Goal: Task Accomplishment & Management: Manage account settings

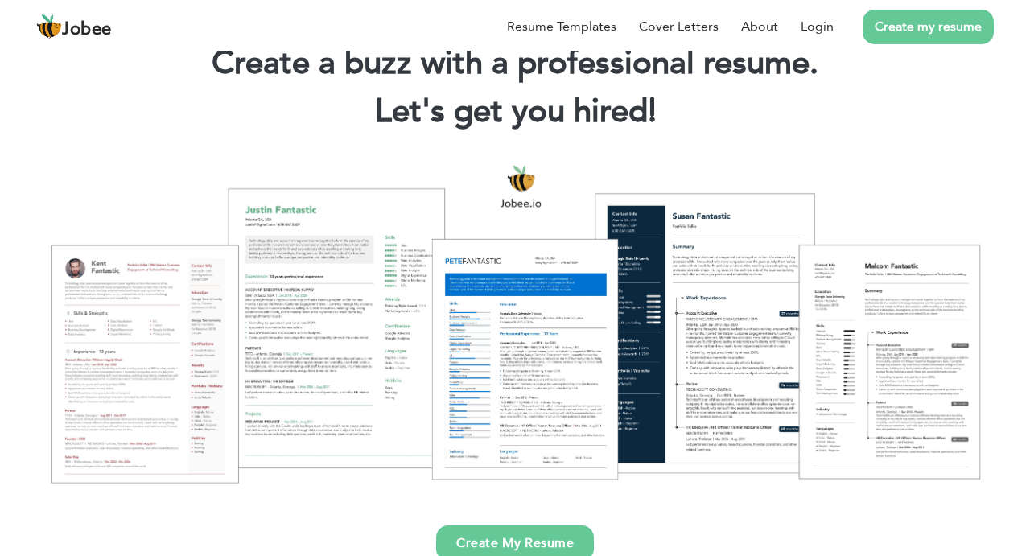
scroll to position [72, 0]
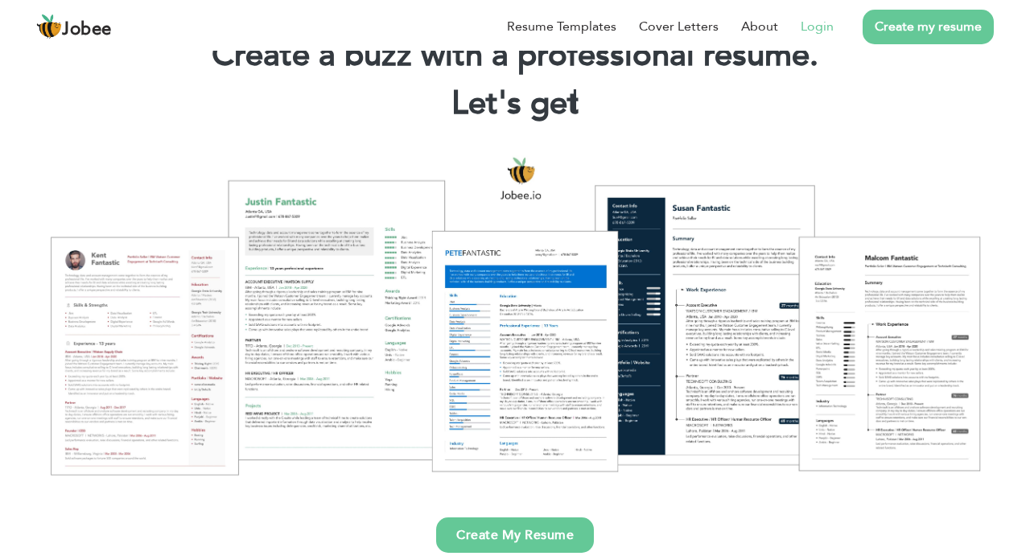
click at [812, 30] on link "Login" at bounding box center [816, 26] width 33 height 19
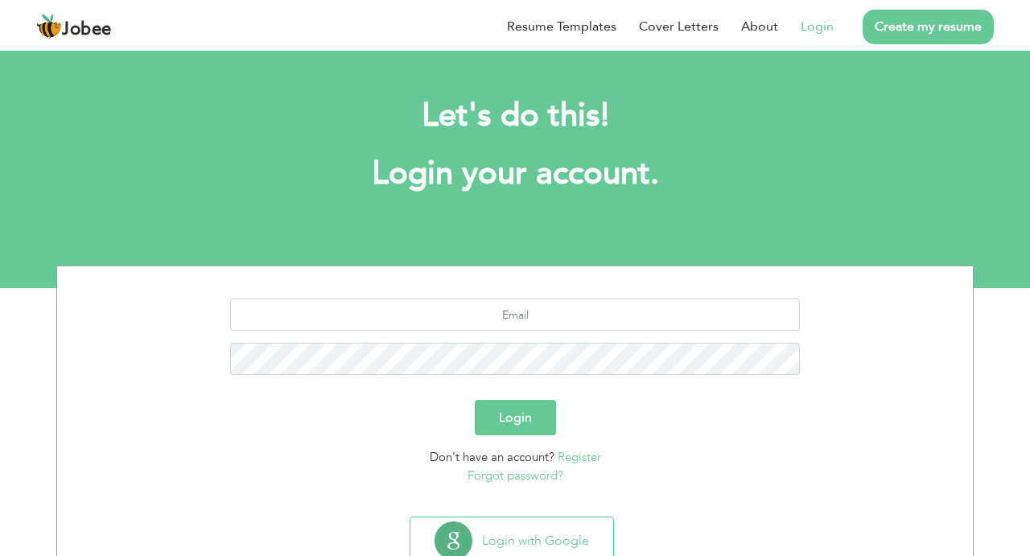
scroll to position [55, 0]
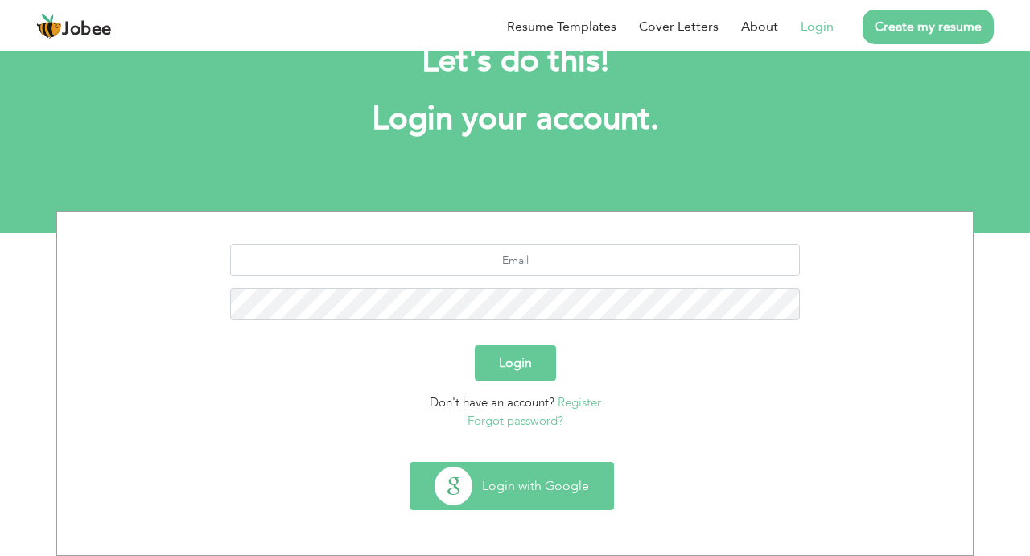
click at [516, 479] on button "Login with Google" at bounding box center [511, 486] width 203 height 47
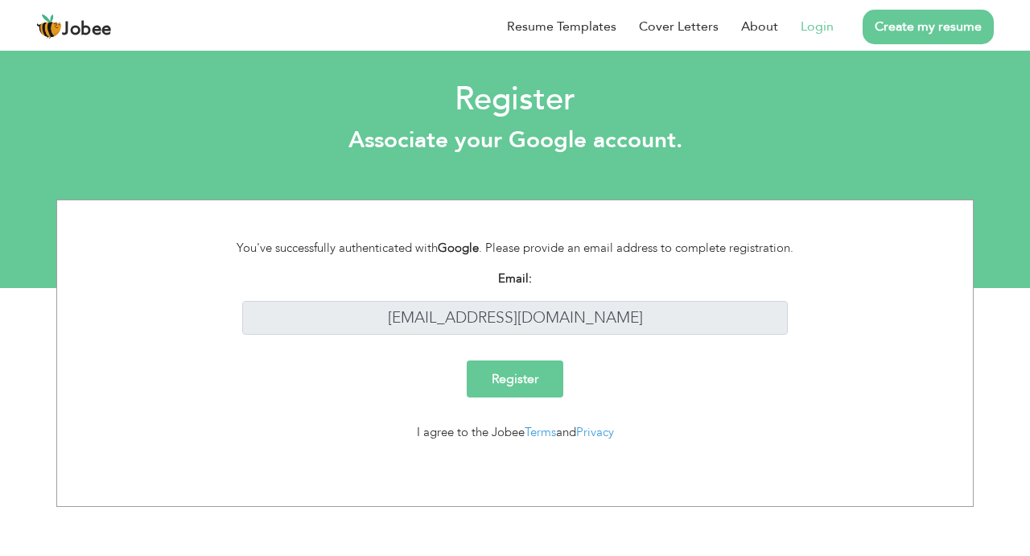
click at [805, 36] on li "Login" at bounding box center [806, 27] width 56 height 42
click at [808, 31] on link "Login" at bounding box center [816, 26] width 33 height 19
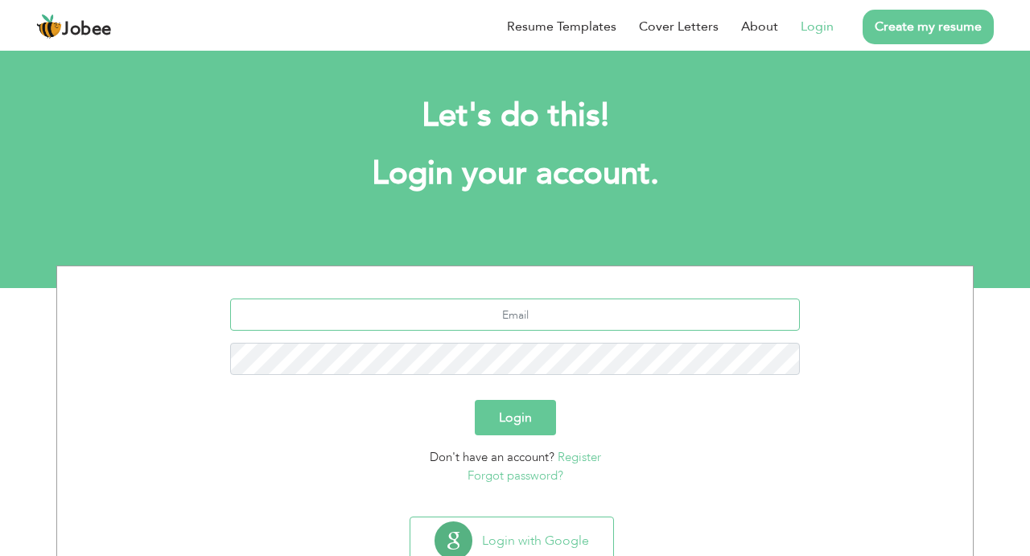
click at [485, 315] on input "text" at bounding box center [515, 314] width 570 height 32
type input "[EMAIL_ADDRESS][DOMAIN_NAME]"
click at [517, 409] on button "Login" at bounding box center [515, 417] width 81 height 35
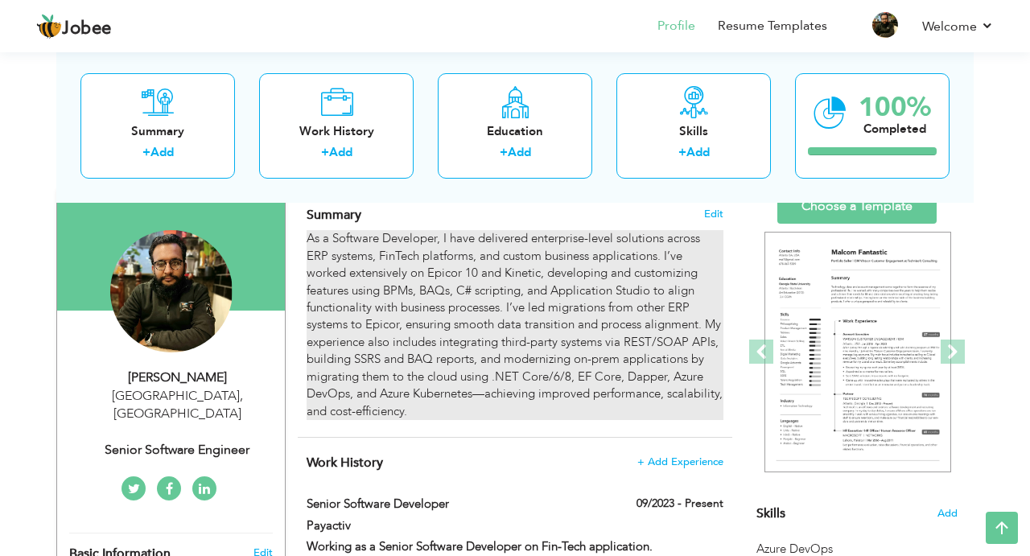
scroll to position [110, 0]
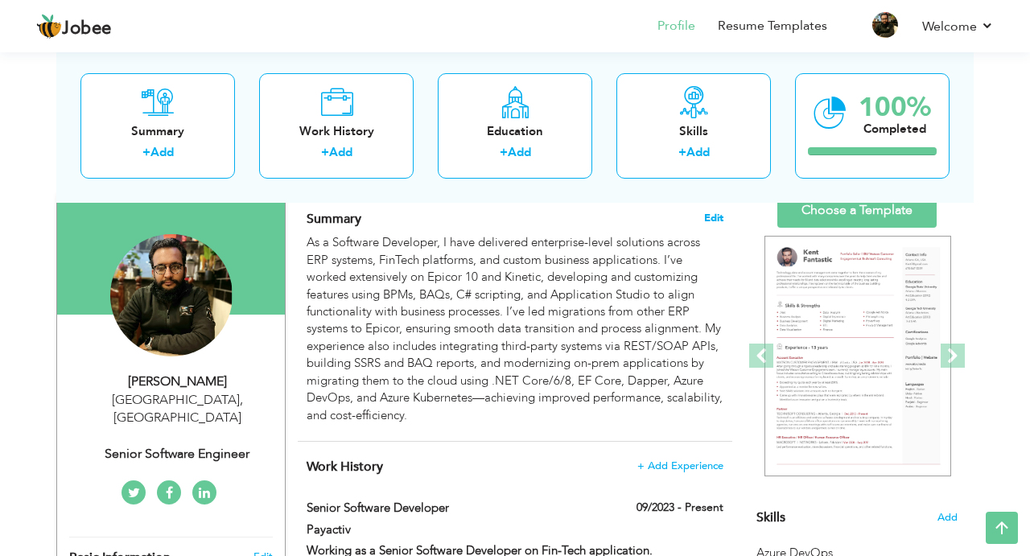
click at [706, 219] on span "Edit" at bounding box center [713, 217] width 19 height 11
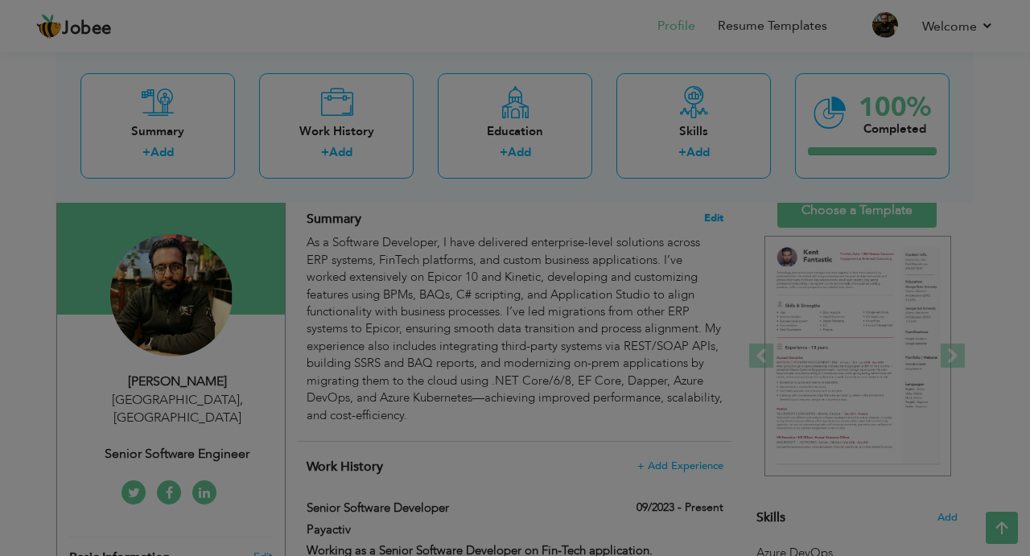
scroll to position [0, 0]
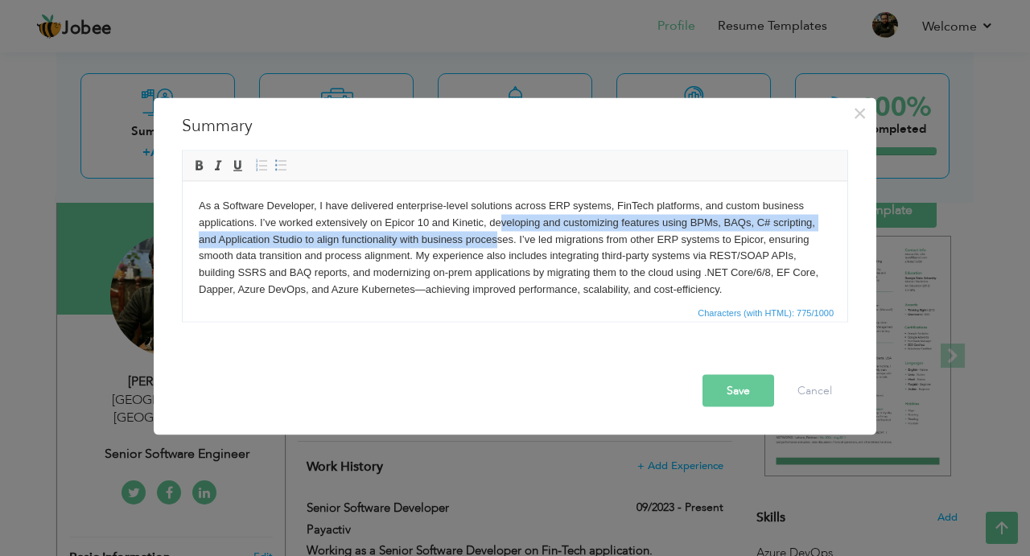
click at [500, 231] on body "As a Software Developer, I have delivered enterprise-level solutions across ERP…" at bounding box center [515, 247] width 632 height 101
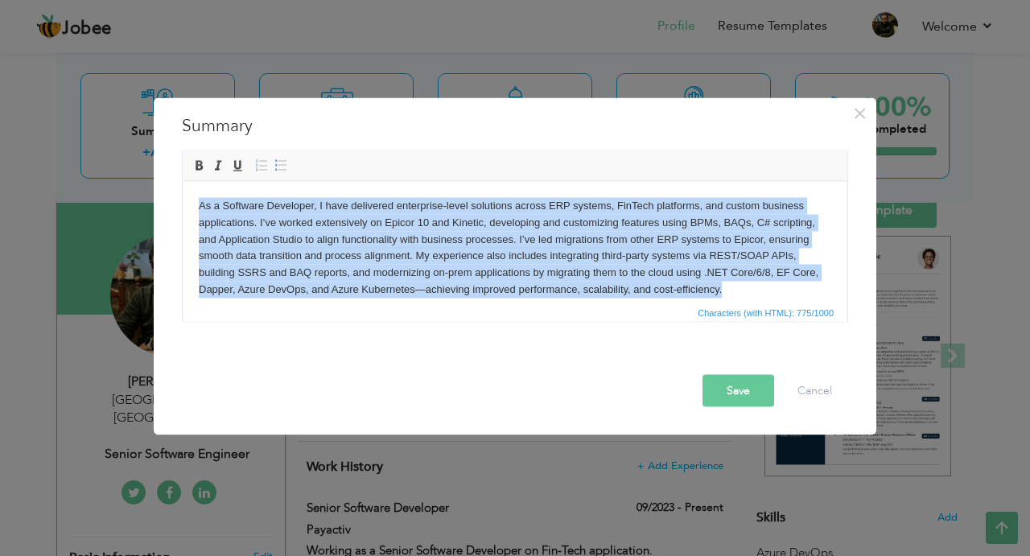
click at [328, 281] on body "As a Software Developer, I have delivered enterprise-level solutions across ERP…" at bounding box center [515, 247] width 632 height 101
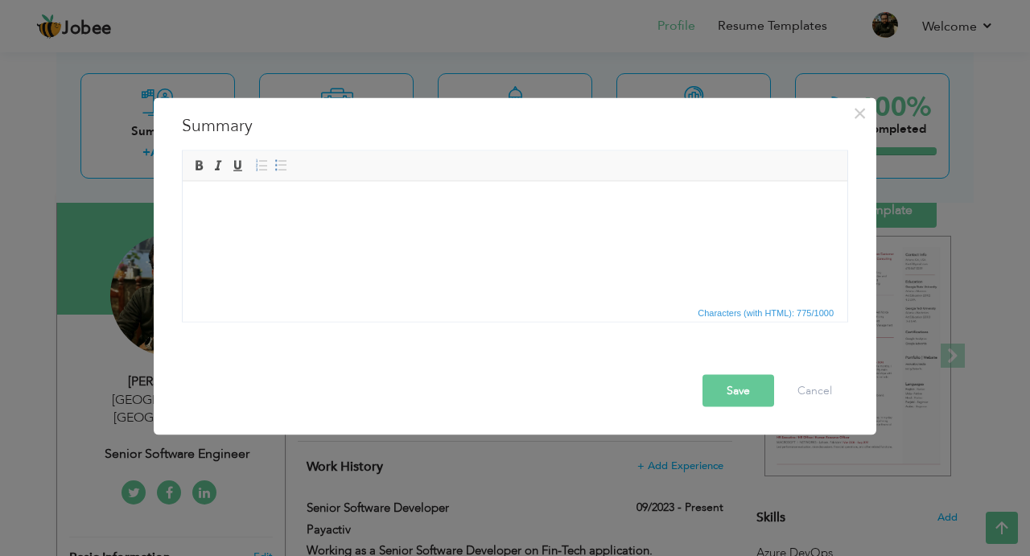
click at [208, 212] on body at bounding box center [515, 205] width 632 height 17
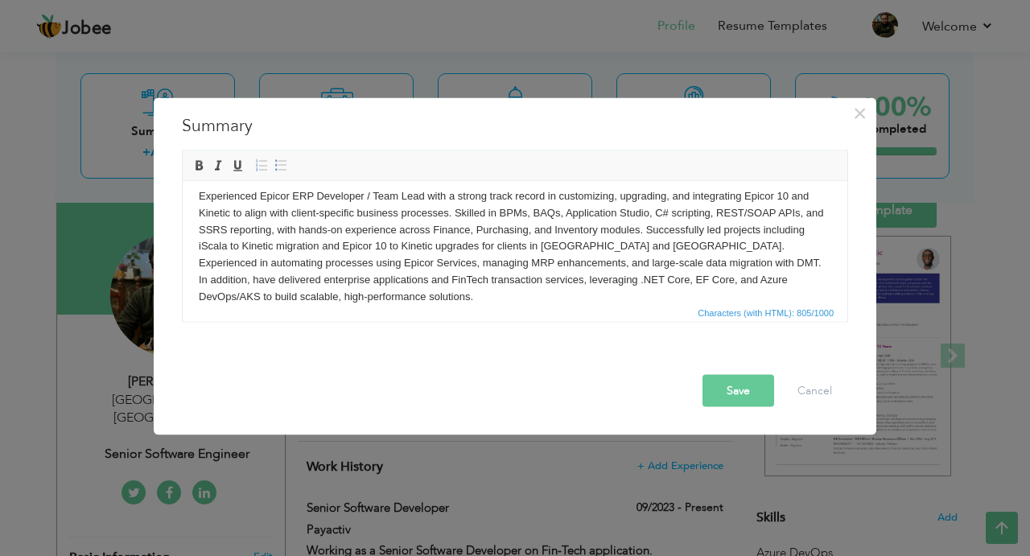
click at [758, 384] on button "Save" at bounding box center [738, 390] width 72 height 32
click at [751, 397] on button "Save" at bounding box center [738, 390] width 72 height 32
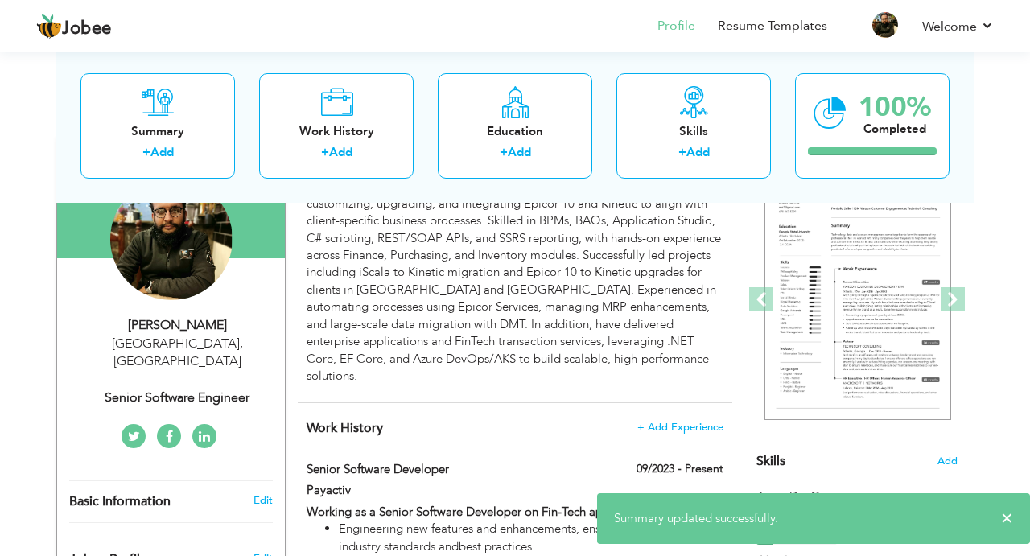
scroll to position [165, 0]
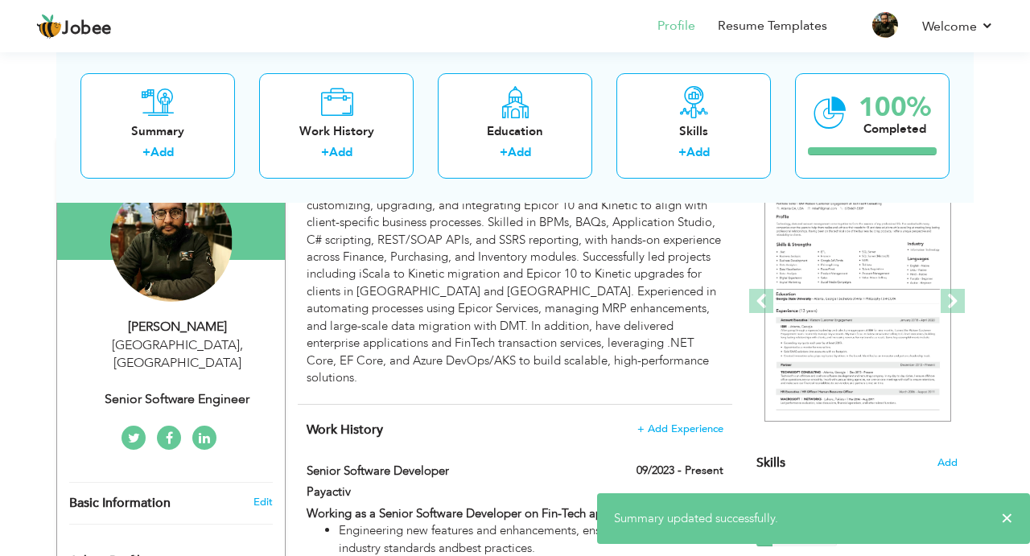
click at [200, 390] on div "Senior Software Engineer" at bounding box center [177, 399] width 216 height 19
type input "Mohsin"
type input "Shah"
type input "+923072297968"
select select "number:166"
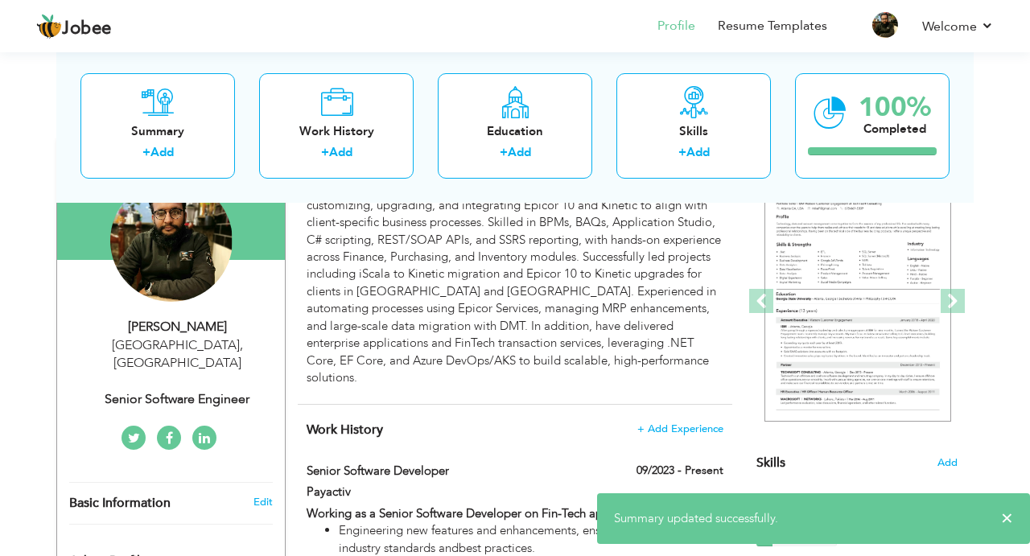
type input "[GEOGRAPHIC_DATA]"
select select "number:8"
type input "Senior Software Engineer"
type input "linkedin.com/in/mohsin-shah-459a11169"
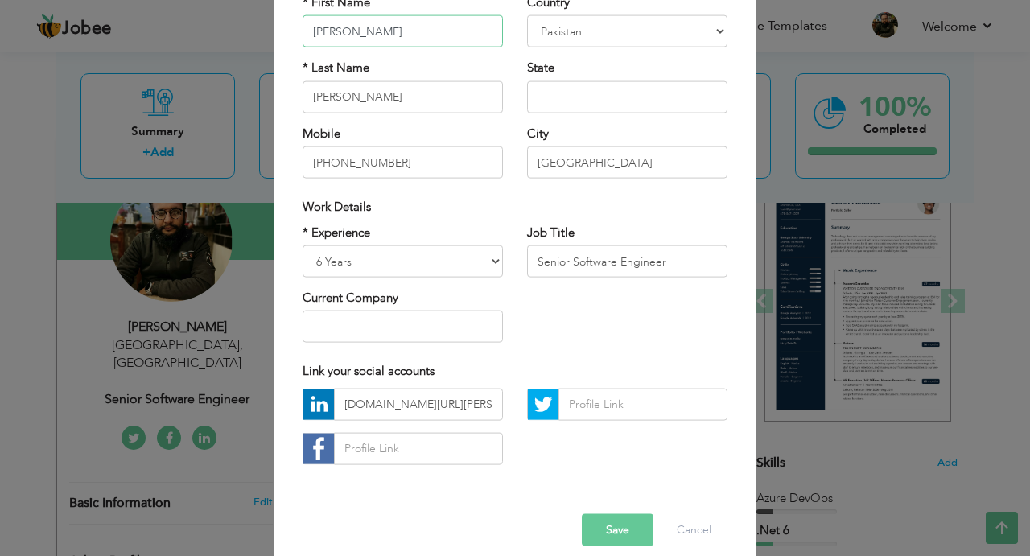
scroll to position [175, 0]
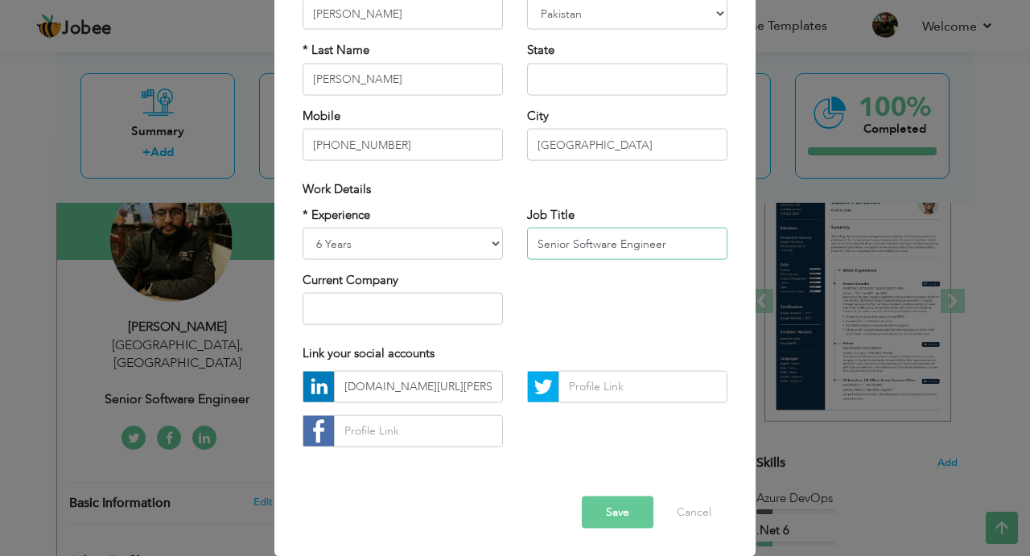
click at [578, 242] on input "Senior Software Engineer" at bounding box center [627, 244] width 200 height 32
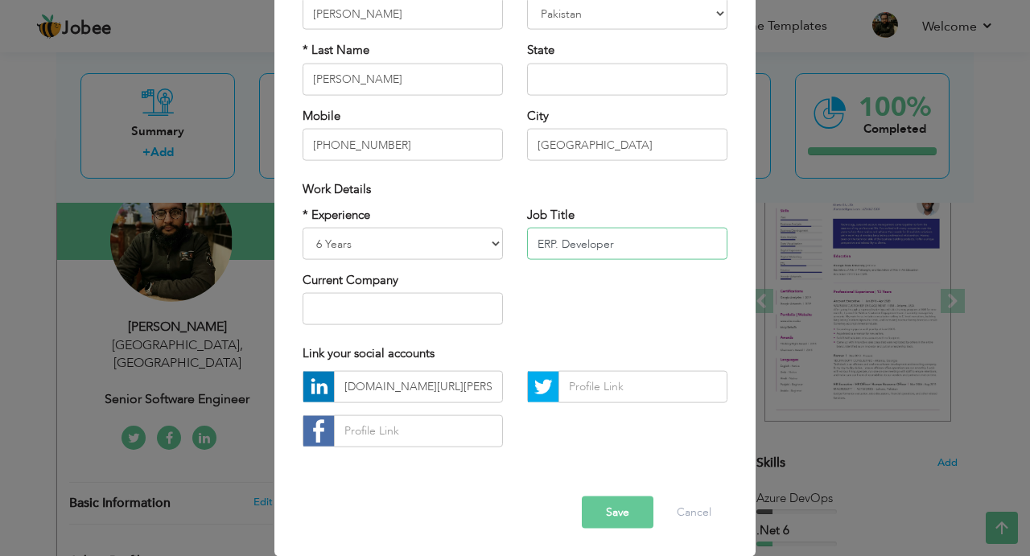
click at [562, 241] on input "ERP. Developer" at bounding box center [627, 244] width 200 height 32
type input "ERP Developer"
click at [607, 295] on div "* Experience Entry Level Less than 1 Year 1 Year 2 Years 3 Years 4 Years 5 Year…" at bounding box center [514, 271] width 449 height 131
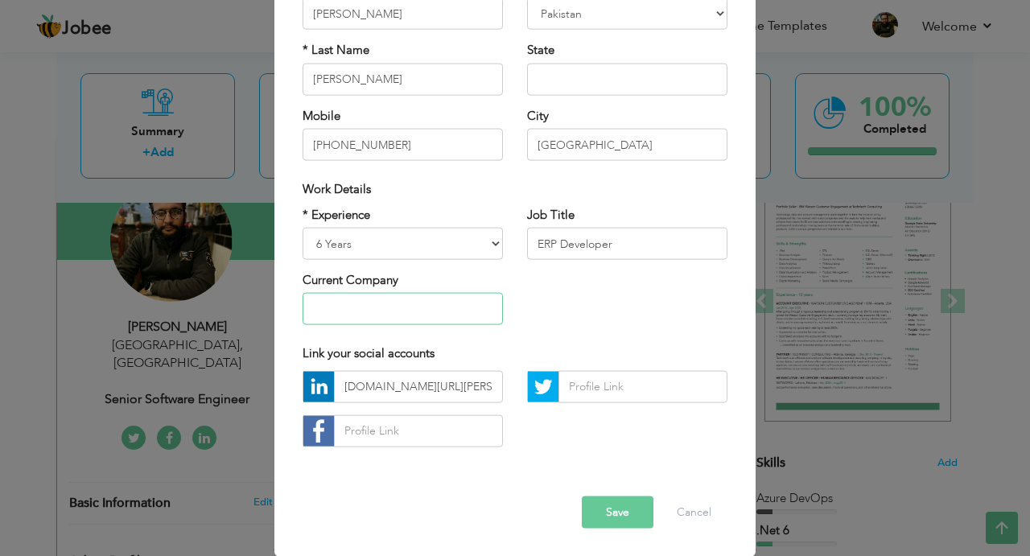
click at [324, 315] on input "text" at bounding box center [402, 309] width 200 height 32
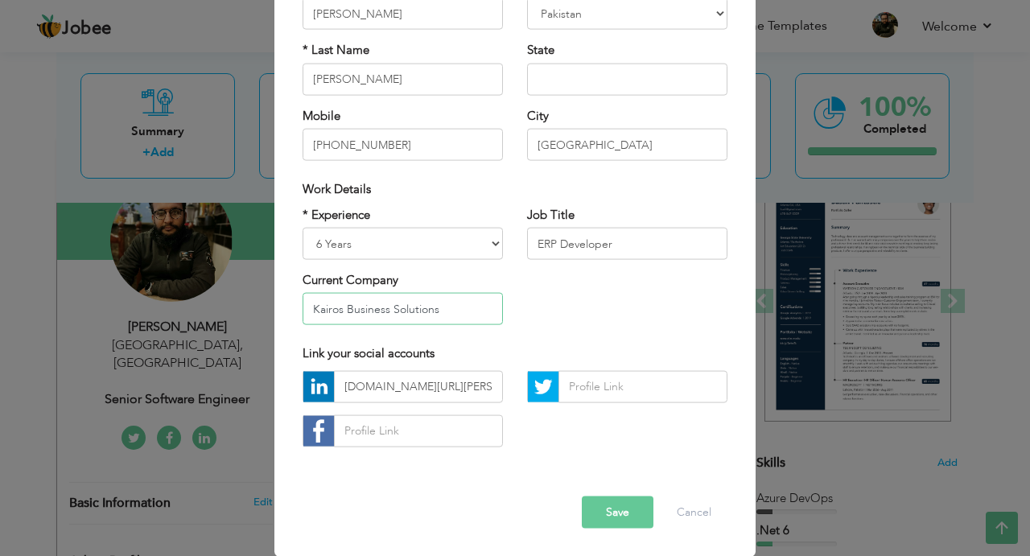
type input "Kairos Business Solutions"
click at [609, 506] on button "Save" at bounding box center [618, 512] width 72 height 32
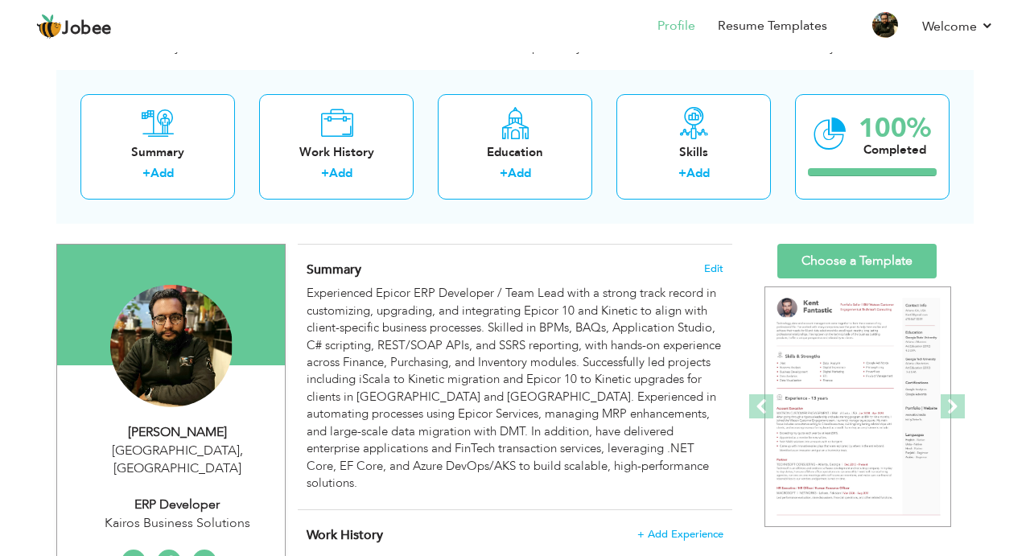
scroll to position [72, 0]
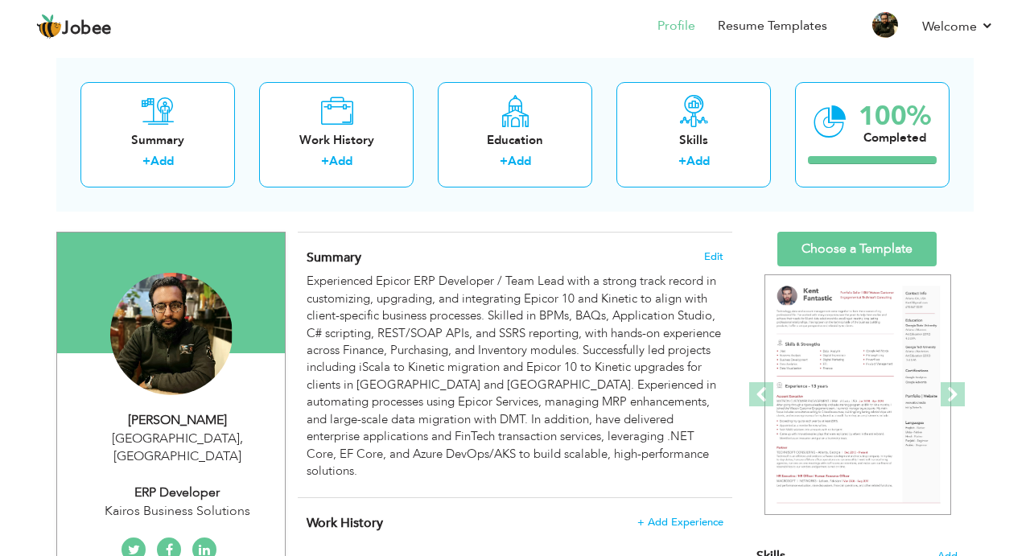
click at [191, 435] on div "Islamabad , Pakistan" at bounding box center [177, 448] width 216 height 37
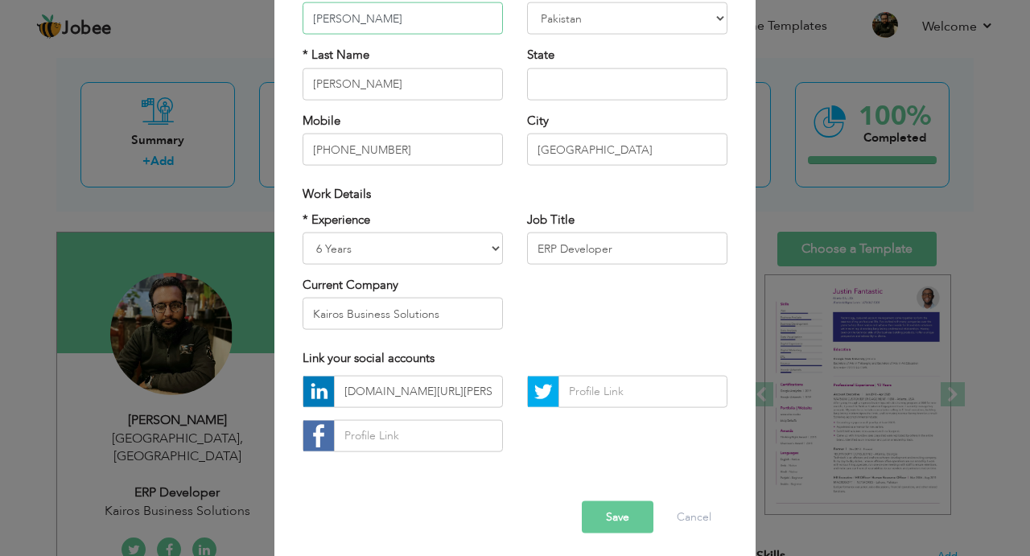
scroll to position [175, 0]
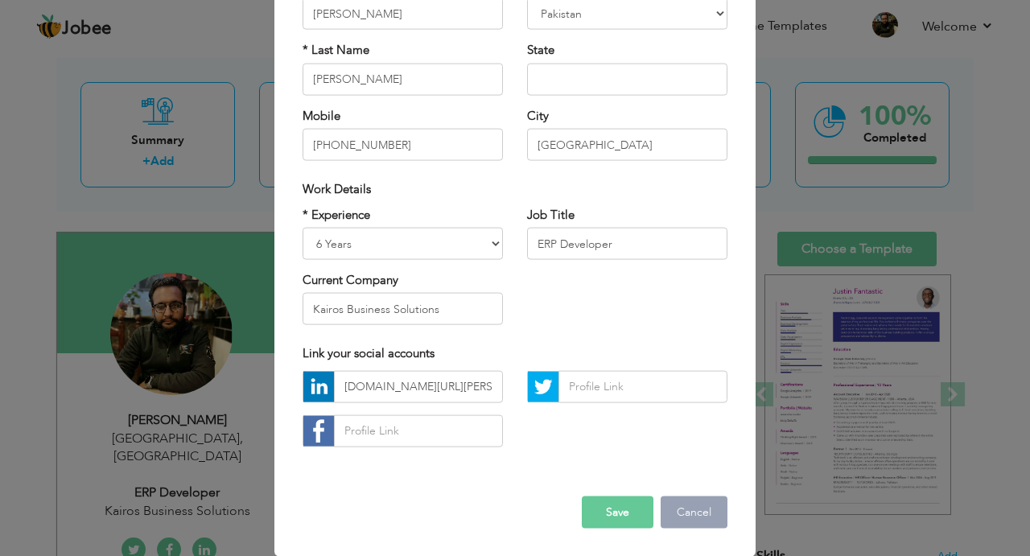
click at [698, 512] on button "Cancel" at bounding box center [693, 512] width 67 height 32
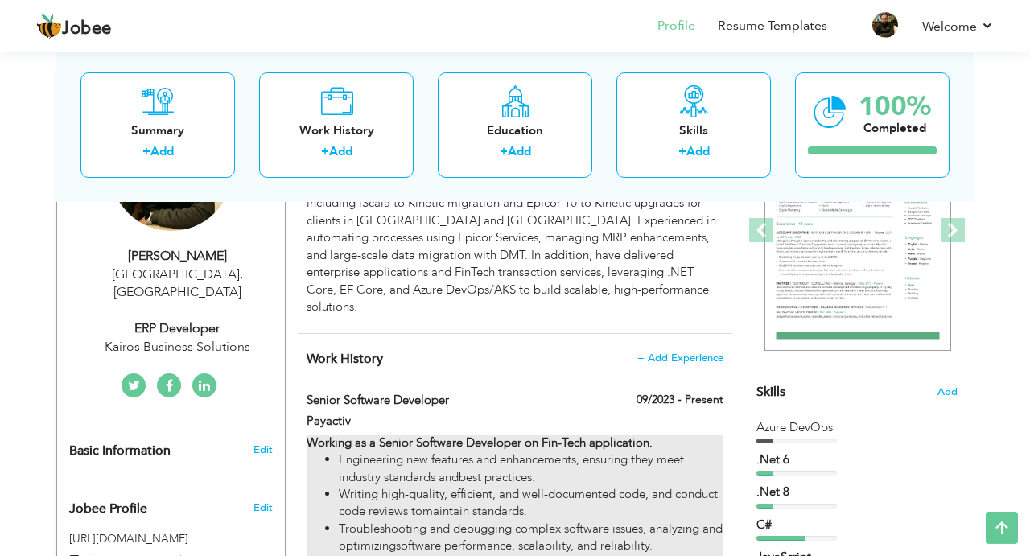
scroll to position [237, 0]
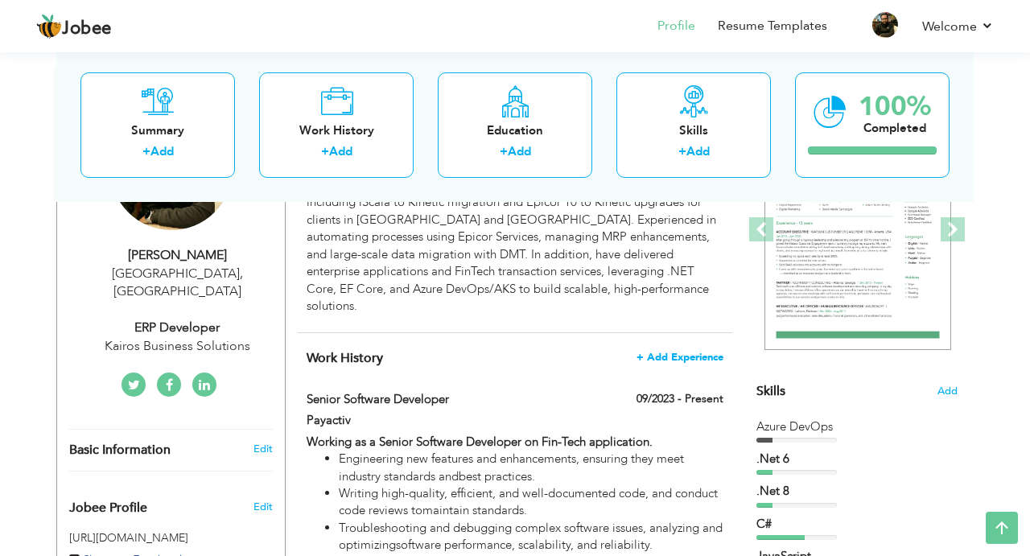
click at [660, 352] on span "+ Add Experience" at bounding box center [679, 357] width 87 height 11
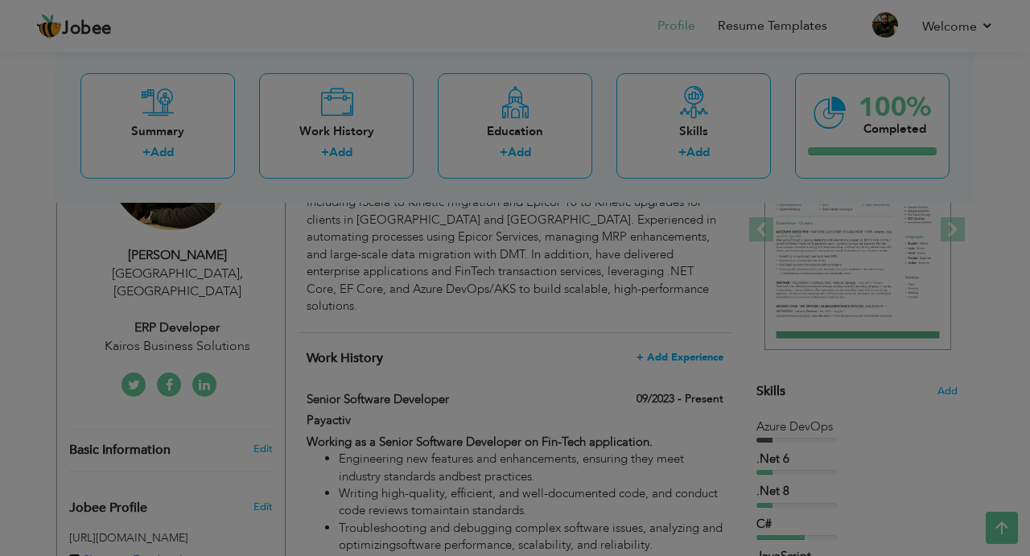
scroll to position [0, 0]
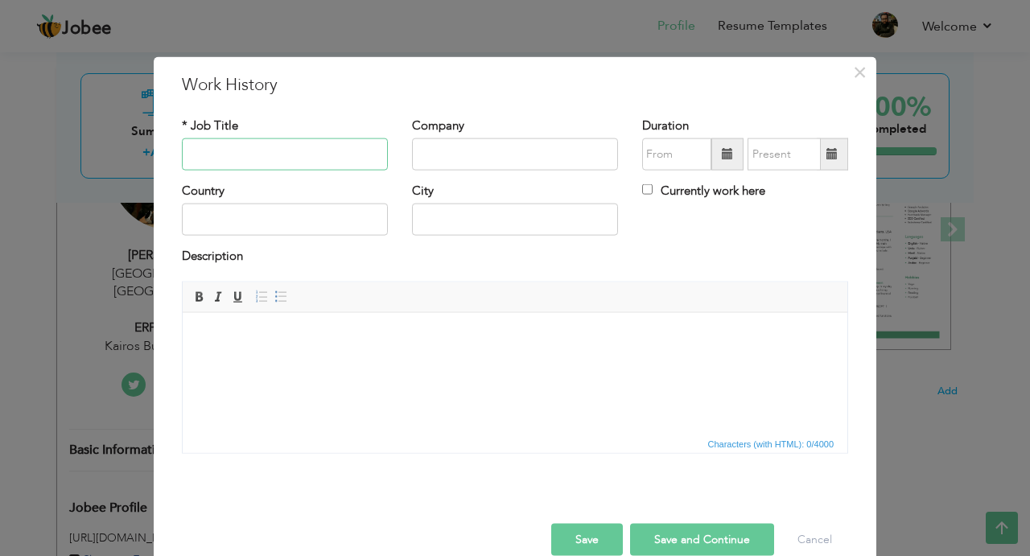
click at [239, 157] on input "text" at bounding box center [285, 154] width 206 height 32
click at [854, 69] on span "×" at bounding box center [860, 71] width 14 height 29
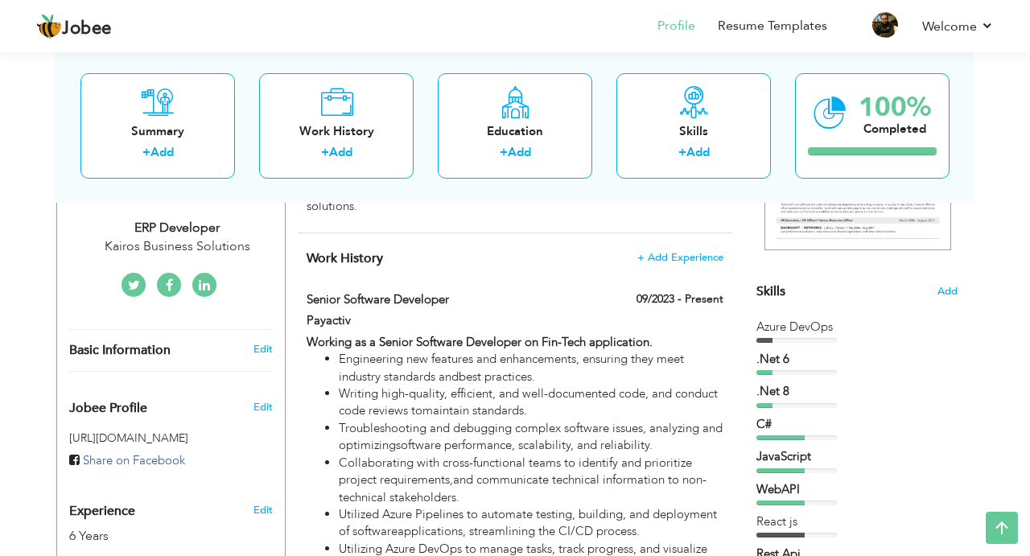
scroll to position [327, 0]
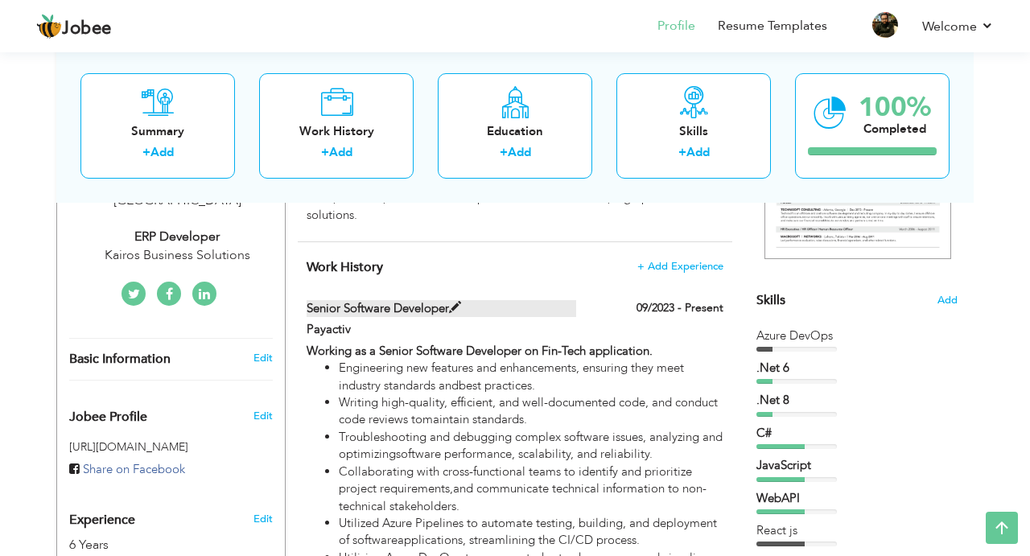
click at [461, 302] on span at bounding box center [455, 308] width 12 height 12
type input "Senior Software Developer"
type input "Payactiv"
type input "09/2023"
checkbox input "true"
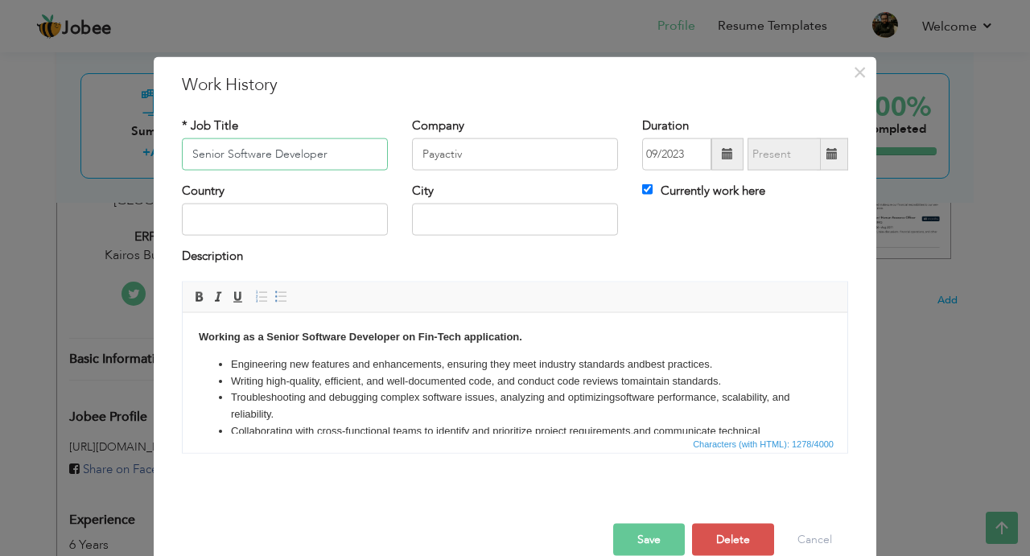
drag, startPoint x: 347, startPoint y: 154, endPoint x: 10, endPoint y: 154, distance: 336.3
click at [182, 154] on input "Senior Software Developer" at bounding box center [285, 154] width 206 height 32
type input "E"
click at [243, 158] on input "EPICore" at bounding box center [285, 154] width 206 height 32
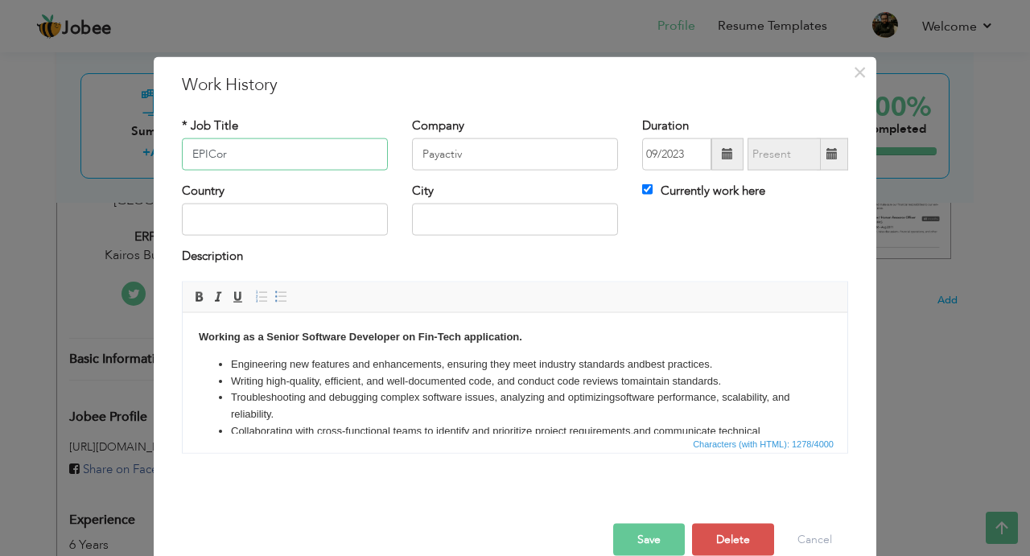
click at [208, 159] on input "EPICor" at bounding box center [285, 154] width 206 height 32
type input "EPICor"
click at [466, 160] on input "Payactiv" at bounding box center [515, 154] width 206 height 32
type input "Kairos Business Solutions"
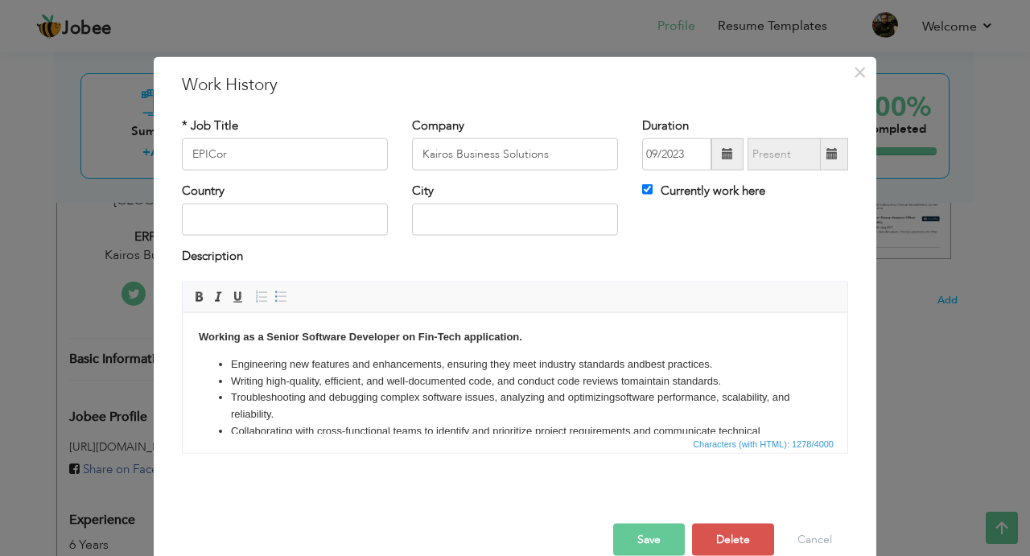
click at [722, 150] on span at bounding box center [727, 154] width 32 height 32
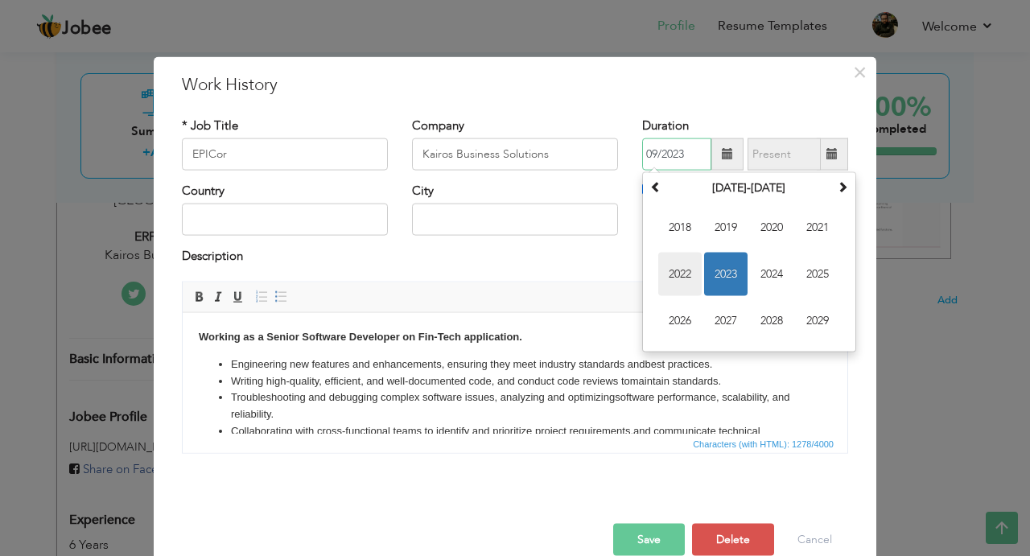
click at [670, 279] on span "2022" at bounding box center [679, 274] width 43 height 43
click at [726, 271] on span "Jun" at bounding box center [725, 274] width 43 height 43
type input "06/2022"
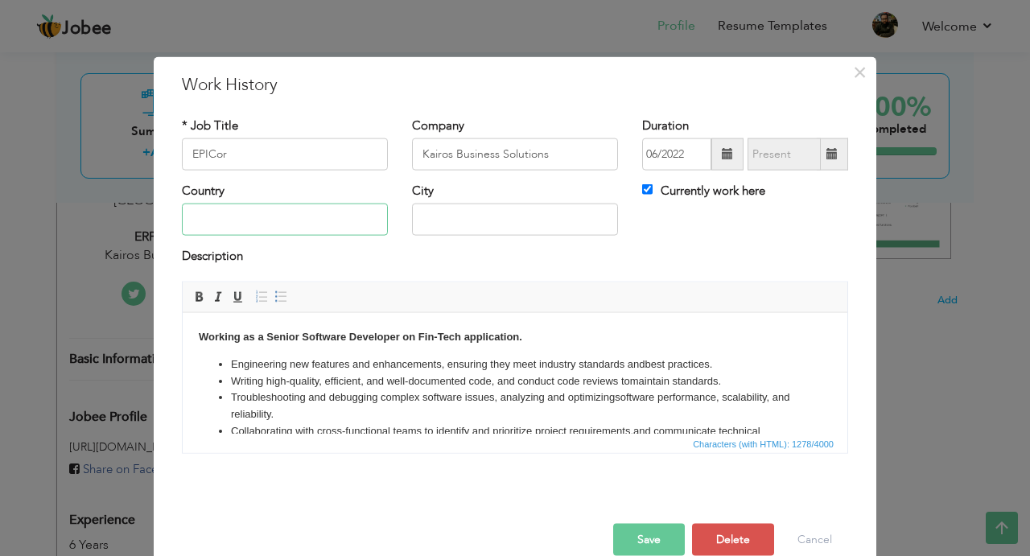
click at [279, 225] on input "text" at bounding box center [285, 220] width 206 height 32
type input "Singapore"
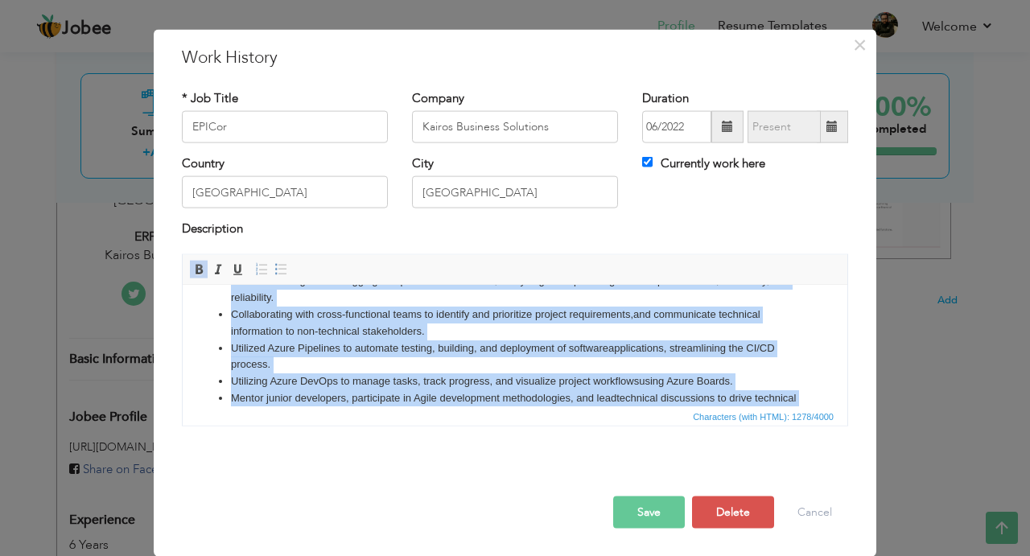
scroll to position [163, 0]
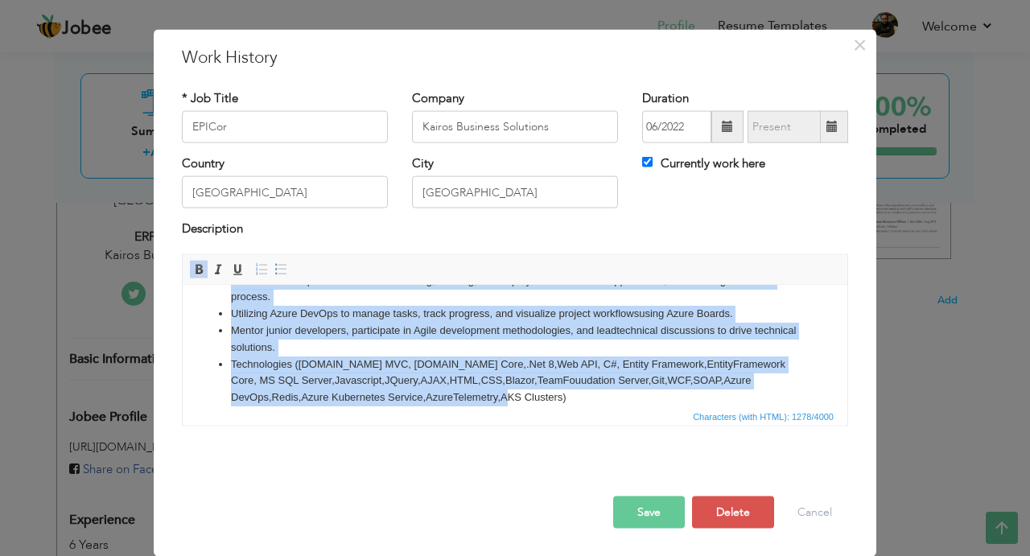
drag, startPoint x: 199, startPoint y: 316, endPoint x: 677, endPoint y: 719, distance: 625.1
click at [493, 249] on html "Working as a Senior Software Developer on Fin-Tech application. Engineering new…" at bounding box center [515, 188] width 664 height 121
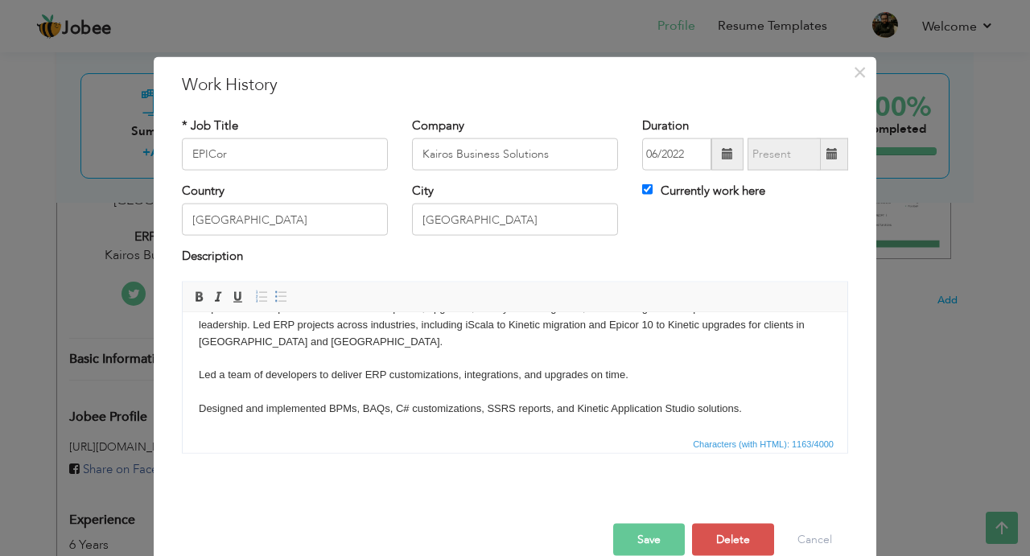
scroll to position [0, 0]
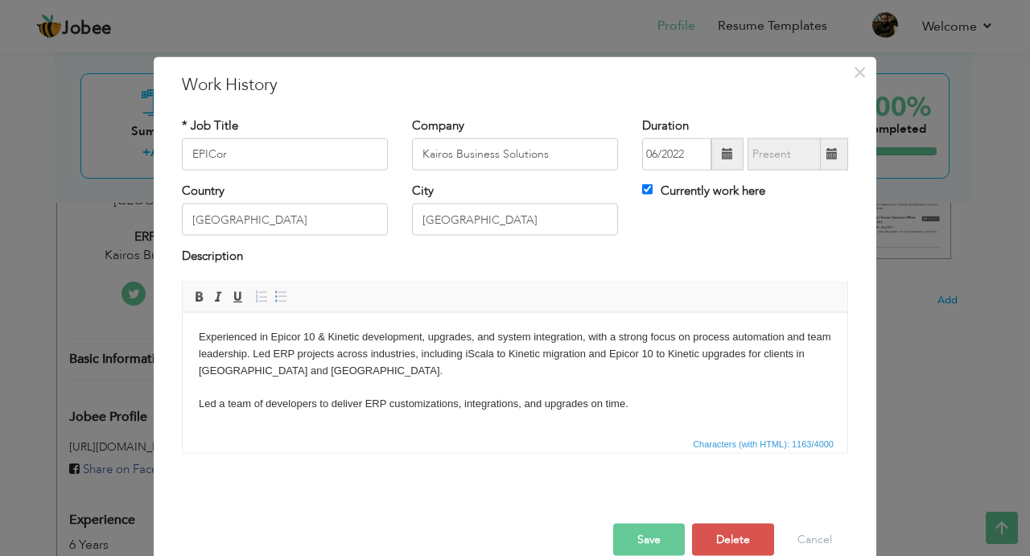
click at [227, 346] on body "Experienced in Epicor 10 & Kinetic development, upgrades, and system integratio…" at bounding box center [515, 487] width 632 height 318
click at [223, 341] on body "Experienced in Epicor 10 & Kinetic development, upgrades, and system integratio…" at bounding box center [515, 487] width 632 height 318
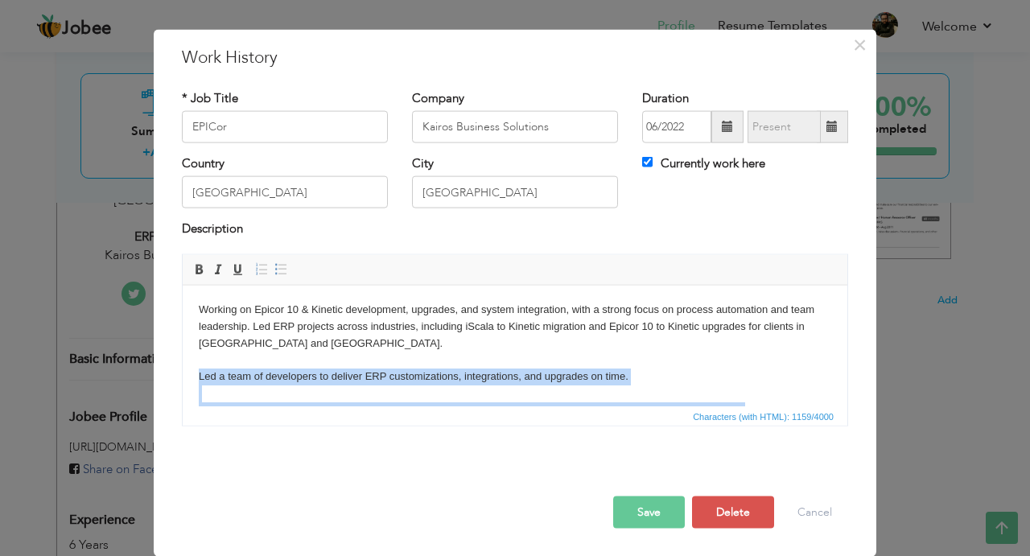
drag, startPoint x: 607, startPoint y: 372, endPoint x: 194, endPoint y: 378, distance: 412.7
click at [194, 378] on html "Working on Epicor 10 & Kinetic development, upgrades, and system integration, w…" at bounding box center [515, 345] width 664 height 121
click at [285, 265] on span at bounding box center [280, 268] width 13 height 13
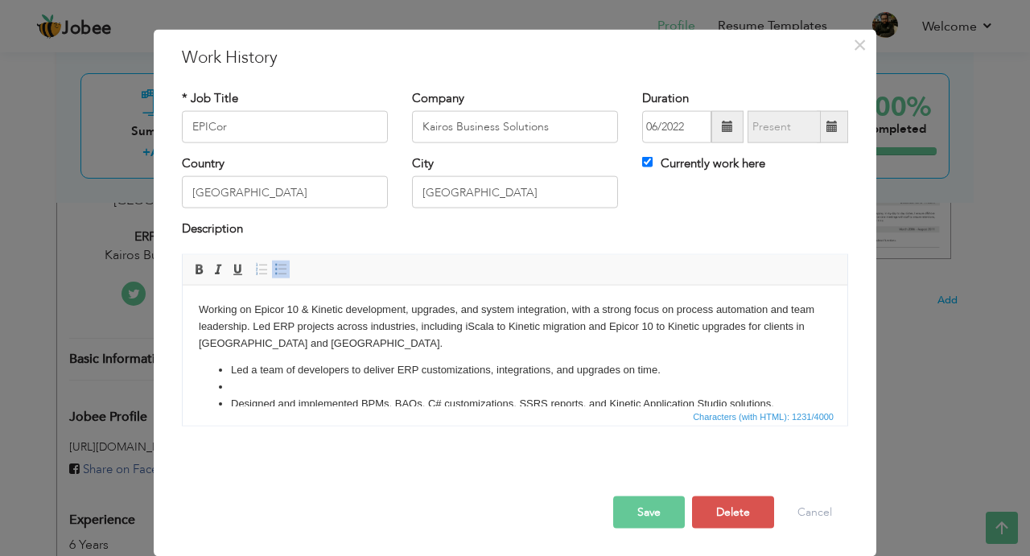
click at [331, 350] on body "Working on Epicor 10 & Kinetic development, upgrades, and system integration, w…" at bounding box center [515, 462] width 632 height 322
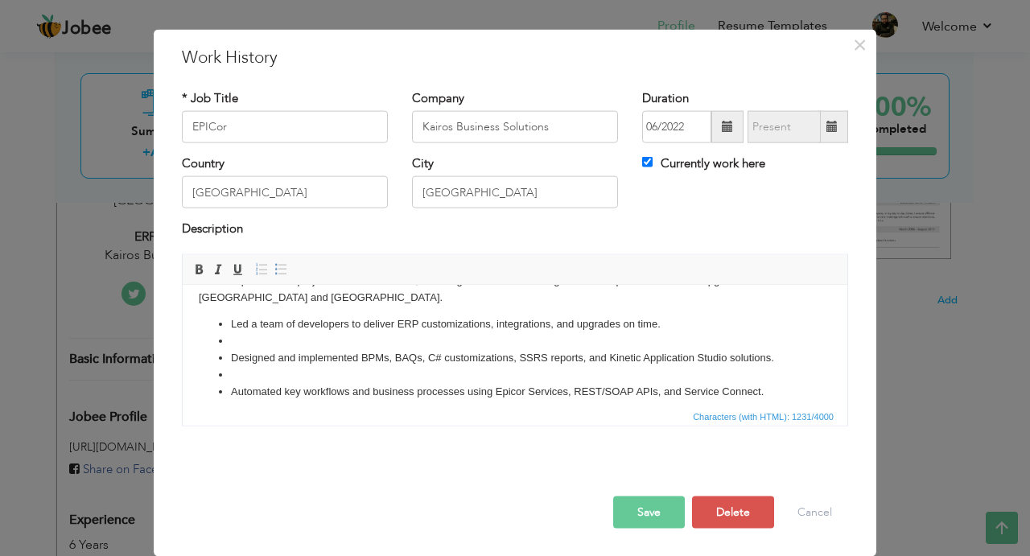
scroll to position [51, 0]
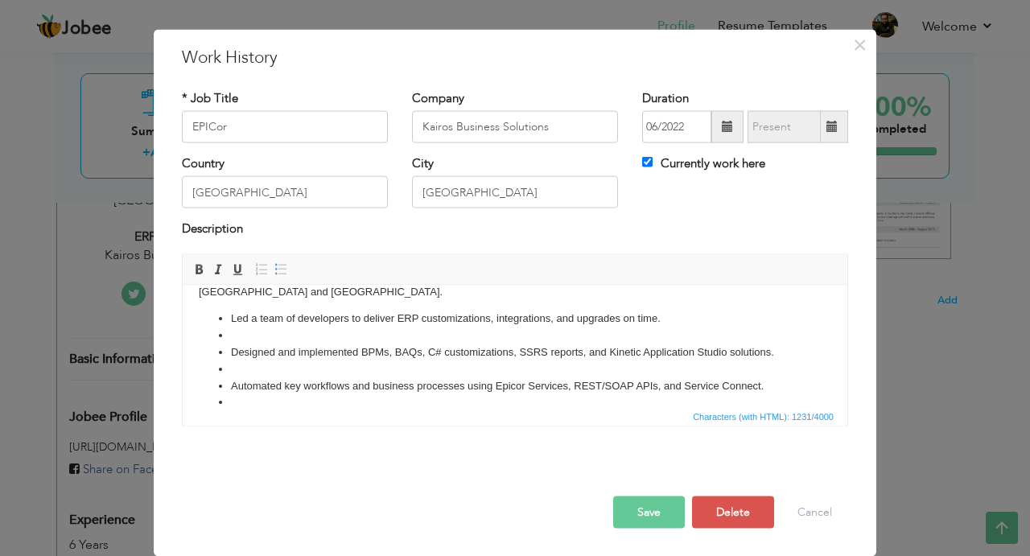
click at [237, 341] on li at bounding box center [515, 335] width 568 height 17
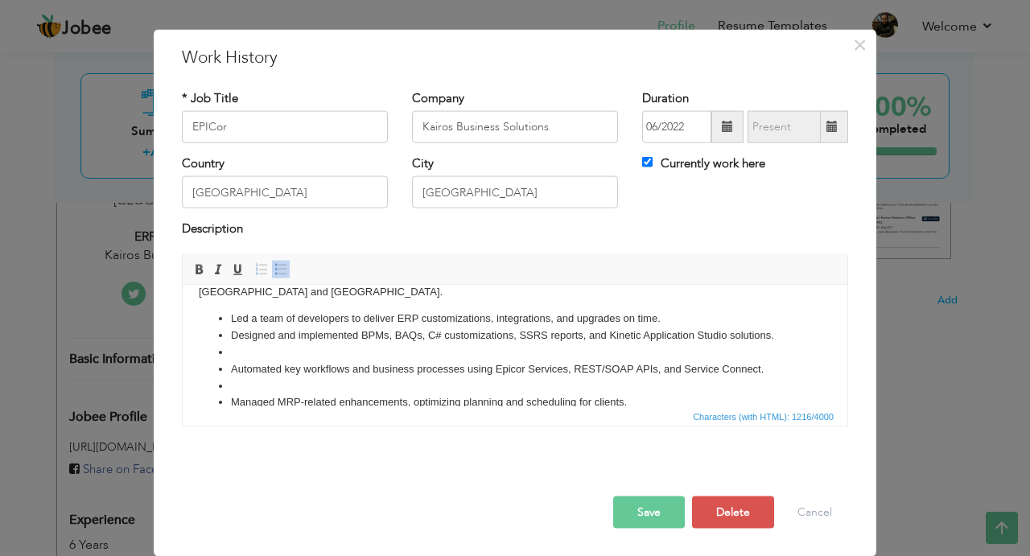
click at [253, 353] on li at bounding box center [515, 352] width 568 height 17
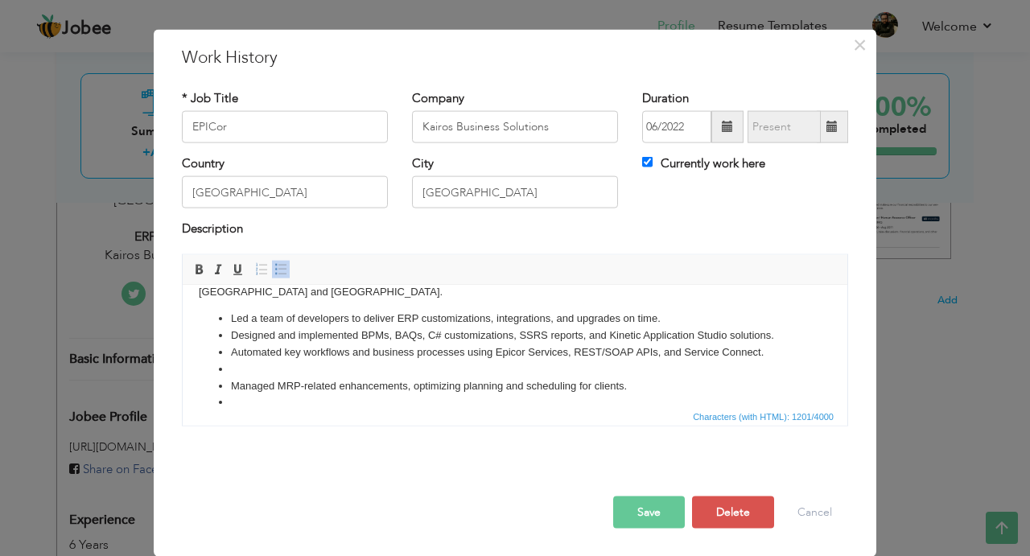
click at [253, 376] on li at bounding box center [515, 368] width 568 height 17
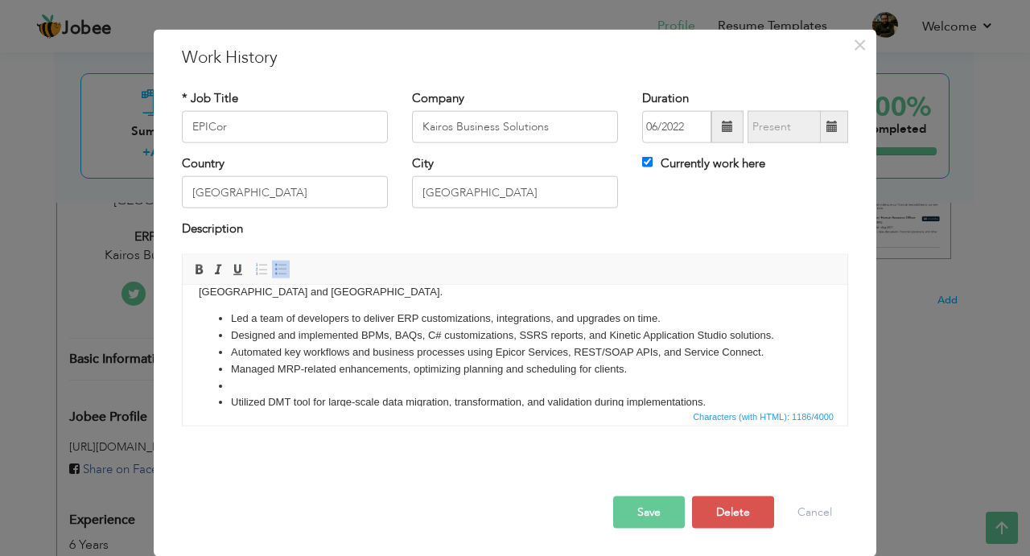
click at [253, 389] on li at bounding box center [515, 385] width 568 height 17
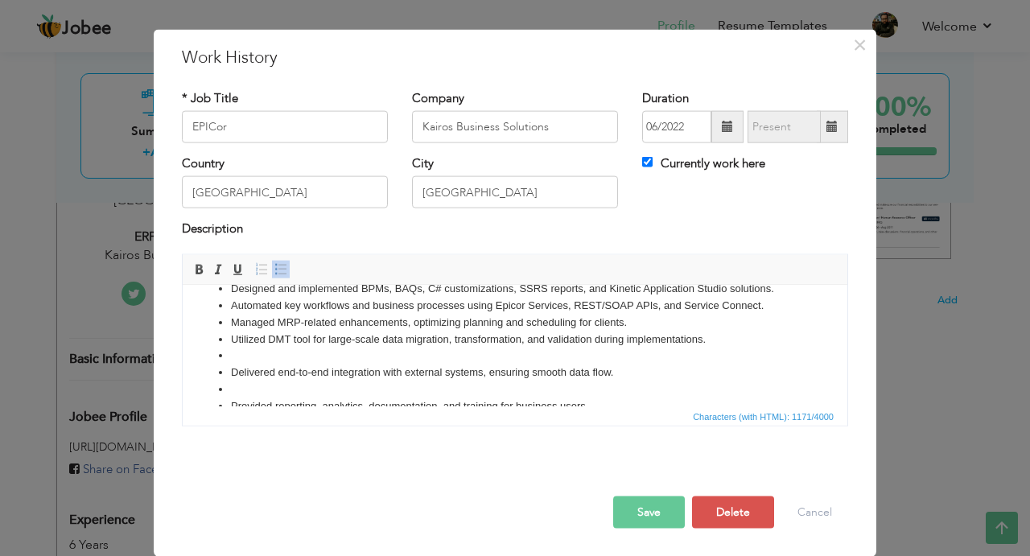
scroll to position [109, 0]
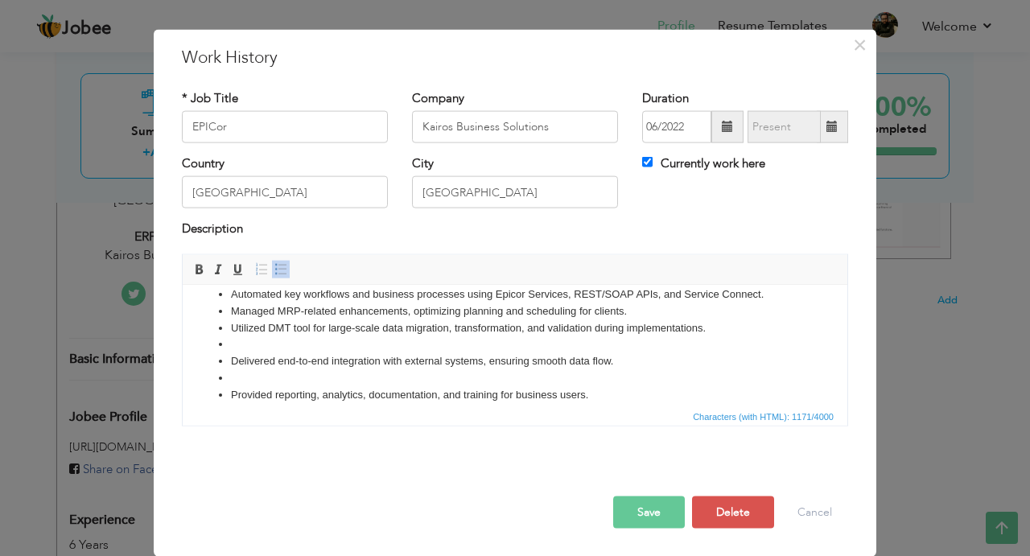
click at [246, 344] on li at bounding box center [515, 343] width 568 height 17
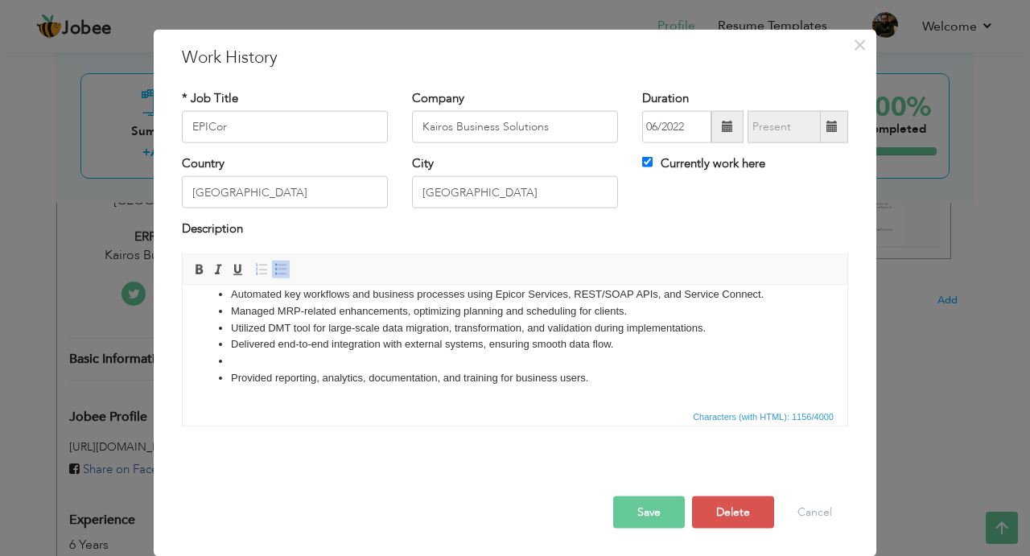
click at [246, 364] on li at bounding box center [515, 360] width 568 height 17
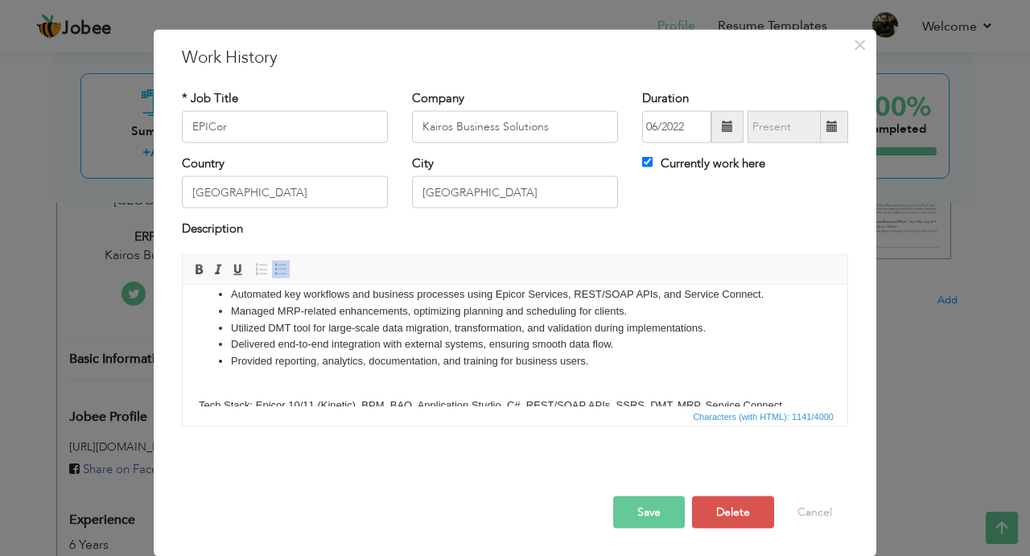
scroll to position [122, 0]
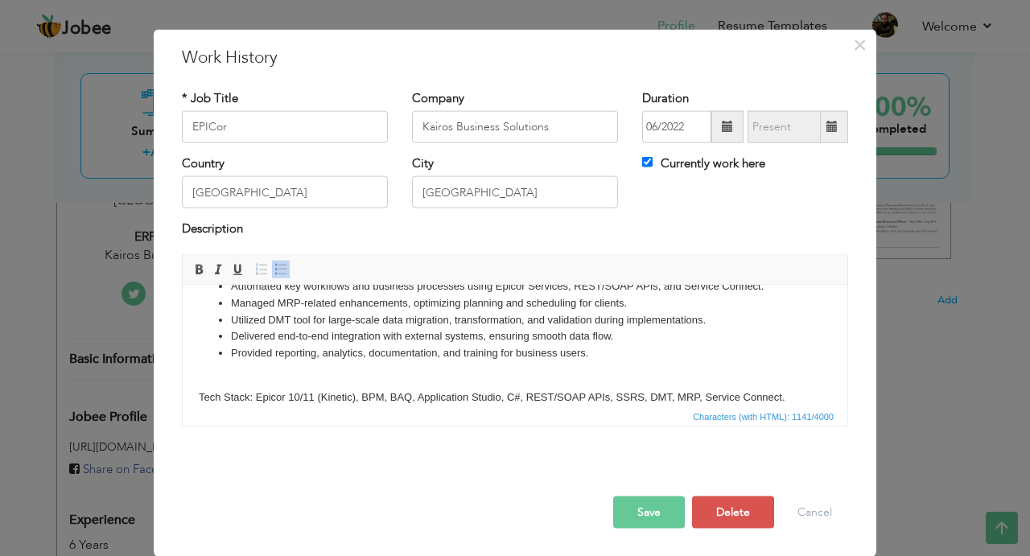
click at [249, 376] on body "Working on Epicor 10 & Kinetic development, upgrades, and system integration, w…" at bounding box center [515, 294] width 632 height 222
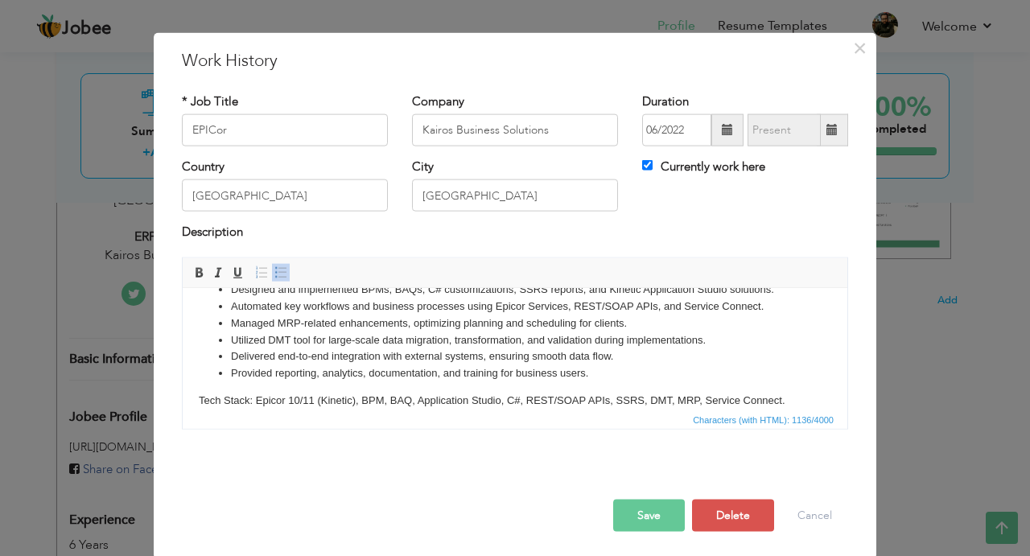
scroll to position [28, 0]
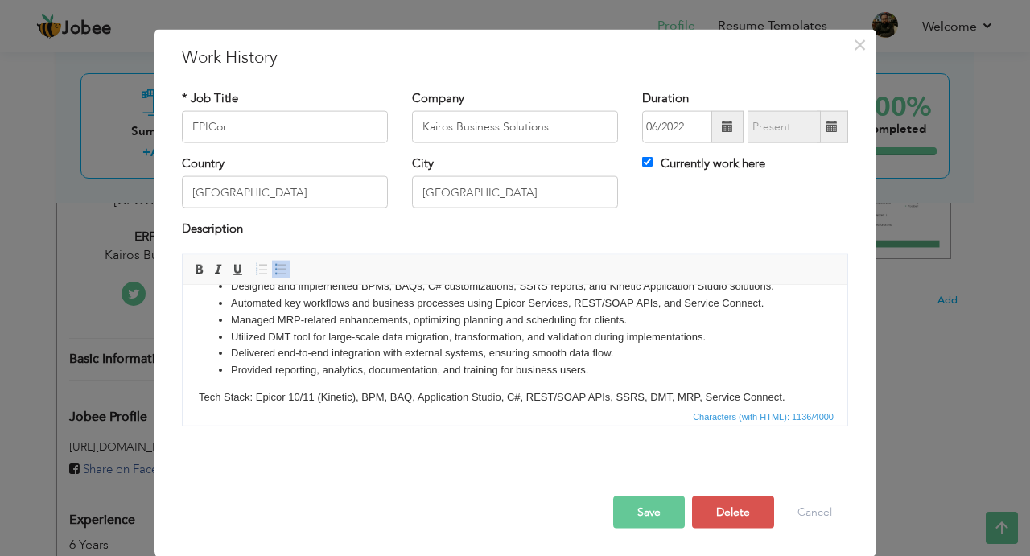
click at [648, 526] on button "Save" at bounding box center [649, 512] width 72 height 32
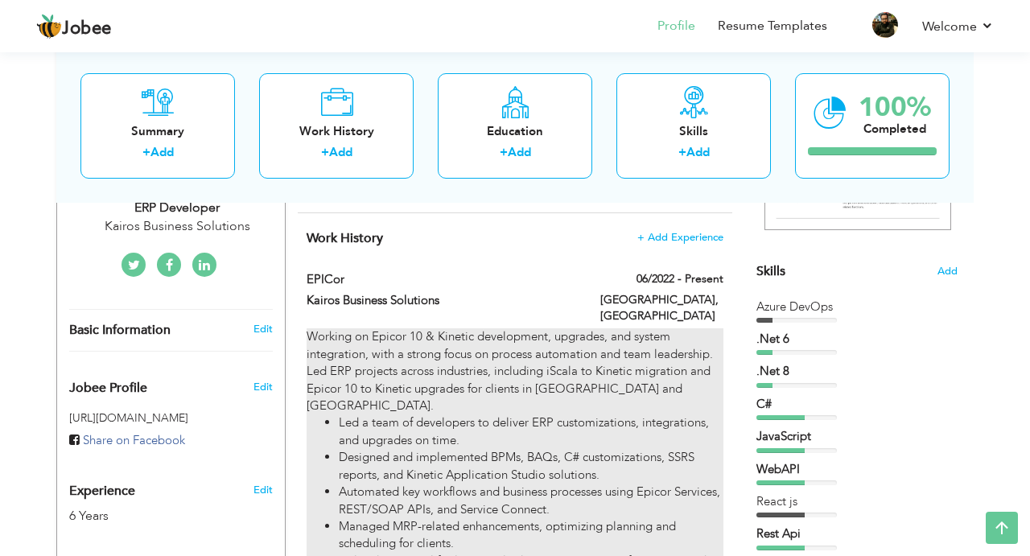
scroll to position [353, 0]
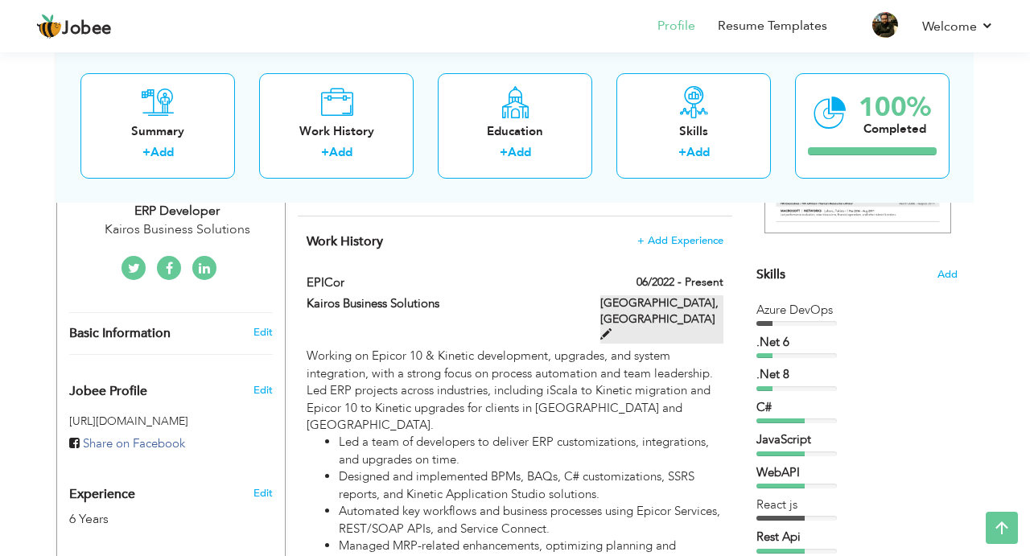
click at [645, 295] on label "Singapore, Singapore" at bounding box center [661, 319] width 123 height 48
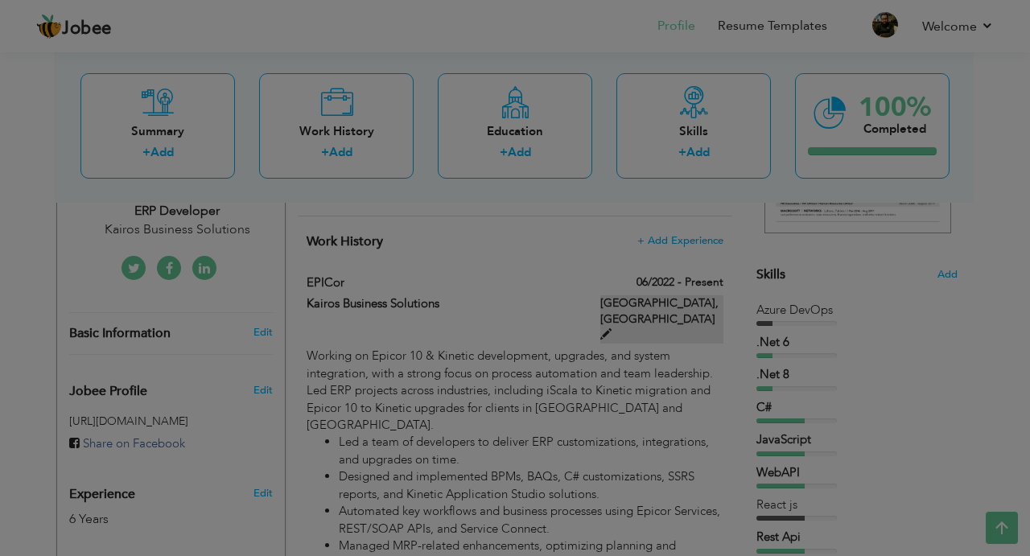
scroll to position [0, 0]
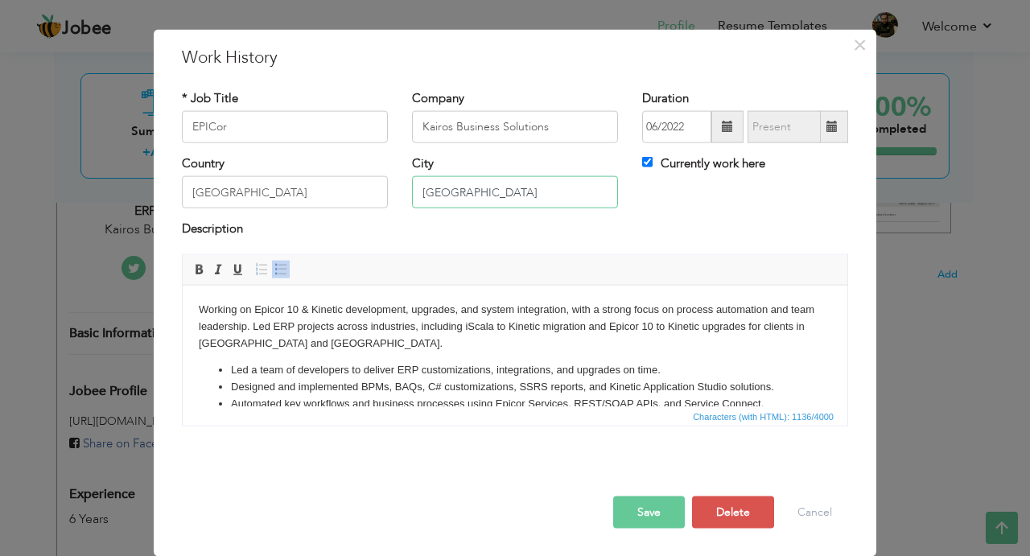
click at [441, 208] on input "[GEOGRAPHIC_DATA]" at bounding box center [515, 192] width 206 height 32
click at [635, 220] on div "Country Singapore City Currently work here" at bounding box center [515, 187] width 690 height 65
click at [648, 528] on button "Save" at bounding box center [649, 512] width 72 height 32
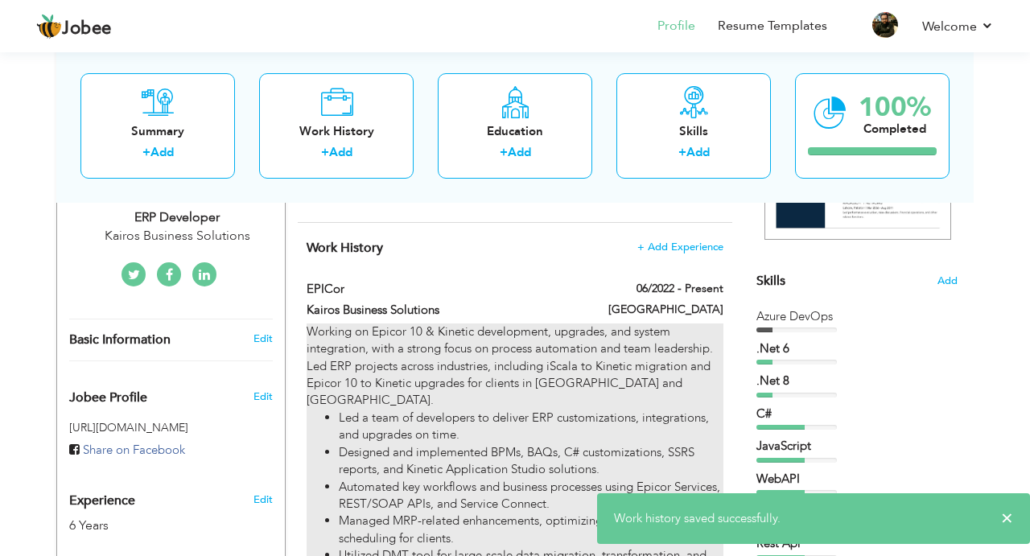
scroll to position [327, 0]
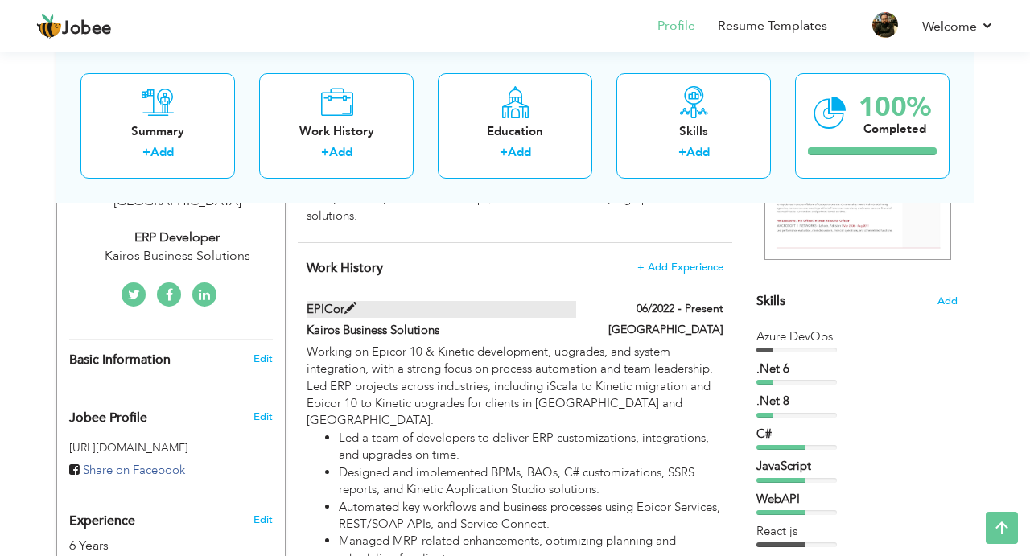
click at [332, 301] on label "EPICor" at bounding box center [441, 309] width 270 height 17
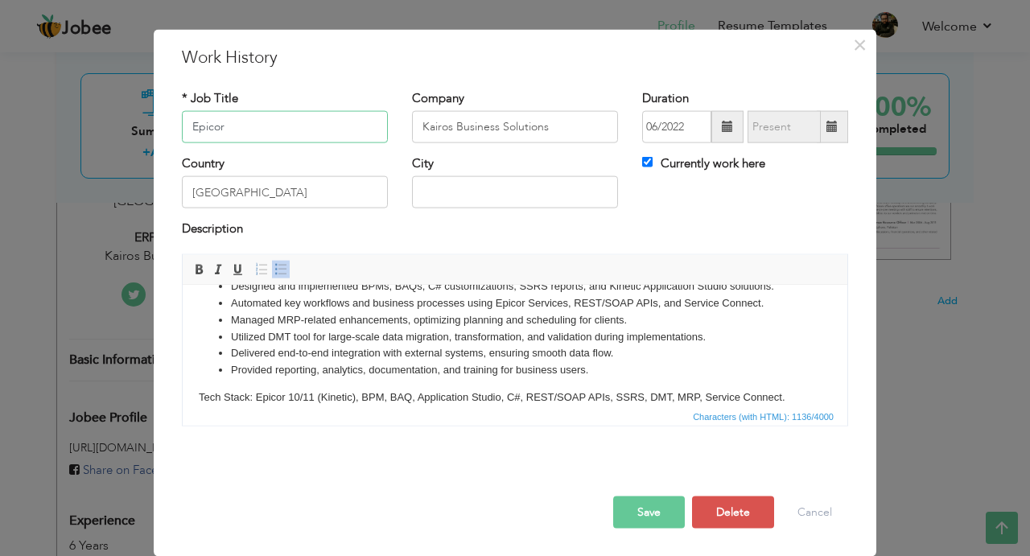
scroll to position [105, 0]
click at [667, 528] on button "Save" at bounding box center [649, 512] width 72 height 32
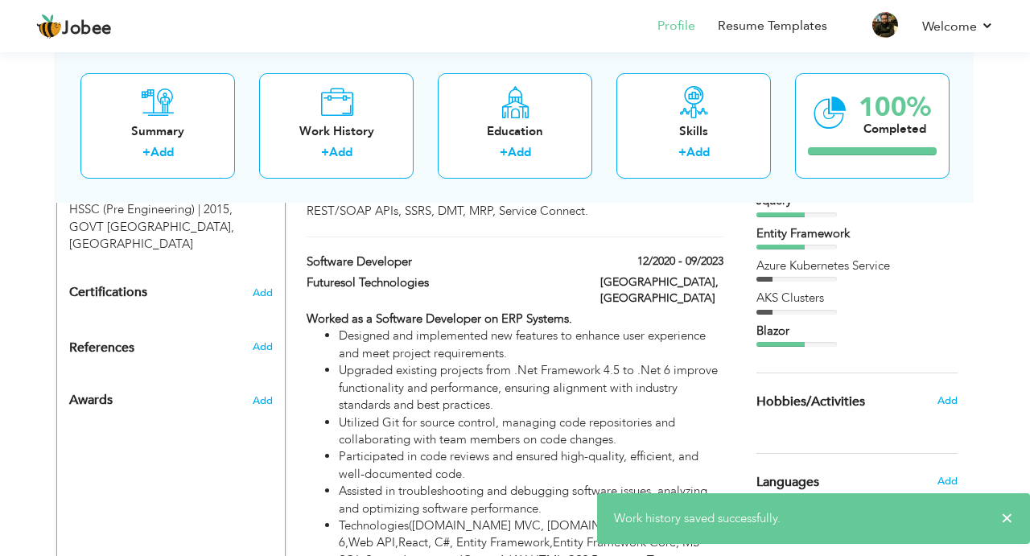
scroll to position [796, 0]
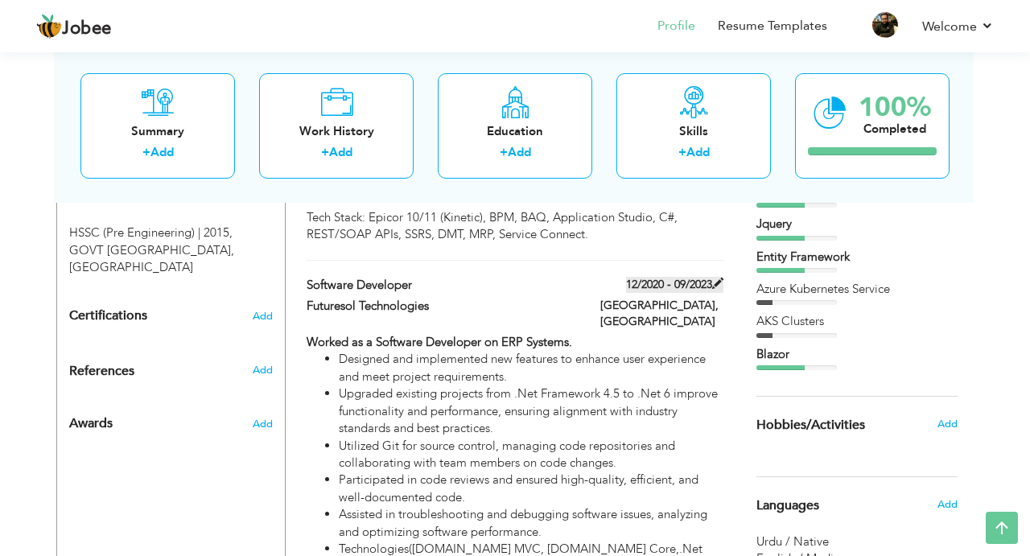
click at [722, 278] on span at bounding box center [717, 283] width 11 height 11
type input "Software Developer"
type input "Futuresol Technologies"
type input "12/2020"
type input "09/2023"
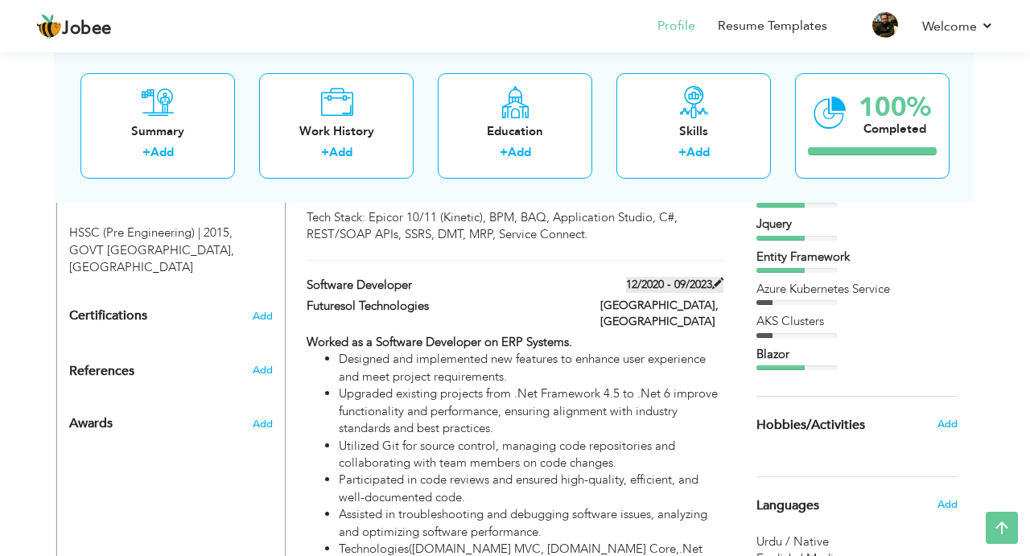
type input "[GEOGRAPHIC_DATA]"
checkbox input "false"
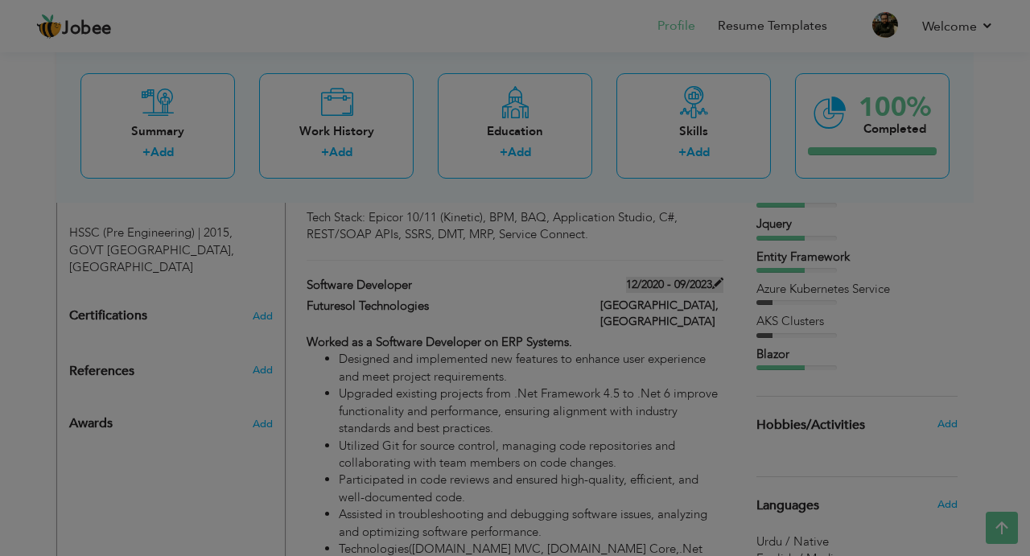
scroll to position [0, 0]
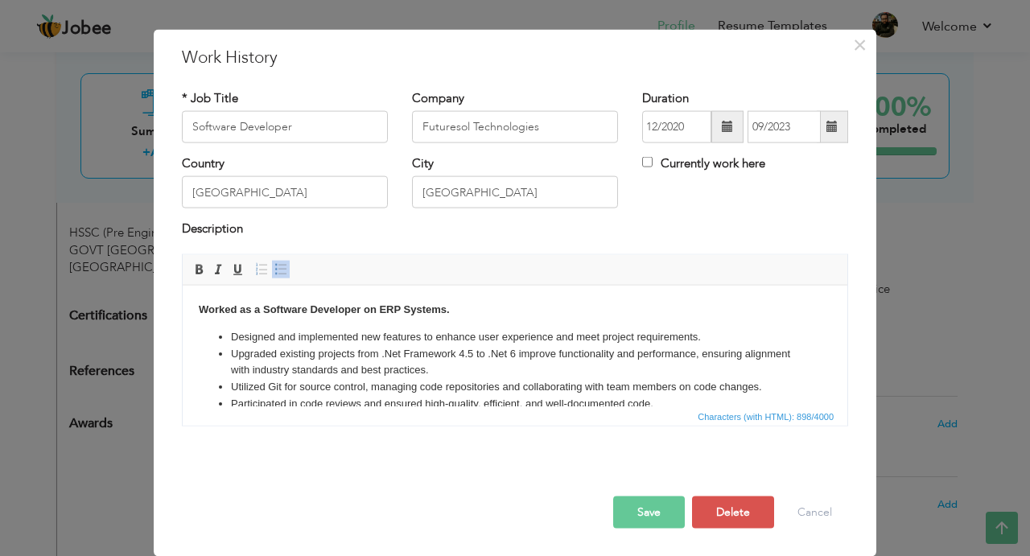
click at [735, 143] on span at bounding box center [727, 127] width 32 height 32
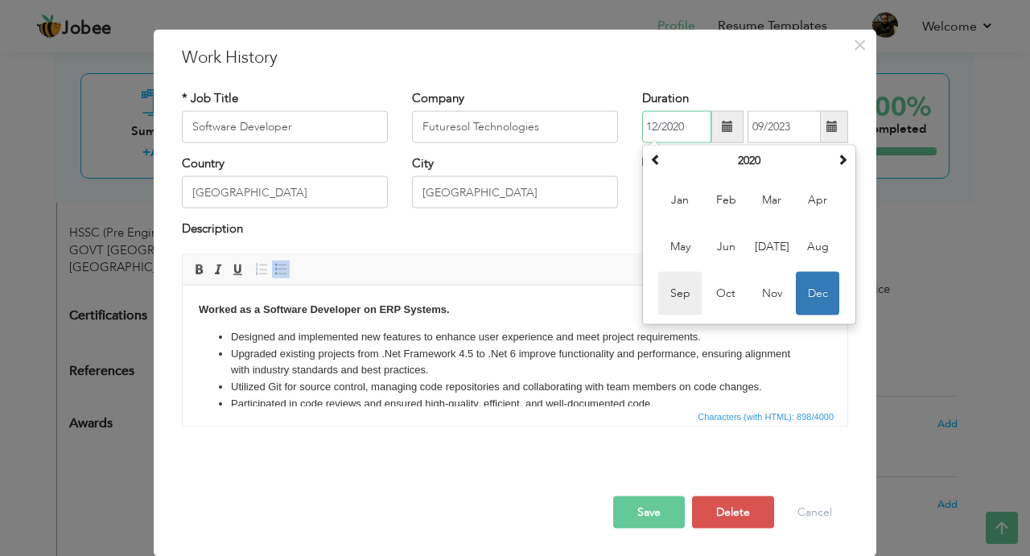
click at [689, 315] on span "Sep" at bounding box center [679, 293] width 43 height 43
type input "09/2020"
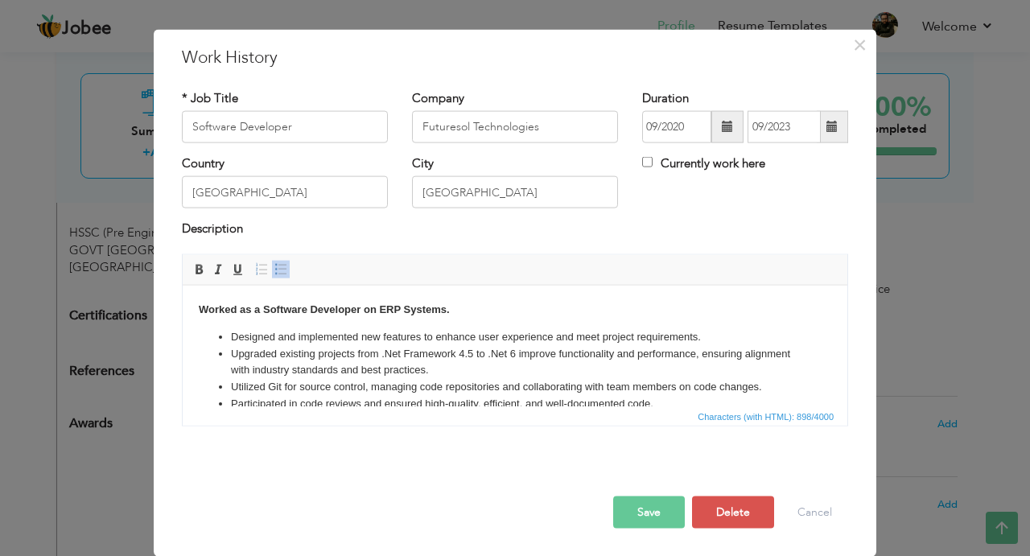
click at [834, 132] on span at bounding box center [831, 126] width 11 height 11
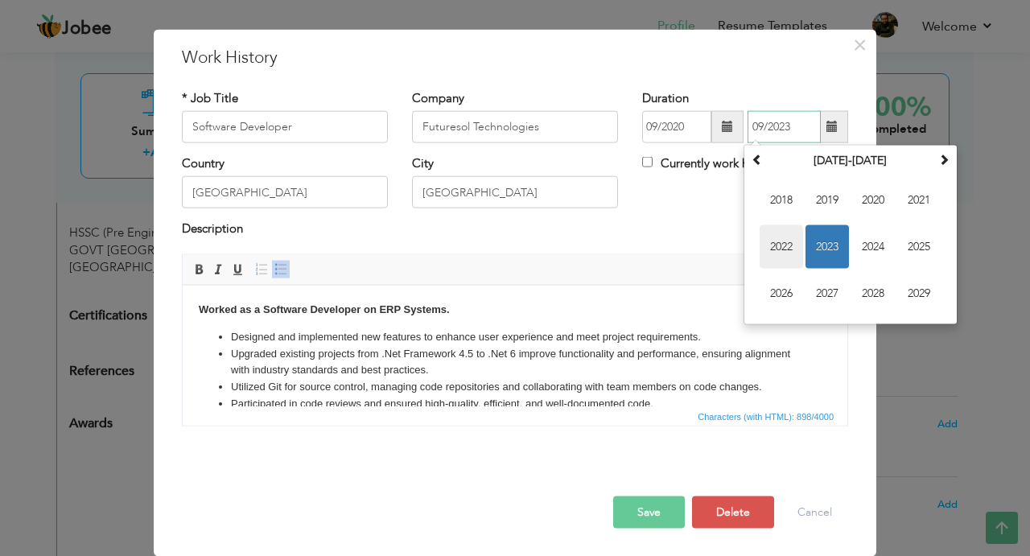
click at [781, 267] on span "2022" at bounding box center [780, 246] width 43 height 43
click at [829, 269] on span "Jun" at bounding box center [826, 246] width 43 height 43
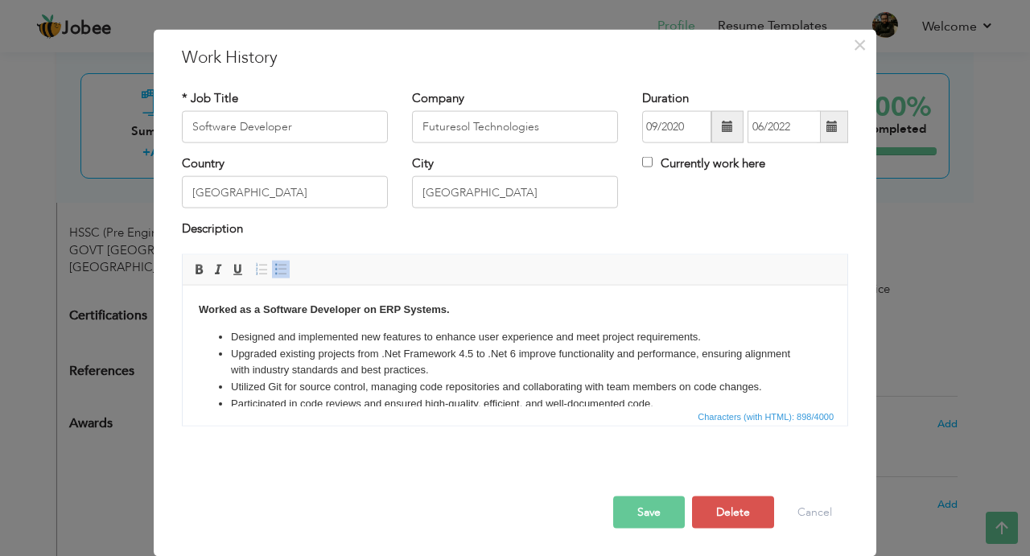
click at [826, 143] on span at bounding box center [832, 127] width 31 height 32
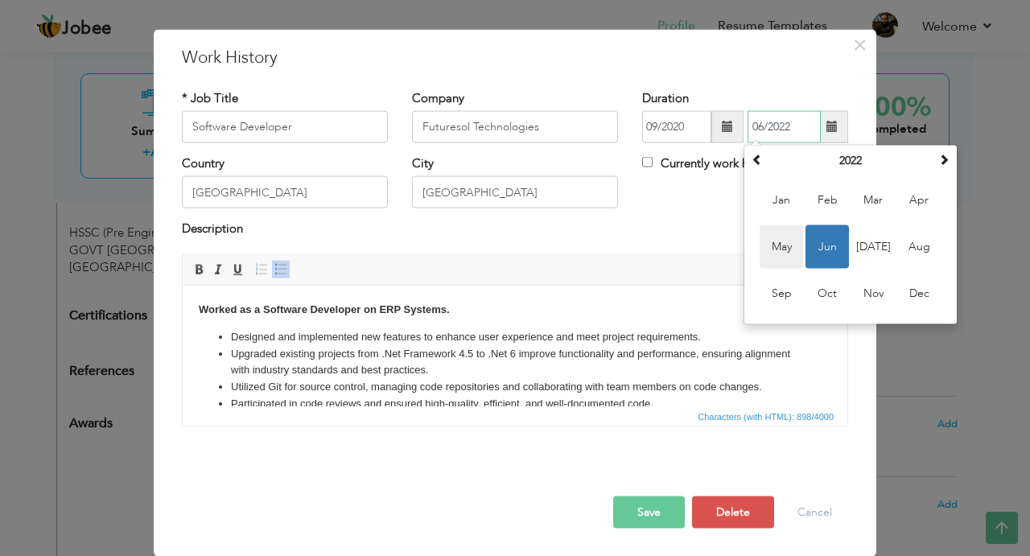
click at [792, 261] on span "May" at bounding box center [780, 246] width 43 height 43
type input "05/2022"
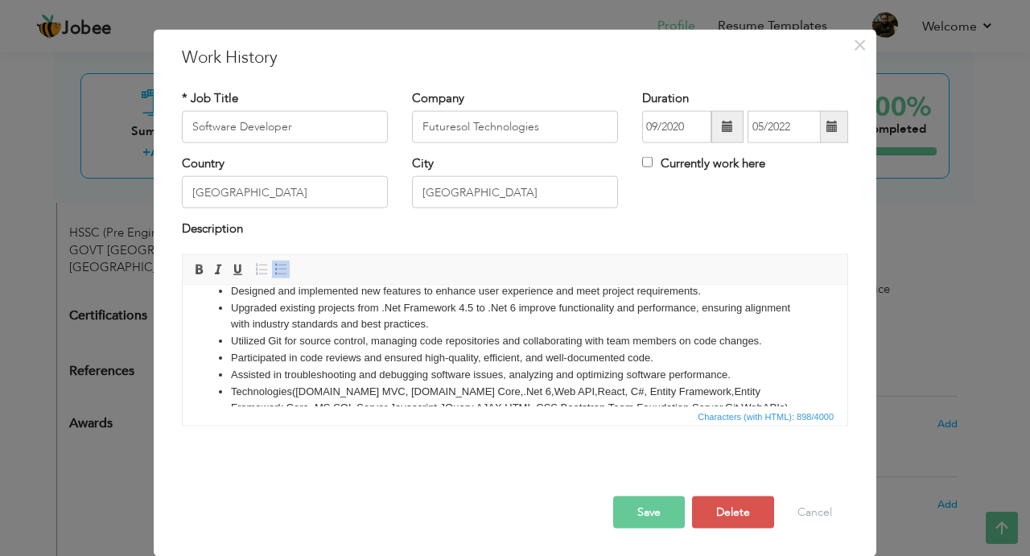
scroll to position [61, 0]
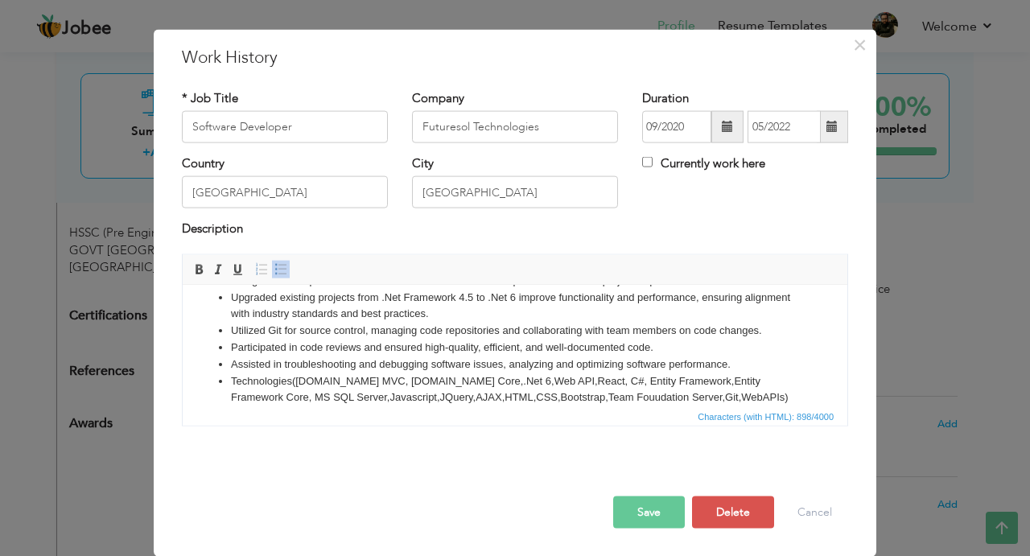
click at [644, 528] on button "Save" at bounding box center [649, 512] width 72 height 32
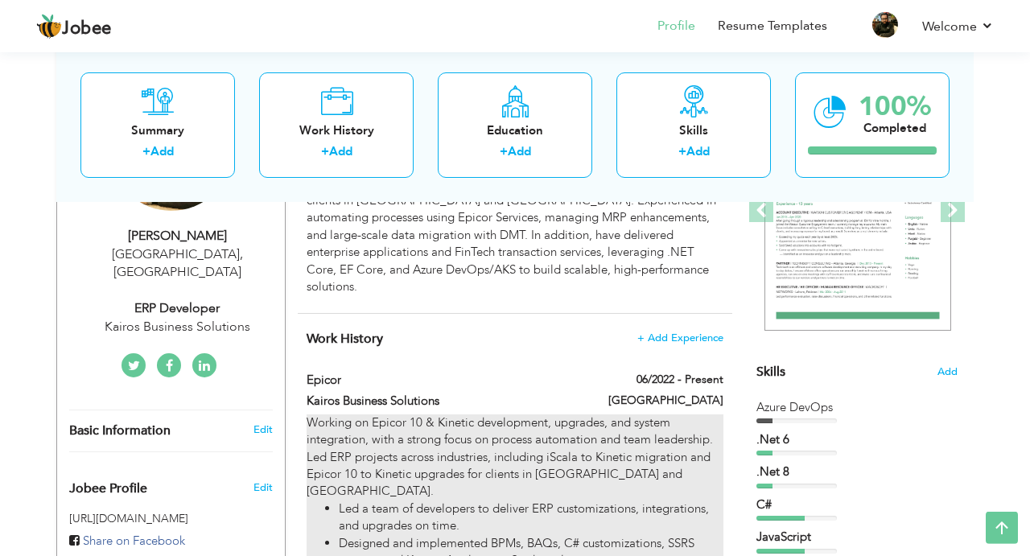
scroll to position [282, 0]
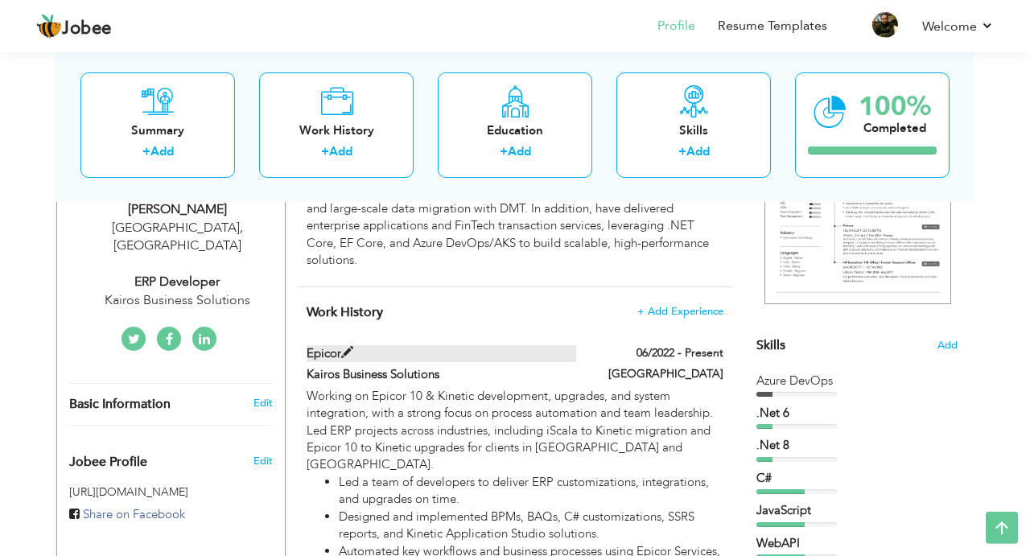
click at [347, 347] on span at bounding box center [347, 353] width 12 height 12
type input "Epicor"
type input "Kairos Business Solutions"
type input "06/2022"
type input "[GEOGRAPHIC_DATA]"
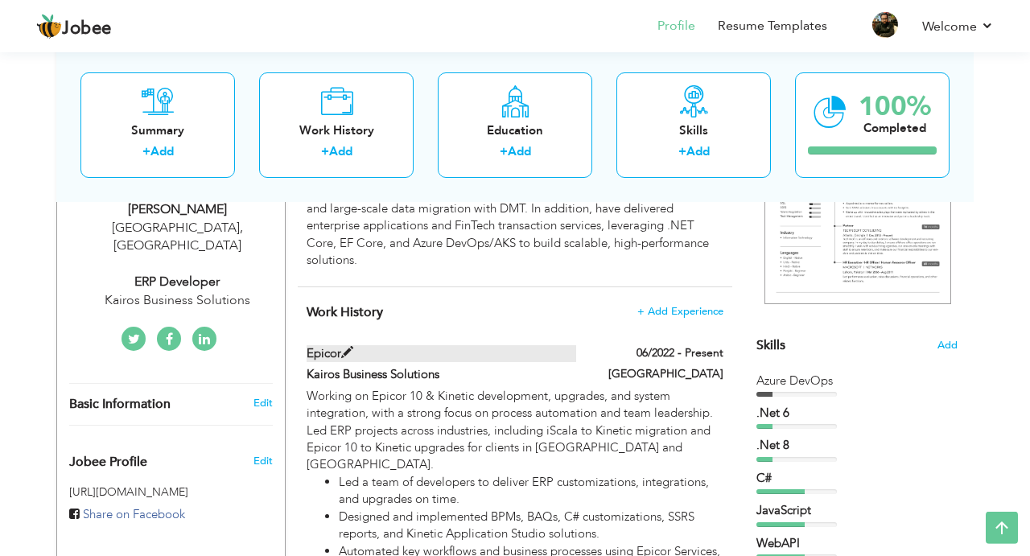
checkbox input "true"
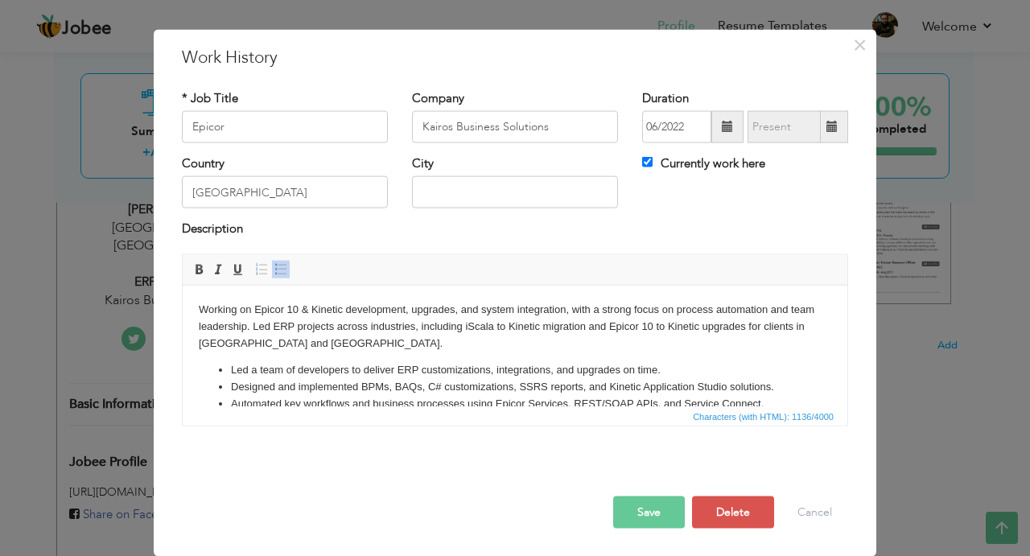
scroll to position [0, 0]
click at [662, 528] on button "Save" at bounding box center [649, 512] width 72 height 32
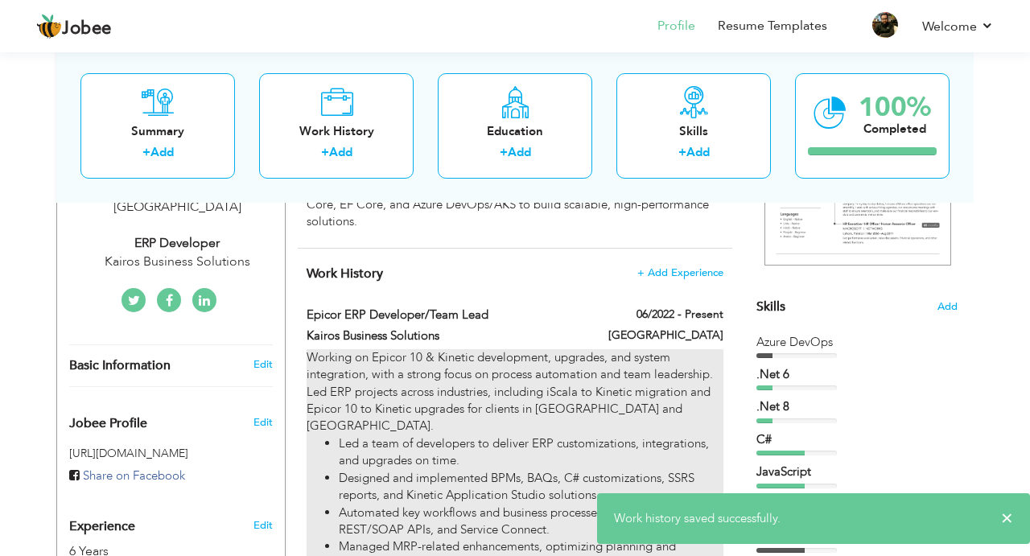
scroll to position [318, 0]
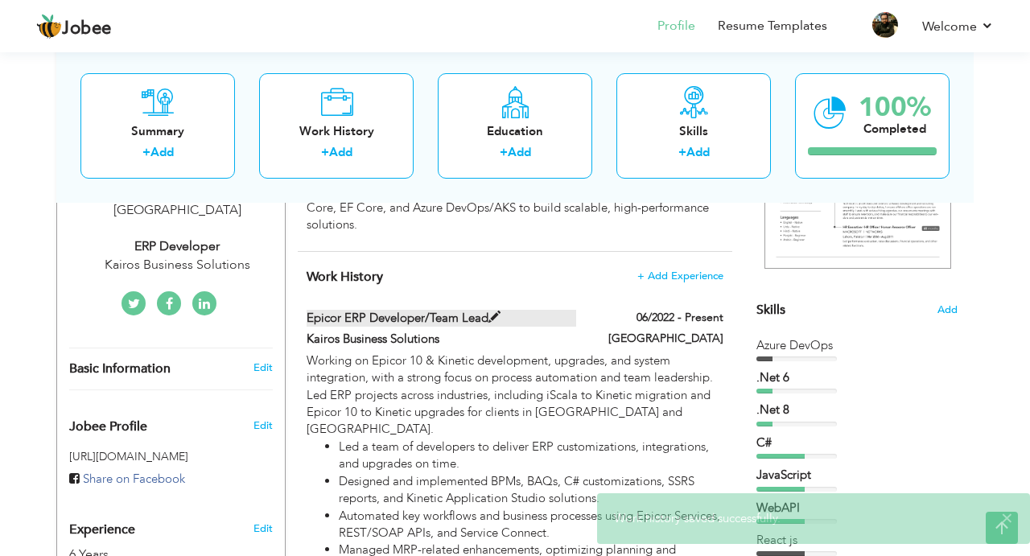
click at [500, 311] on span at bounding box center [494, 317] width 12 height 12
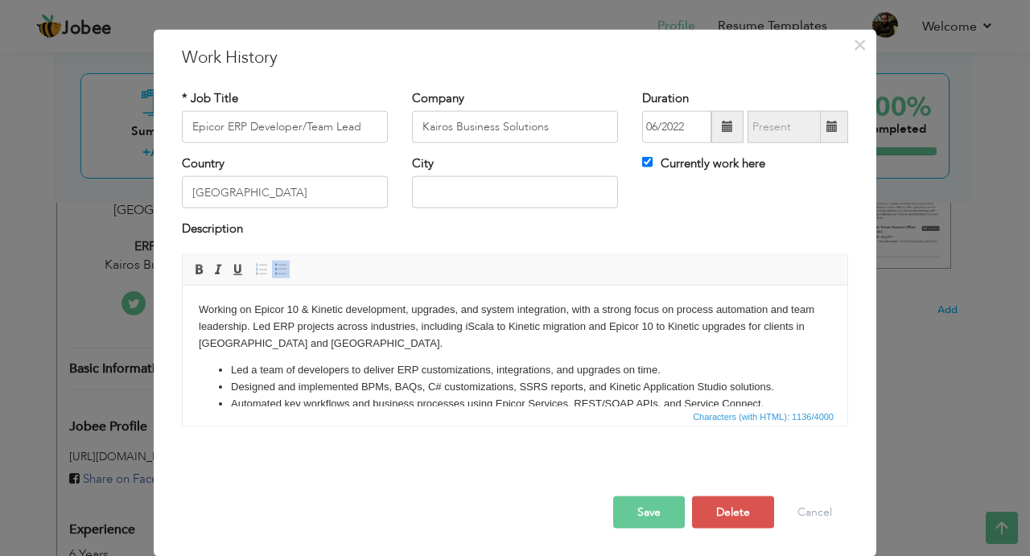
scroll to position [0, 0]
click at [305, 143] on input "Epicor ERP Developer/Team Lead" at bounding box center [285, 127] width 206 height 32
click at [318, 143] on input "Technical Team Lead" at bounding box center [285, 127] width 206 height 32
click at [250, 143] on input "Technical Team Lead" at bounding box center [285, 127] width 206 height 32
type input "Technical Team Lead"
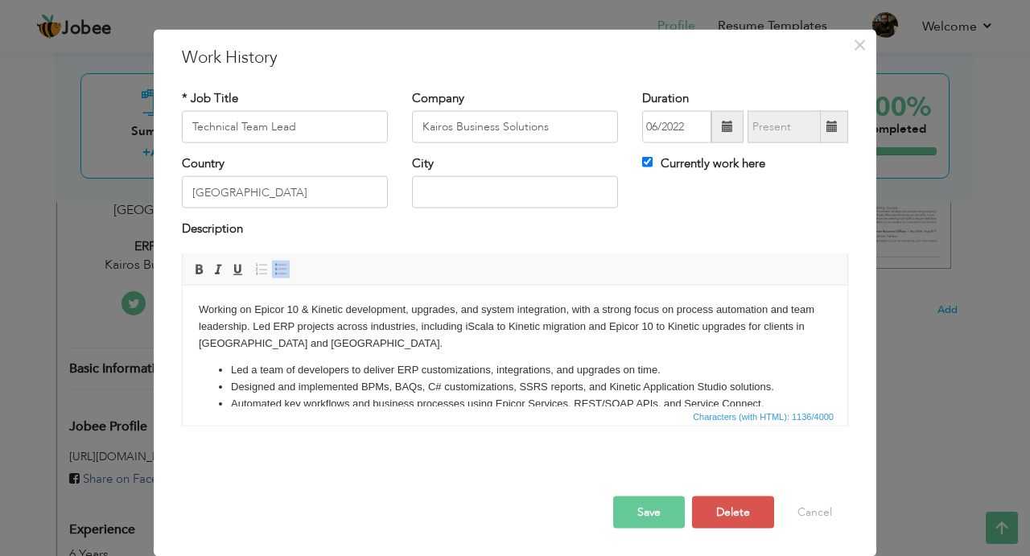
click at [622, 528] on button "Save" at bounding box center [649, 512] width 72 height 32
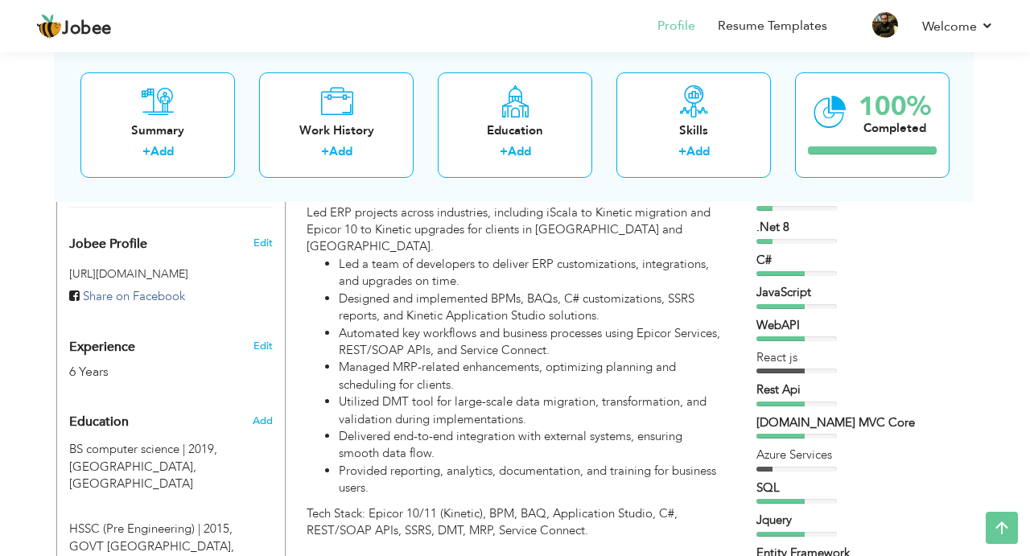
scroll to position [474, 0]
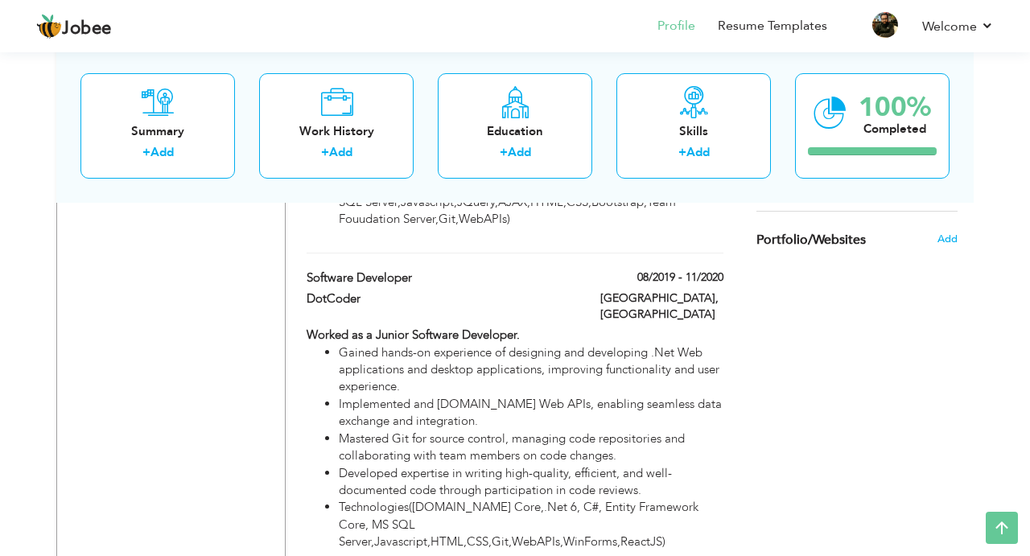
scroll to position [1175, 0]
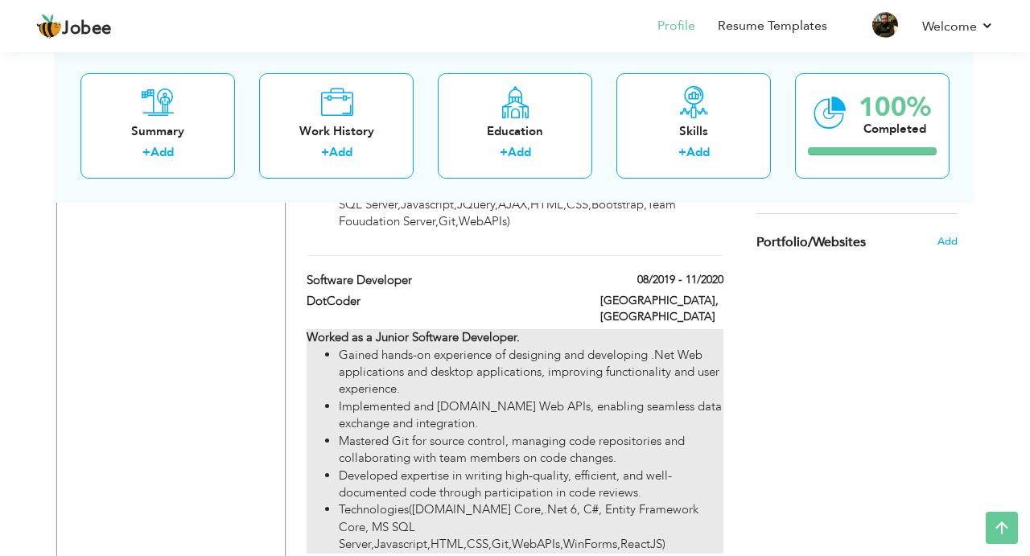
click at [517, 347] on li "Gained hands-on experience of designing and developing .Net Web applications an…" at bounding box center [531, 372] width 385 height 51
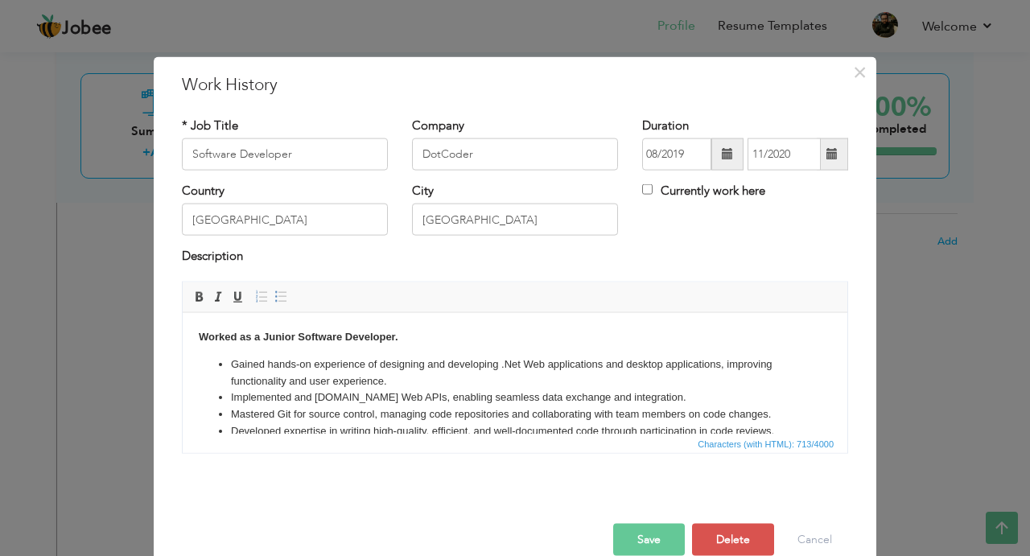
scroll to position [0, 0]
click at [737, 540] on button "Delete" at bounding box center [733, 539] width 82 height 32
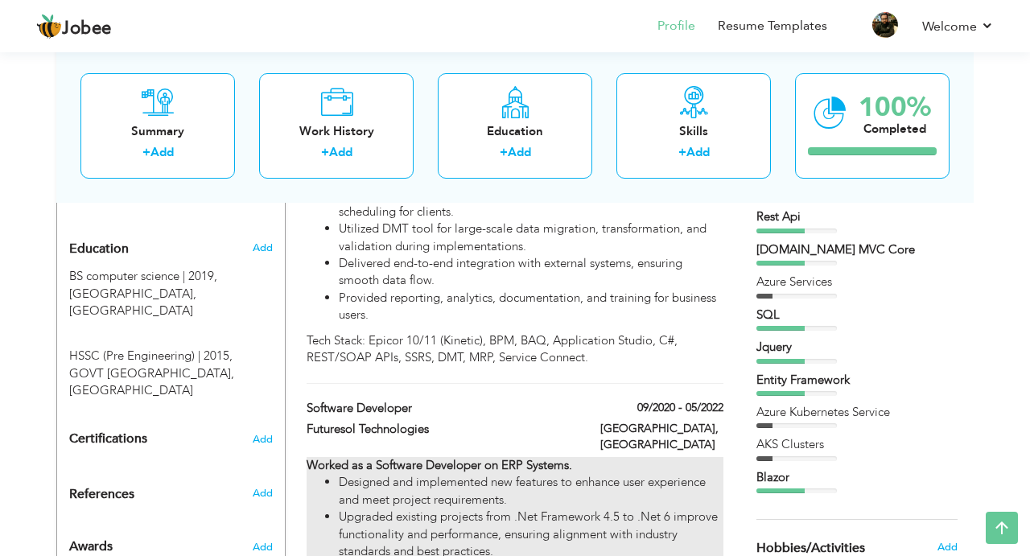
scroll to position [675, 0]
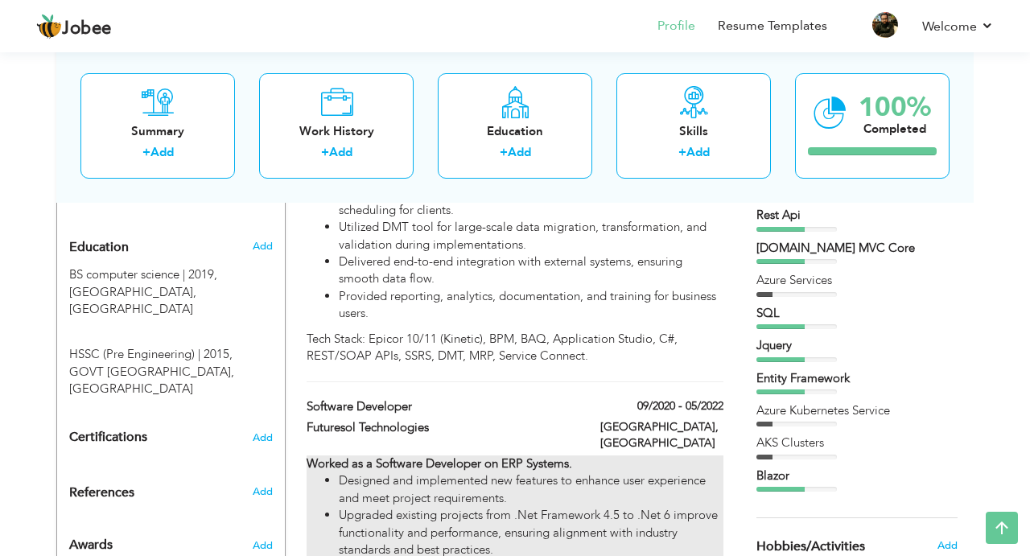
click at [515, 472] on li "Designed and implemented new features to enhance user experience and meet proje…" at bounding box center [531, 489] width 385 height 35
type input "Futuresol Technologies"
type input "09/2020"
type input "05/2022"
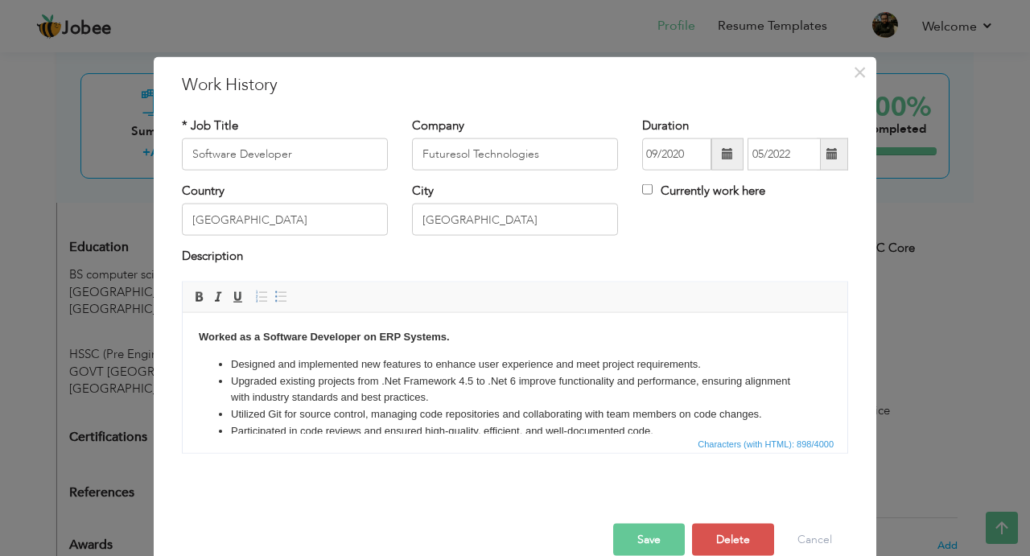
scroll to position [0, 0]
click at [732, 153] on span at bounding box center [727, 153] width 11 height 11
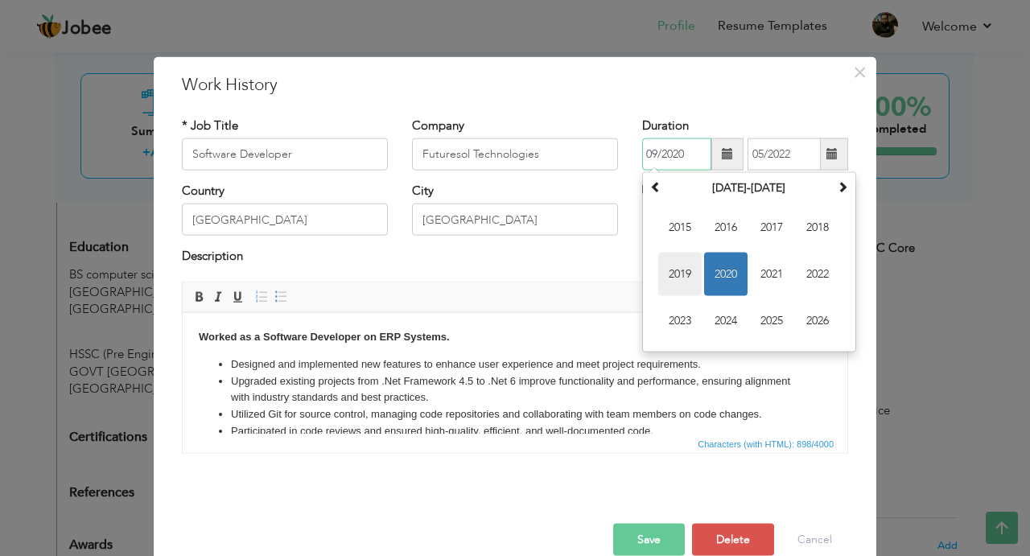
click at [693, 274] on span "2019" at bounding box center [679, 274] width 43 height 43
click at [811, 267] on span "Aug" at bounding box center [817, 274] width 43 height 43
type input "08/2019"
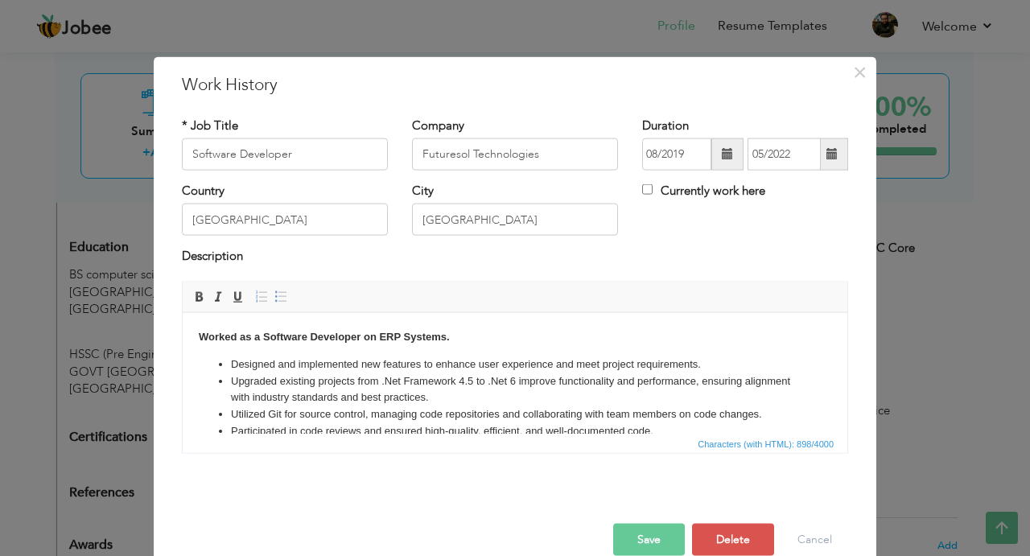
click at [834, 158] on span at bounding box center [831, 153] width 11 height 11
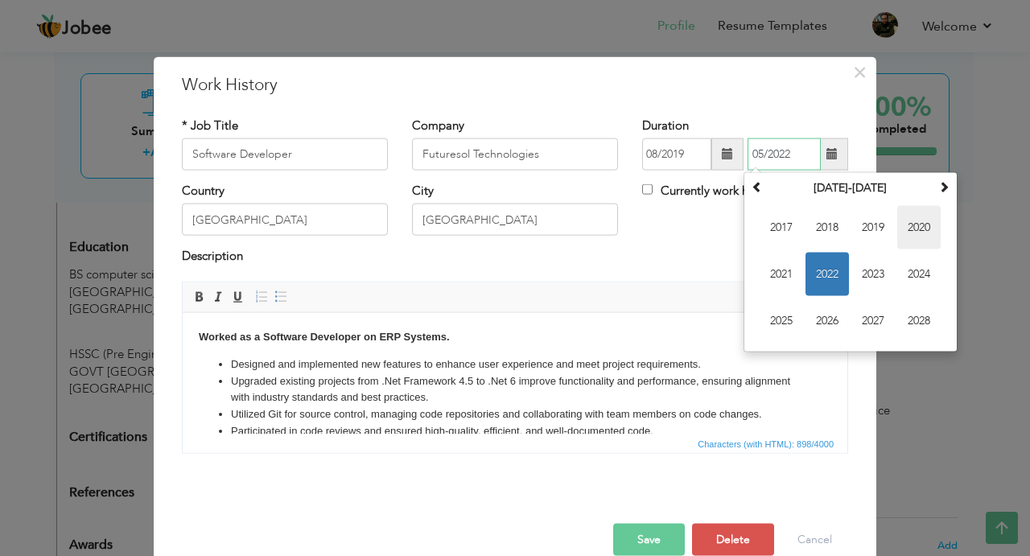
click at [907, 236] on span "2020" at bounding box center [918, 227] width 43 height 43
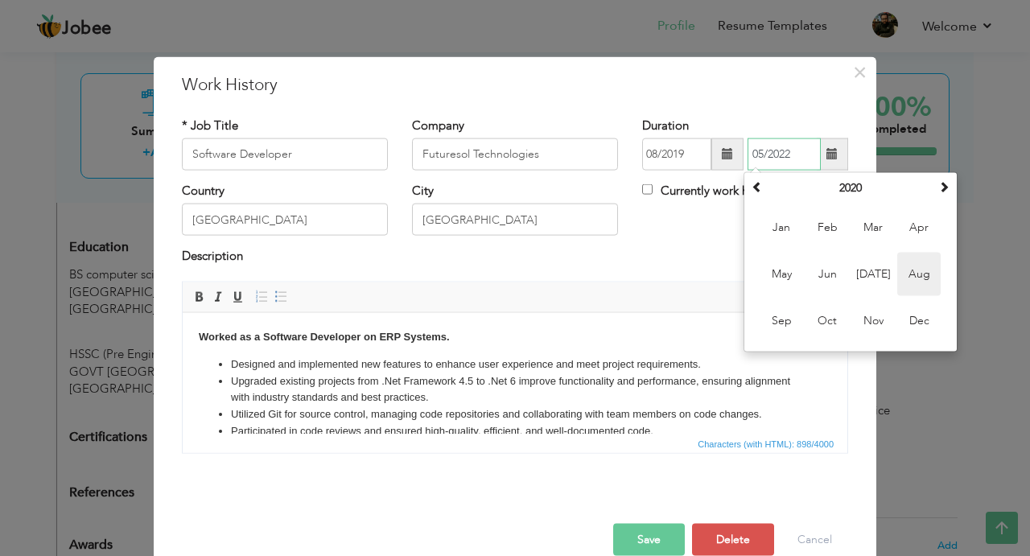
click at [918, 281] on span "Aug" at bounding box center [918, 274] width 43 height 43
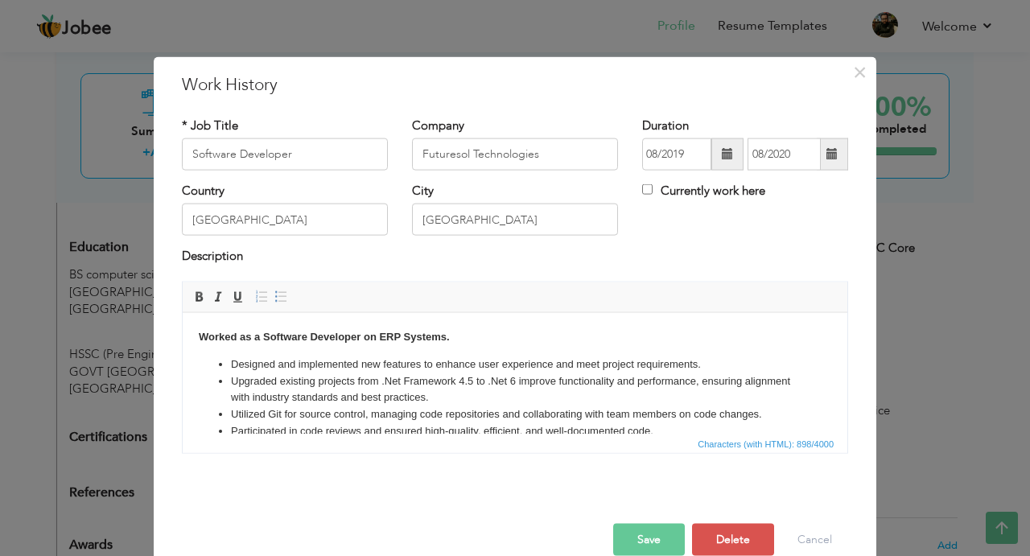
click at [831, 165] on span at bounding box center [832, 154] width 31 height 32
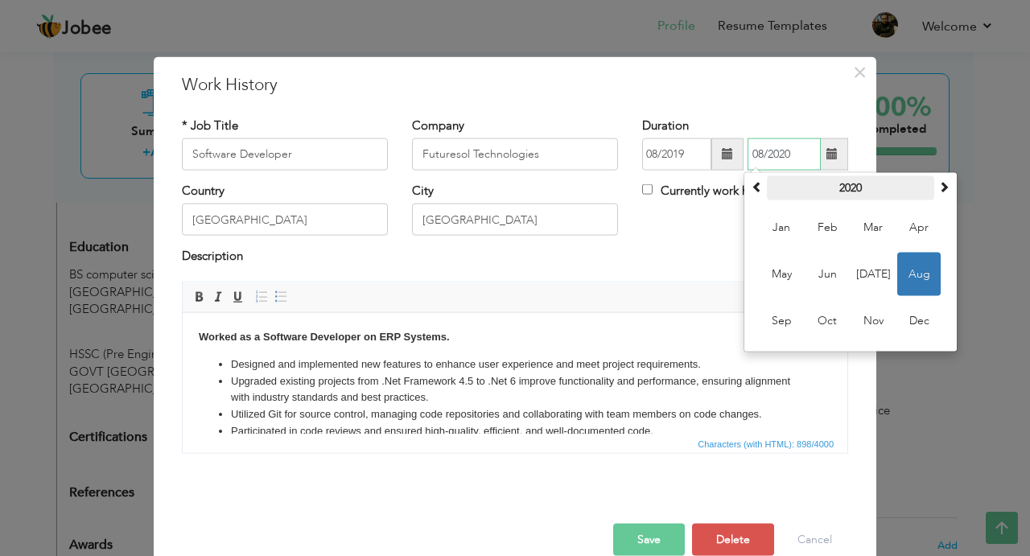
click at [845, 199] on th "2020" at bounding box center [850, 188] width 167 height 24
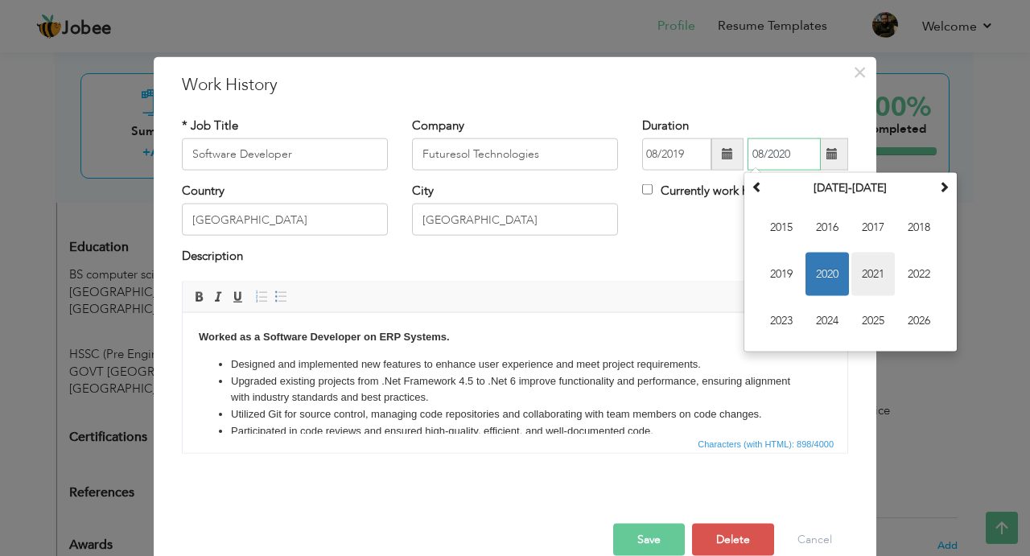
click at [863, 282] on span "2021" at bounding box center [872, 274] width 43 height 43
click at [873, 280] on span "[DATE]" at bounding box center [872, 274] width 43 height 43
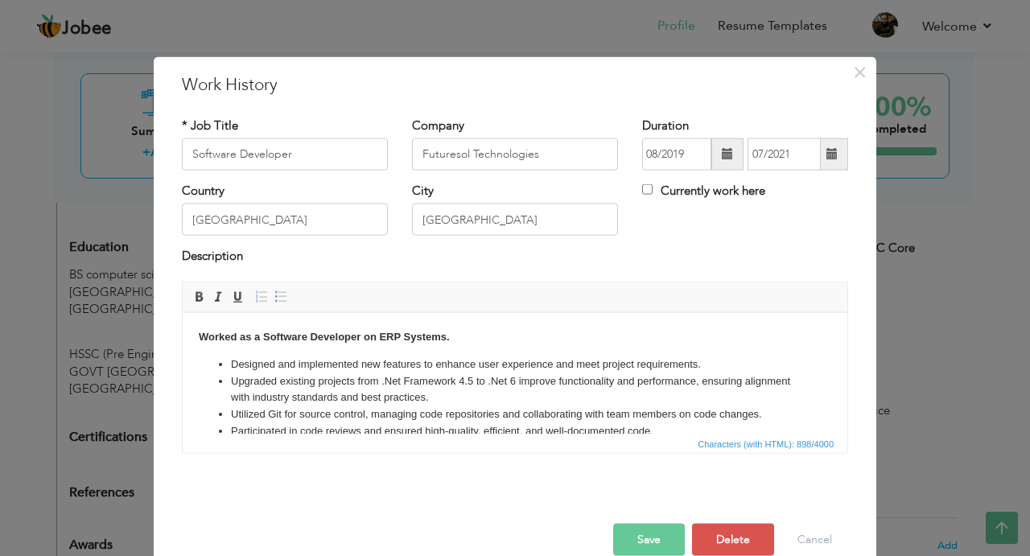
click at [834, 162] on span at bounding box center [832, 154] width 31 height 32
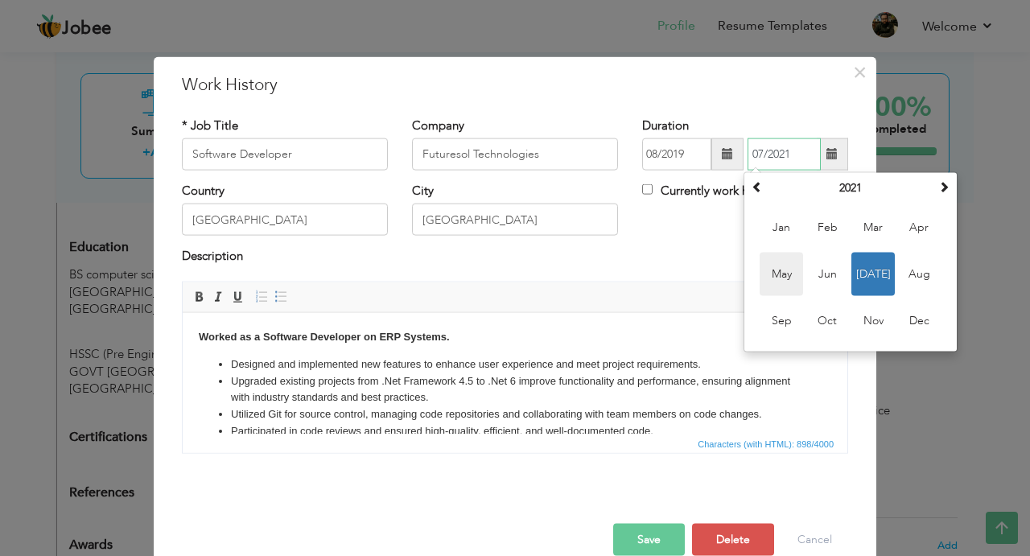
click at [792, 271] on span "May" at bounding box center [780, 274] width 43 height 43
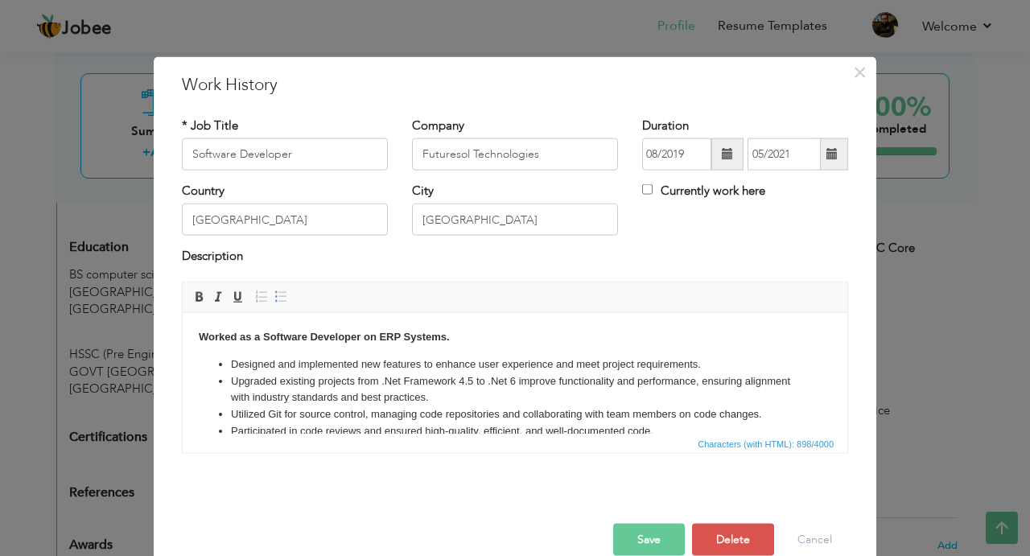
click at [839, 157] on span at bounding box center [832, 154] width 31 height 32
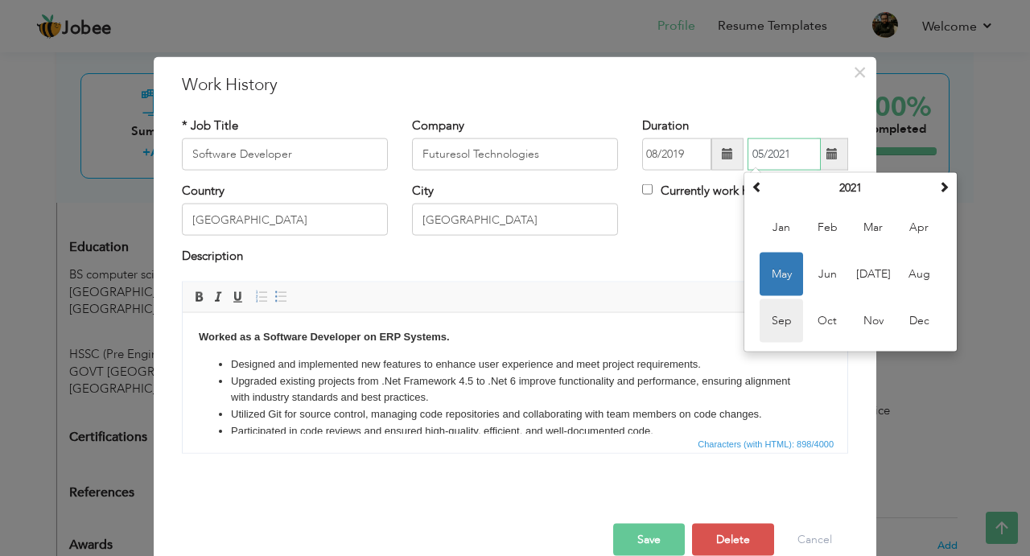
click at [792, 319] on span "Sep" at bounding box center [780, 320] width 43 height 43
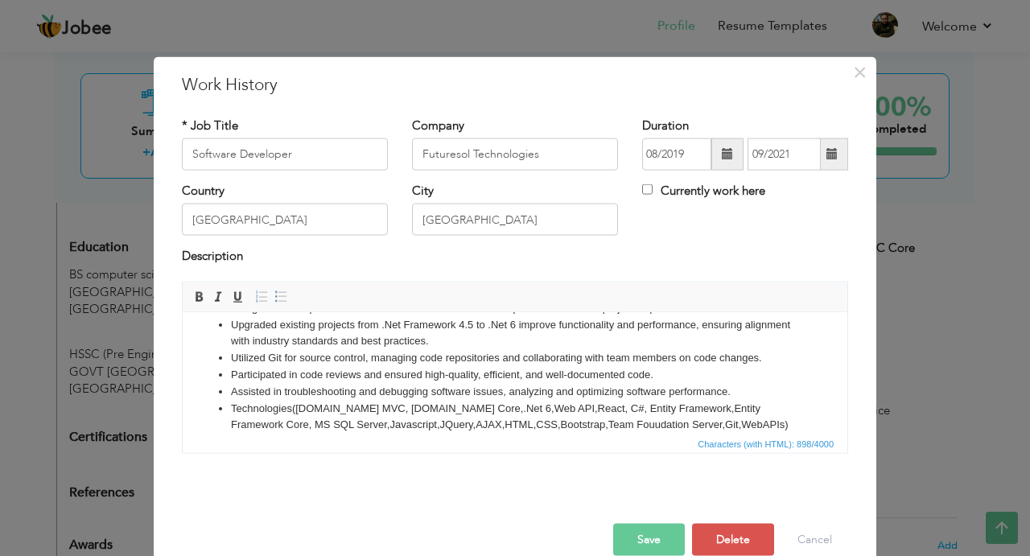
scroll to position [61, 0]
click at [635, 539] on button "Save" at bounding box center [649, 539] width 72 height 32
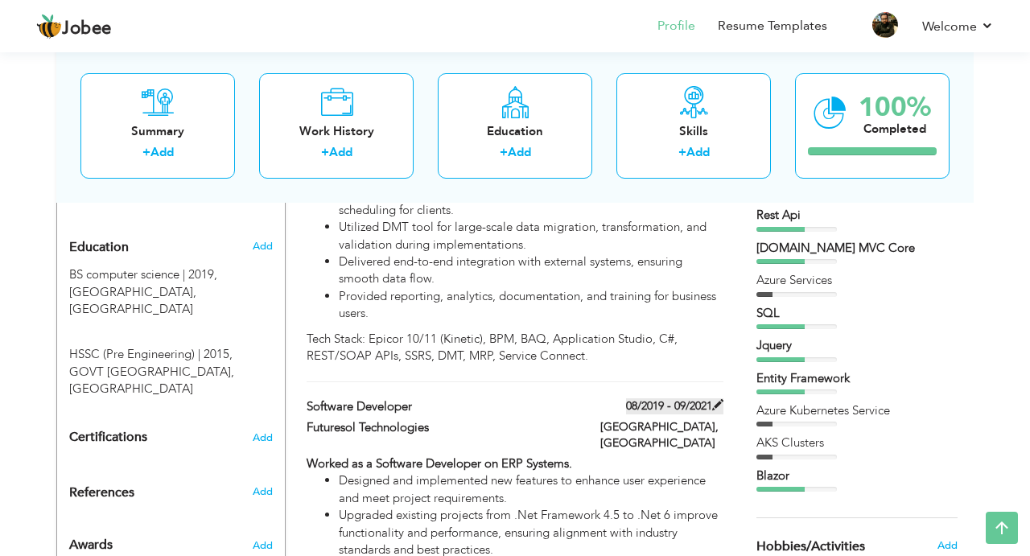
click at [714, 399] on span at bounding box center [717, 404] width 11 height 11
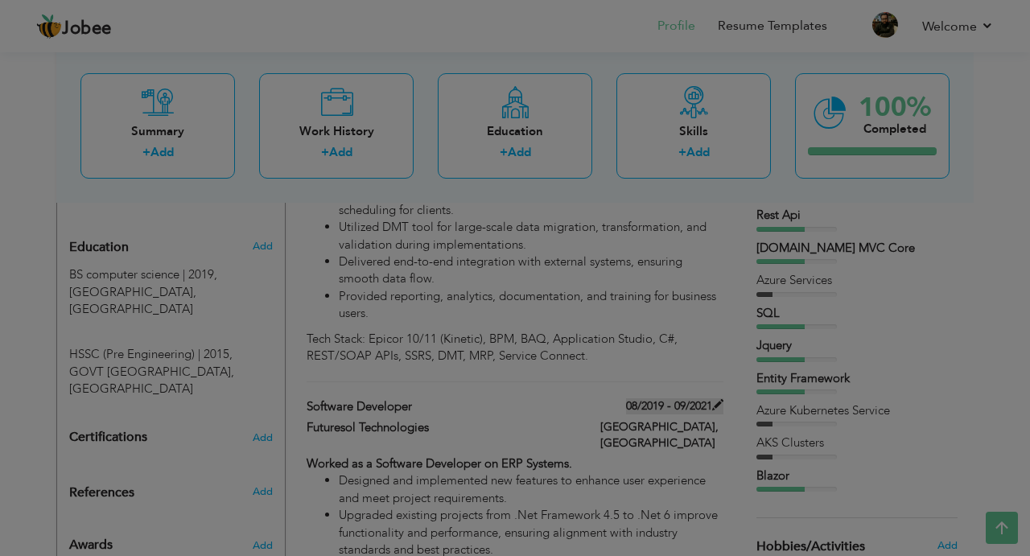
scroll to position [0, 0]
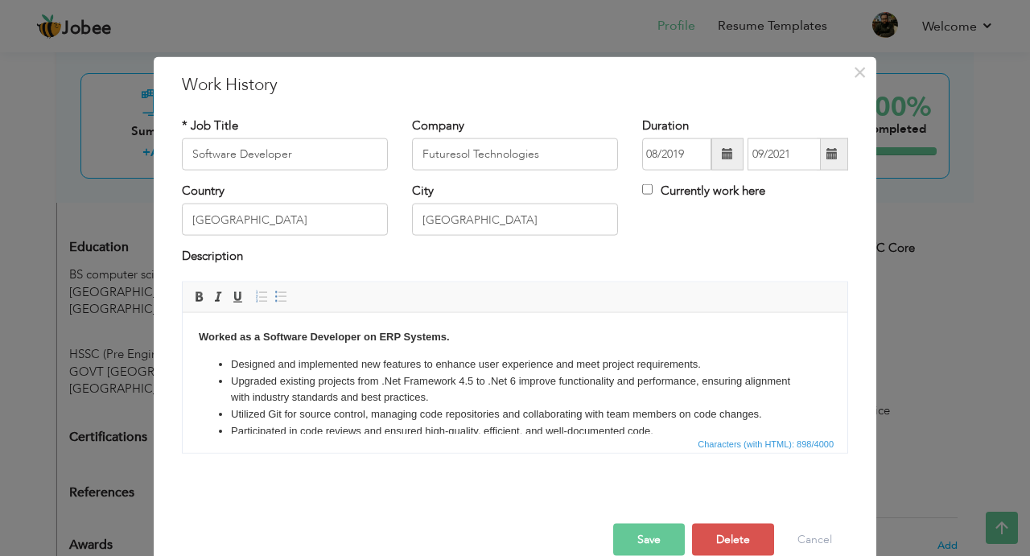
click at [720, 160] on span at bounding box center [727, 154] width 32 height 32
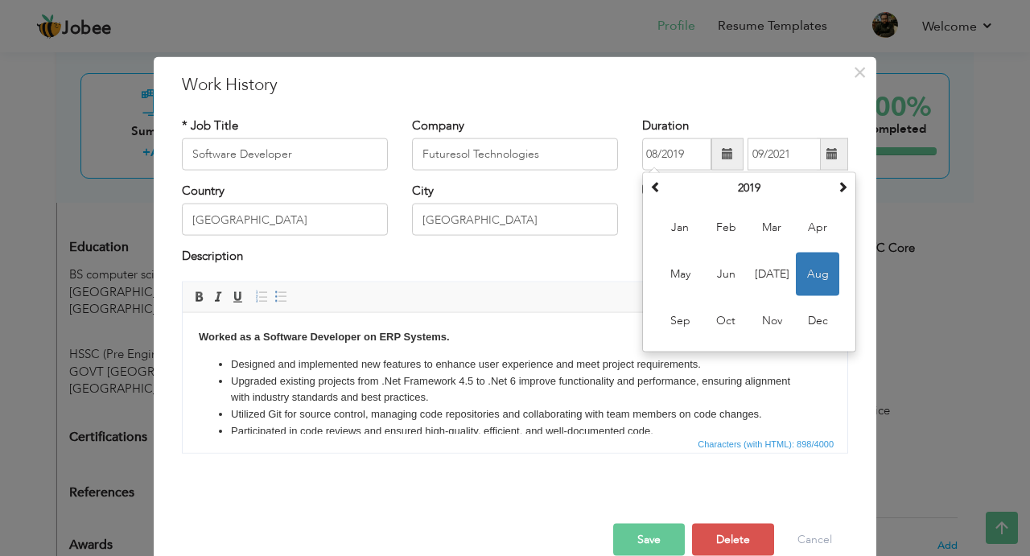
click at [835, 161] on span at bounding box center [832, 154] width 31 height 32
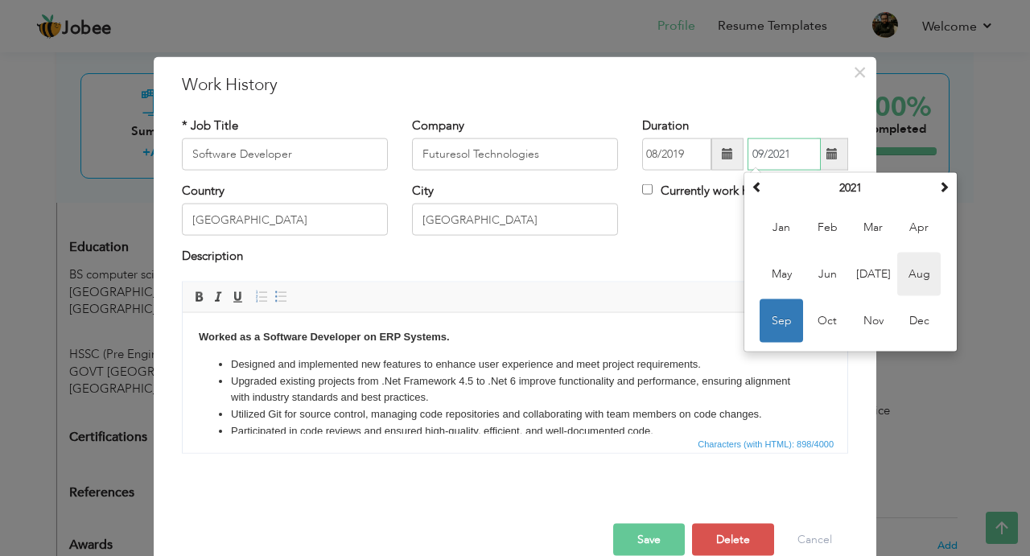
click at [919, 265] on span "Aug" at bounding box center [918, 274] width 43 height 43
type input "08/2021"
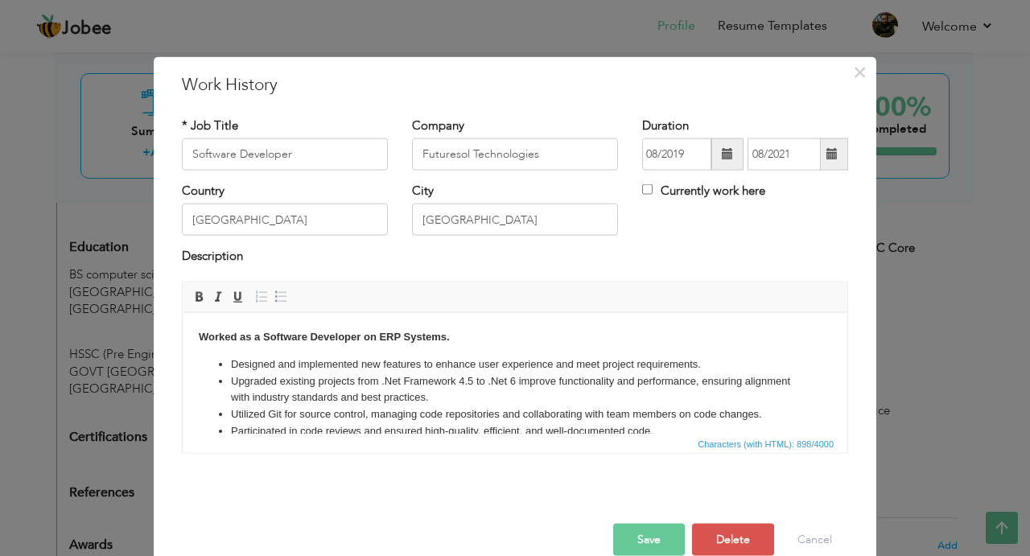
click at [656, 546] on button "Save" at bounding box center [649, 539] width 72 height 32
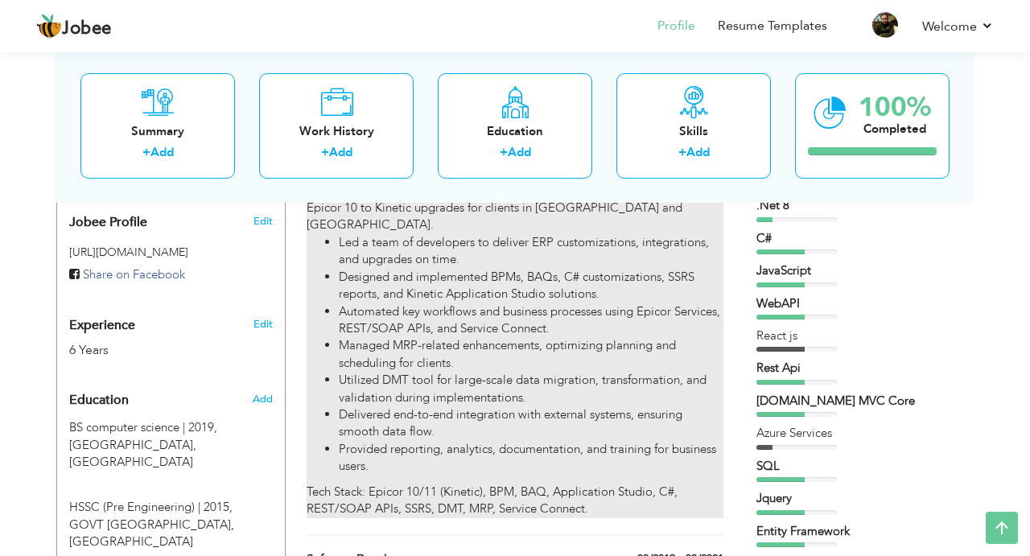
scroll to position [495, 0]
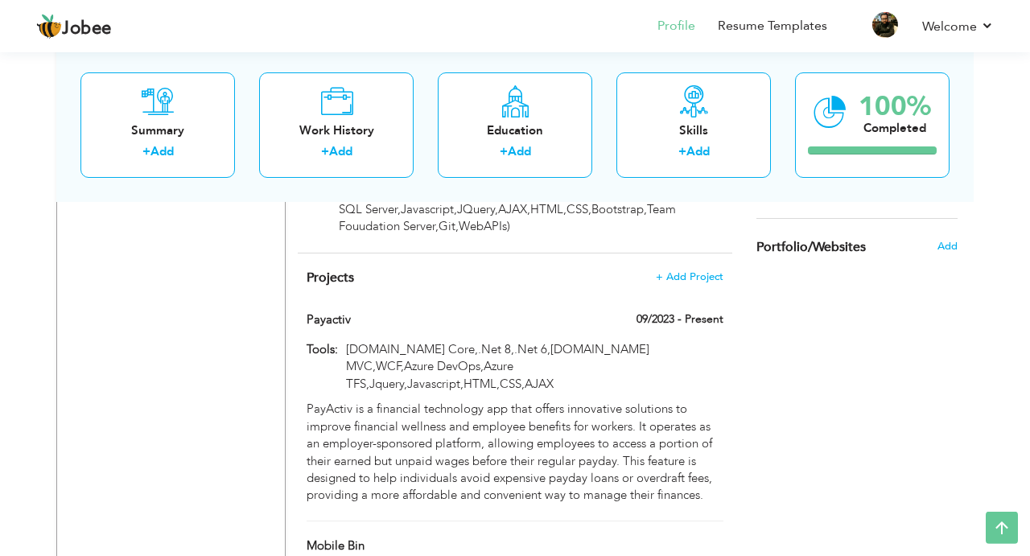
scroll to position [1179, 0]
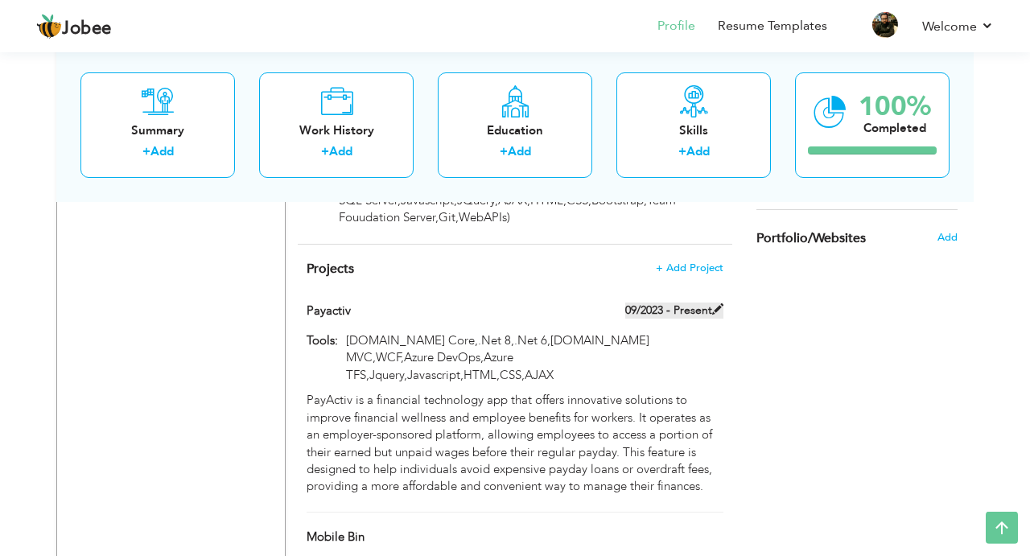
click at [717, 303] on span at bounding box center [717, 308] width 11 height 11
type input "Payactiv"
type input "09/2023"
type input "[DOMAIN_NAME] Core,.Net 8,.Net 6,[DOMAIN_NAME] MVC,WCF,Azure DevOps,Azure TFS,J…"
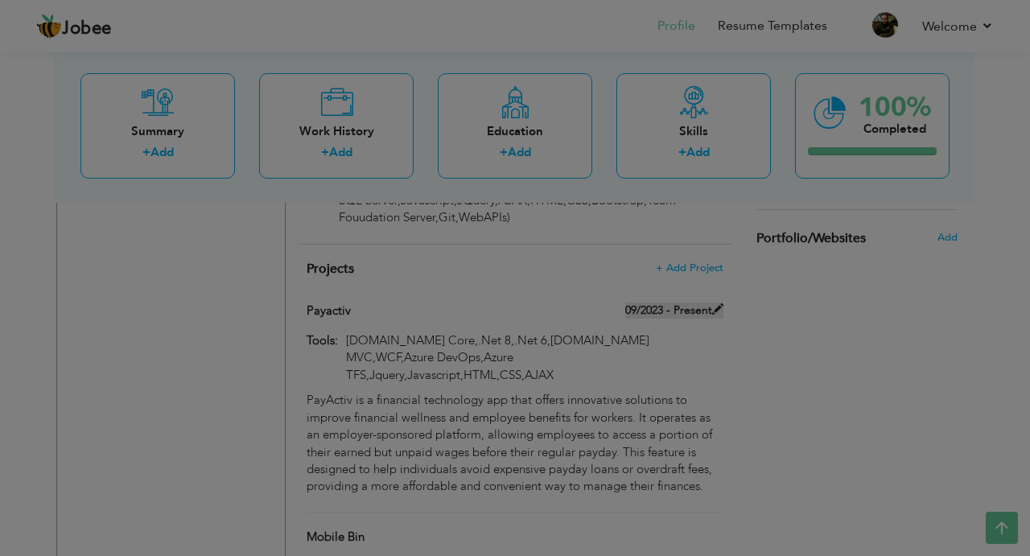
scroll to position [0, 0]
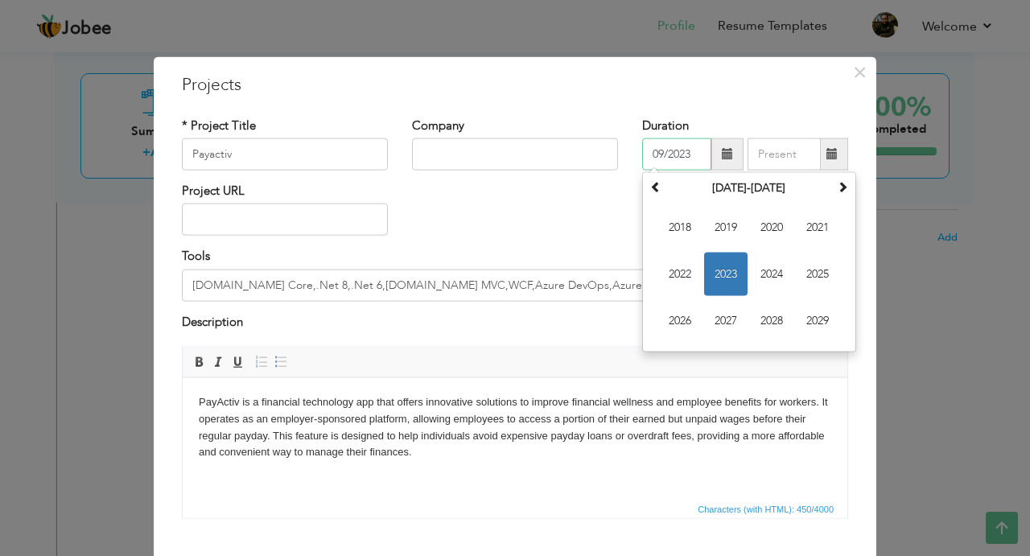
drag, startPoint x: 701, startPoint y: 154, endPoint x: 532, endPoint y: 153, distance: 169.7
click at [531, 154] on div "* Project Title Payactiv Company Duration 09/2023 September 2023 Su Mo Tu We Th…" at bounding box center [515, 149] width 690 height 65
type input "0"
click at [590, 205] on div "Project URL" at bounding box center [515, 215] width 690 height 65
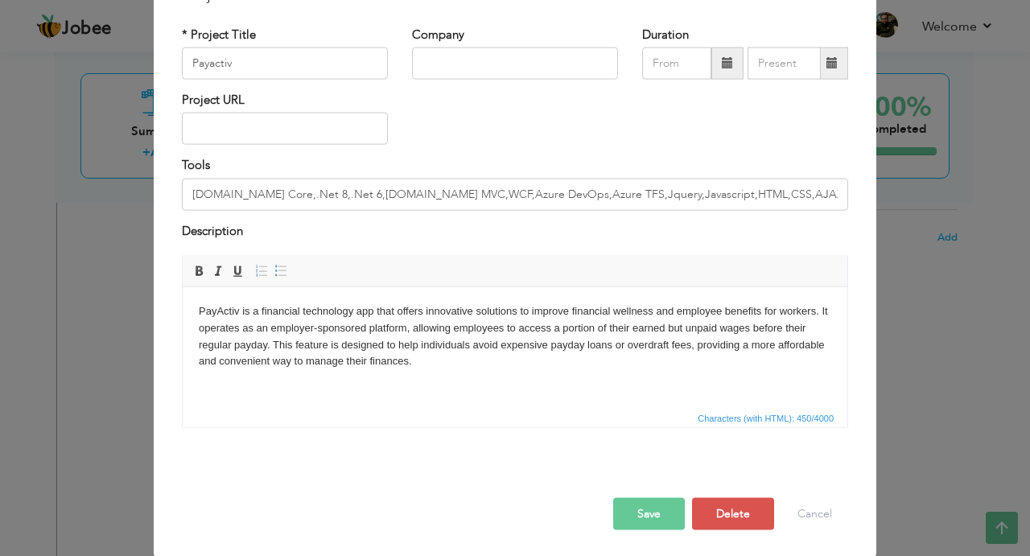
scroll to position [94, 0]
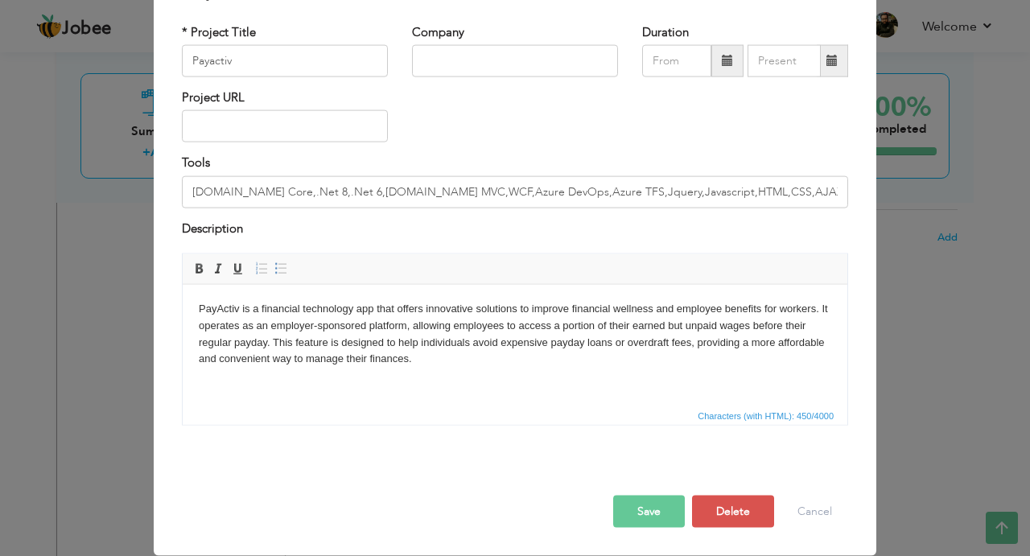
click at [663, 518] on button "Save" at bounding box center [649, 512] width 72 height 32
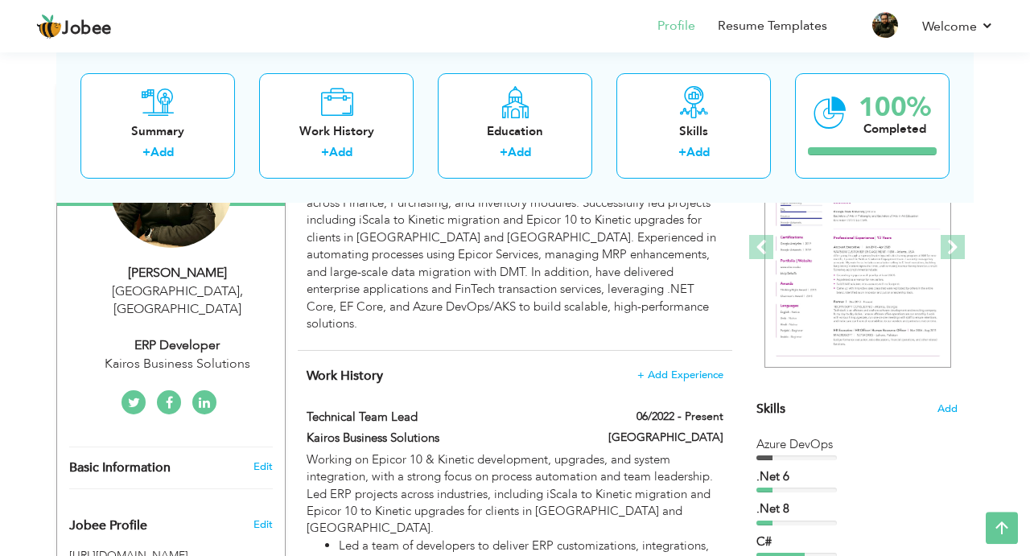
scroll to position [203, 0]
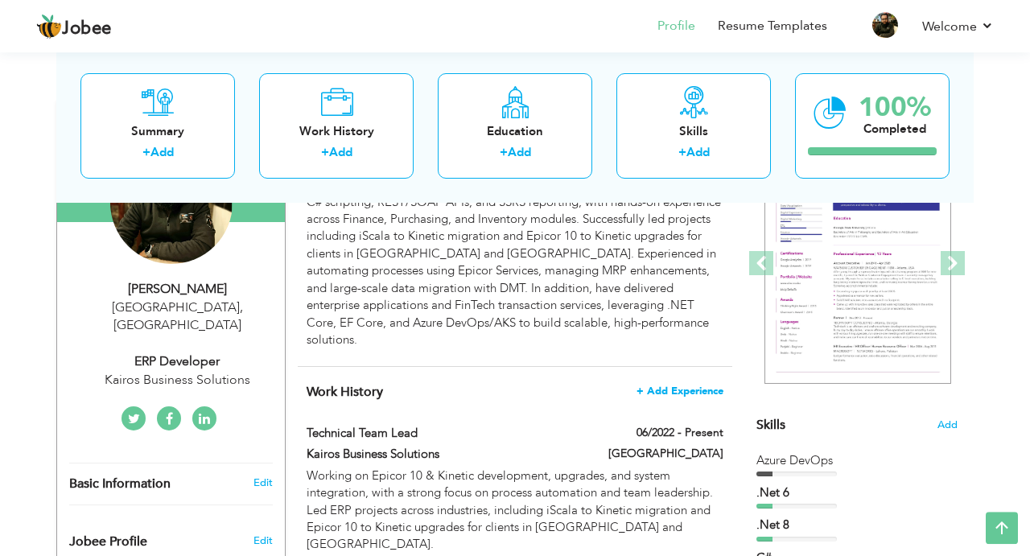
click at [688, 385] on span "+ Add Experience" at bounding box center [679, 390] width 87 height 11
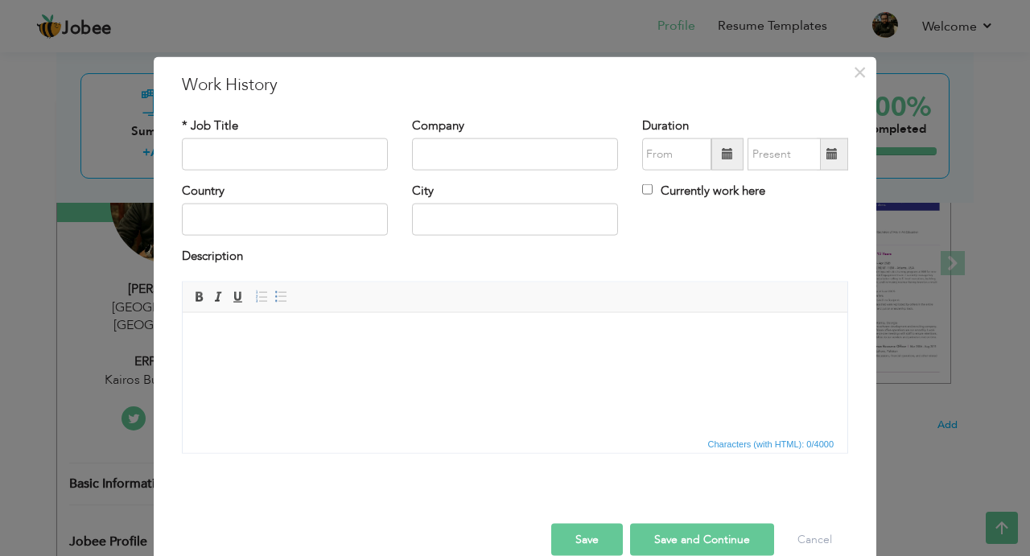
scroll to position [0, 0]
click at [260, 158] on input "text" at bounding box center [285, 154] width 206 height 32
paste input "Senior Software Developer (SD III)"
type input "Senior Software Developer (SD III)"
click at [439, 160] on input "text" at bounding box center [515, 154] width 206 height 32
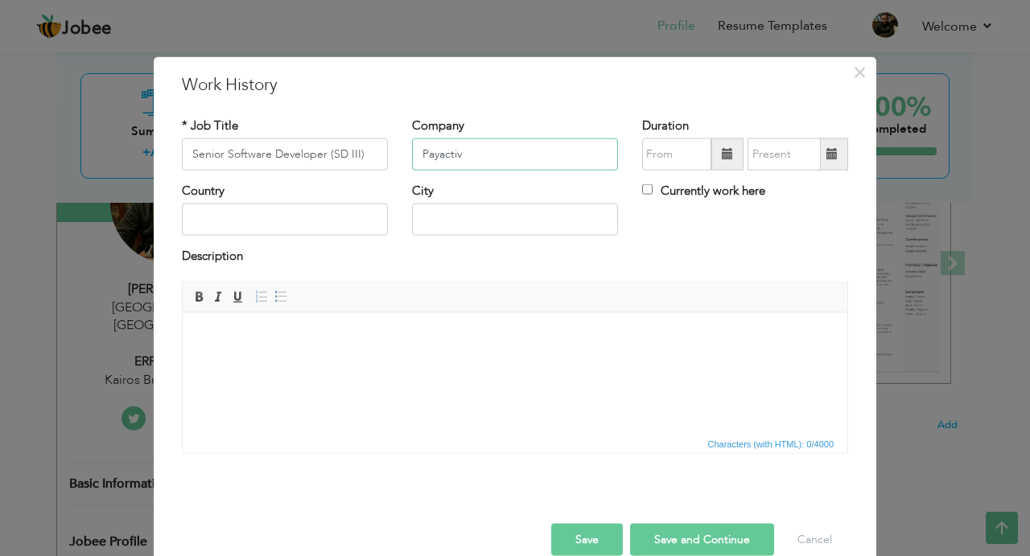
type input "Payactiv"
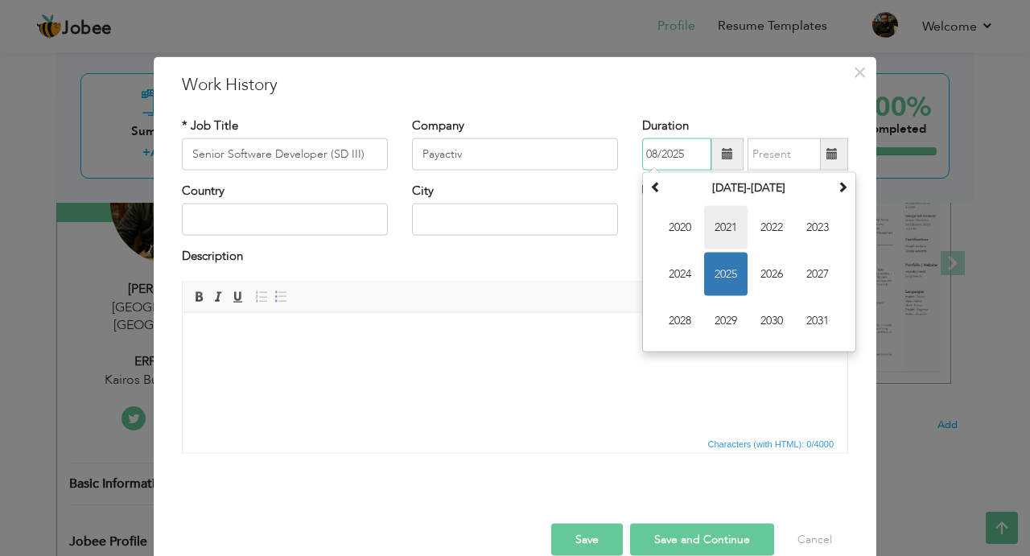
click at [730, 232] on span "2021" at bounding box center [725, 227] width 43 height 43
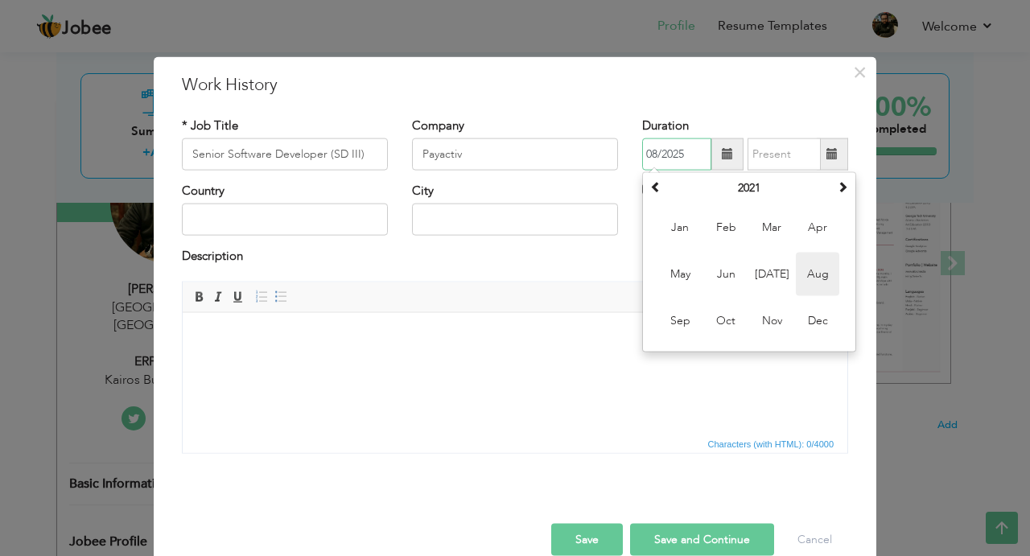
click at [812, 276] on span "Aug" at bounding box center [817, 274] width 43 height 43
type input "08/2021"
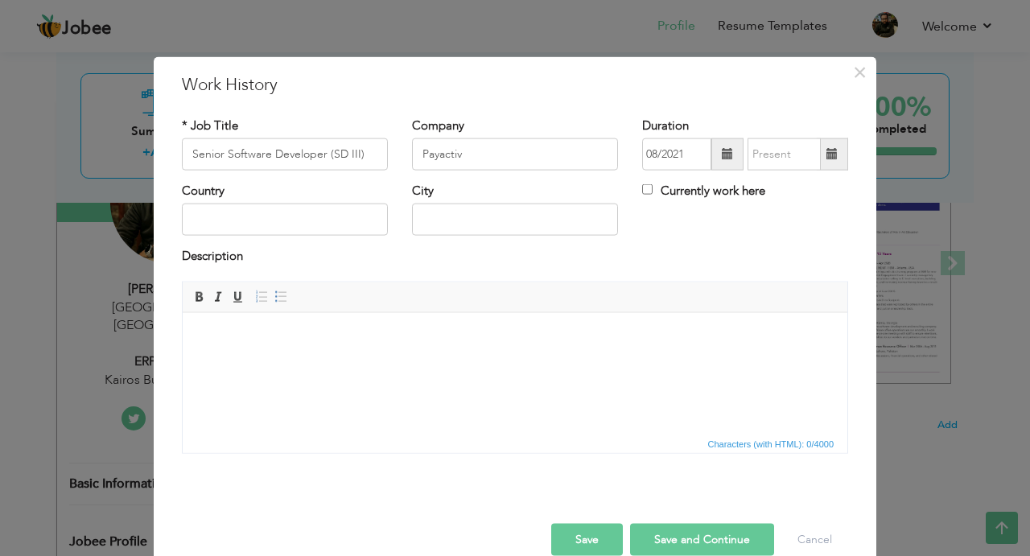
click at [832, 159] on span at bounding box center [831, 153] width 11 height 11
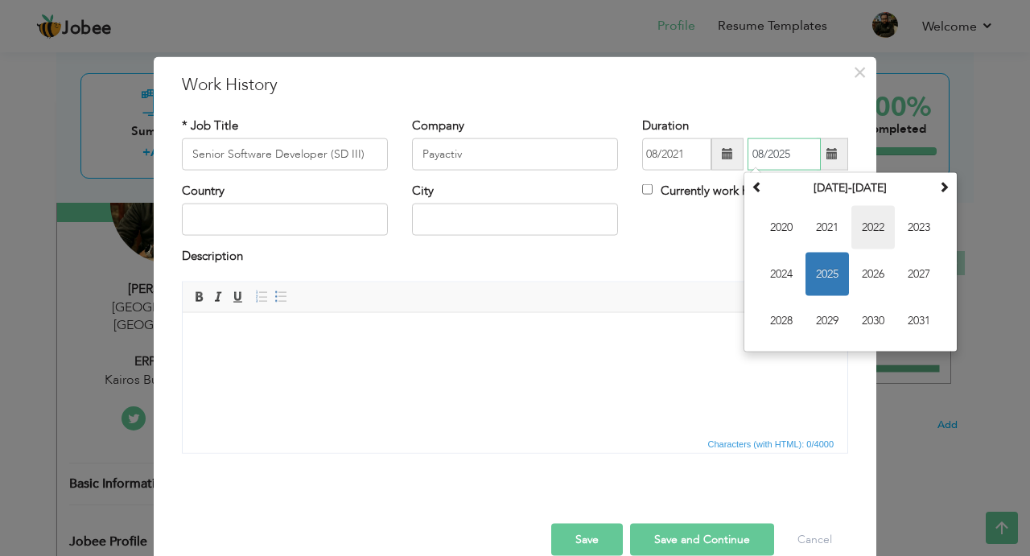
click at [873, 230] on span "2022" at bounding box center [872, 227] width 43 height 43
click at [796, 266] on span "May" at bounding box center [780, 274] width 43 height 43
type input "05/2022"
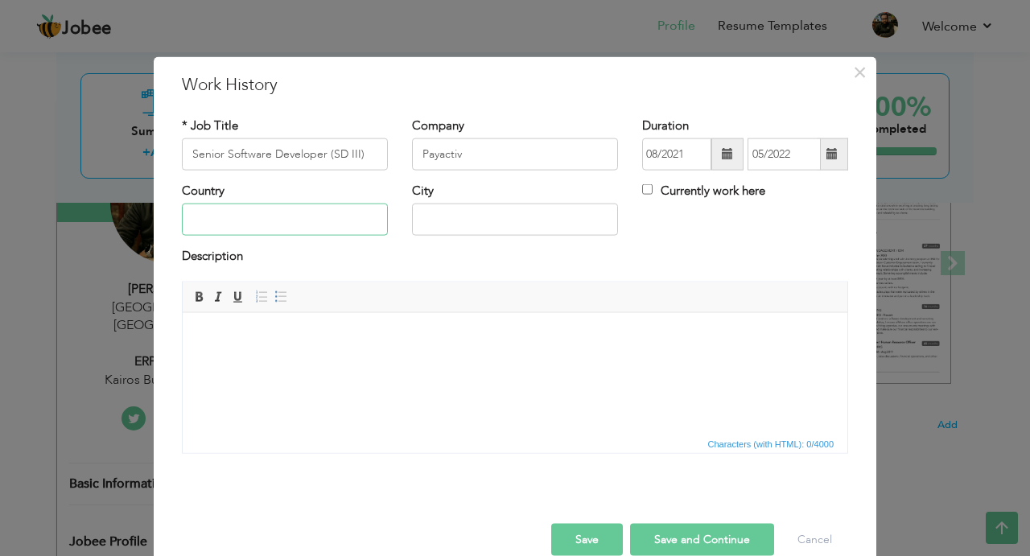
click at [286, 223] on input "text" at bounding box center [285, 220] width 206 height 32
type input "[GEOGRAPHIC_DATA]"
click at [393, 356] on html at bounding box center [515, 372] width 664 height 121
click at [298, 376] on html at bounding box center [515, 372] width 664 height 121
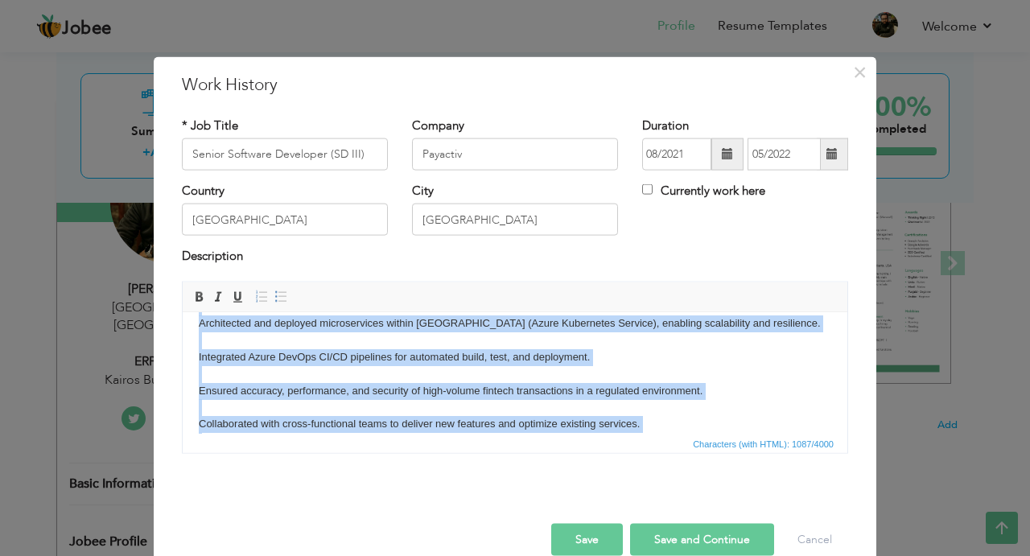
scroll to position [196, 0]
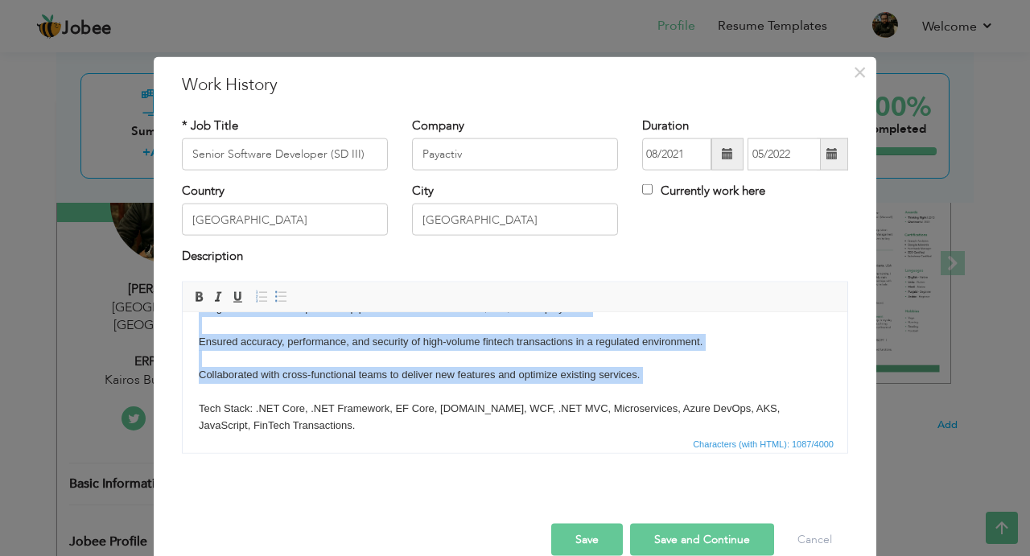
drag, startPoint x: 197, startPoint y: 348, endPoint x: 687, endPoint y: 388, distance: 491.6
click at [687, 237] on html "Worked on the Earned Wage Access (EWA) platform, building and enhancing backend…" at bounding box center [515, 176] width 664 height 121
click at [279, 292] on span at bounding box center [280, 296] width 13 height 13
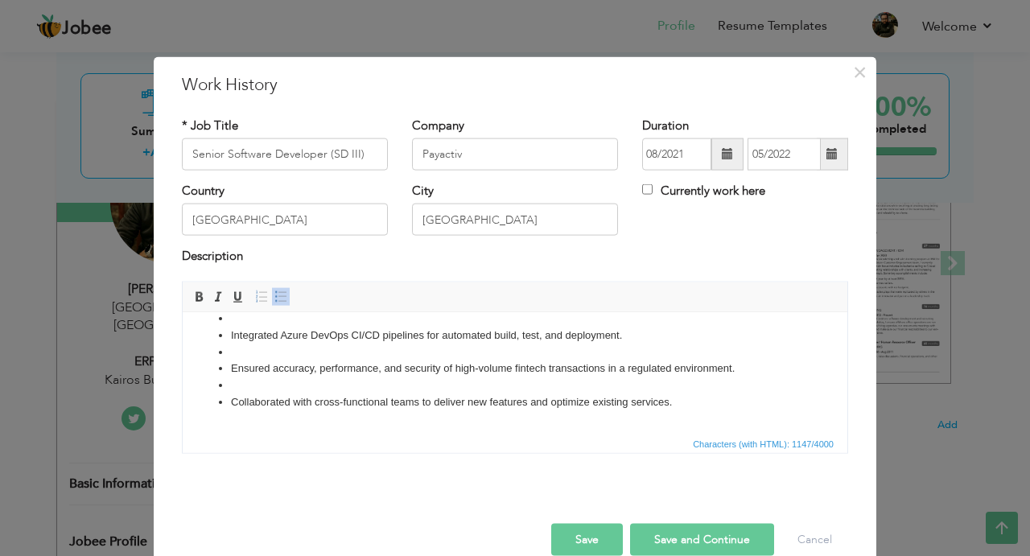
click at [245, 384] on li at bounding box center [515, 384] width 568 height 17
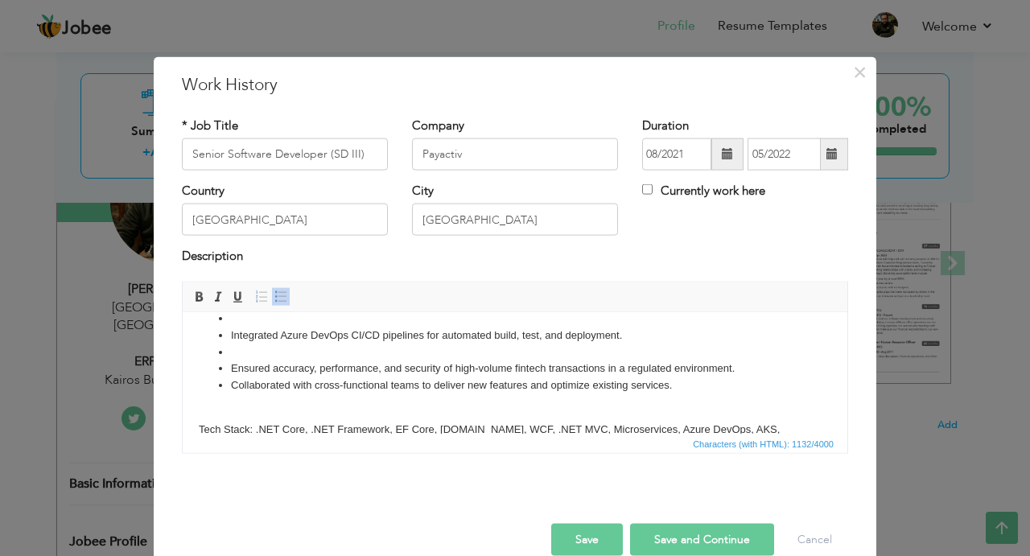
click at [238, 344] on li at bounding box center [515, 352] width 568 height 17
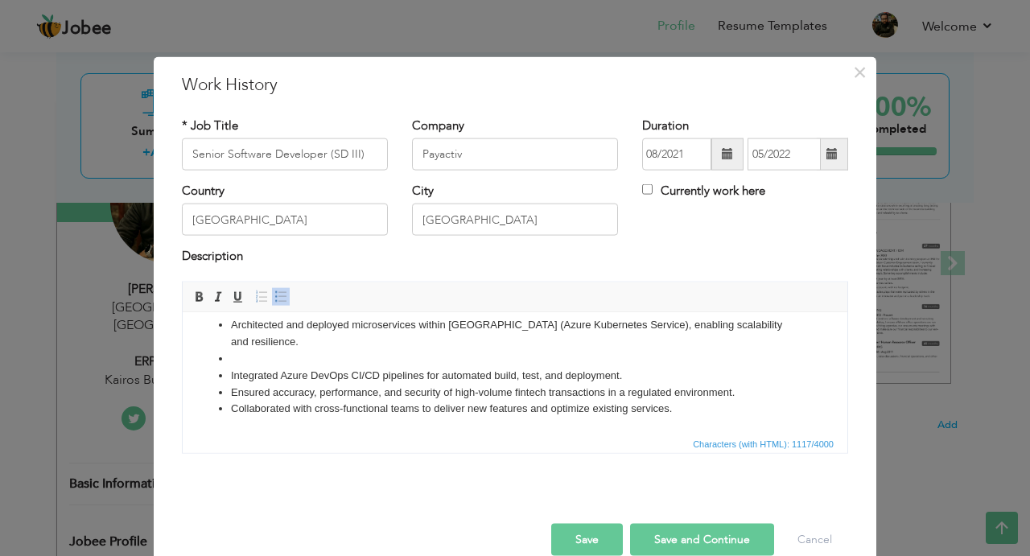
scroll to position [146, 0]
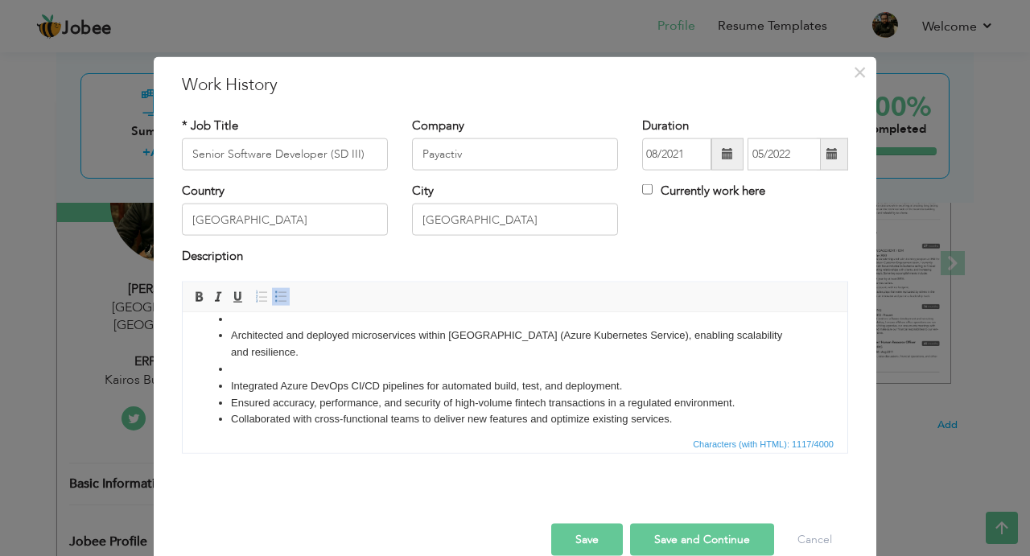
click at [244, 360] on li at bounding box center [515, 368] width 568 height 17
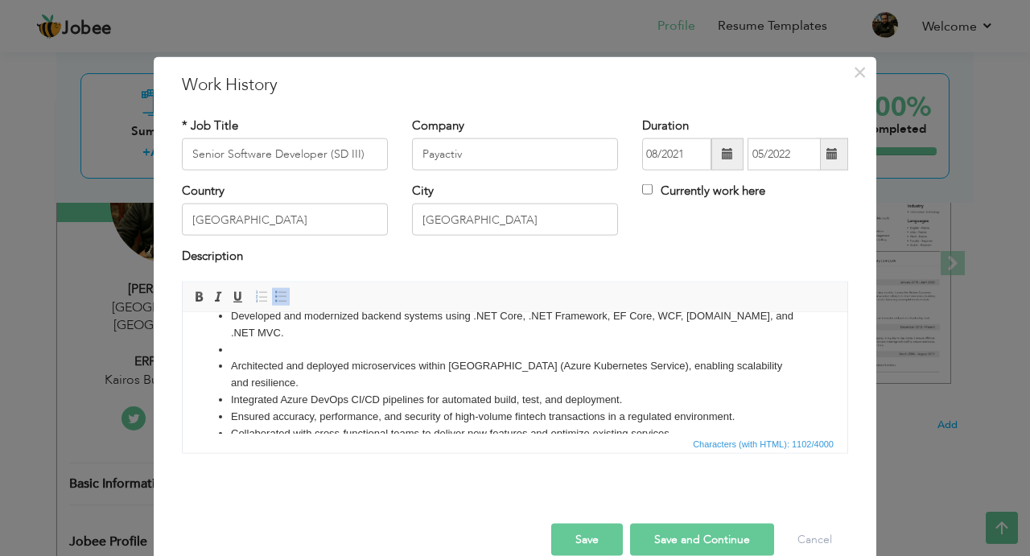
scroll to position [109, 0]
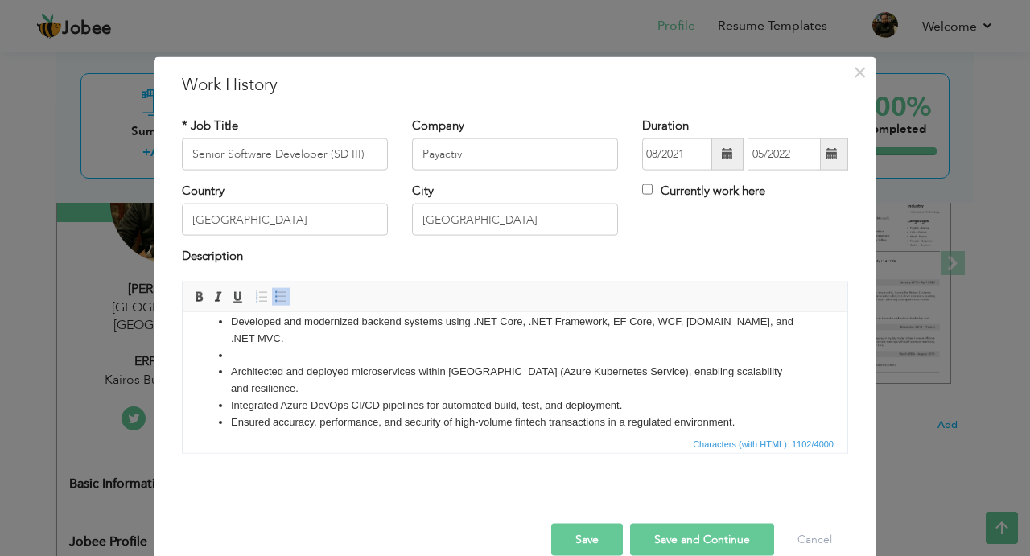
click at [243, 356] on li at bounding box center [515, 355] width 568 height 17
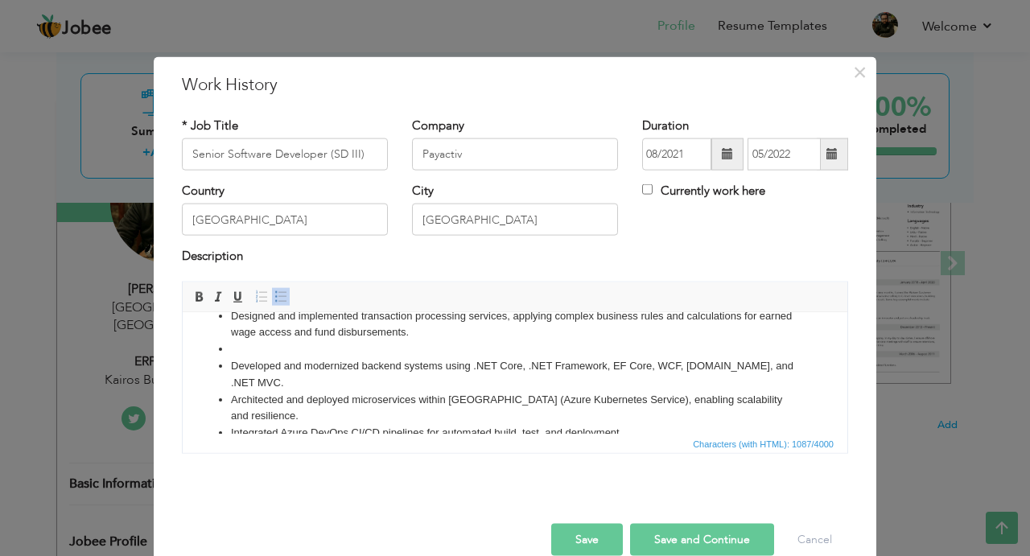
scroll to position [60, 0]
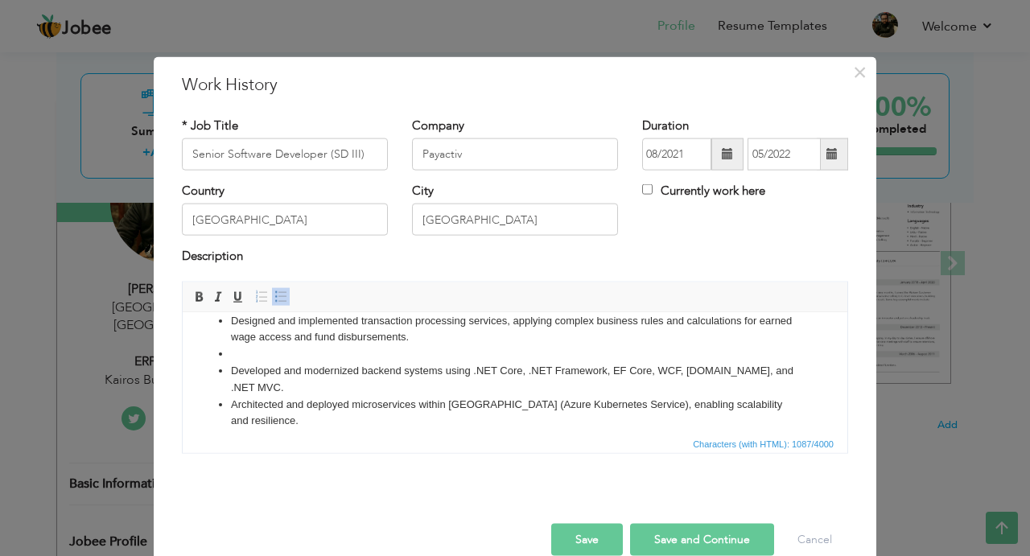
click at [237, 356] on li at bounding box center [515, 353] width 568 height 17
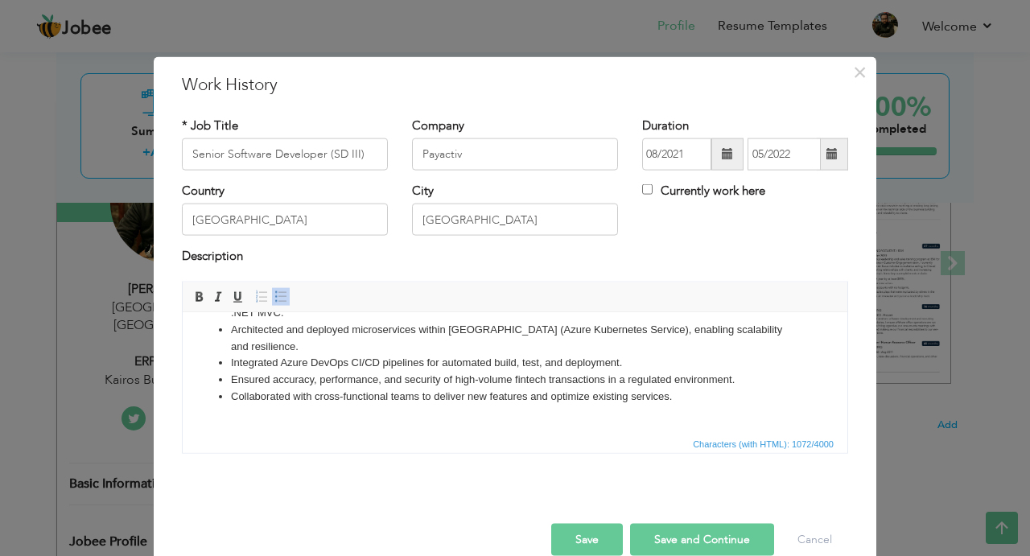
scroll to position [138, 0]
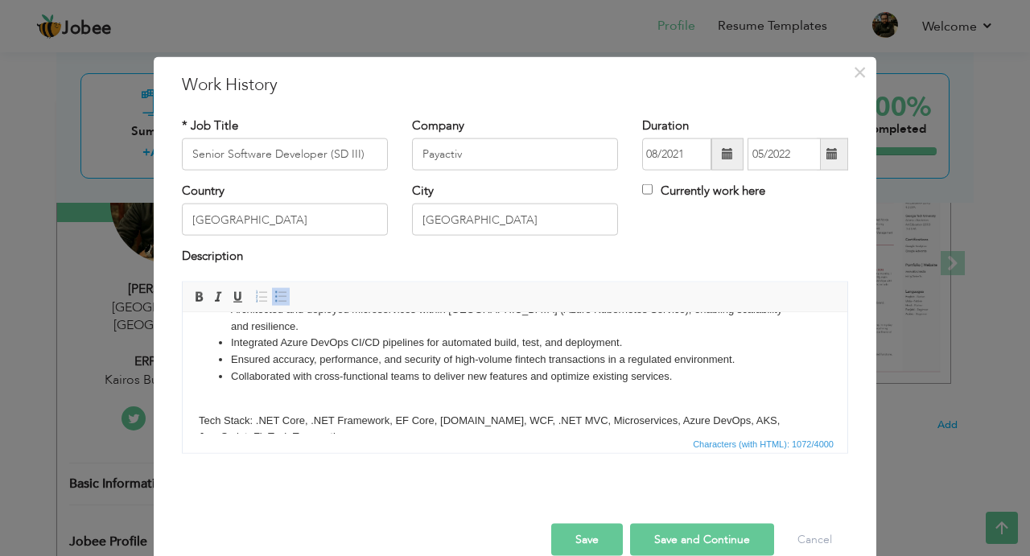
click at [217, 382] on body "Worked on the Earned Wage Access (EWA) platform, building and enhancing backend…" at bounding box center [515, 317] width 632 height 255
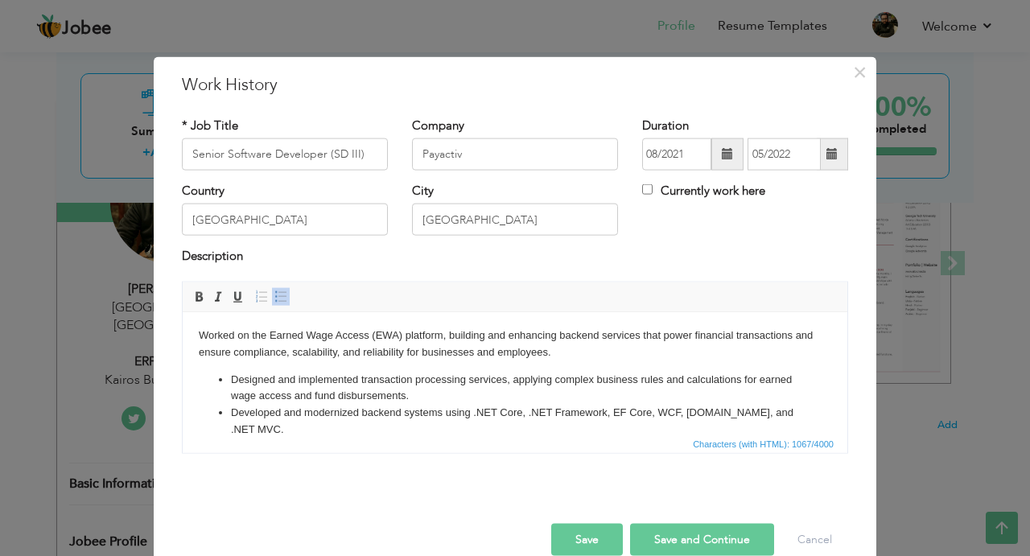
scroll to position [0, 0]
click at [661, 541] on button "Save and Continue" at bounding box center [702, 539] width 144 height 32
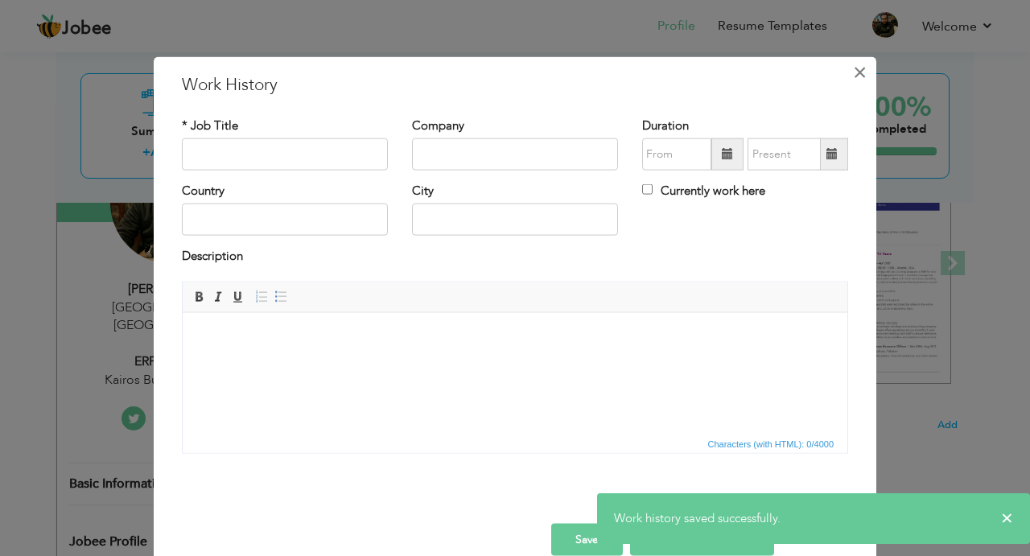
click at [857, 72] on span "×" at bounding box center [860, 71] width 14 height 29
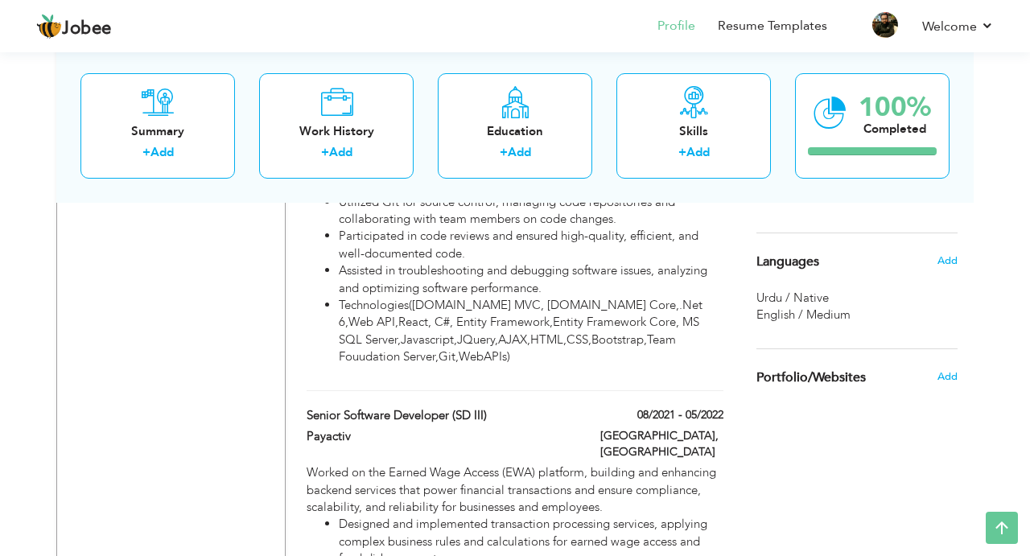
scroll to position [1033, 0]
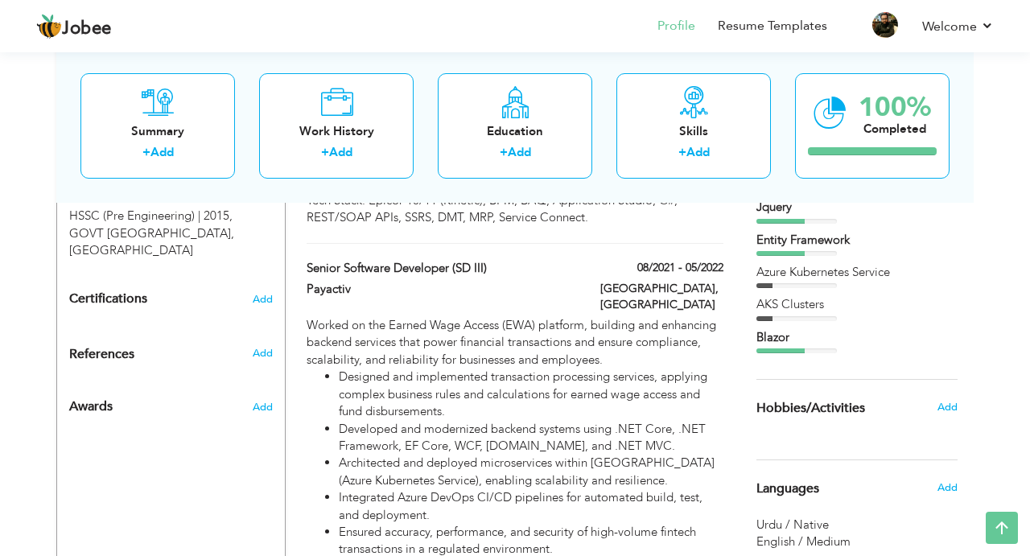
scroll to position [818, 0]
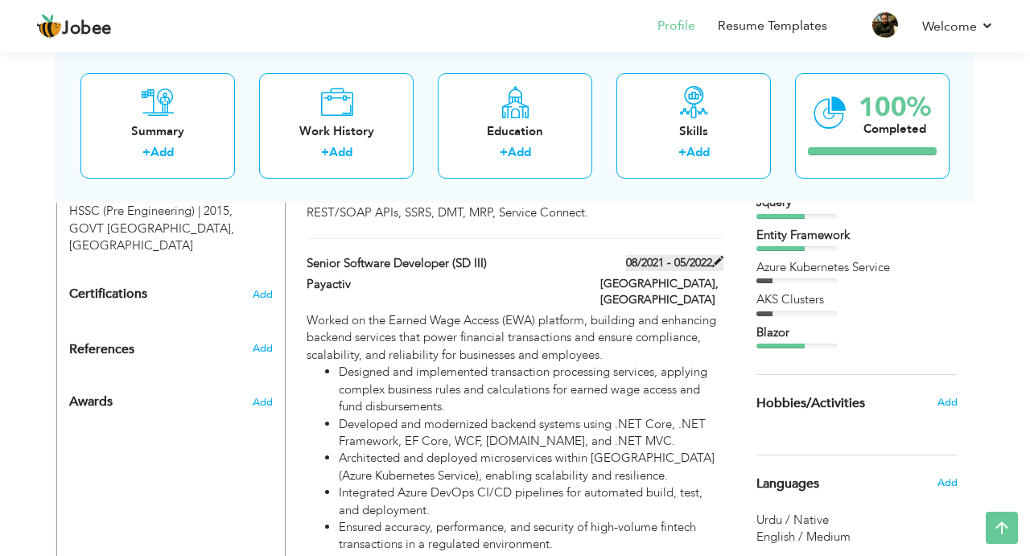
click at [714, 256] on span at bounding box center [717, 261] width 11 height 11
type input "Senior Software Developer (SD III)"
type input "Payactiv"
type input "08/2021"
type input "05/2022"
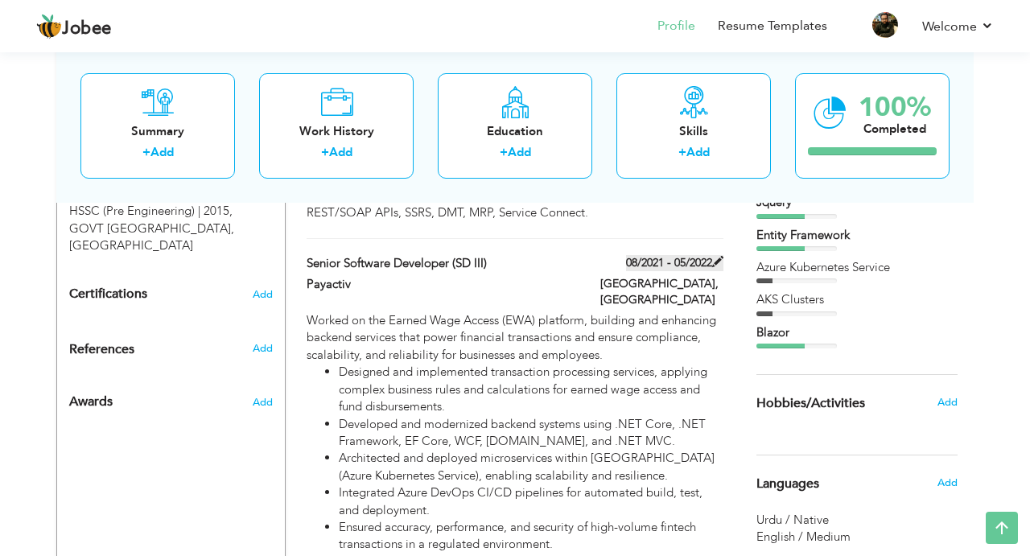
type input "[GEOGRAPHIC_DATA]"
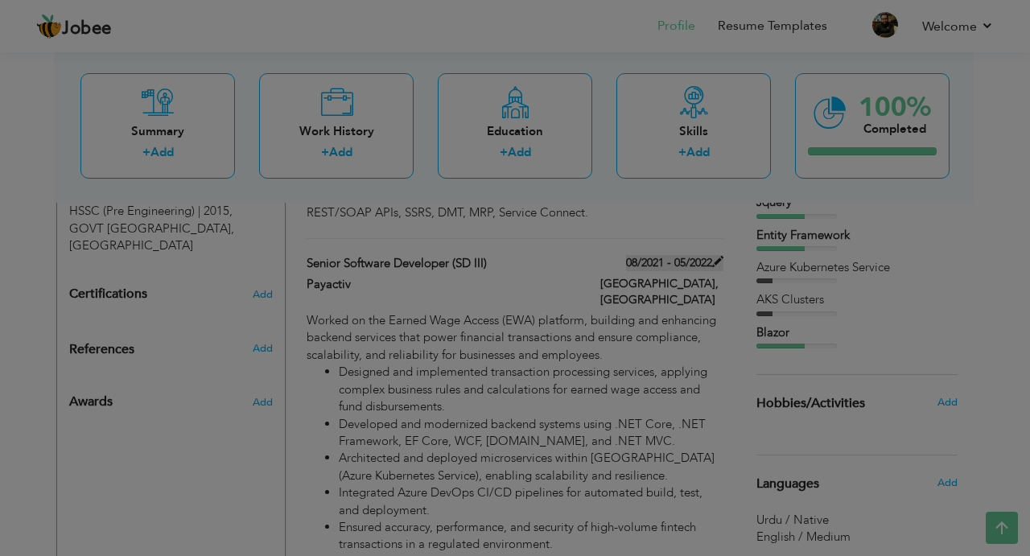
scroll to position [0, 0]
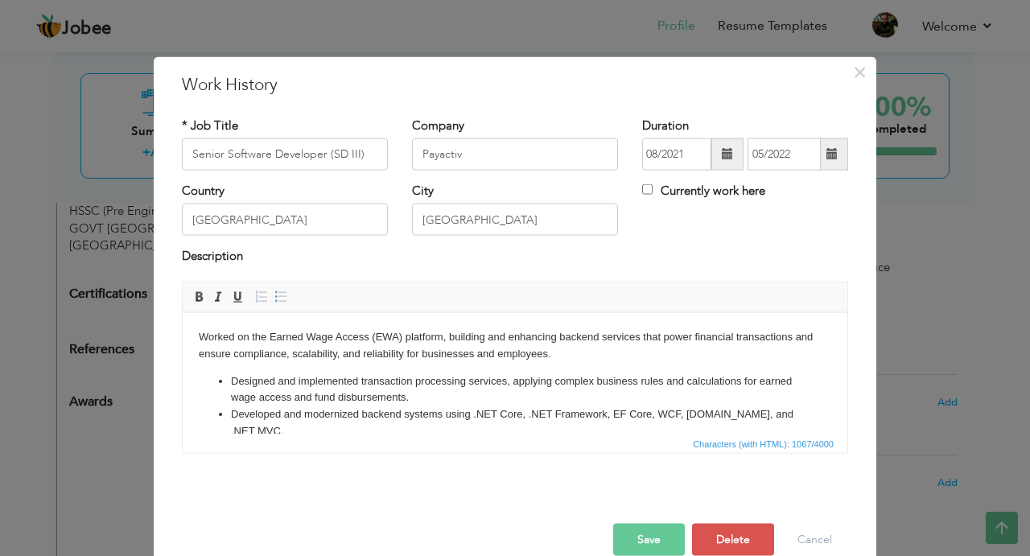
click at [726, 154] on span at bounding box center [727, 153] width 11 height 11
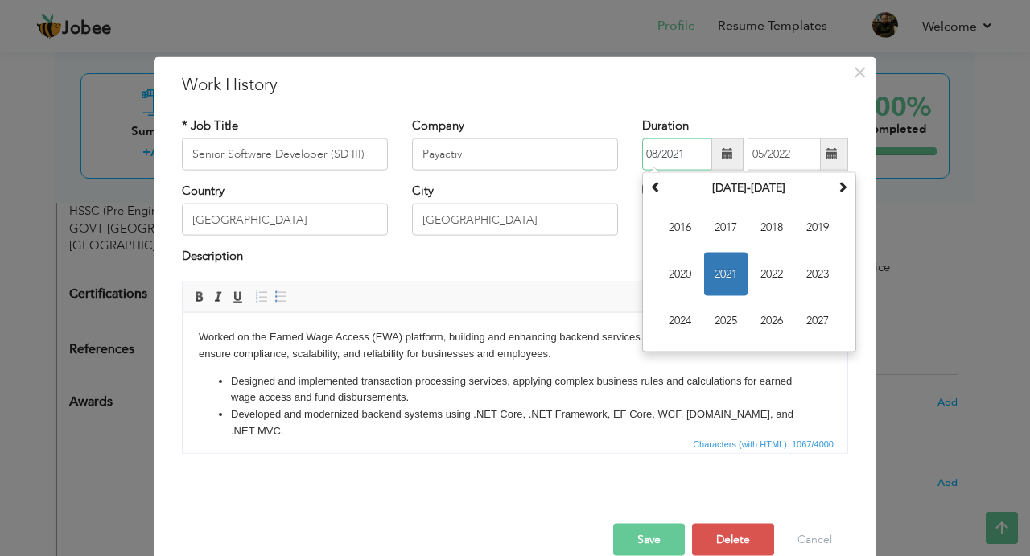
click at [719, 276] on span "2021" at bounding box center [725, 274] width 43 height 43
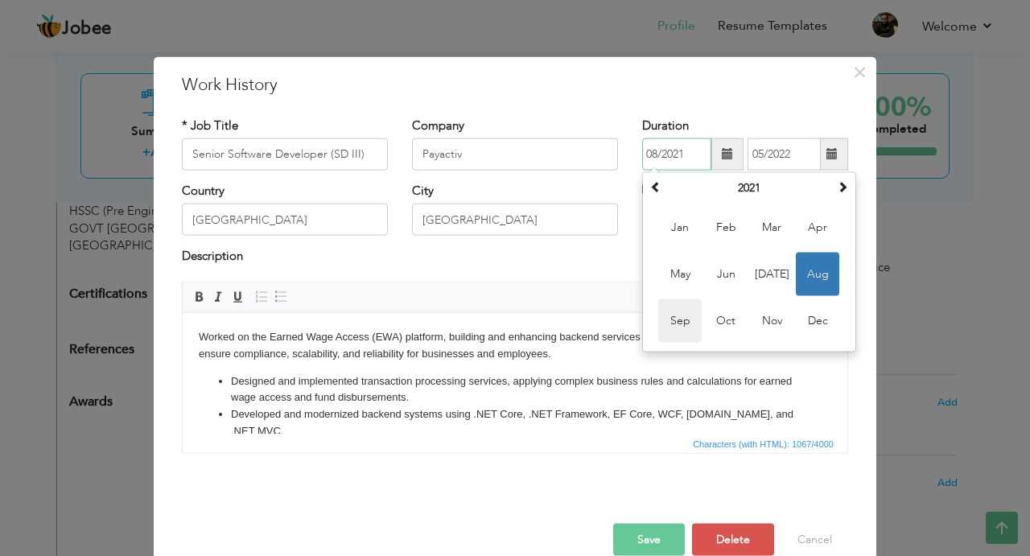
click at [672, 317] on span "Sep" at bounding box center [679, 320] width 43 height 43
type input "09/2021"
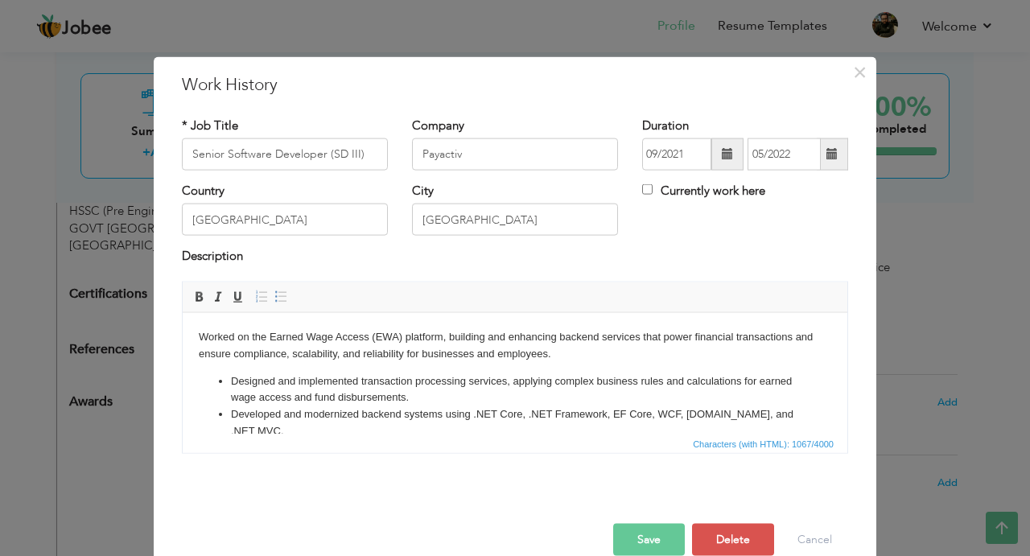
click at [646, 532] on button "Save" at bounding box center [649, 539] width 72 height 32
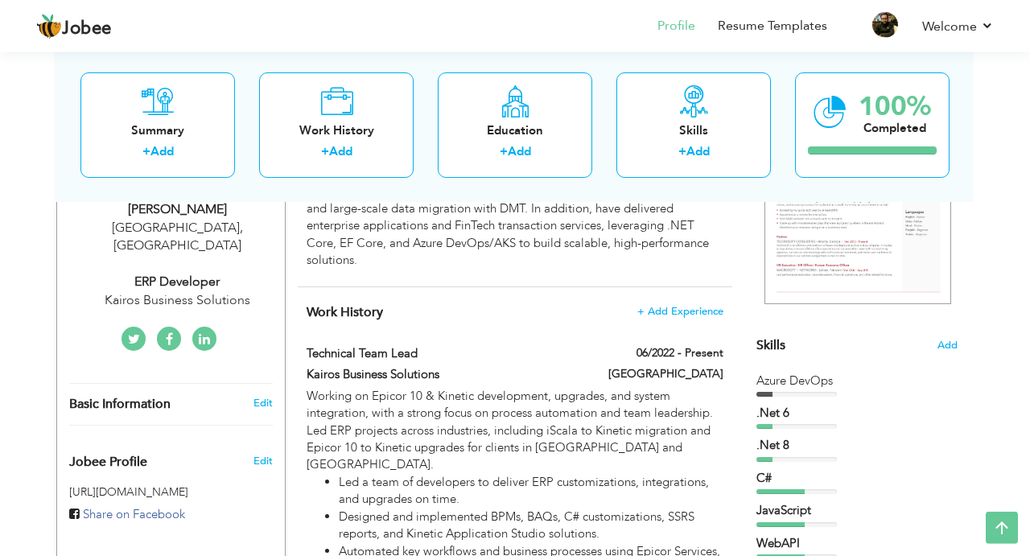
scroll to position [286, 0]
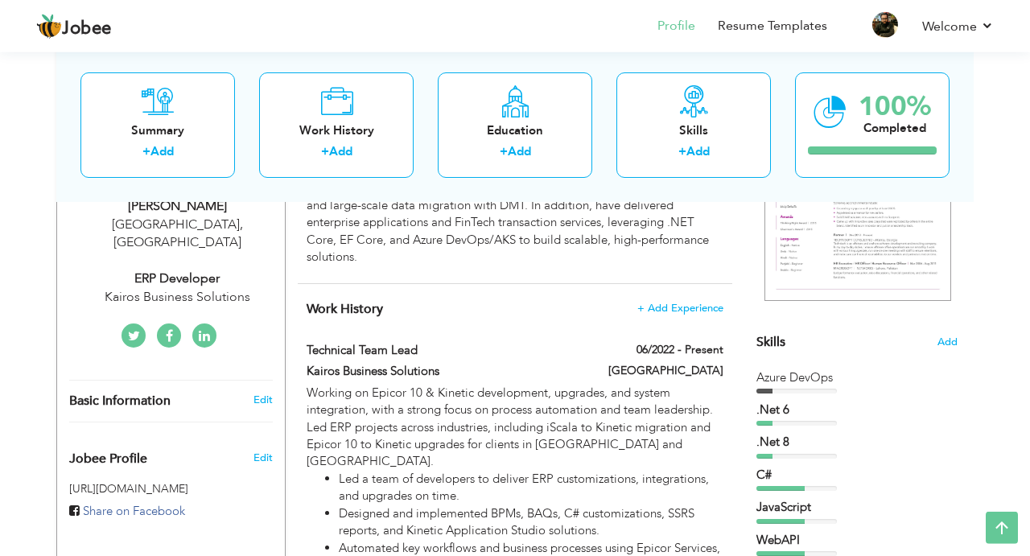
click at [812, 376] on div "Azure DevOps" at bounding box center [856, 377] width 201 height 17
click at [953, 338] on span "Add" at bounding box center [946, 342] width 21 height 15
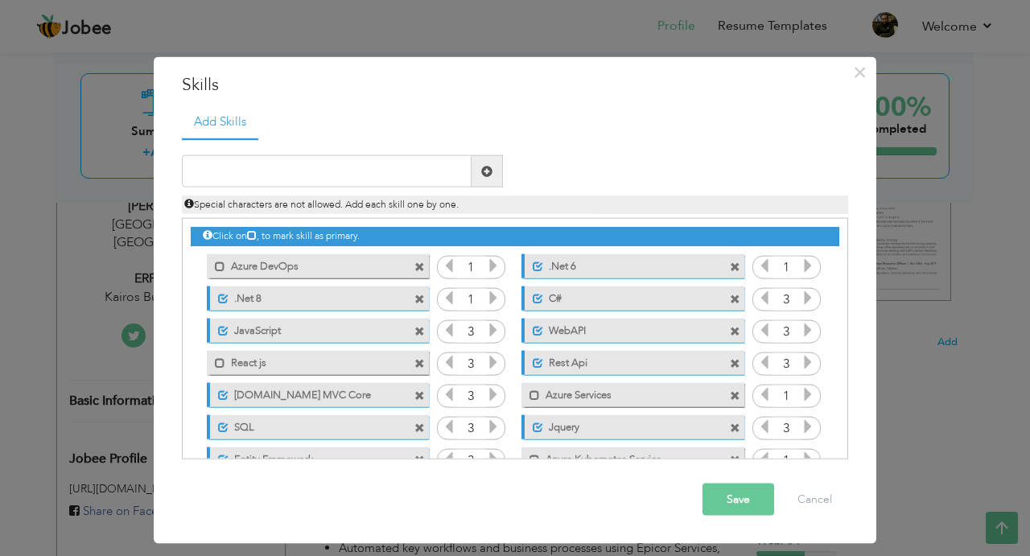
drag, startPoint x: 384, startPoint y: 270, endPoint x: 381, endPoint y: 336, distance: 66.0
click at [381, 336] on div "Click on , to mark skill as primary. Mark as primary skill. Azure DevOps 1 .Net…" at bounding box center [515, 363] width 648 height 288
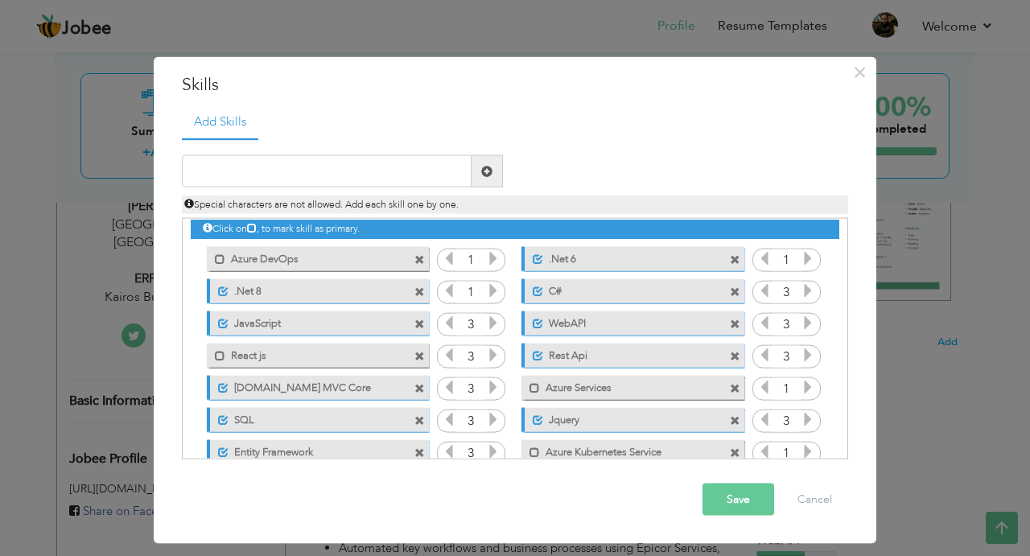
scroll to position [5, 0]
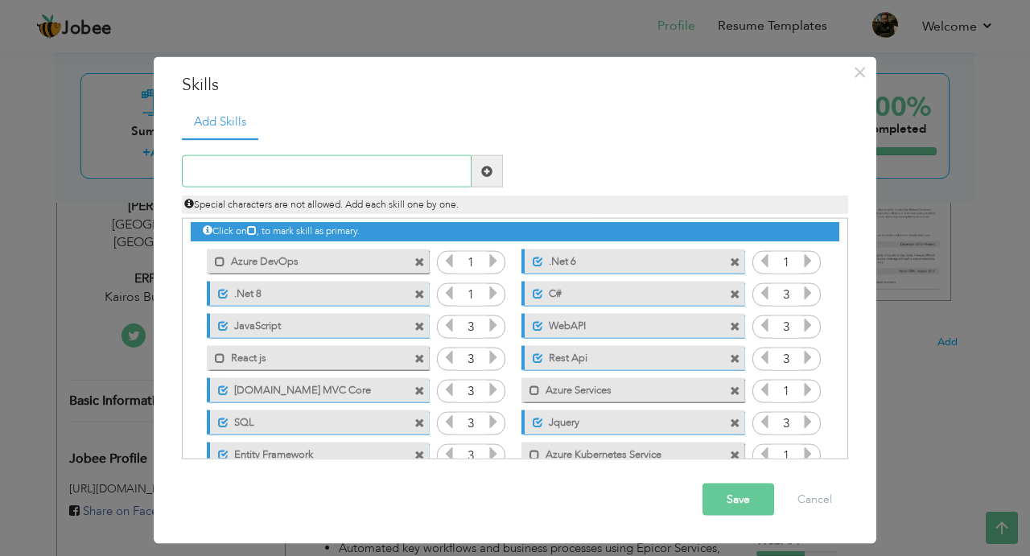
click at [418, 181] on input "text" at bounding box center [327, 171] width 290 height 32
type input "D"
type input "Epicor Kinetic"
click at [494, 172] on span at bounding box center [486, 171] width 31 height 32
click at [393, 179] on input "text" at bounding box center [327, 171] width 290 height 32
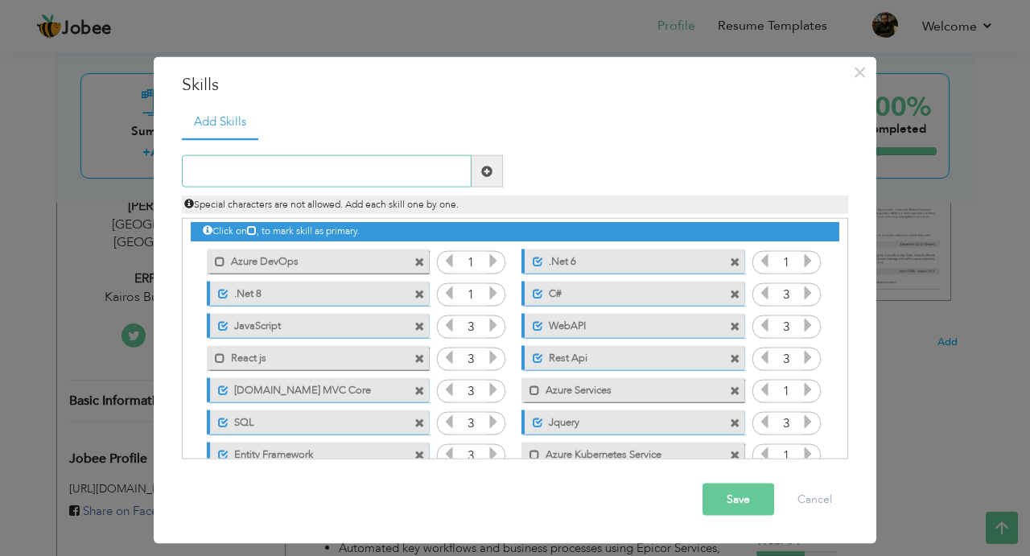
type input "E"
type input "B"
type input "E"
type input "BAQs"
click at [482, 176] on span at bounding box center [486, 170] width 11 height 11
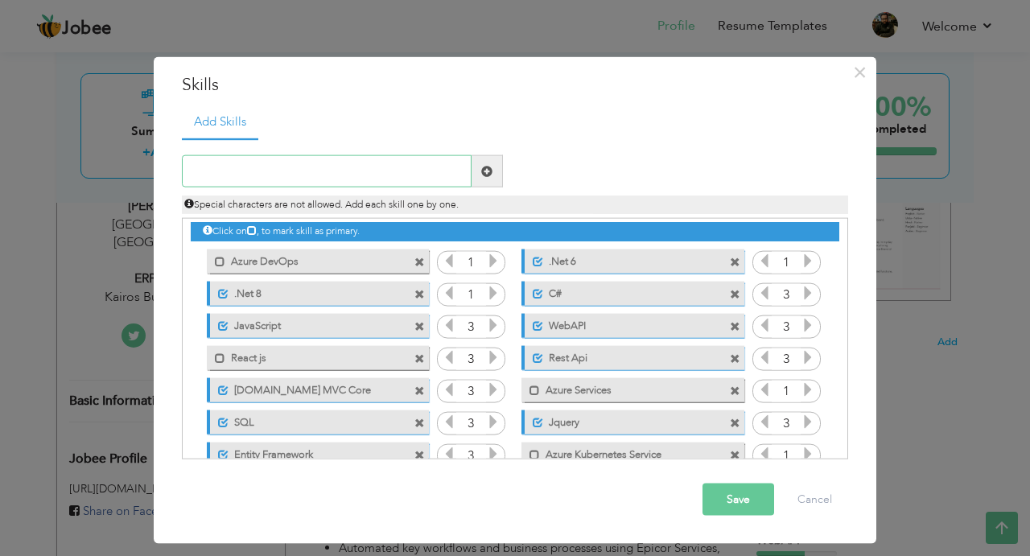
click at [424, 180] on input "text" at bounding box center [327, 171] width 290 height 32
type input "Dashboards"
click at [496, 174] on span at bounding box center [486, 171] width 31 height 32
click at [413, 182] on input "text" at bounding box center [327, 171] width 290 height 32
type input "S"
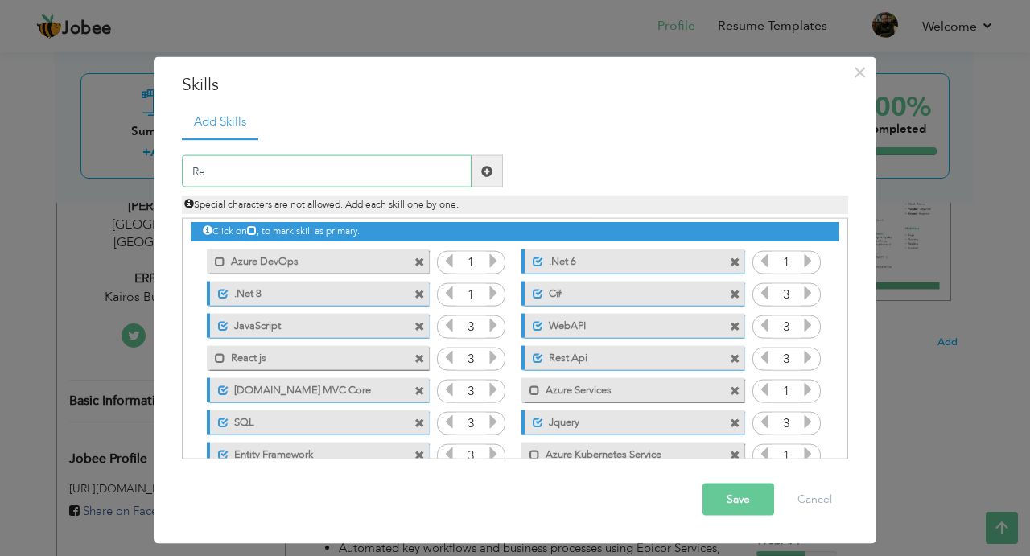
type input "R"
type input "Epi Rest Services"
click at [493, 165] on span at bounding box center [486, 171] width 31 height 32
click at [413, 179] on input "text" at bounding box center [327, 171] width 290 height 32
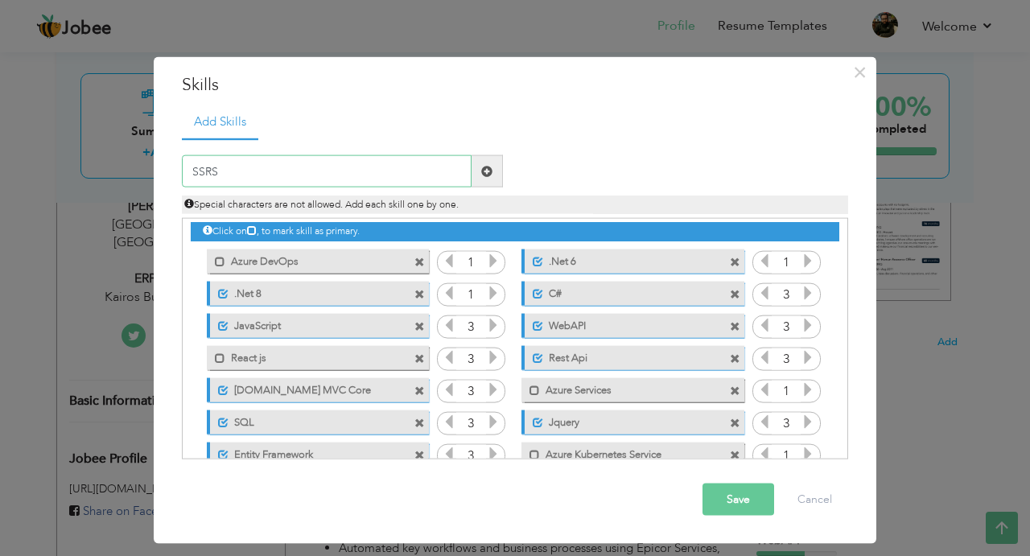
type input "SSRS"
click at [496, 182] on span at bounding box center [486, 171] width 31 height 32
click at [396, 179] on input "text" at bounding box center [327, 171] width 290 height 32
type input "Application Studio"
click at [479, 176] on span at bounding box center [486, 171] width 31 height 32
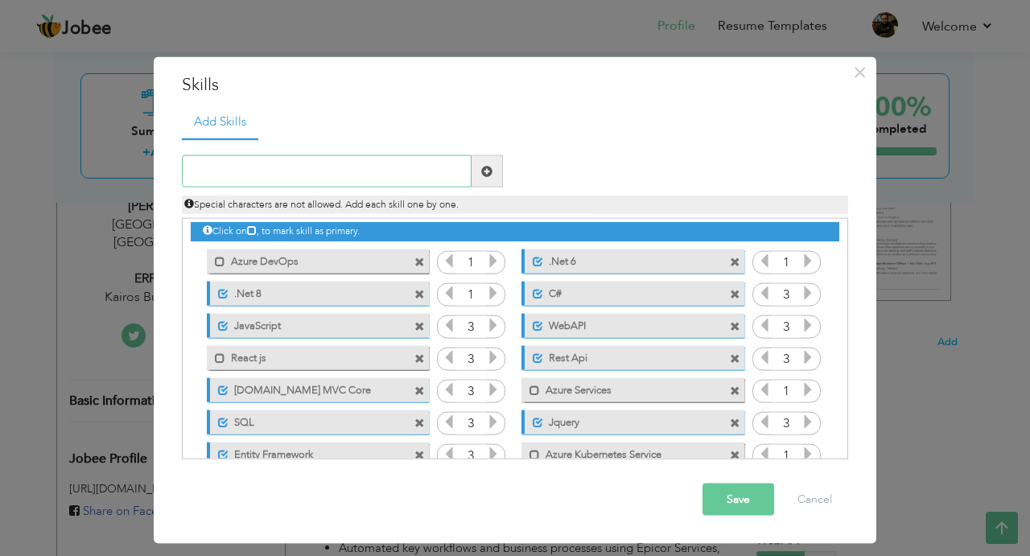
click at [439, 175] on input "text" at bounding box center [327, 171] width 290 height 32
type input "Epicor Customization"
click at [488, 176] on span at bounding box center [486, 170] width 11 height 11
click at [415, 179] on input "text" at bounding box center [327, 171] width 290 height 32
type input "Function"
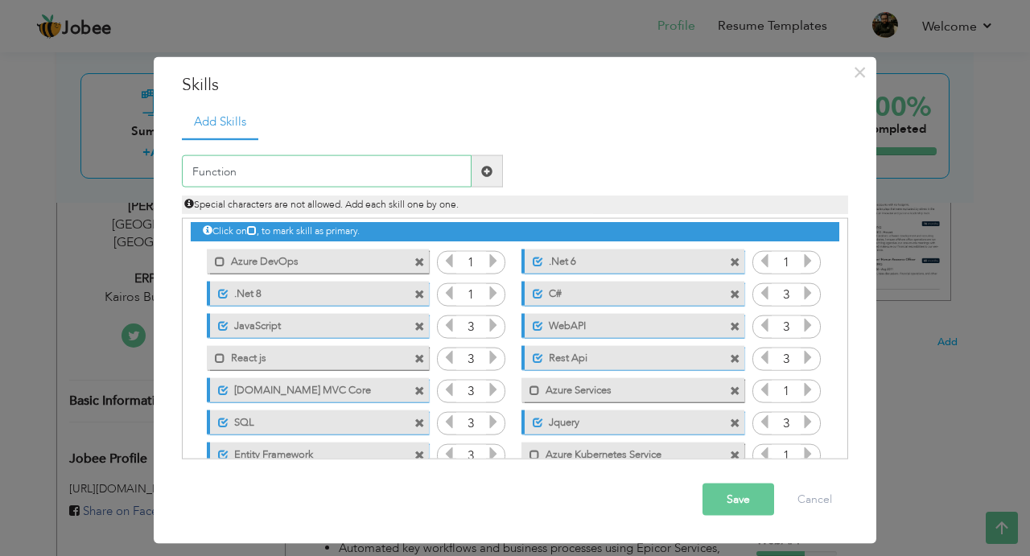
click at [344, 183] on input "Function" at bounding box center [327, 171] width 290 height 32
type input "BPMs"
click at [484, 174] on span at bounding box center [486, 170] width 11 height 11
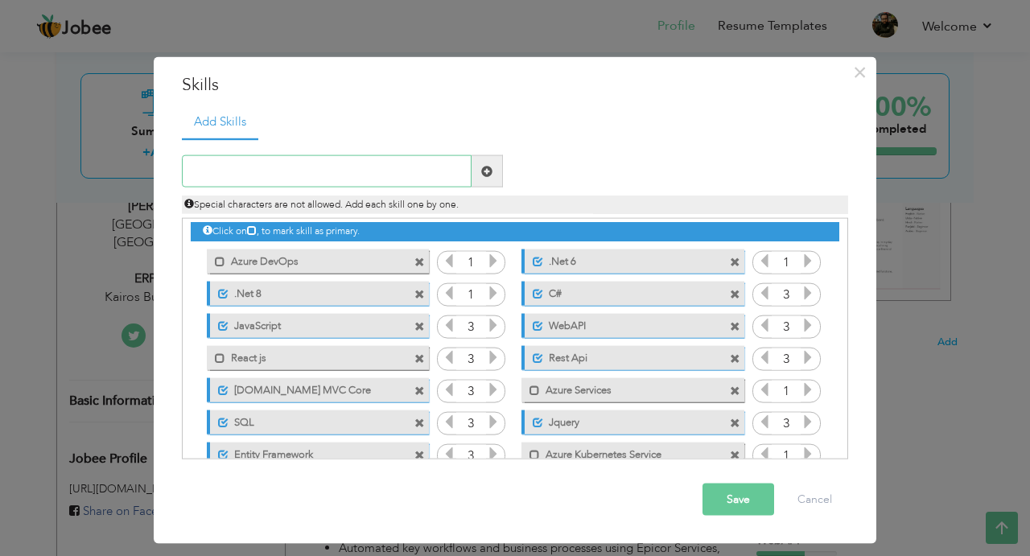
click at [433, 172] on input "text" at bounding box center [327, 171] width 290 height 32
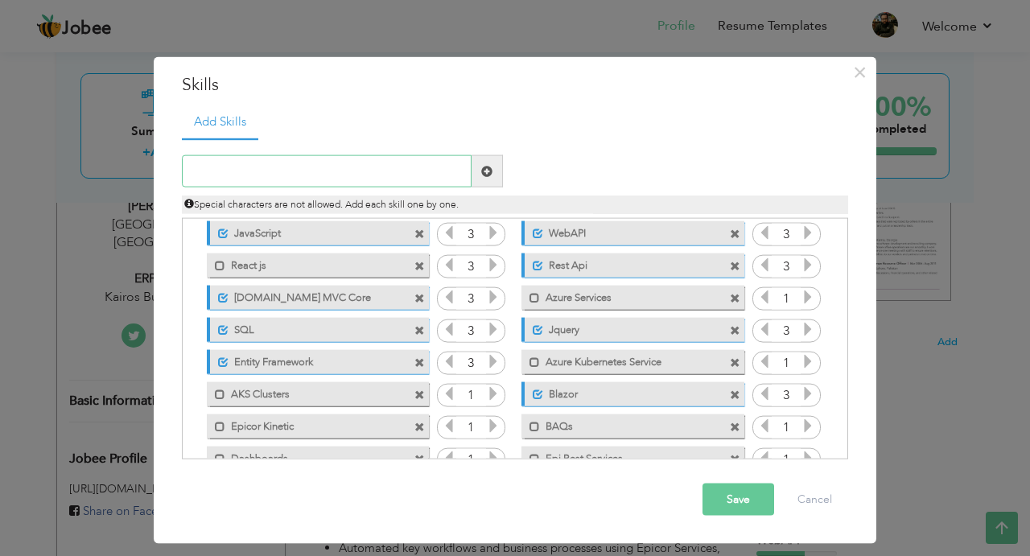
scroll to position [197, 0]
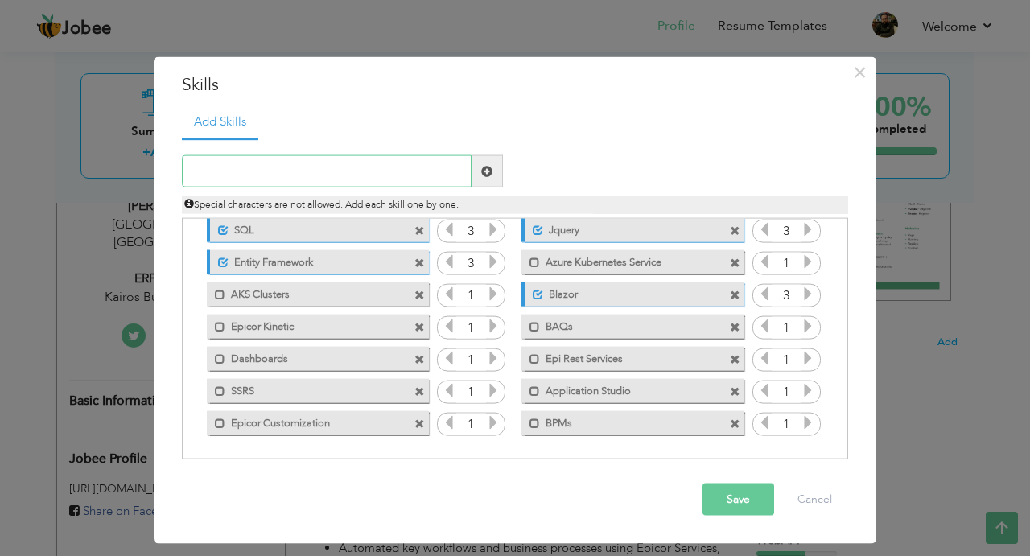
click at [331, 178] on input "text" at bounding box center [327, 171] width 290 height 32
type input "Service Connect"
click at [497, 171] on span at bounding box center [486, 171] width 31 height 32
click at [405, 171] on input "text" at bounding box center [327, 171] width 290 height 32
type input "DMT"
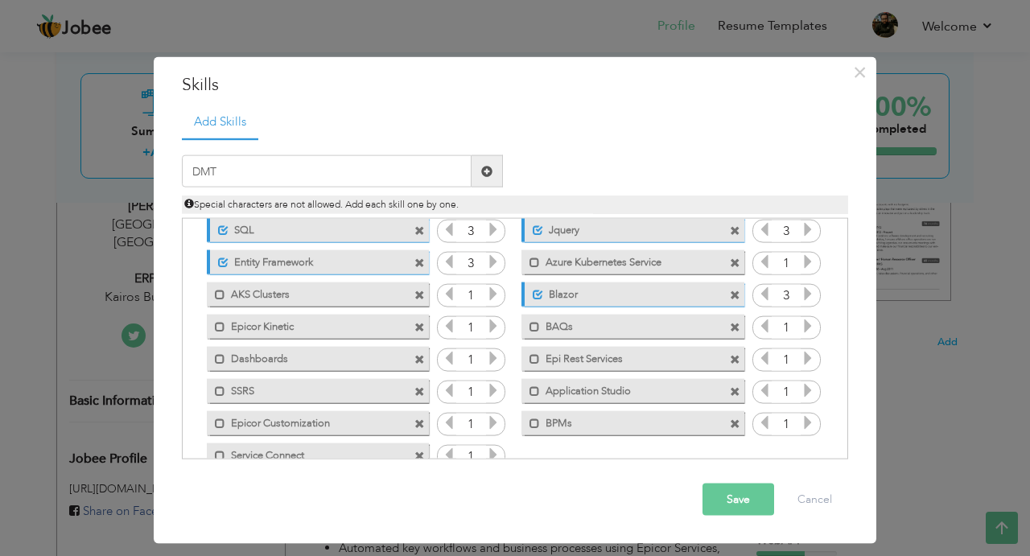
click at [492, 171] on span at bounding box center [486, 170] width 11 height 11
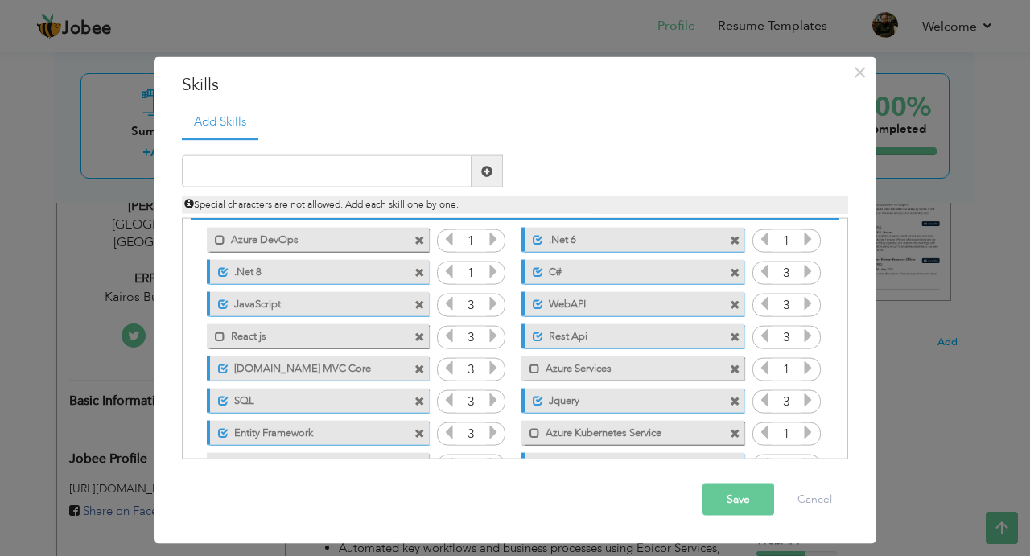
scroll to position [0, 0]
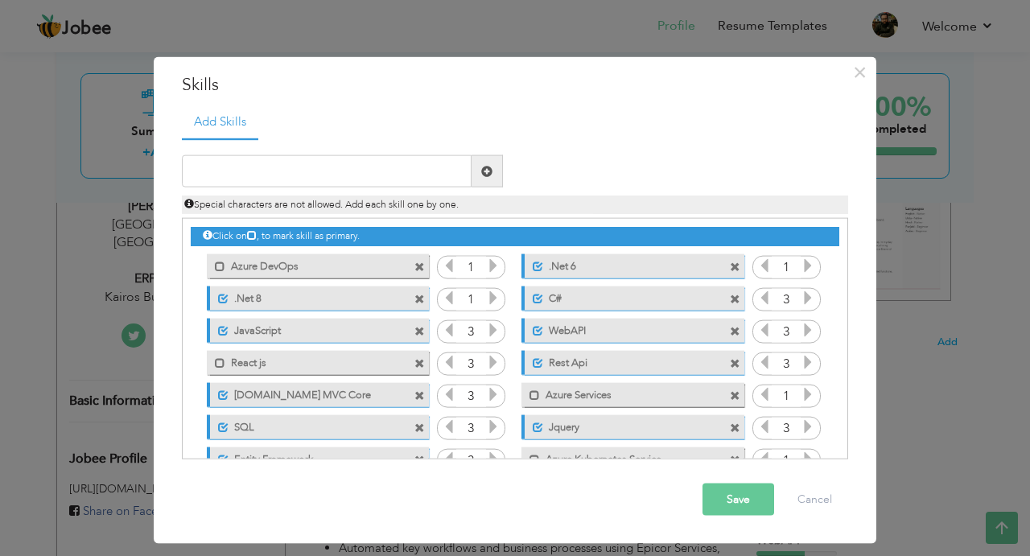
click at [421, 269] on span at bounding box center [419, 266] width 10 height 10
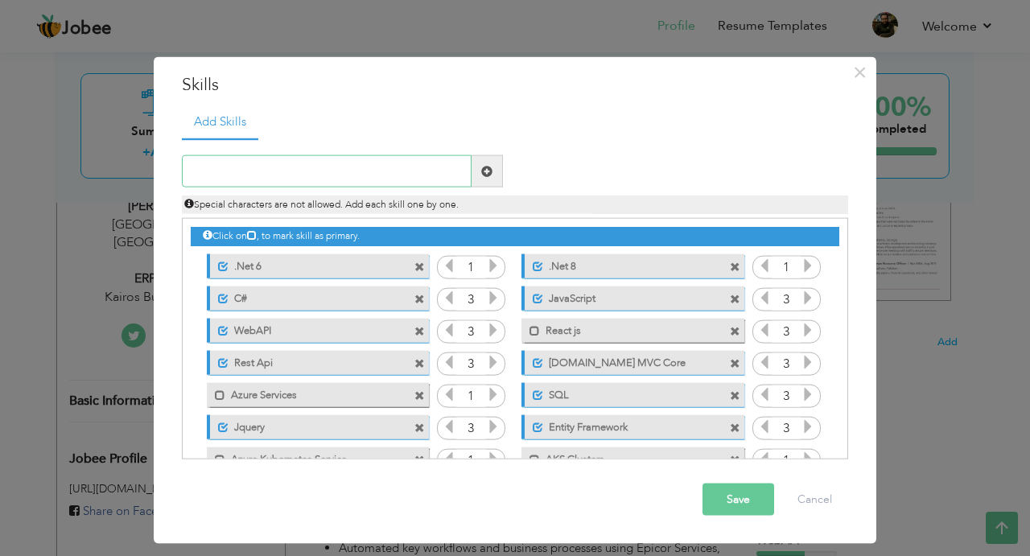
click at [395, 158] on input "text" at bounding box center [327, 171] width 290 height 32
type input "Azure DevOps"
click at [487, 172] on span at bounding box center [486, 170] width 11 height 11
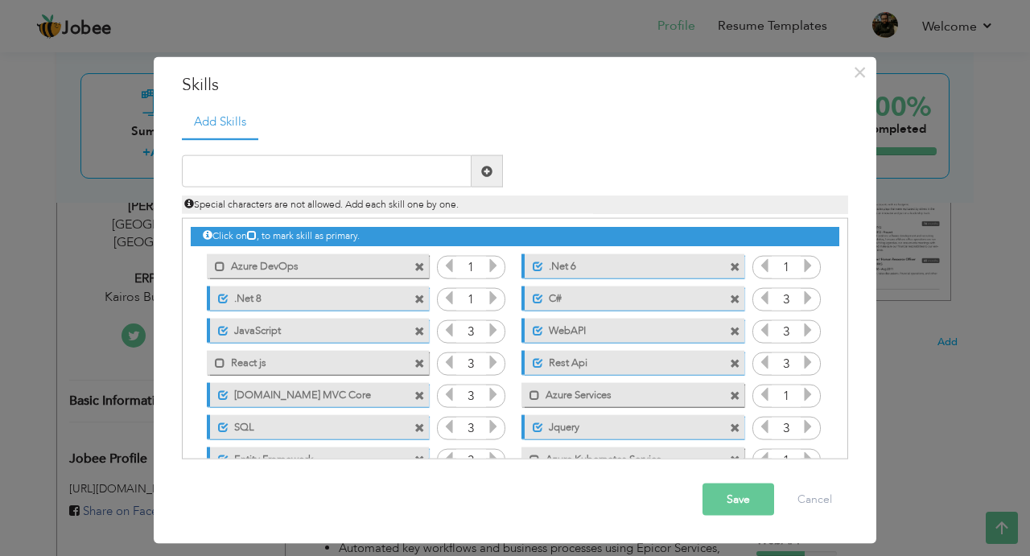
click at [422, 269] on span at bounding box center [419, 266] width 10 height 10
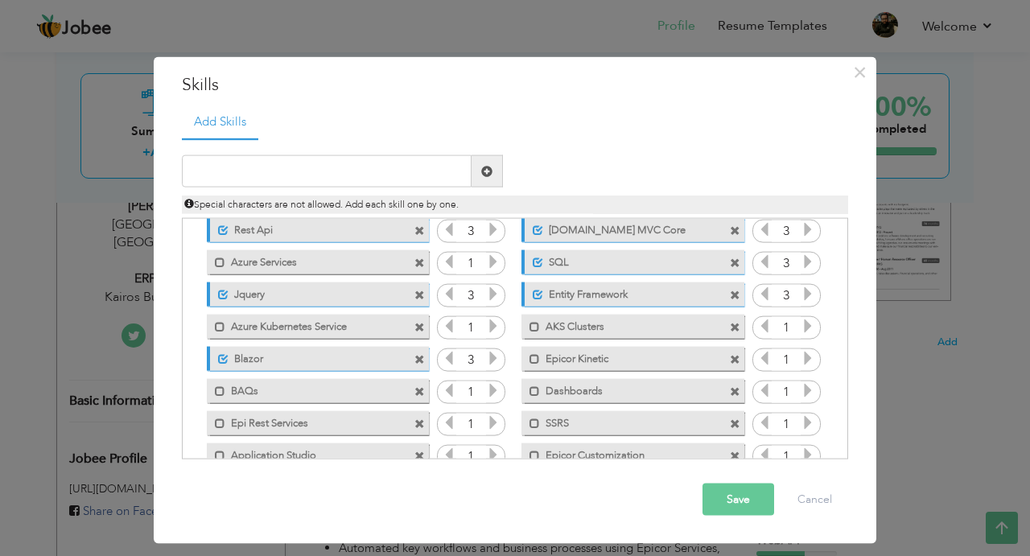
scroll to position [229, 0]
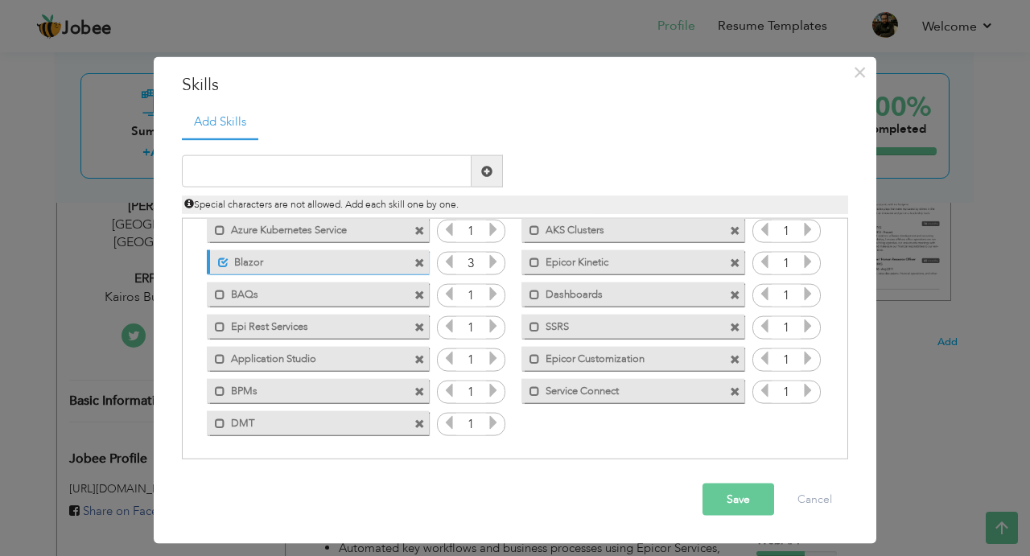
click at [759, 503] on button "Save" at bounding box center [738, 499] width 72 height 32
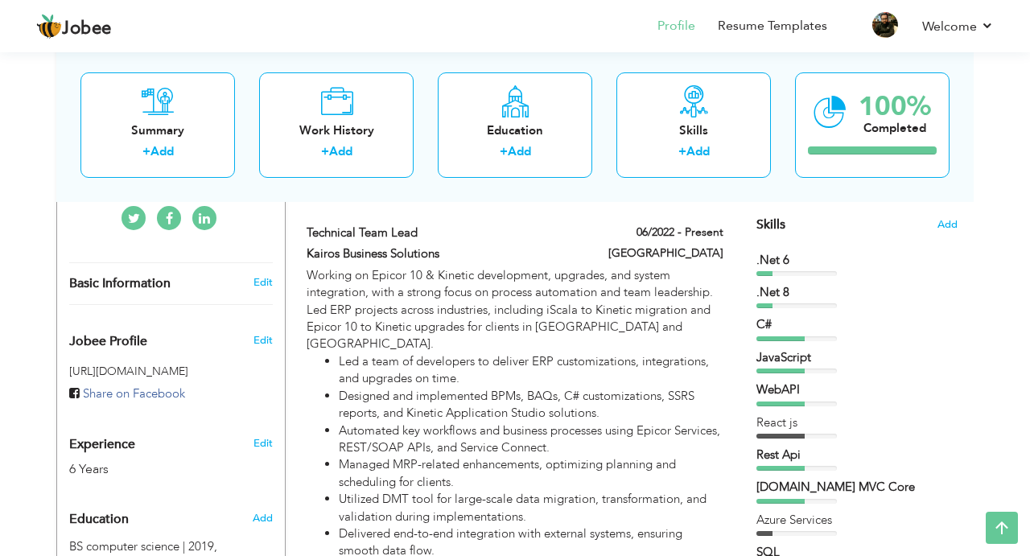
scroll to position [368, 0]
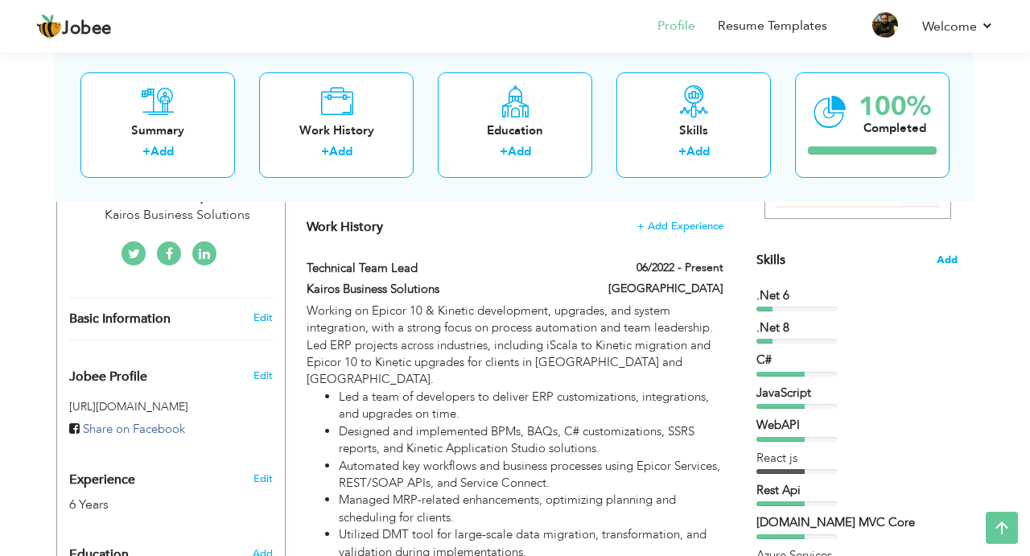
click at [948, 260] on span "Add" at bounding box center [946, 260] width 21 height 15
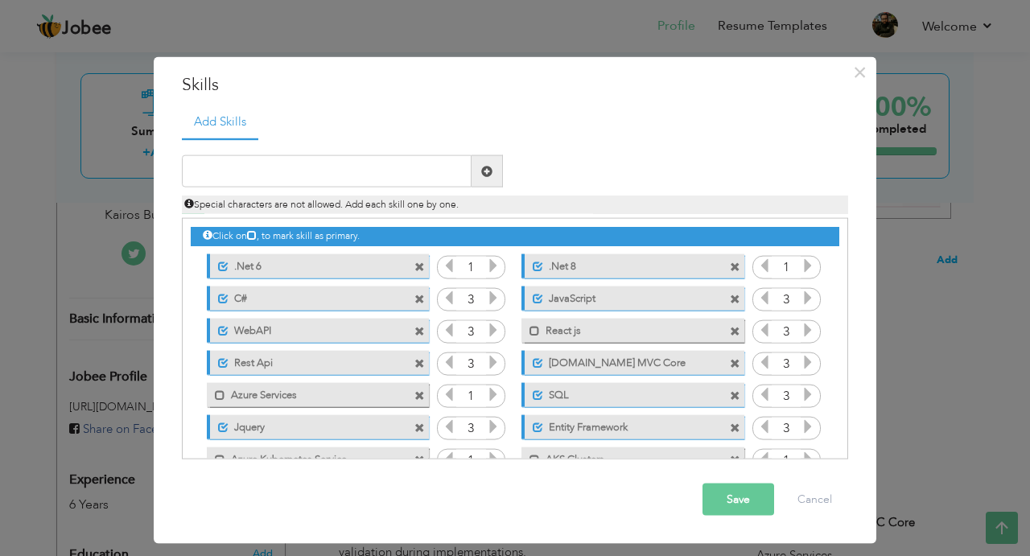
scroll to position [0, 0]
click at [421, 274] on div "Unmark as primary skill. .Net 6" at bounding box center [318, 265] width 222 height 24
click at [421, 269] on span at bounding box center [419, 266] width 10 height 10
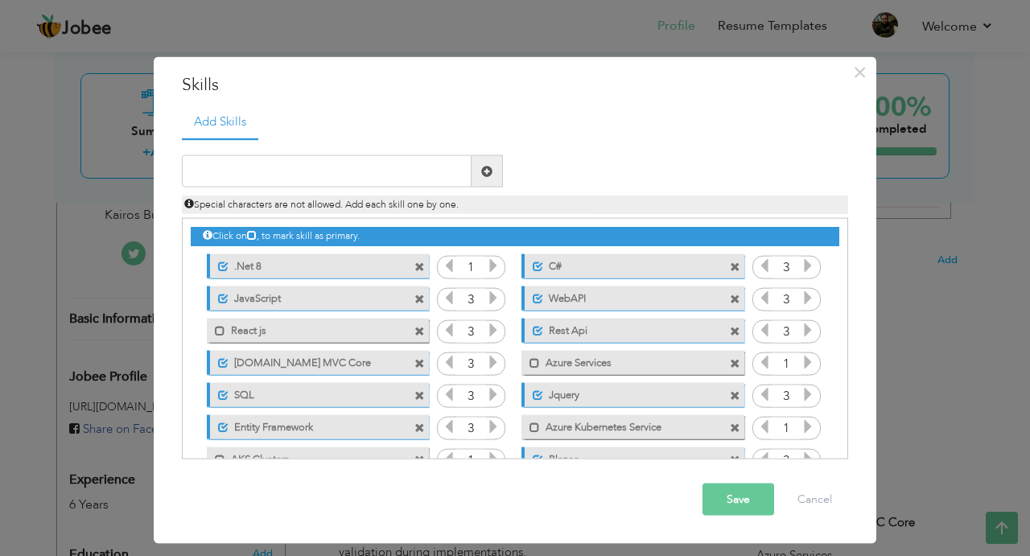
click at [421, 269] on span at bounding box center [419, 266] width 10 height 10
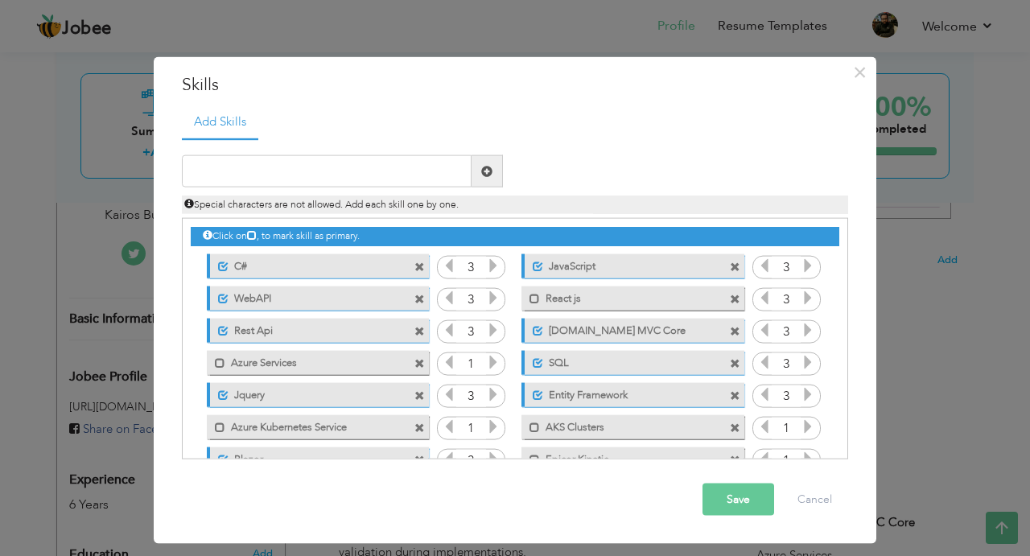
click at [421, 269] on span at bounding box center [419, 266] width 10 height 10
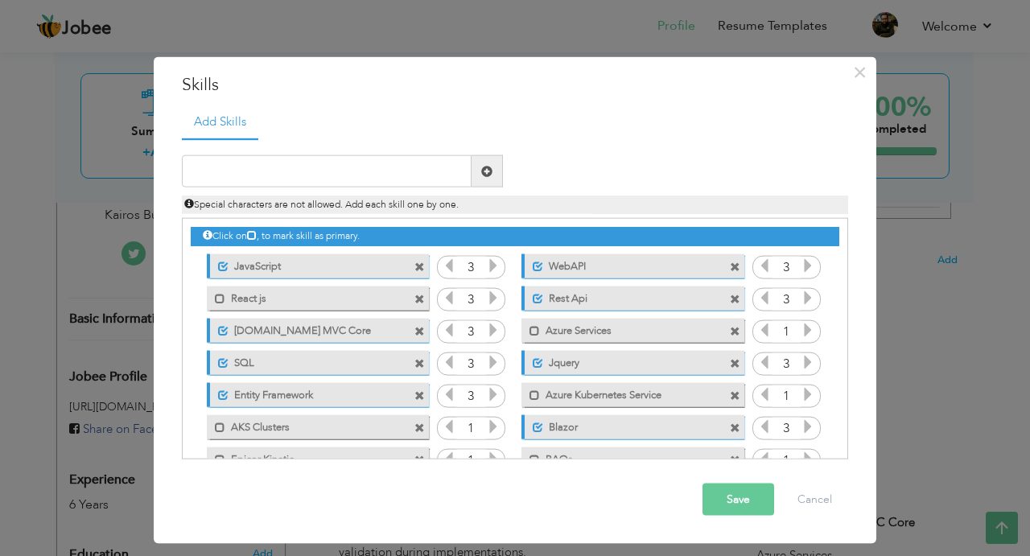
click at [421, 269] on span at bounding box center [419, 266] width 10 height 10
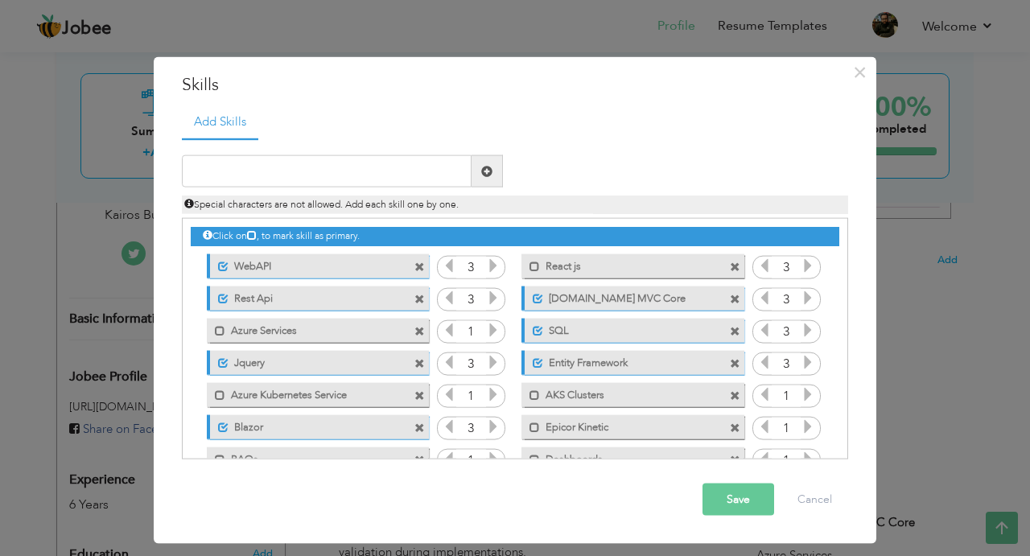
click at [421, 269] on span at bounding box center [419, 266] width 10 height 10
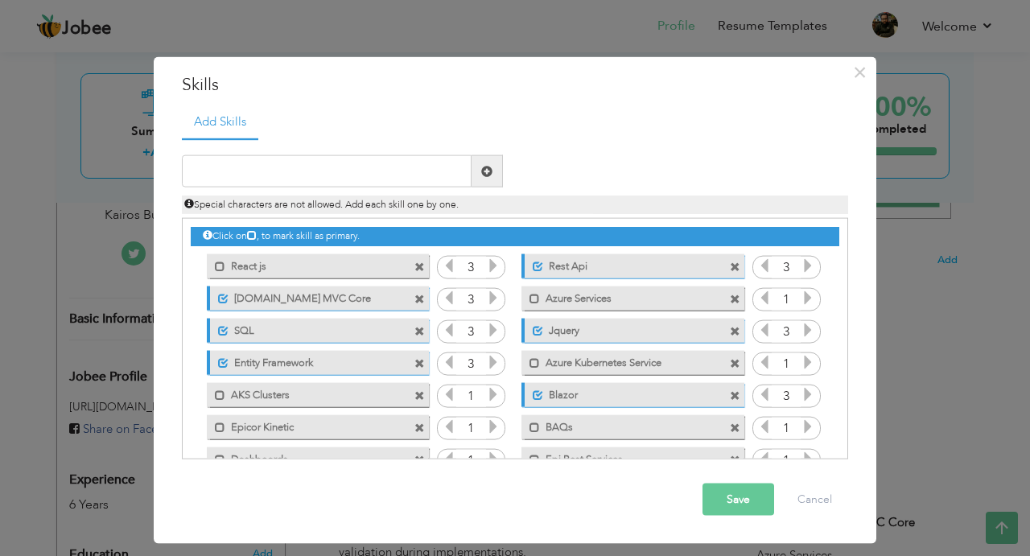
click at [421, 269] on span at bounding box center [419, 266] width 10 height 10
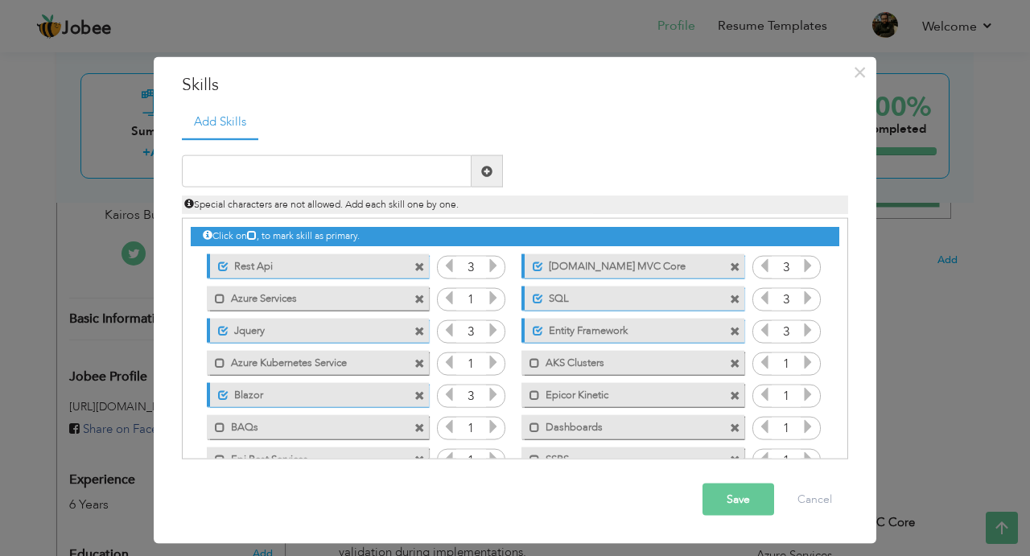
click at [421, 269] on span at bounding box center [419, 266] width 10 height 10
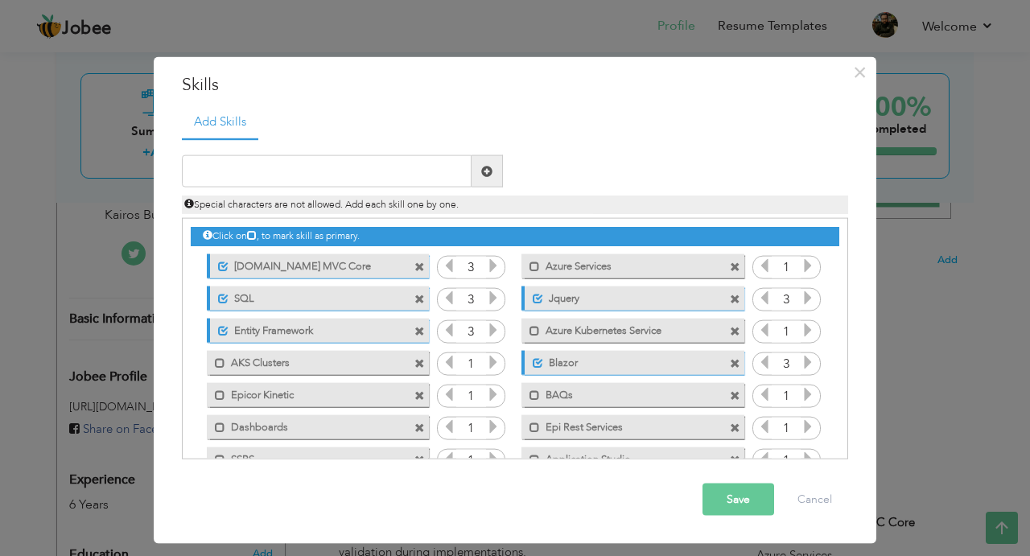
click at [421, 269] on span at bounding box center [419, 266] width 10 height 10
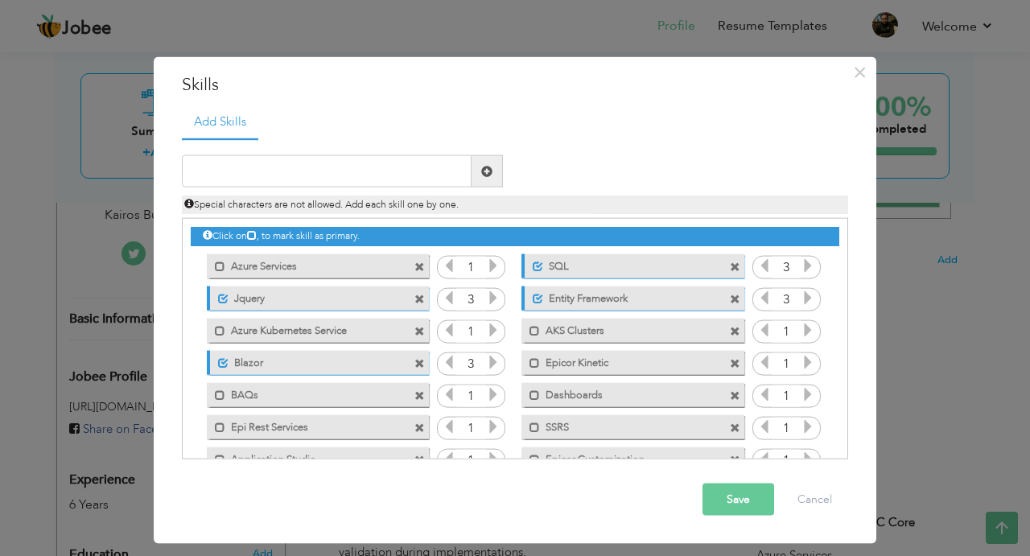
click at [421, 269] on span at bounding box center [419, 266] width 10 height 10
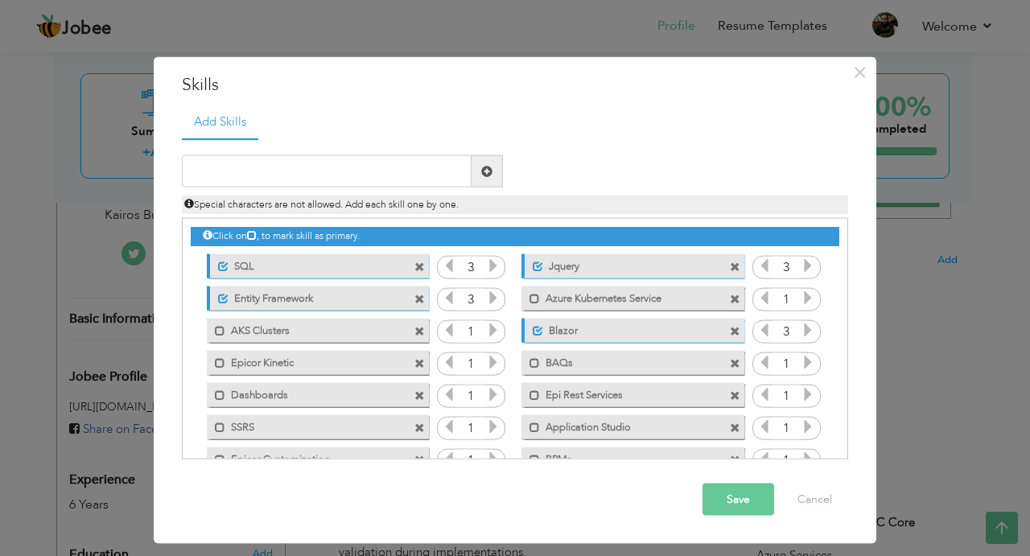
click at [421, 269] on span at bounding box center [419, 266] width 10 height 10
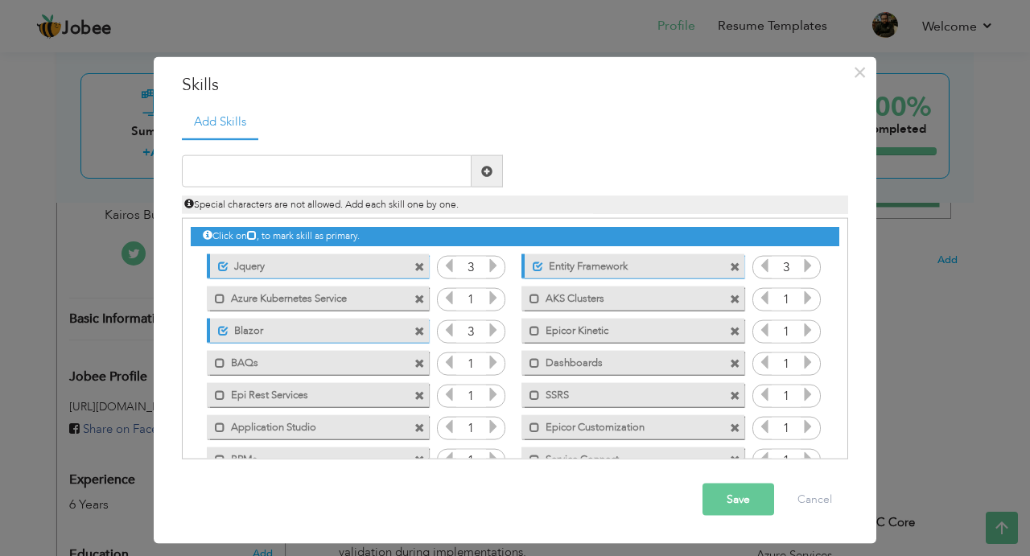
click at [421, 269] on span at bounding box center [419, 266] width 10 height 10
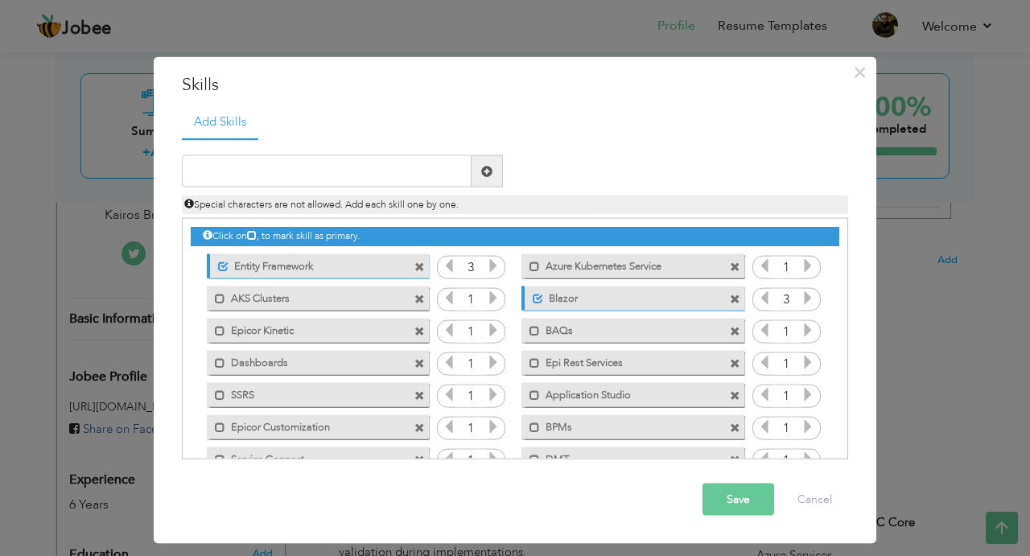
click at [421, 269] on span at bounding box center [419, 266] width 10 height 10
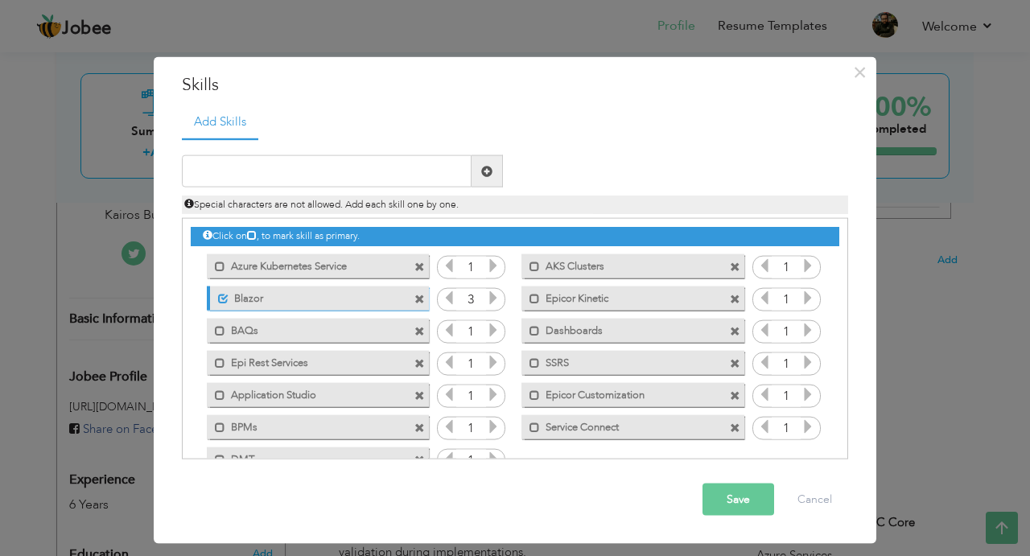
click at [421, 269] on span at bounding box center [419, 266] width 10 height 10
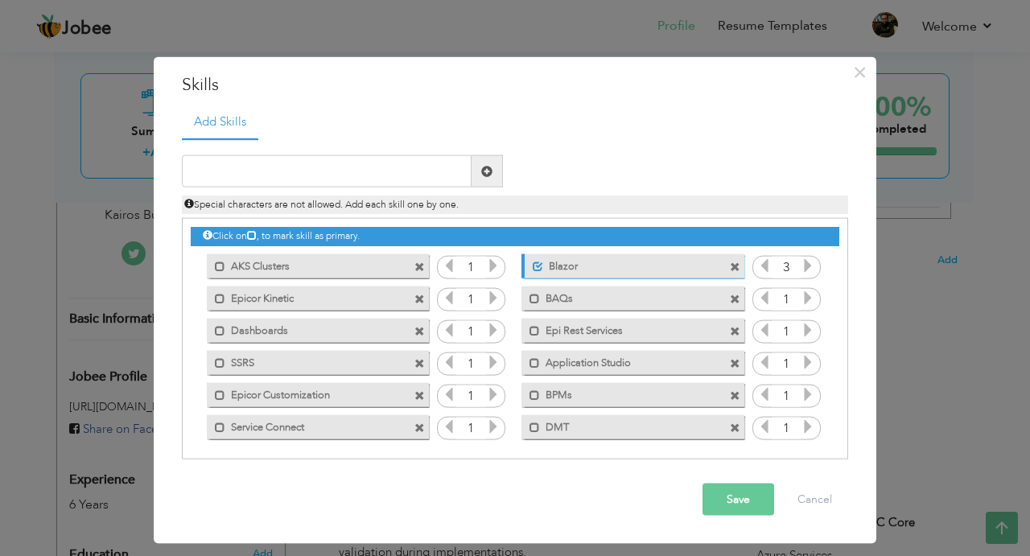
click at [421, 269] on span at bounding box center [419, 266] width 10 height 10
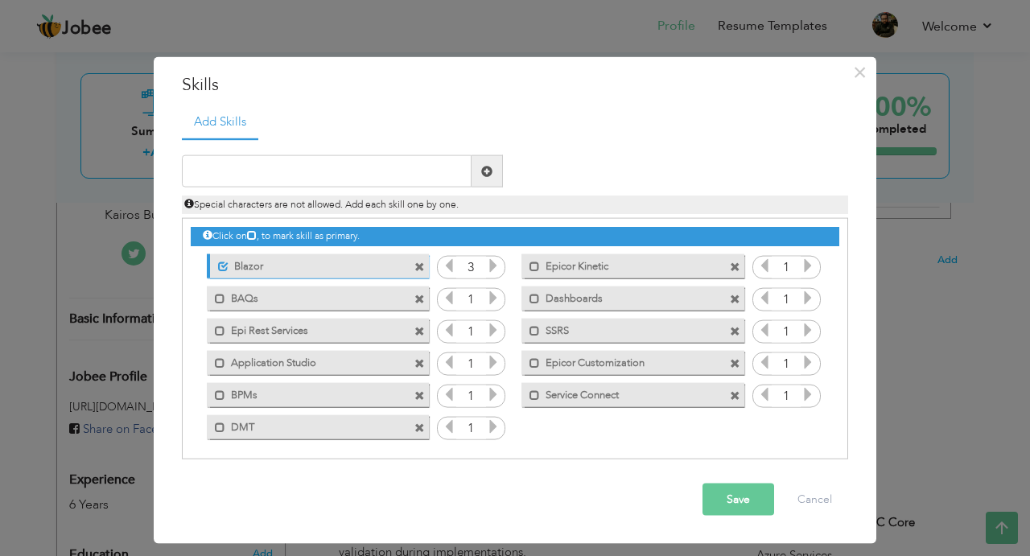
click at [421, 269] on span at bounding box center [419, 266] width 10 height 10
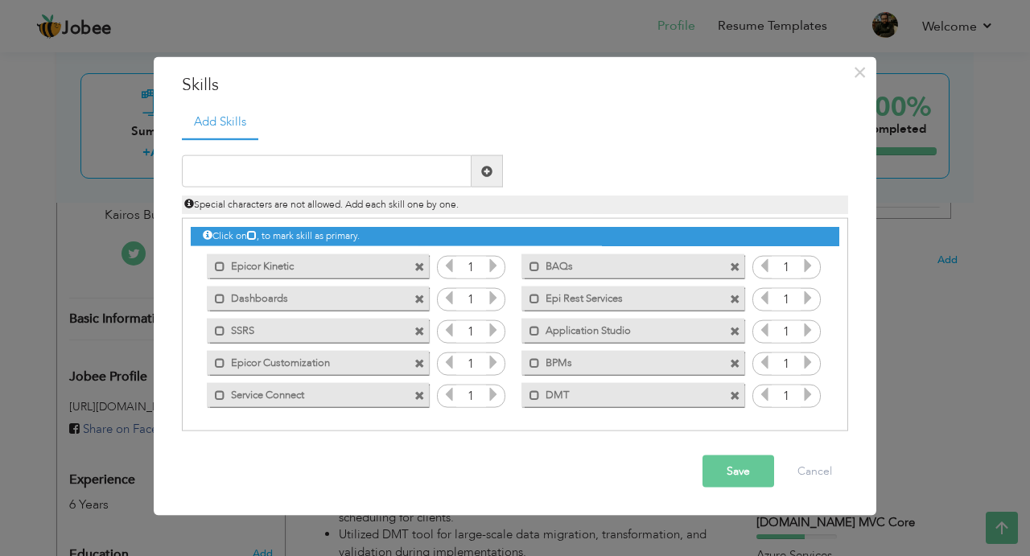
click at [758, 479] on button "Save" at bounding box center [738, 471] width 72 height 32
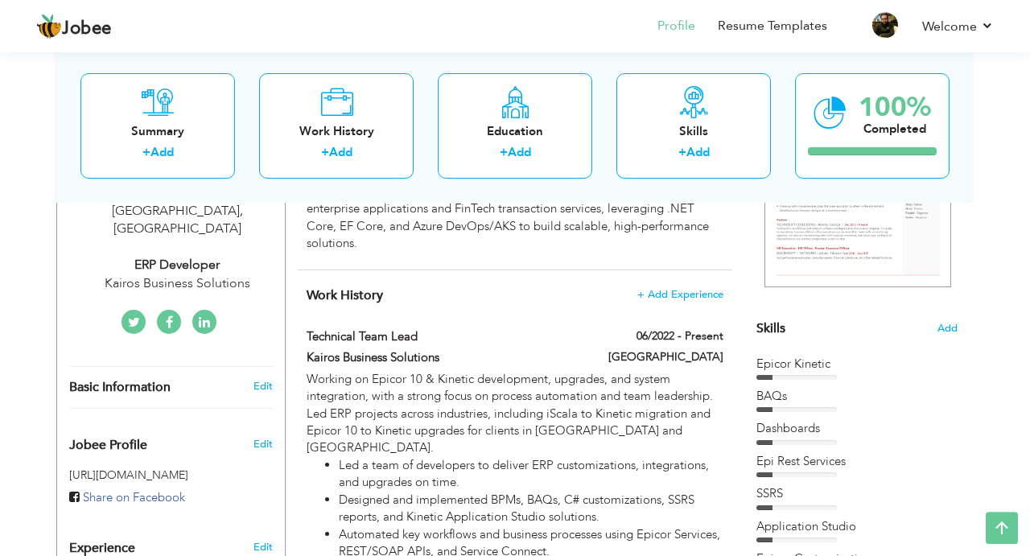
scroll to position [302, 0]
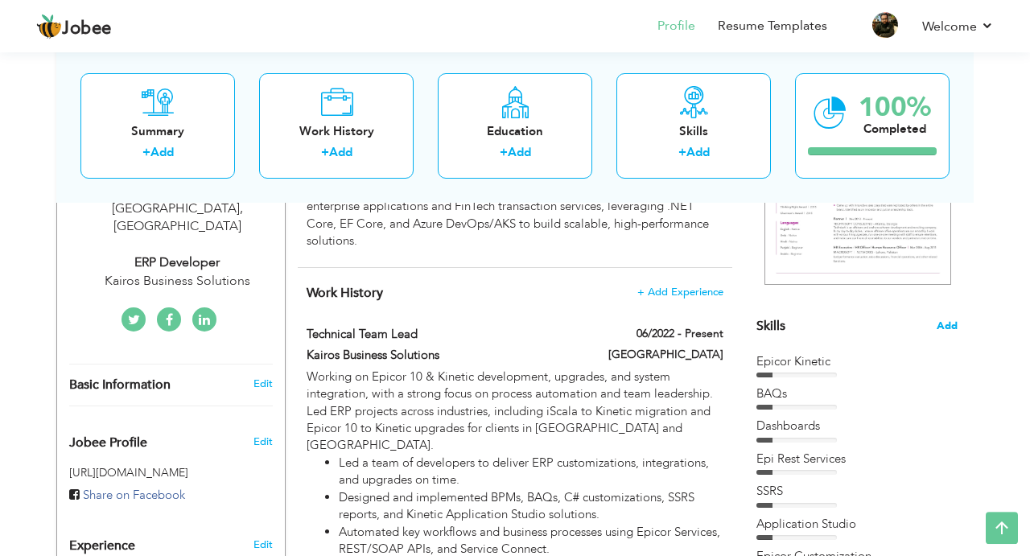
click at [938, 326] on span "Add" at bounding box center [946, 326] width 21 height 15
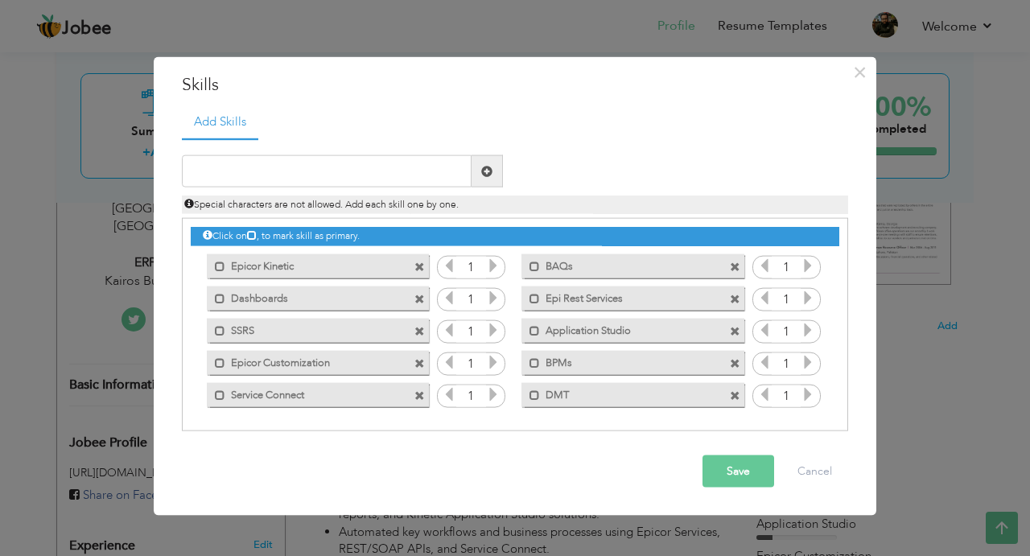
click at [560, 269] on label "BAQs" at bounding box center [621, 263] width 162 height 20
click at [559, 269] on label "BAQs" at bounding box center [623, 263] width 160 height 20
click at [538, 269] on span at bounding box center [534, 266] width 10 height 10
click at [538, 269] on span at bounding box center [538, 266] width 10 height 10
click at [357, 162] on input "text" at bounding box center [327, 171] width 290 height 32
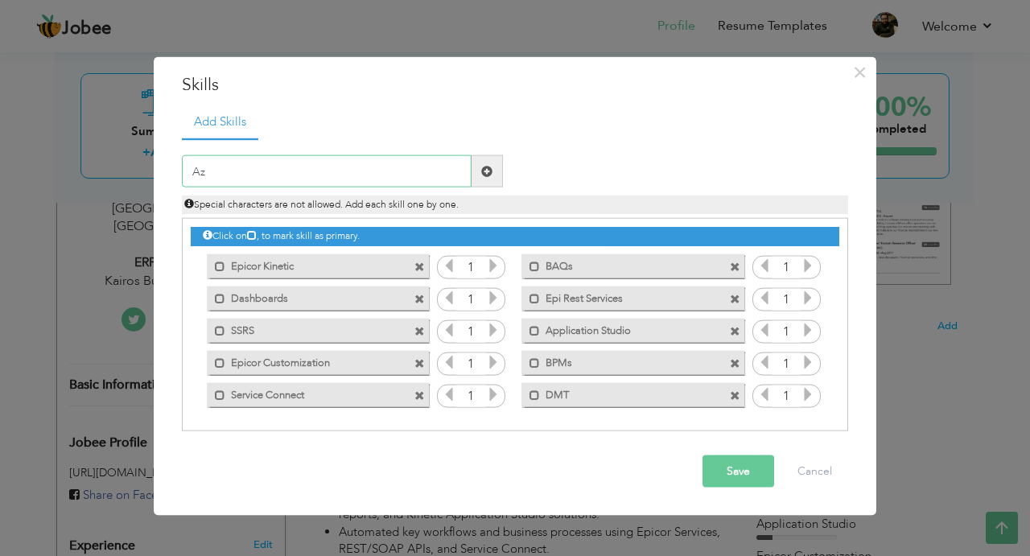
type input "A"
click at [322, 176] on input "text" at bounding box center [327, 171] width 290 height 32
type input ".Net"
click at [485, 175] on span at bounding box center [486, 170] width 11 height 11
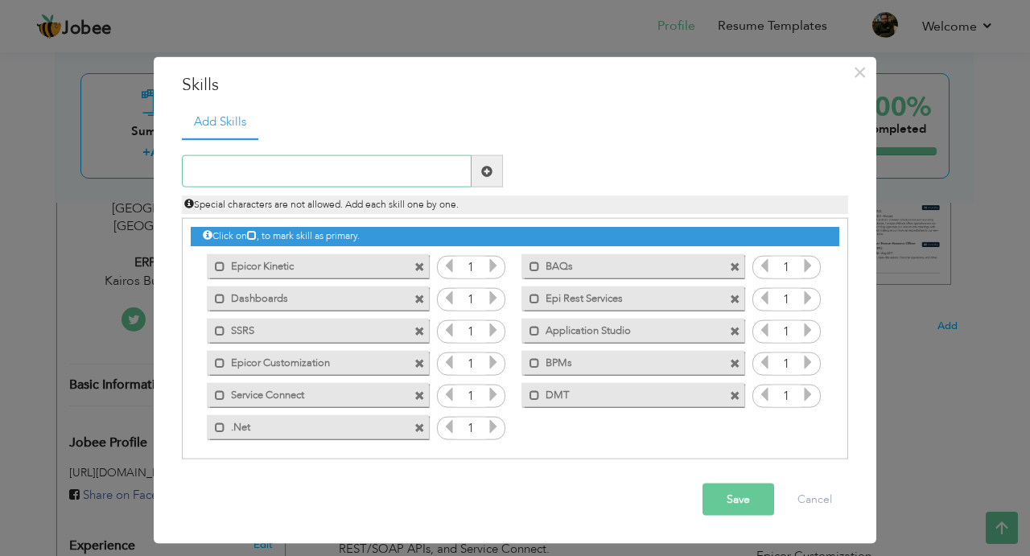
click at [433, 174] on input "text" at bounding box center [327, 171] width 290 height 32
type input "C#"
click at [500, 175] on span at bounding box center [486, 171] width 31 height 32
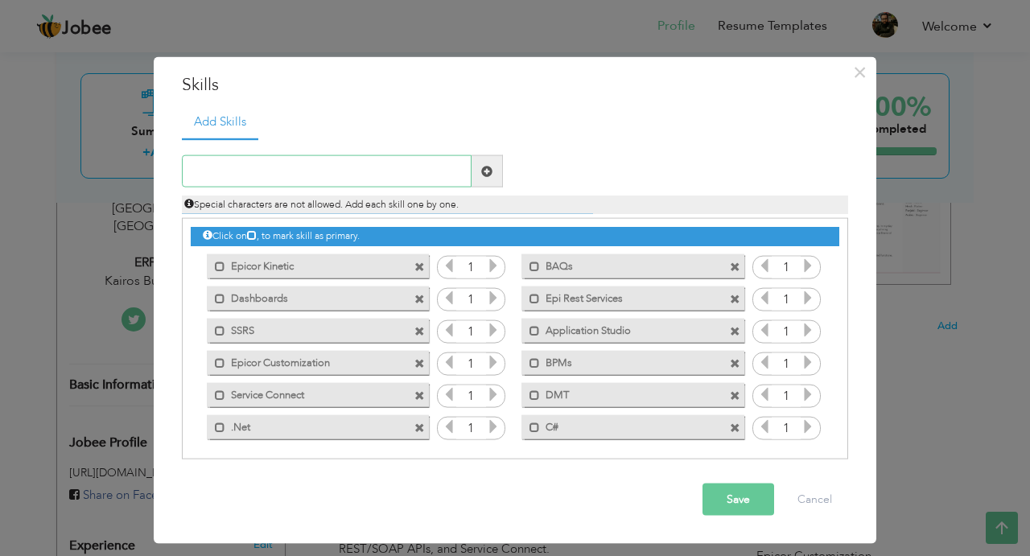
click at [421, 172] on input "text" at bounding box center [327, 171] width 290 height 32
type input "SQL"
click at [492, 176] on span at bounding box center [486, 171] width 31 height 32
click at [428, 172] on input "text" at bounding box center [327, 171] width 290 height 32
type input "AKS Clusters"
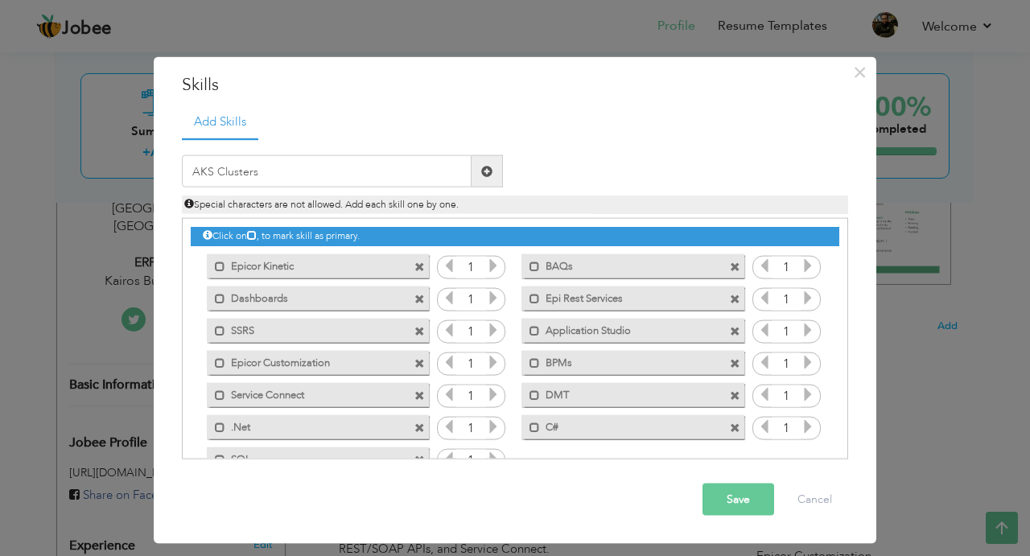
click at [490, 165] on span at bounding box center [486, 170] width 11 height 11
click at [438, 171] on input "text" at bounding box center [327, 171] width 290 height 32
type input "M"
type input "Azure DevOps"
click at [489, 176] on span at bounding box center [486, 170] width 11 height 11
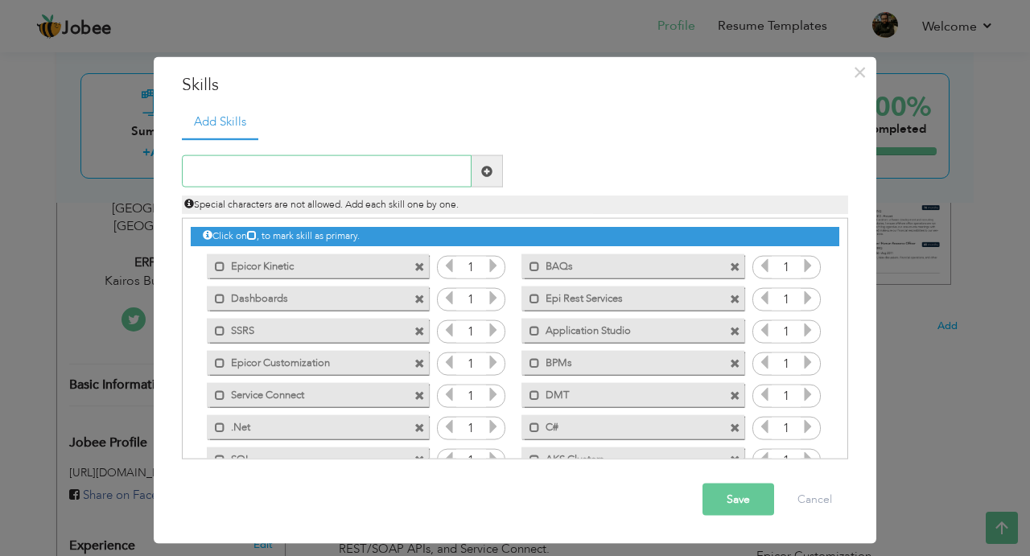
click at [432, 170] on input "text" at bounding box center [327, 171] width 290 height 32
type input "[DOMAIN_NAME]"
click at [493, 172] on span at bounding box center [486, 171] width 31 height 32
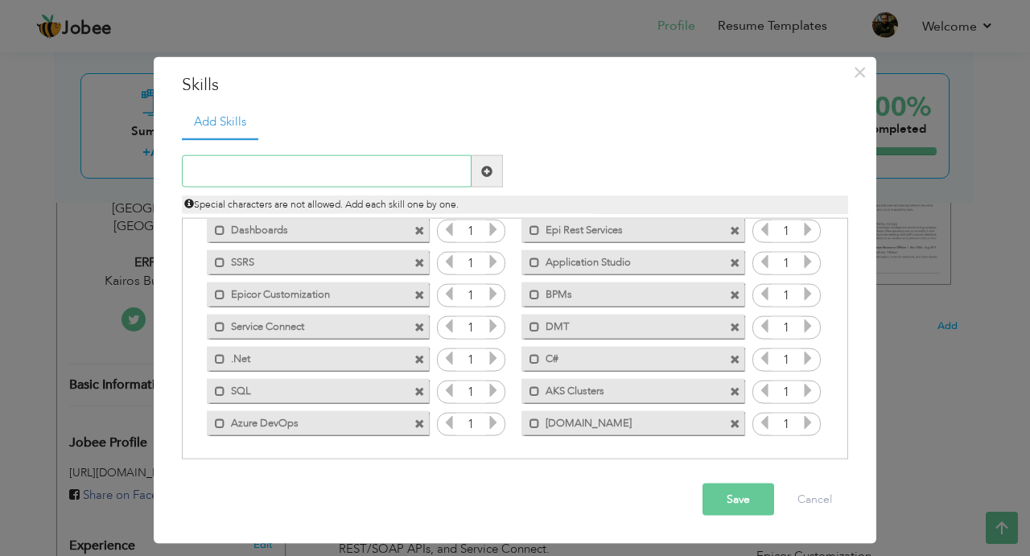
click at [331, 169] on input "text" at bounding box center [327, 171] width 290 height 32
type input "EF Core"
click at [496, 177] on span at bounding box center [486, 171] width 31 height 32
click at [385, 181] on input "text" at bounding box center [327, 171] width 290 height 32
type input ".Net Core"
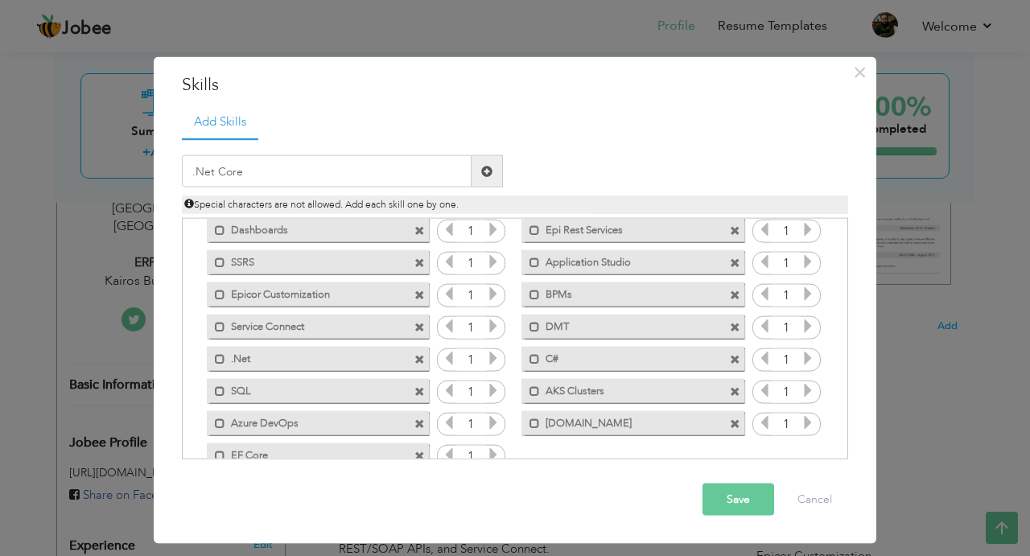
click at [500, 173] on span at bounding box center [486, 171] width 31 height 32
click at [444, 173] on input "text" at bounding box center [327, 171] width 290 height 32
type input "Javascript"
click at [481, 173] on span at bounding box center [486, 171] width 31 height 32
click at [449, 172] on input "text" at bounding box center [327, 171] width 290 height 32
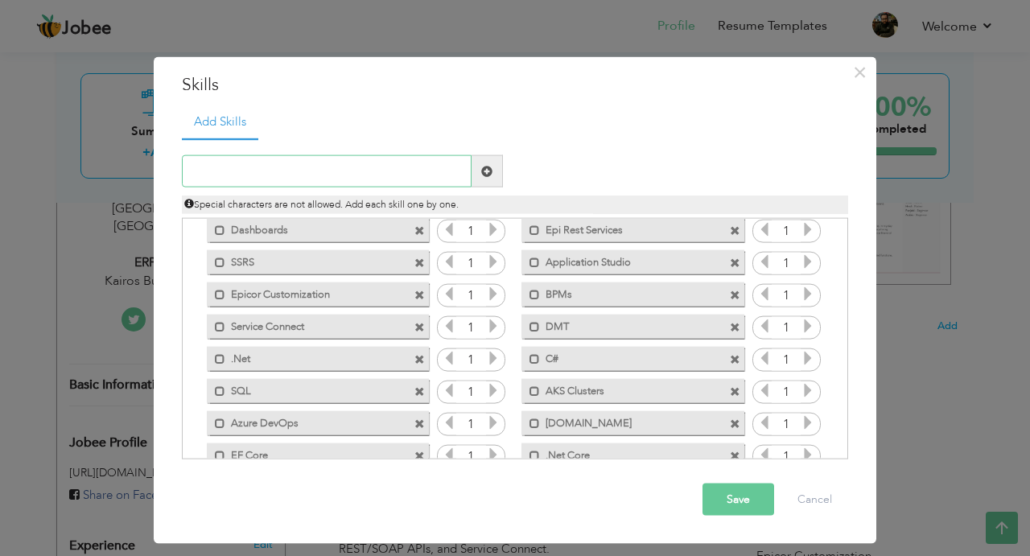
click at [427, 171] on input "text" at bounding box center [327, 171] width 290 height 32
type input "R"
type input "Web APIs"
click at [488, 176] on span at bounding box center [486, 170] width 11 height 11
click at [445, 178] on input "text" at bounding box center [327, 171] width 290 height 32
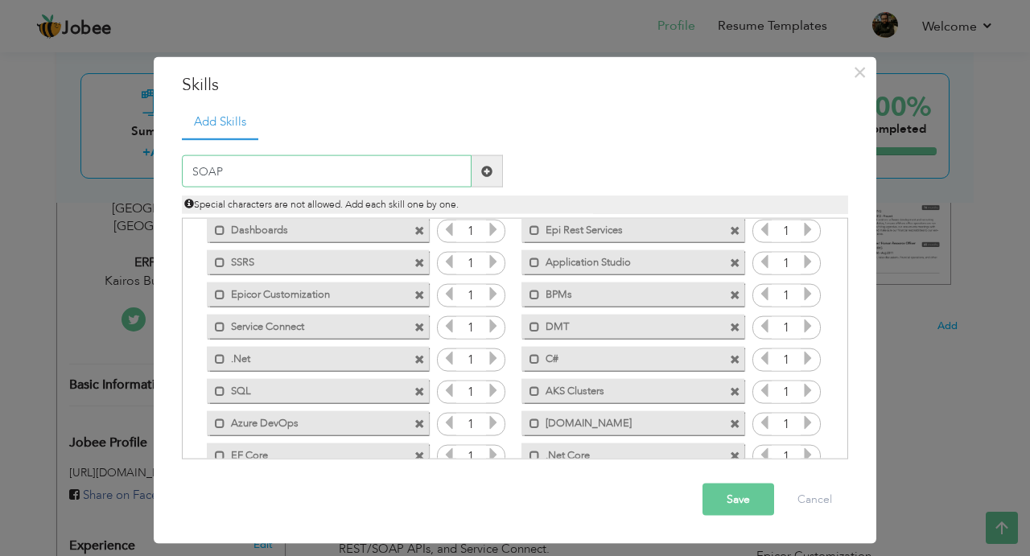
type input "SOAP"
click at [484, 171] on span at bounding box center [486, 170] width 11 height 11
click at [409, 170] on input "text" at bounding box center [327, 171] width 290 height 32
type input "V"
type input "WCF"
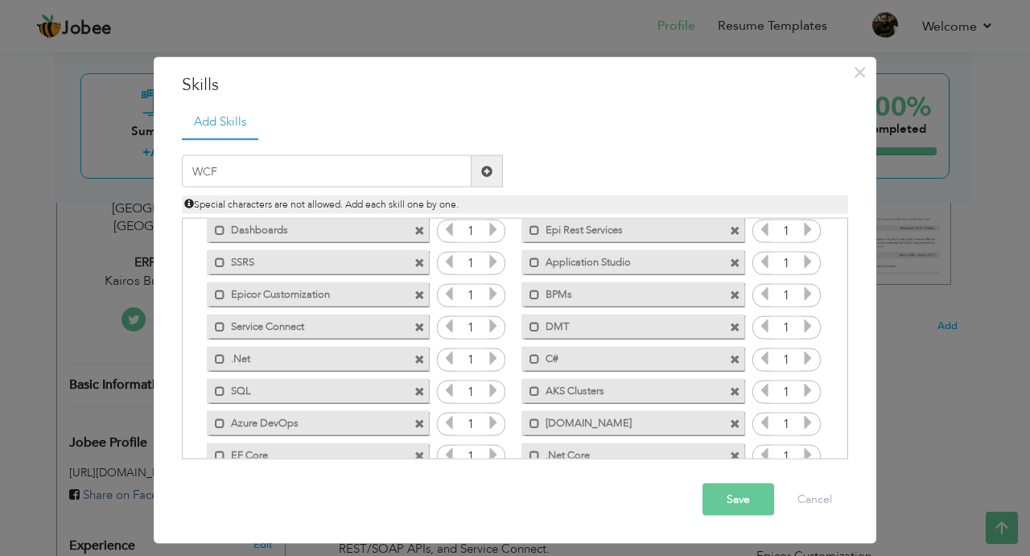
click at [483, 173] on span at bounding box center [486, 170] width 11 height 11
click at [730, 495] on button "Save" at bounding box center [738, 499] width 72 height 32
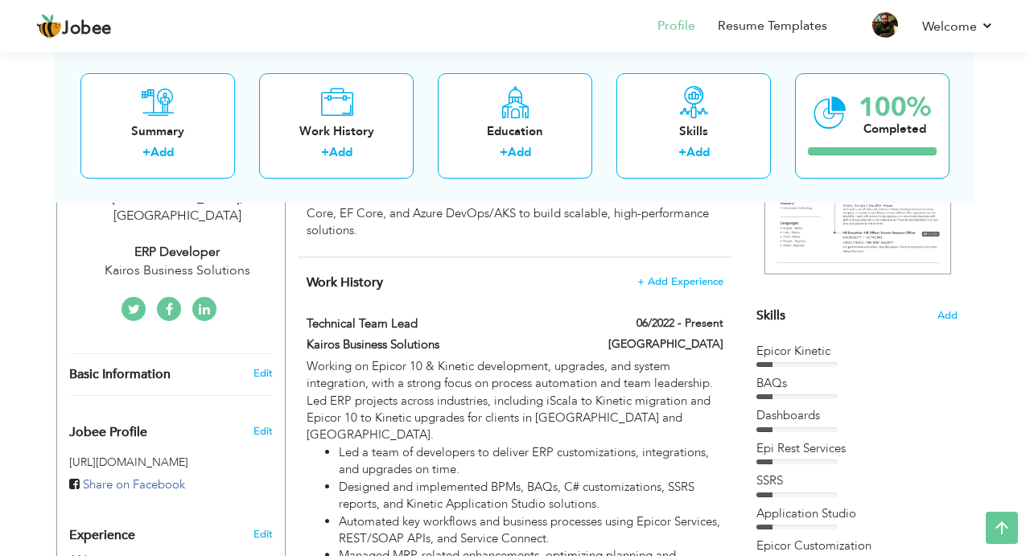
scroll to position [292, 0]
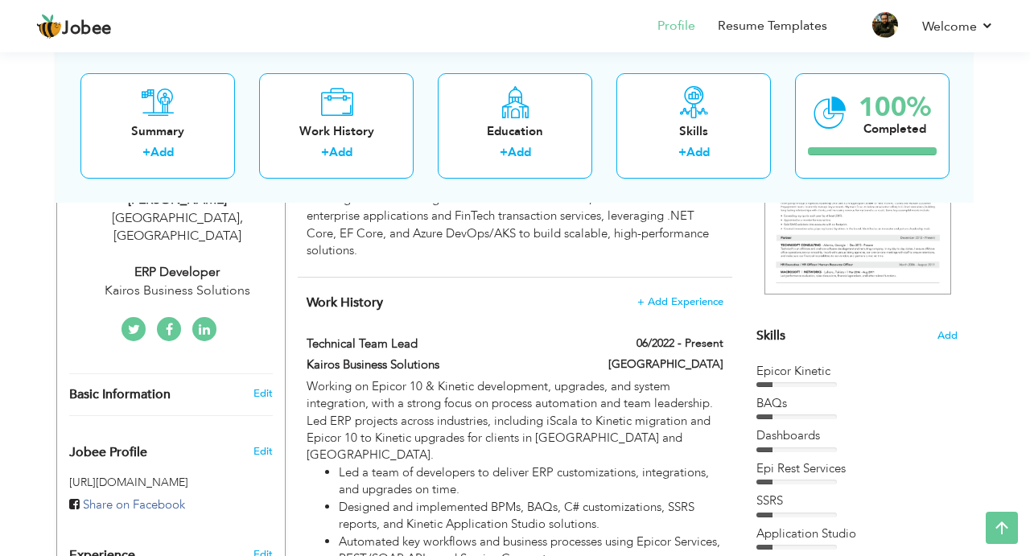
click at [790, 468] on div "Epi Rest Services" at bounding box center [856, 468] width 201 height 17
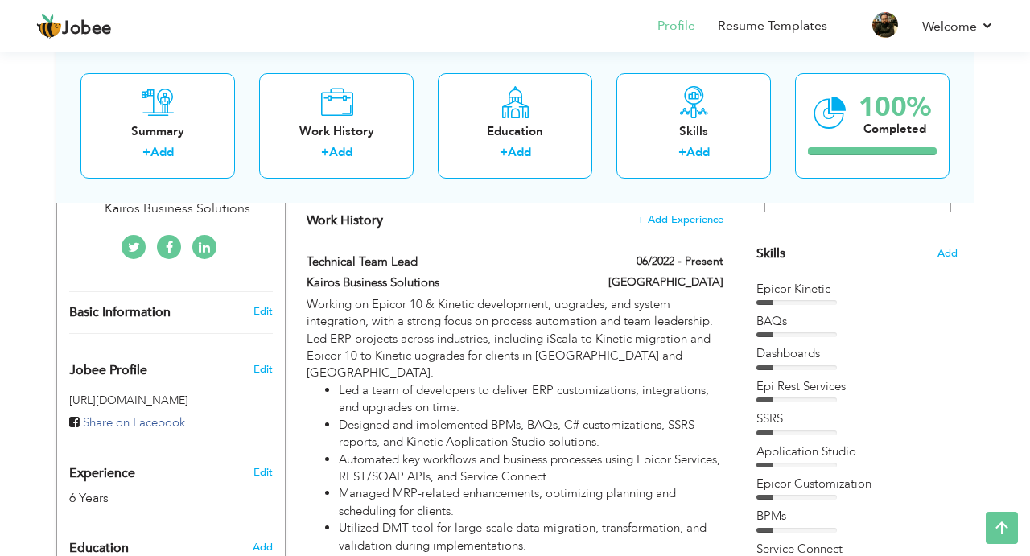
scroll to position [0, 0]
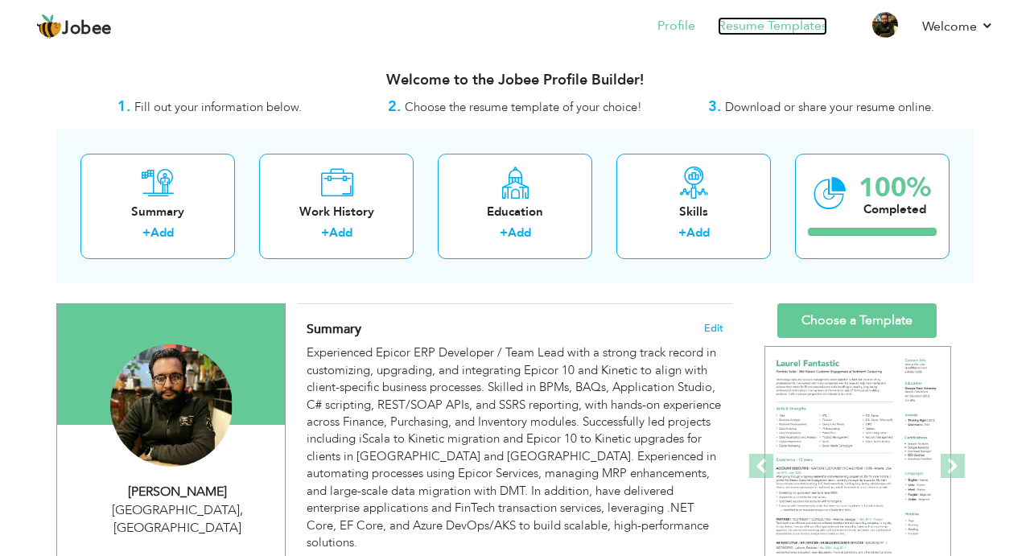
click at [780, 25] on link "Resume Templates" at bounding box center [772, 26] width 109 height 19
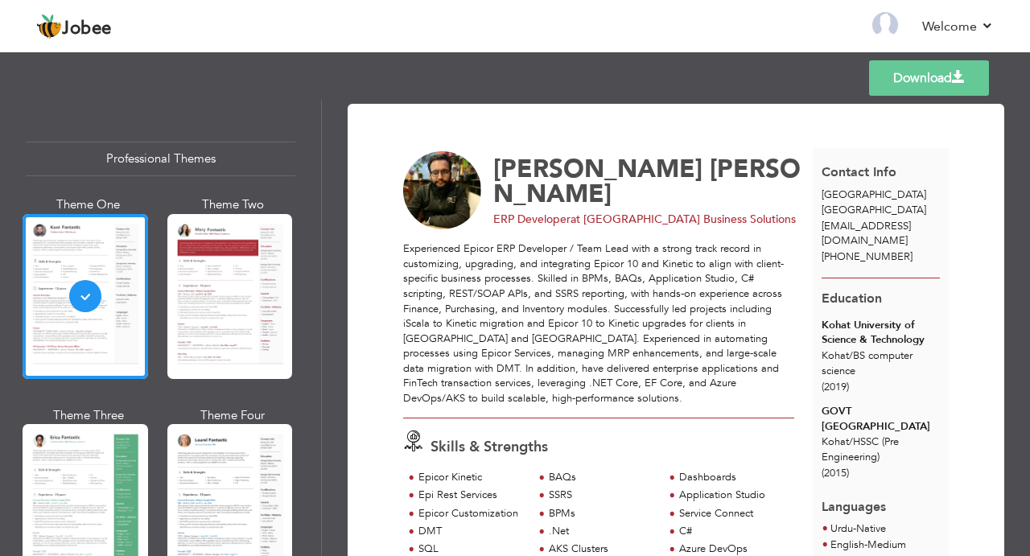
scroll to position [79, 0]
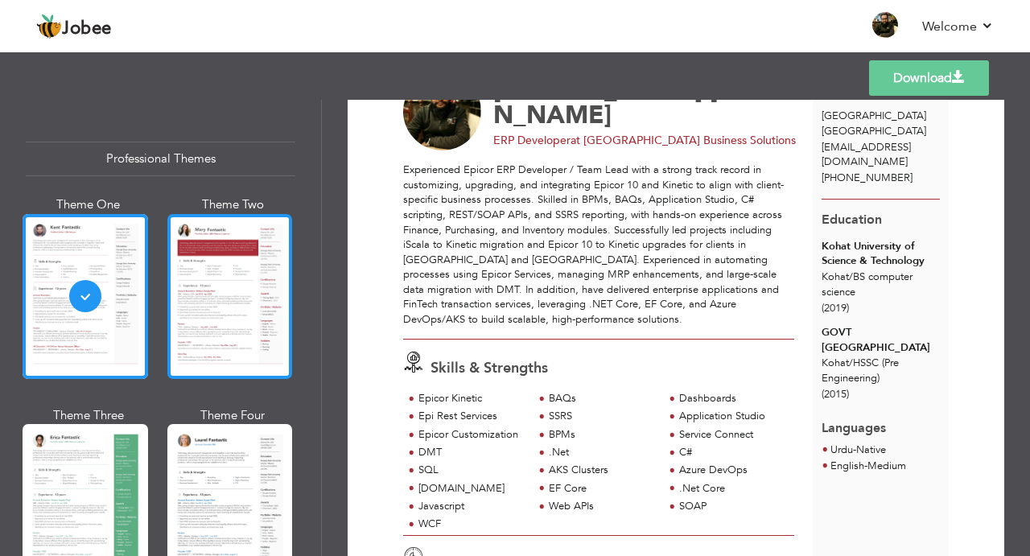
click at [193, 331] on div at bounding box center [229, 296] width 125 height 165
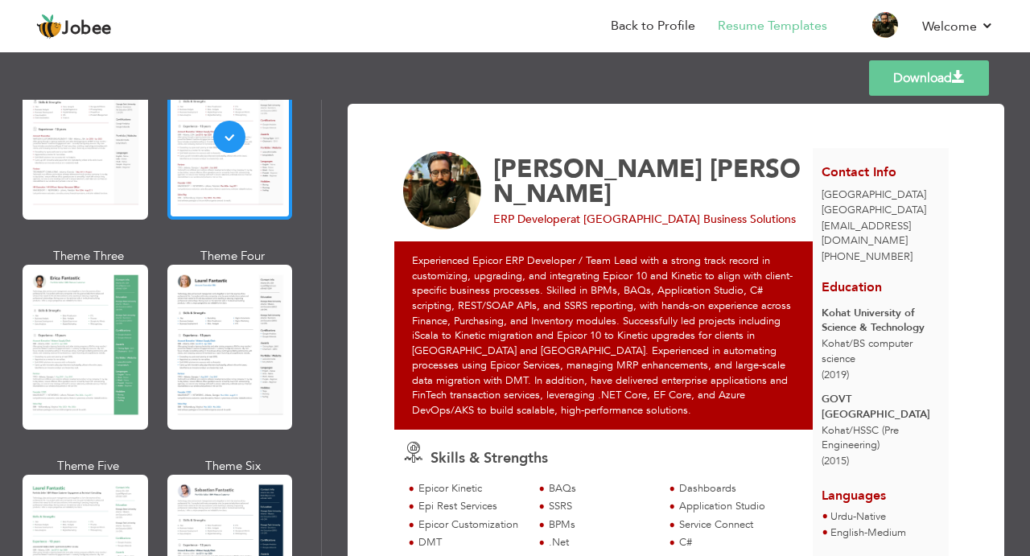
scroll to position [208, 0]
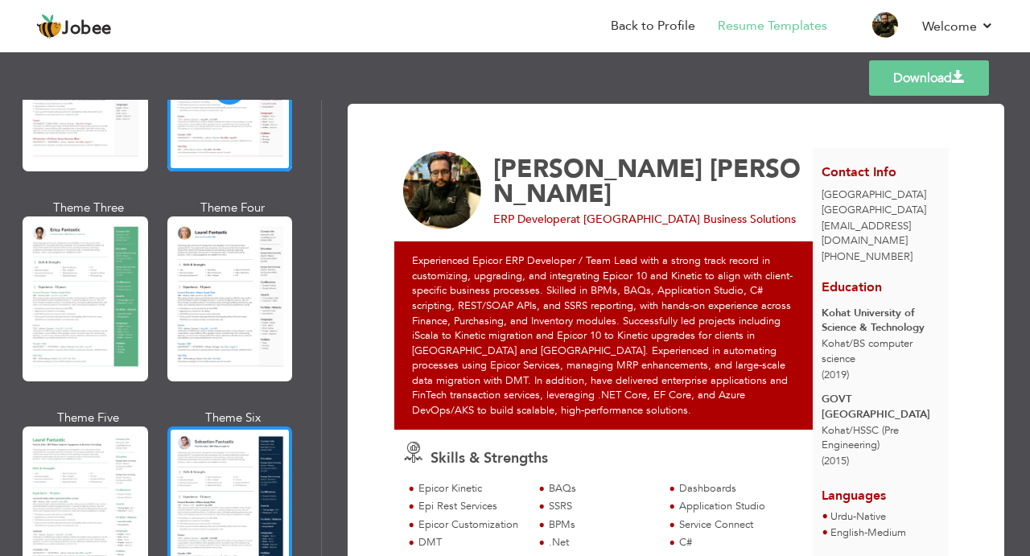
click at [206, 479] on div at bounding box center [229, 508] width 125 height 165
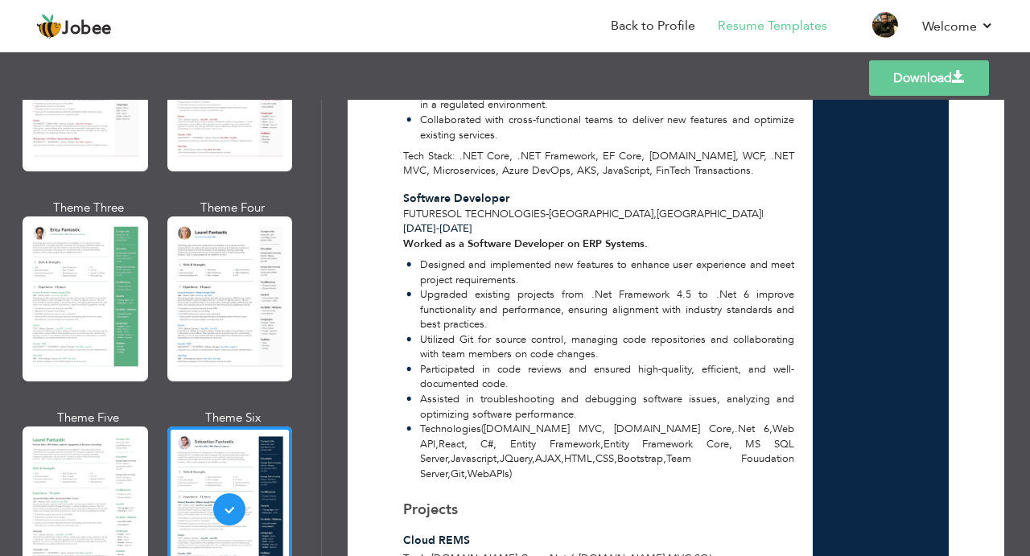
scroll to position [1140, 0]
click at [664, 41] on li "Back to Profile" at bounding box center [641, 27] width 107 height 43
click at [645, 28] on link "Back to Profile" at bounding box center [653, 26] width 84 height 19
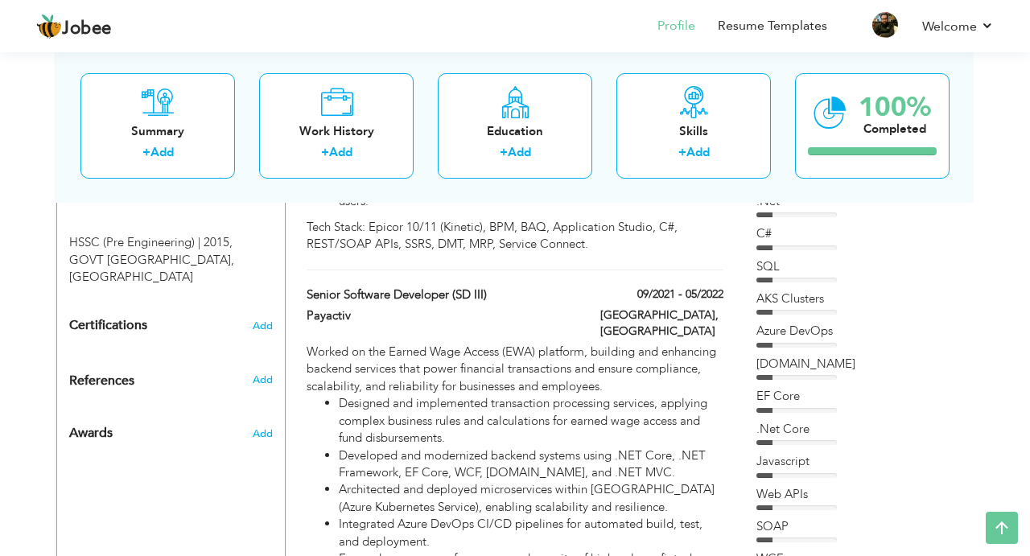
scroll to position [803, 0]
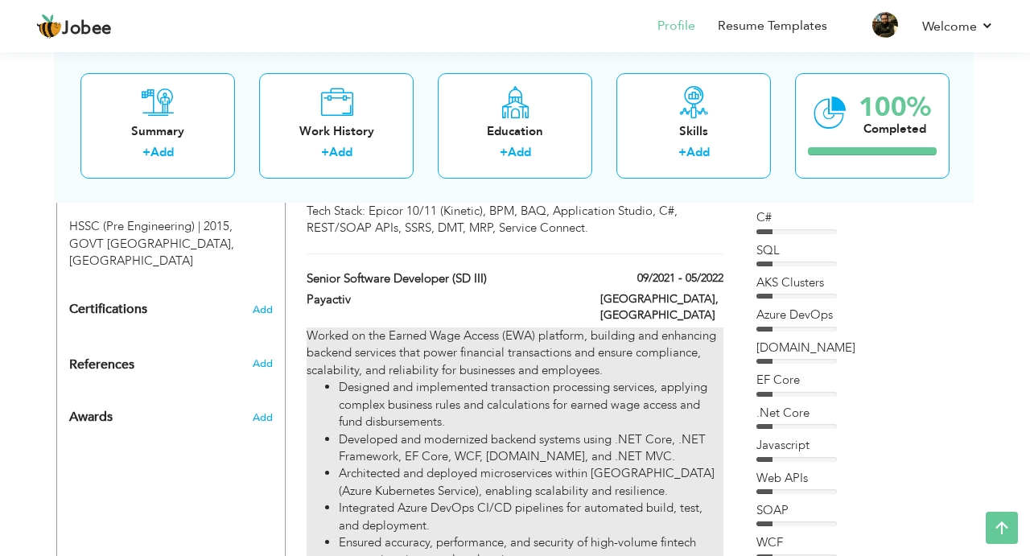
click at [556, 379] on li "Designed and implemented transaction processing services, applying complex busi…" at bounding box center [531, 404] width 385 height 51
type input "Senior Software Developer (SD III)"
type input "Payactiv"
type input "09/2021"
type input "05/2022"
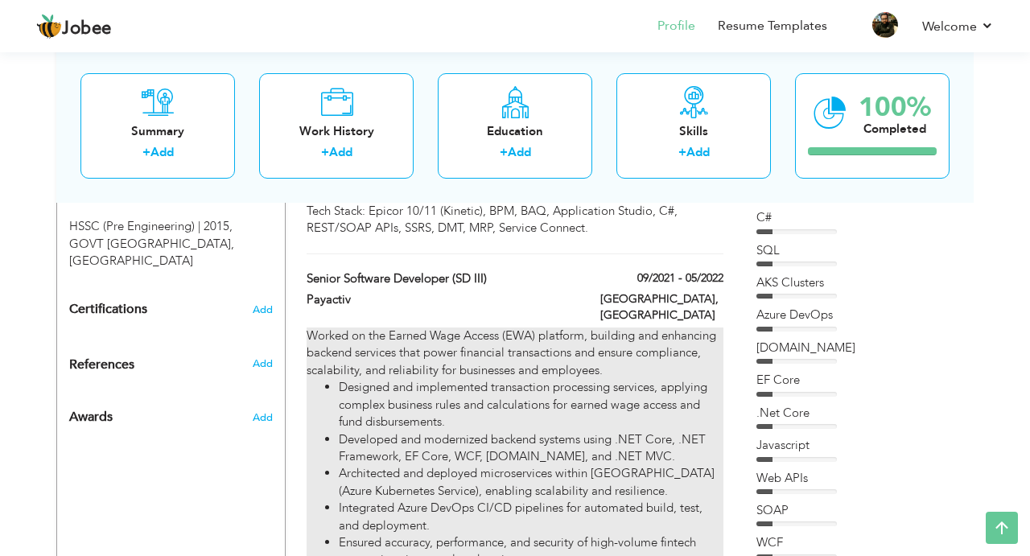
type input "[GEOGRAPHIC_DATA]"
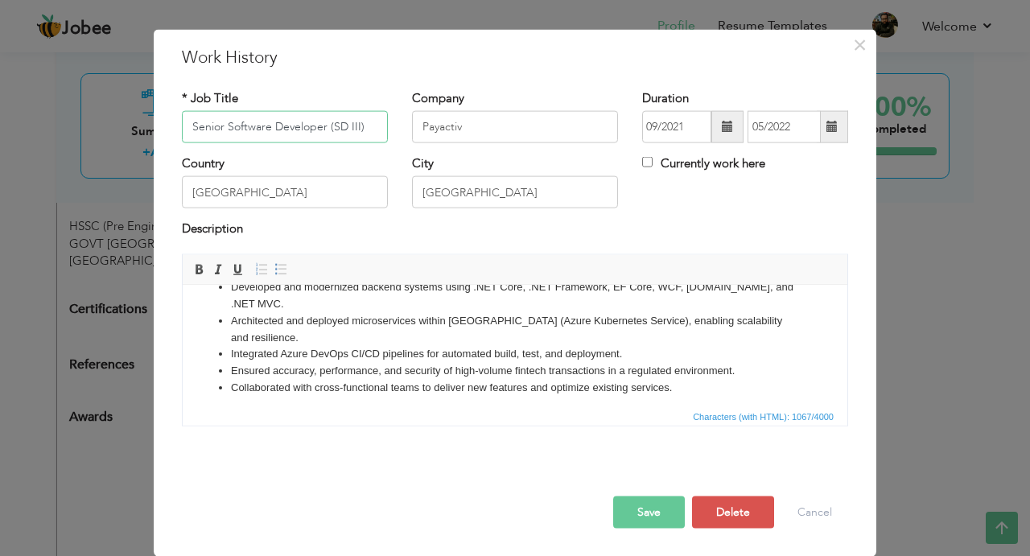
scroll to position [121, 0]
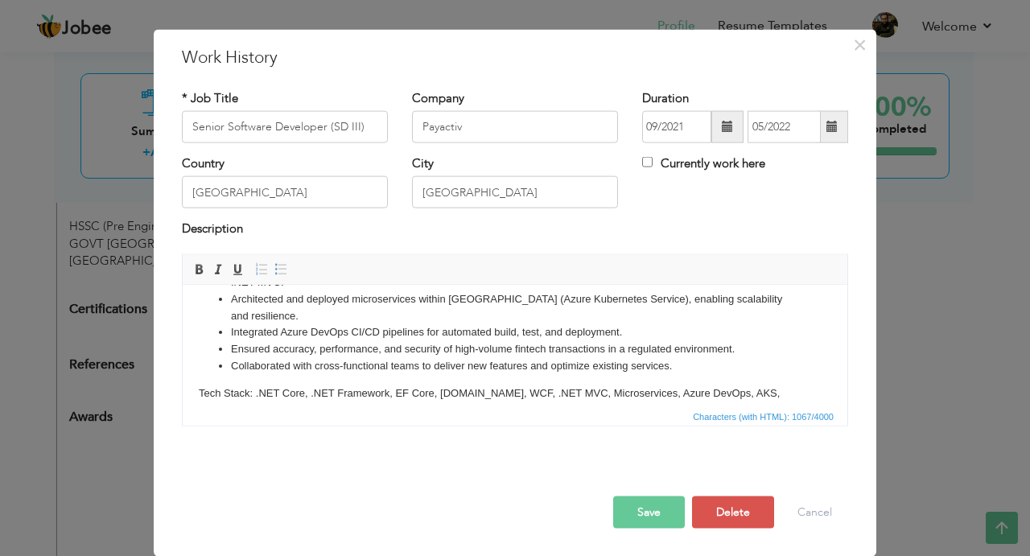
click at [525, 372] on body "Worked on the Earned Wage Access (EWA) platform, building and enhancing backend…" at bounding box center [515, 298] width 632 height 238
click at [735, 516] on button "Delete" at bounding box center [733, 512] width 82 height 32
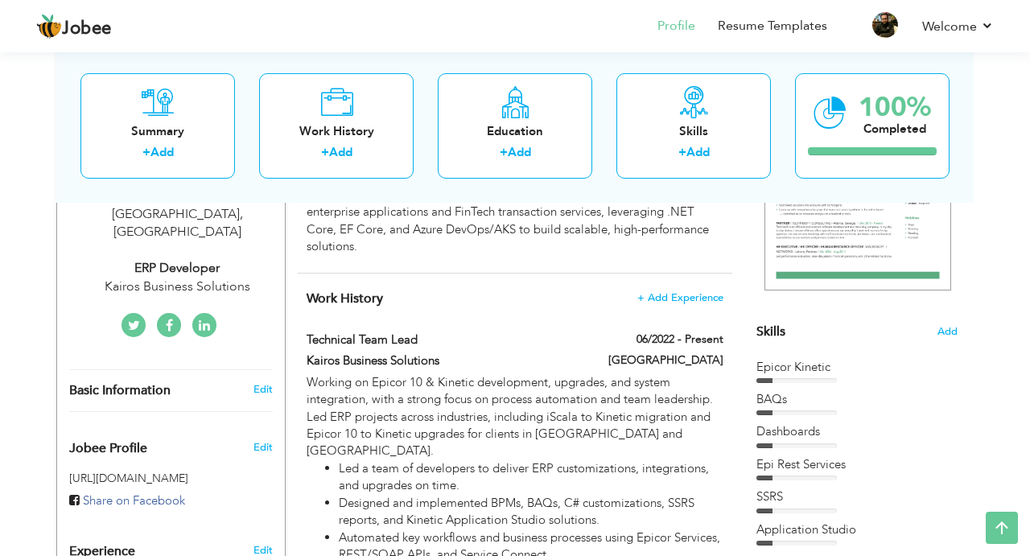
scroll to position [264, 0]
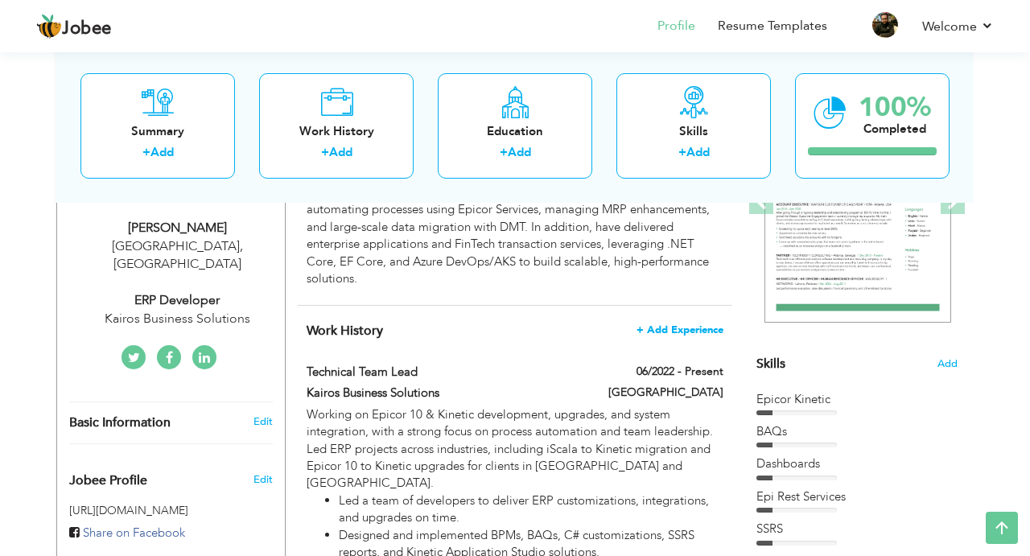
click at [662, 324] on span "+ Add Experience" at bounding box center [679, 329] width 87 height 11
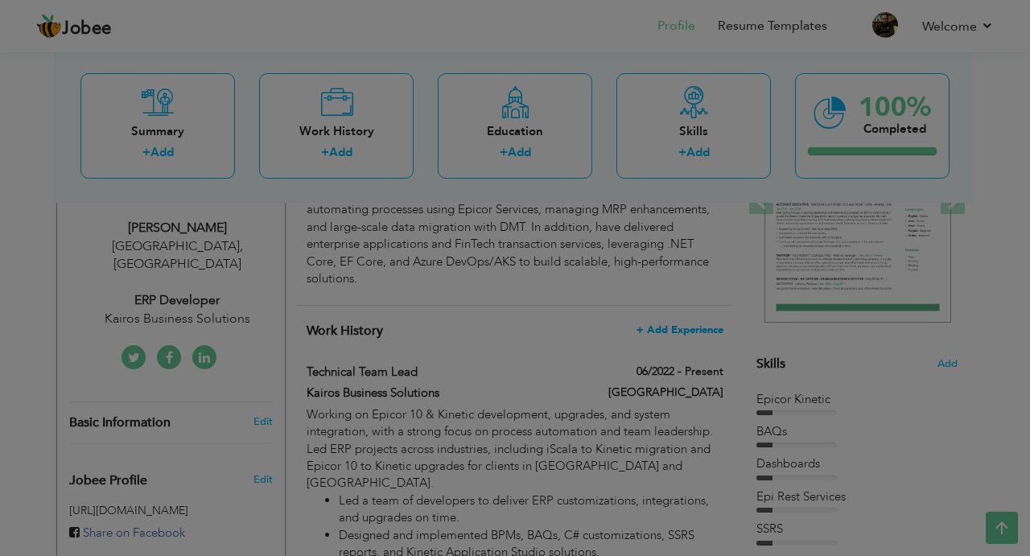
scroll to position [0, 0]
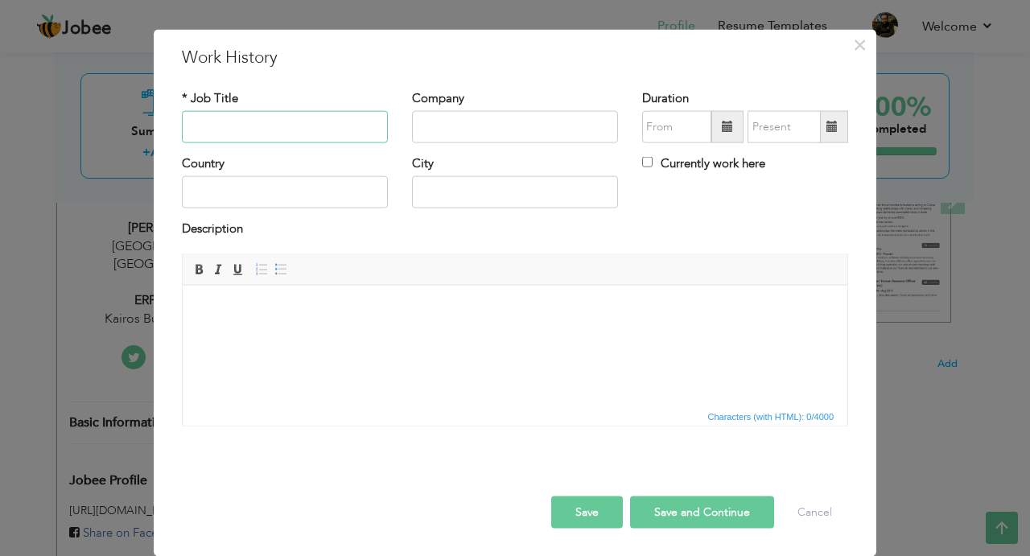
click at [309, 143] on input "text" at bounding box center [285, 127] width 206 height 32
type input "P"
type input "S"
type input "Senior Software Deveoper (SD III)"
type input "Payactiv"
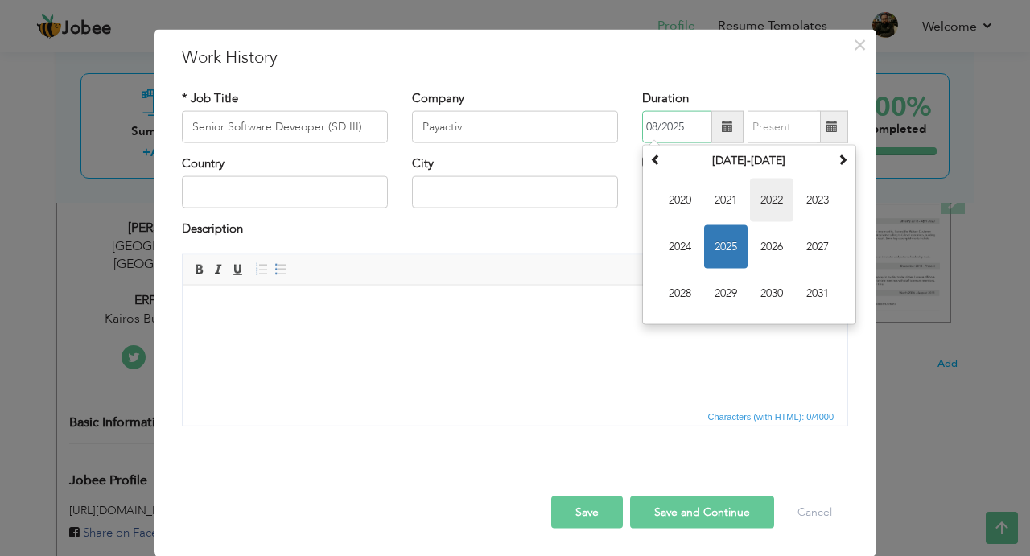
click at [762, 222] on span "2022" at bounding box center [771, 200] width 43 height 43
click at [665, 173] on th at bounding box center [655, 161] width 19 height 24
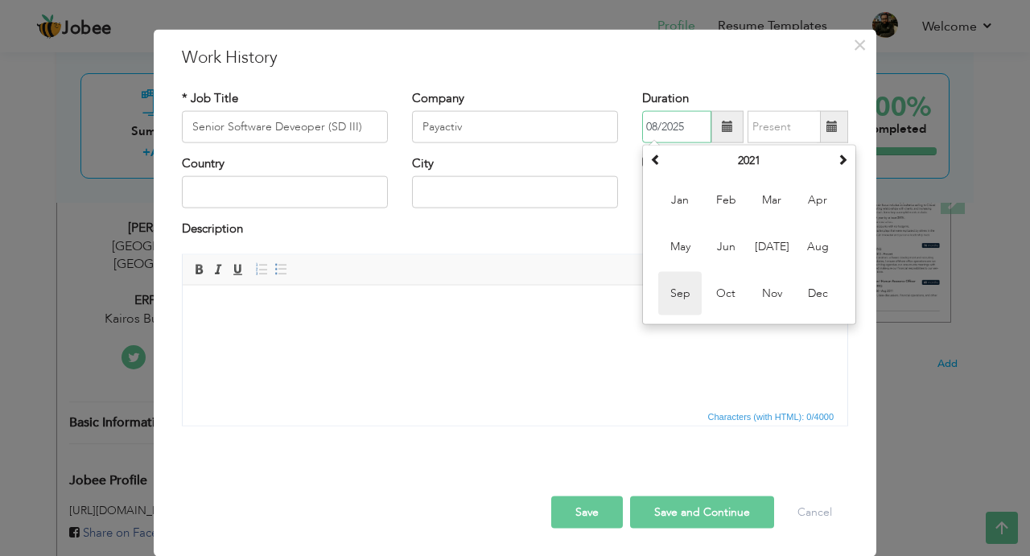
click at [681, 315] on span "Sep" at bounding box center [679, 293] width 43 height 43
type input "09/2021"
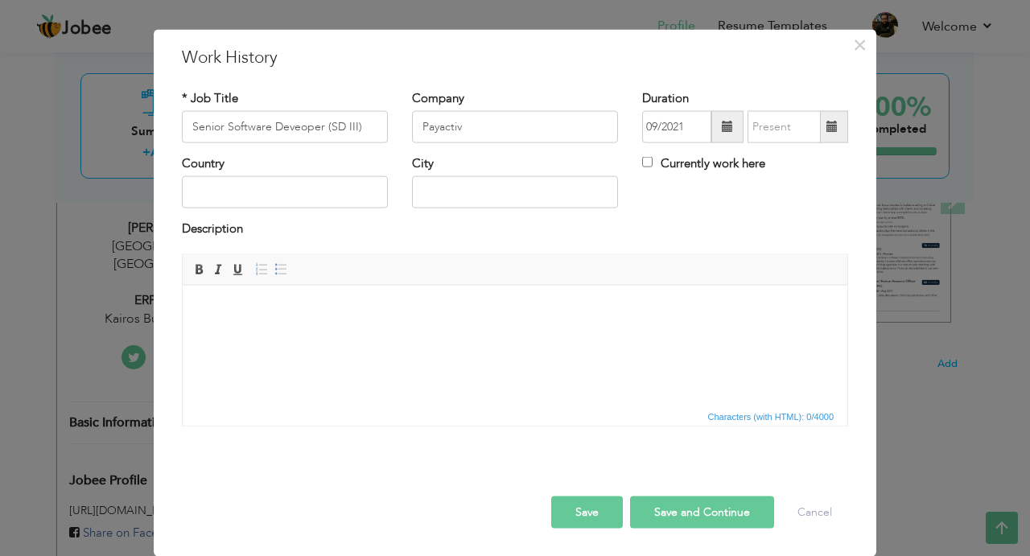
click at [830, 132] on span at bounding box center [831, 126] width 11 height 11
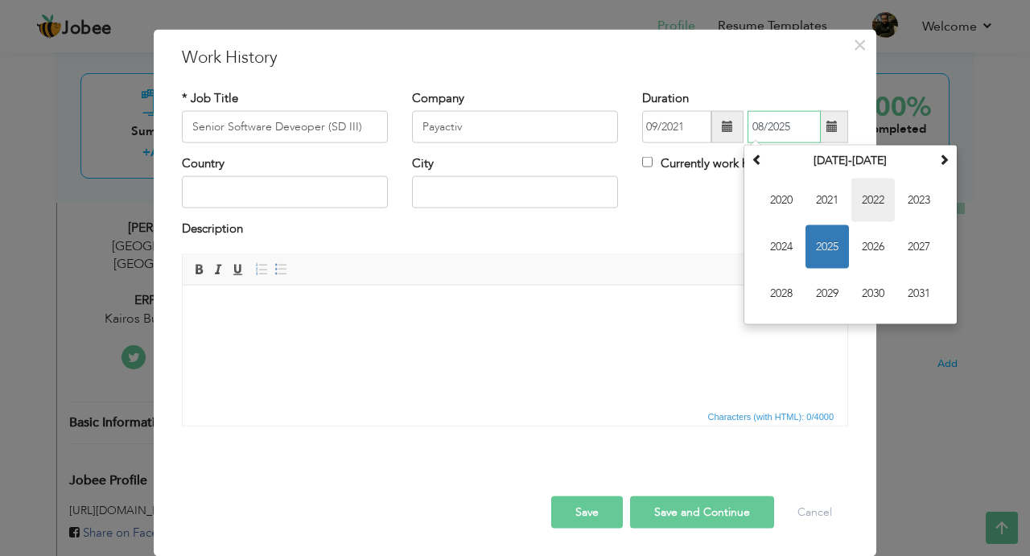
click at [877, 220] on span "2022" at bounding box center [872, 200] width 43 height 43
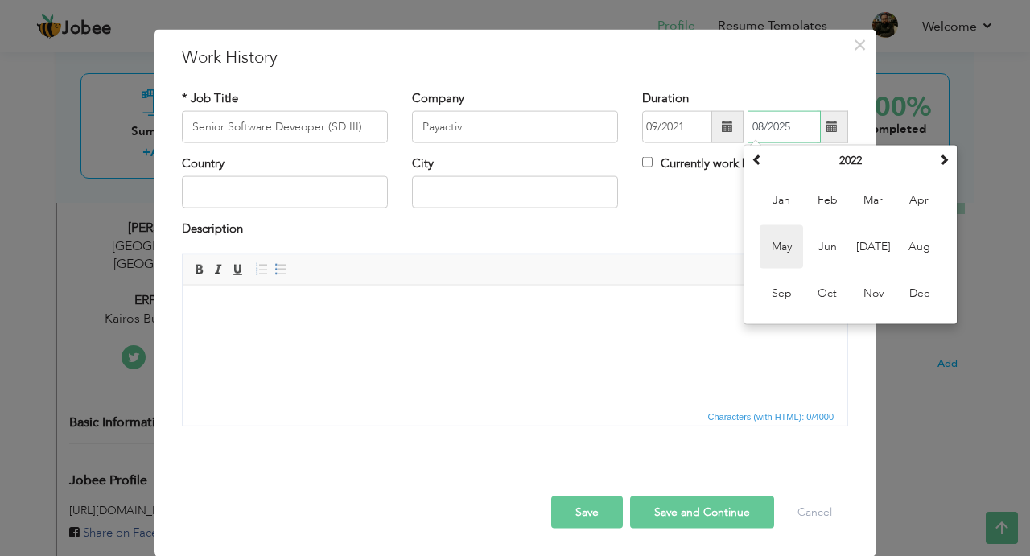
click at [771, 269] on span "May" at bounding box center [780, 246] width 43 height 43
type input "05/2022"
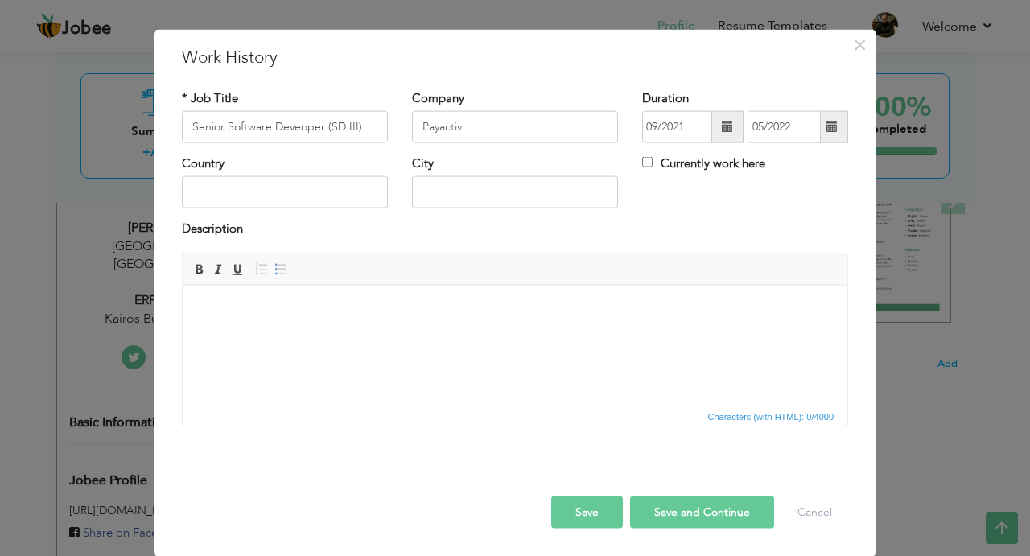
scroll to position [28, 0]
click at [317, 203] on input "text" at bounding box center [285, 192] width 206 height 32
type input "[GEOGRAPHIC_DATA]"
click at [323, 323] on html at bounding box center [515, 345] width 664 height 121
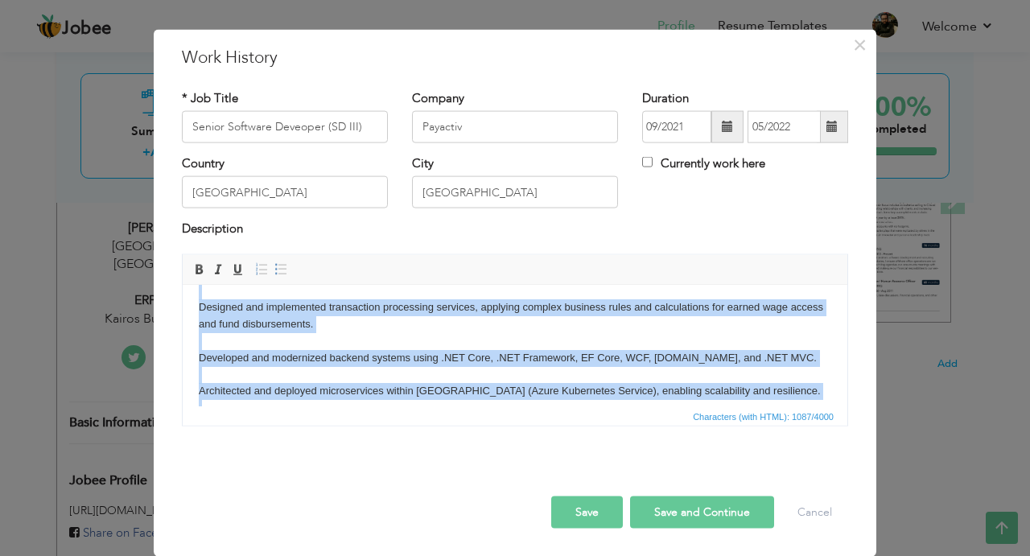
scroll to position [0, 0]
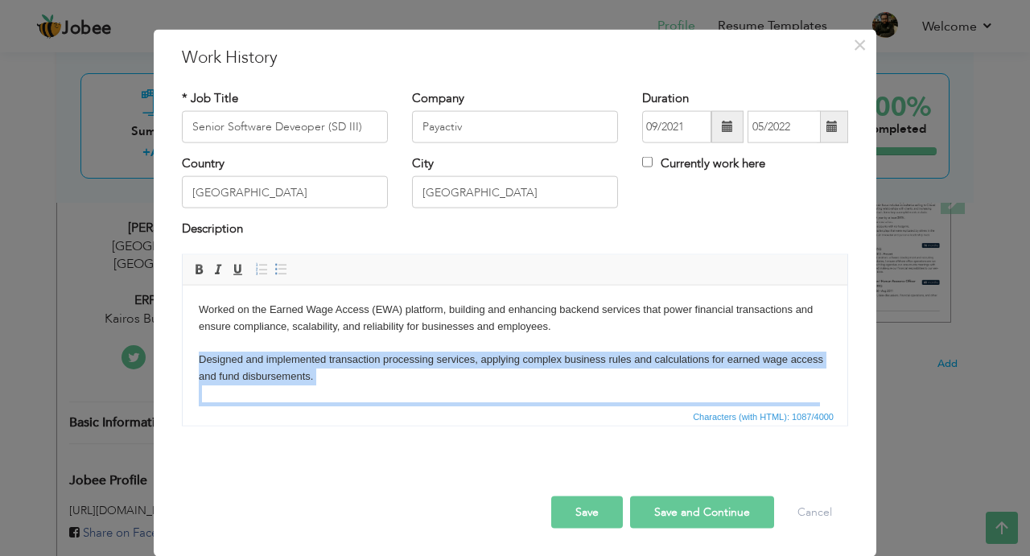
drag, startPoint x: 657, startPoint y: 356, endPoint x: 191, endPoint y: 362, distance: 465.8
click at [191, 363] on html "Worked on the Earned Wage Access (EWA) platform, building and enhancing backend…" at bounding box center [515, 345] width 664 height 121
click at [277, 274] on span at bounding box center [280, 268] width 13 height 13
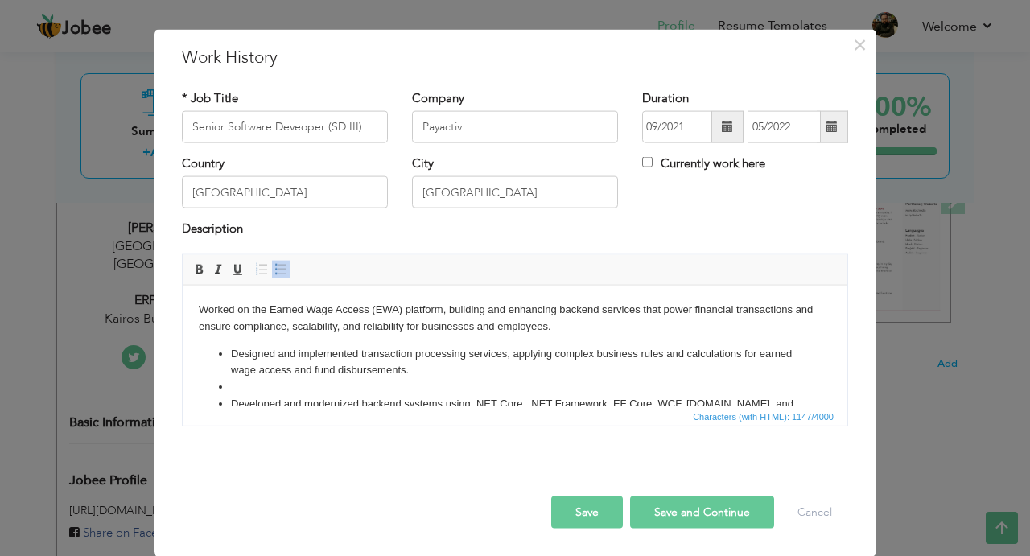
click at [416, 382] on li at bounding box center [515, 386] width 568 height 17
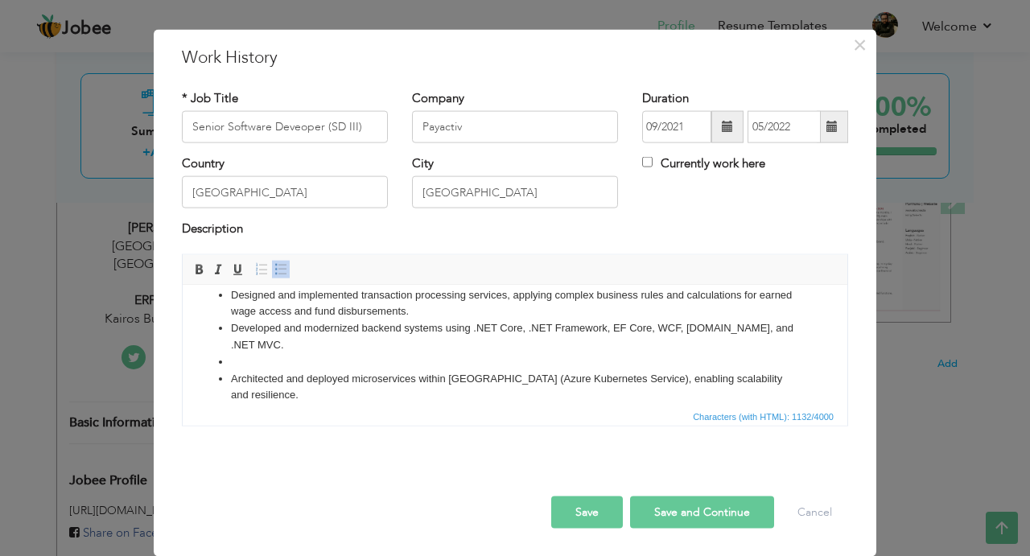
scroll to position [68, 0]
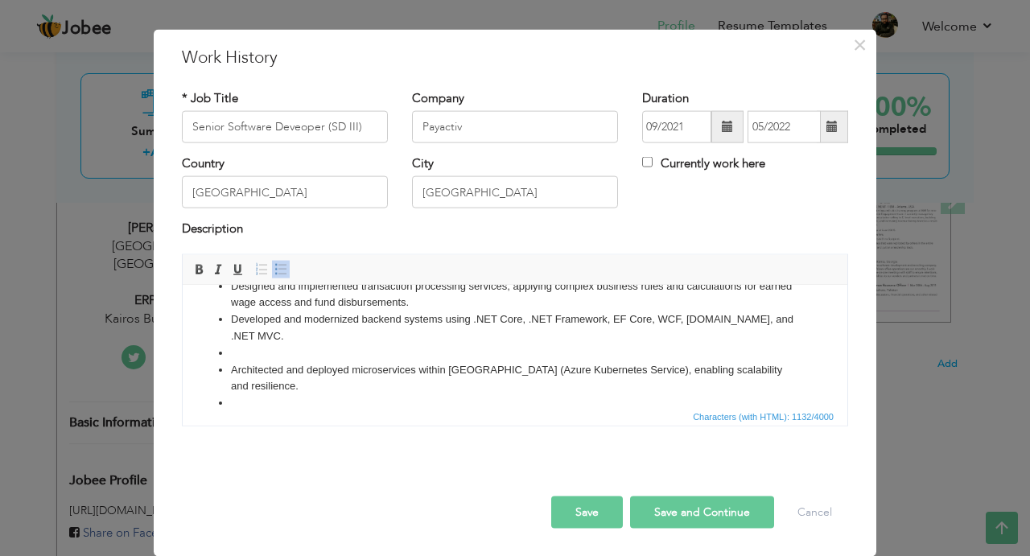
click at [249, 349] on li at bounding box center [515, 352] width 568 height 17
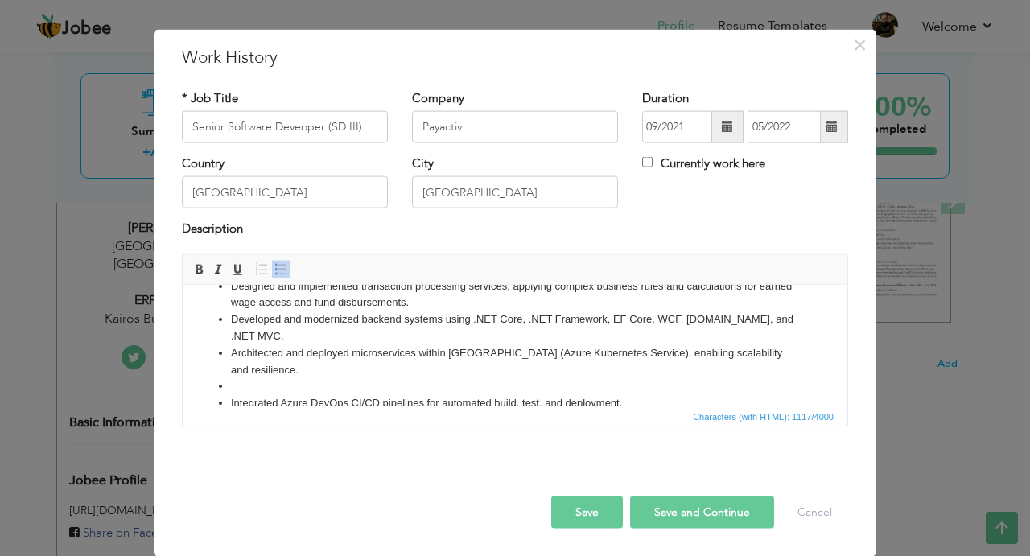
click at [252, 377] on li at bounding box center [515, 385] width 568 height 17
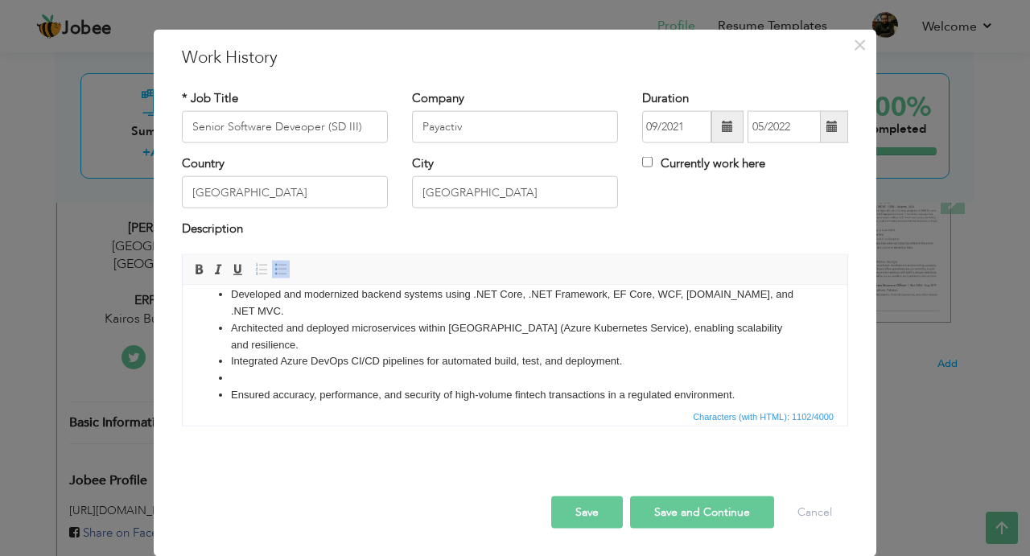
scroll to position [97, 0]
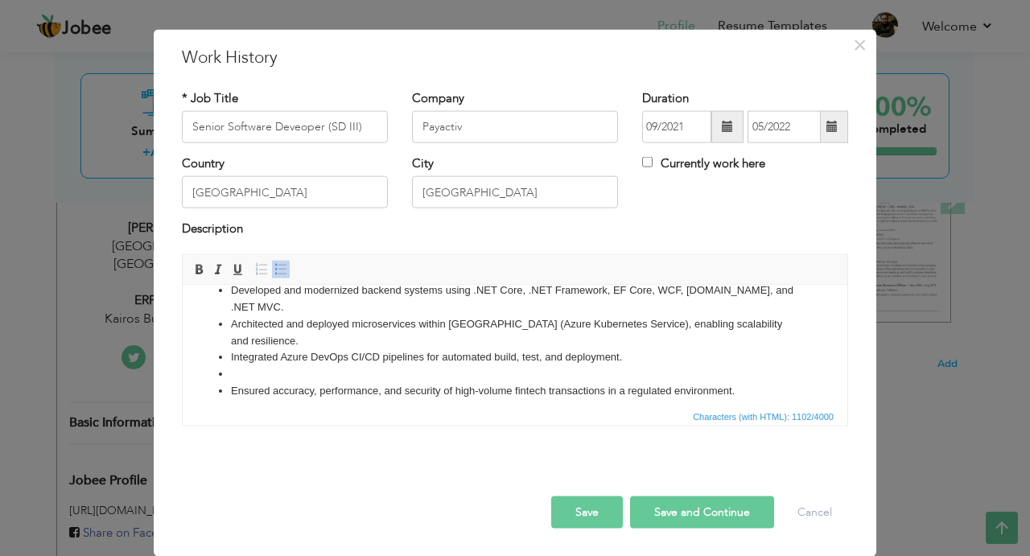
click at [248, 365] on li at bounding box center [515, 373] width 568 height 17
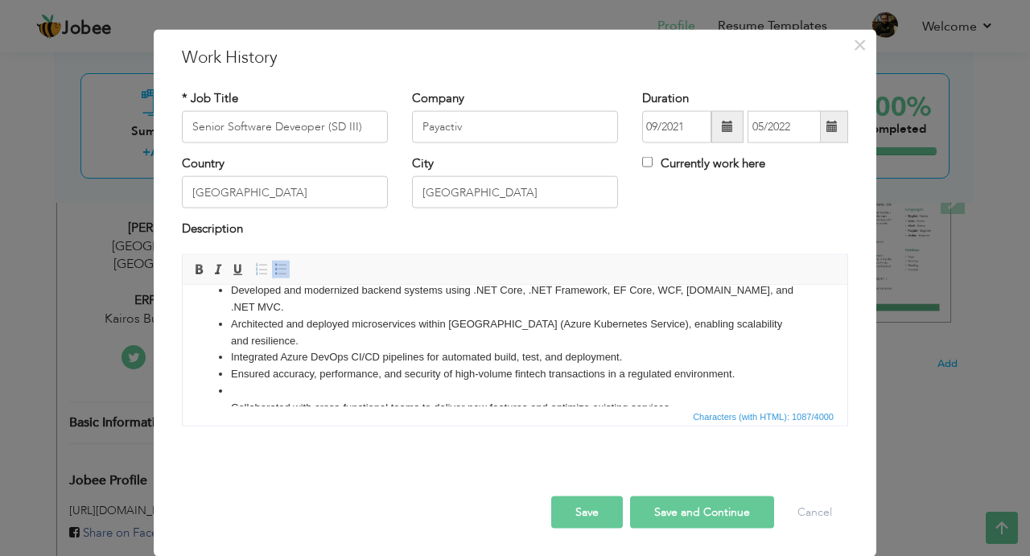
click at [255, 382] on li at bounding box center [515, 390] width 568 height 17
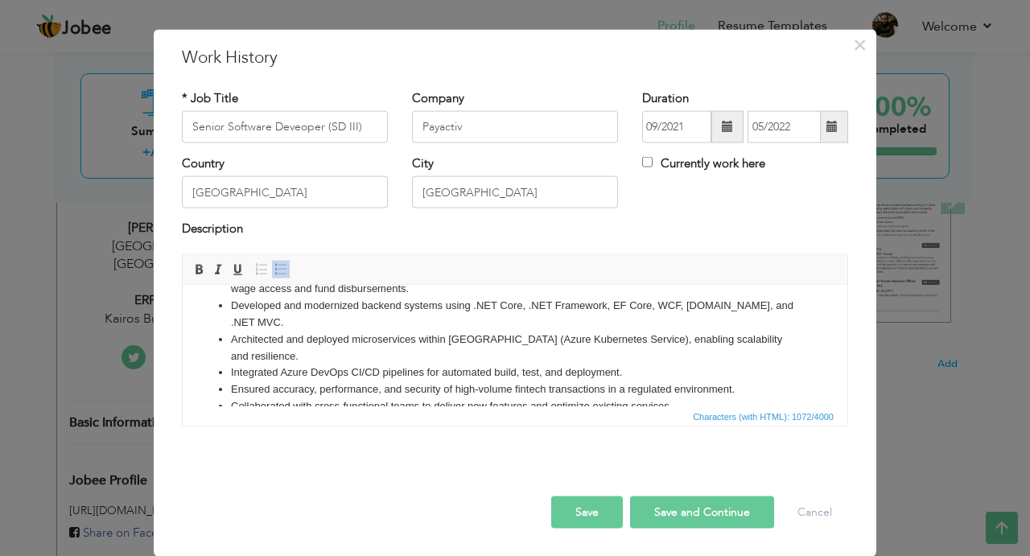
scroll to position [138, 0]
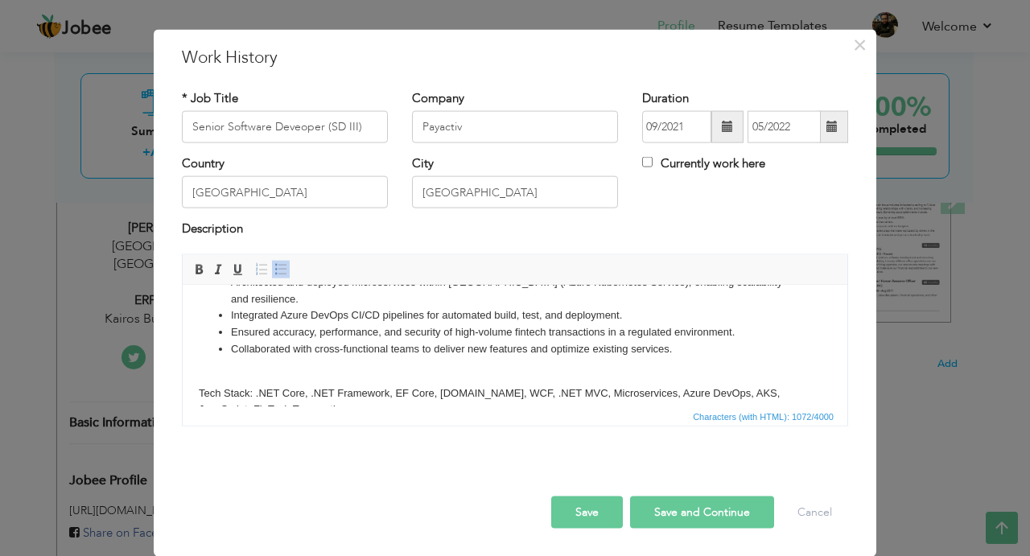
click at [593, 516] on button "Save" at bounding box center [587, 512] width 72 height 32
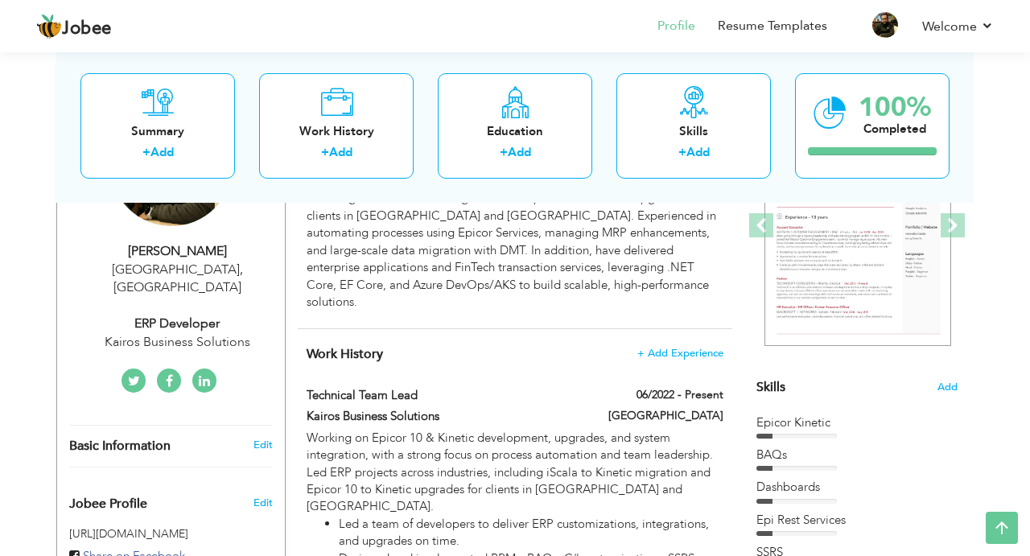
scroll to position [232, 0]
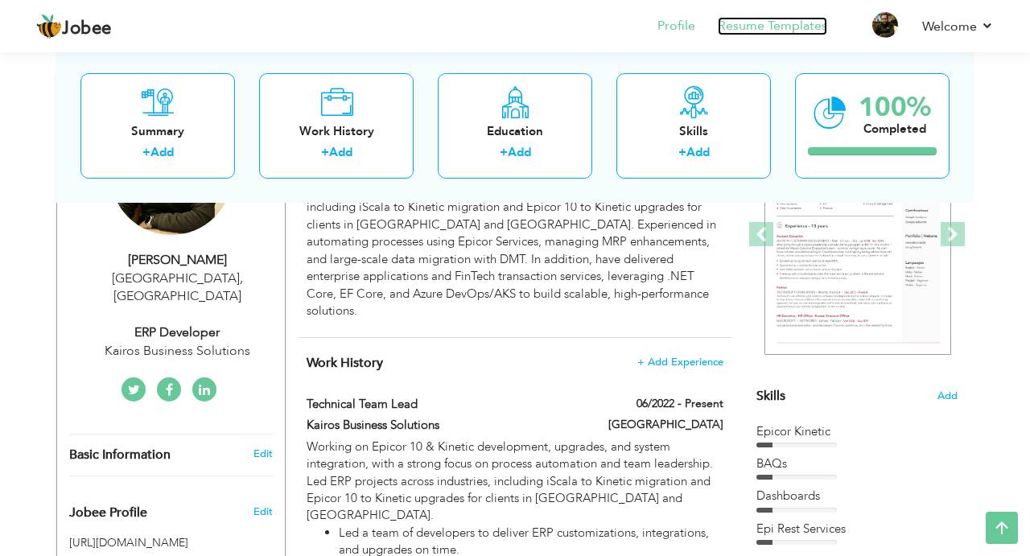
click at [738, 31] on link "Resume Templates" at bounding box center [772, 26] width 109 height 19
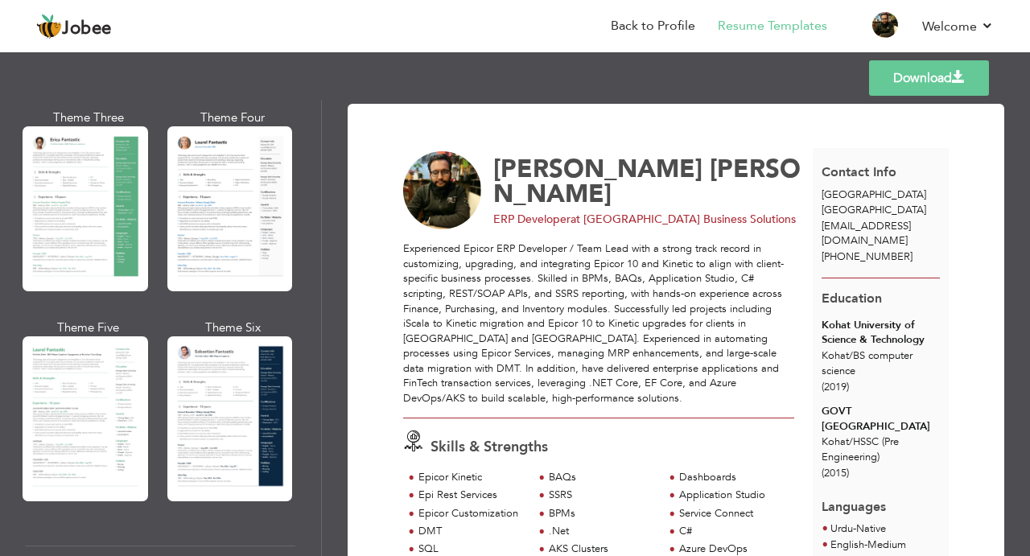
scroll to position [301, 0]
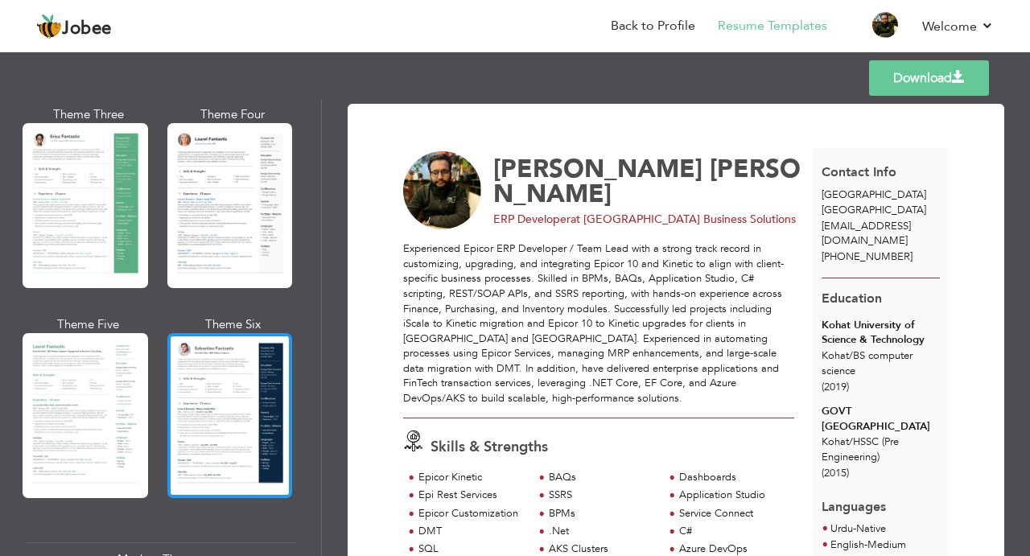
click at [210, 422] on div at bounding box center [229, 415] width 125 height 165
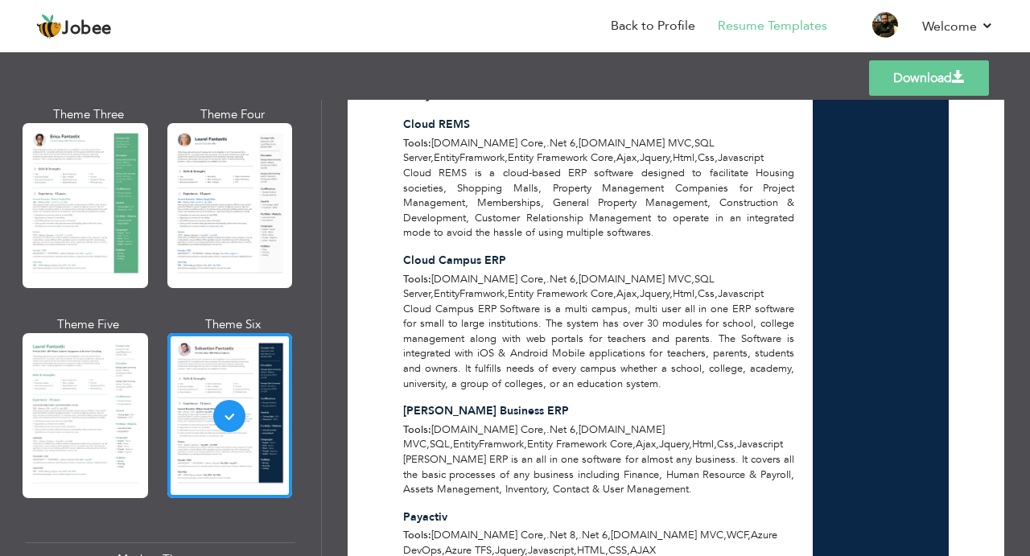
scroll to position [1614, 0]
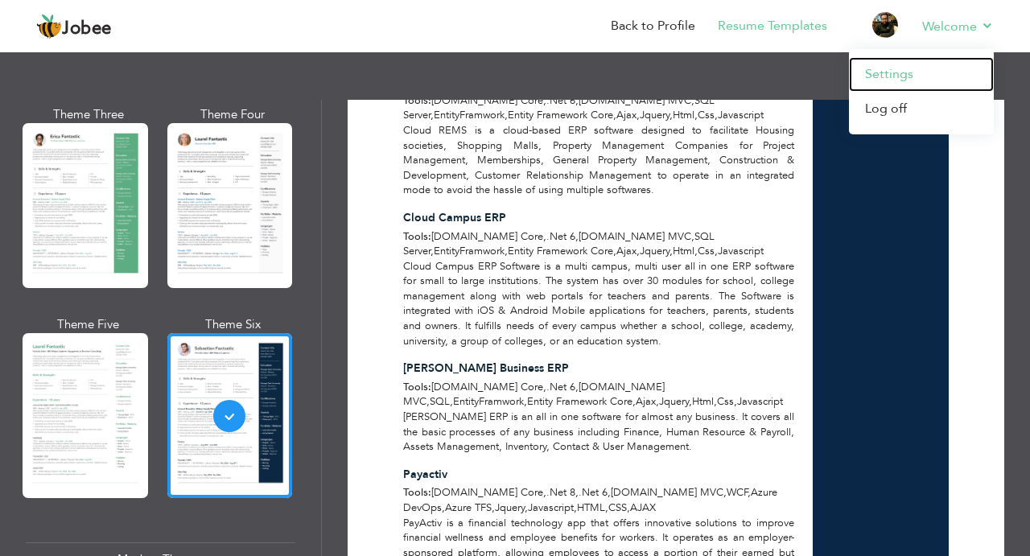
click at [920, 72] on link "Settings" at bounding box center [921, 74] width 145 height 35
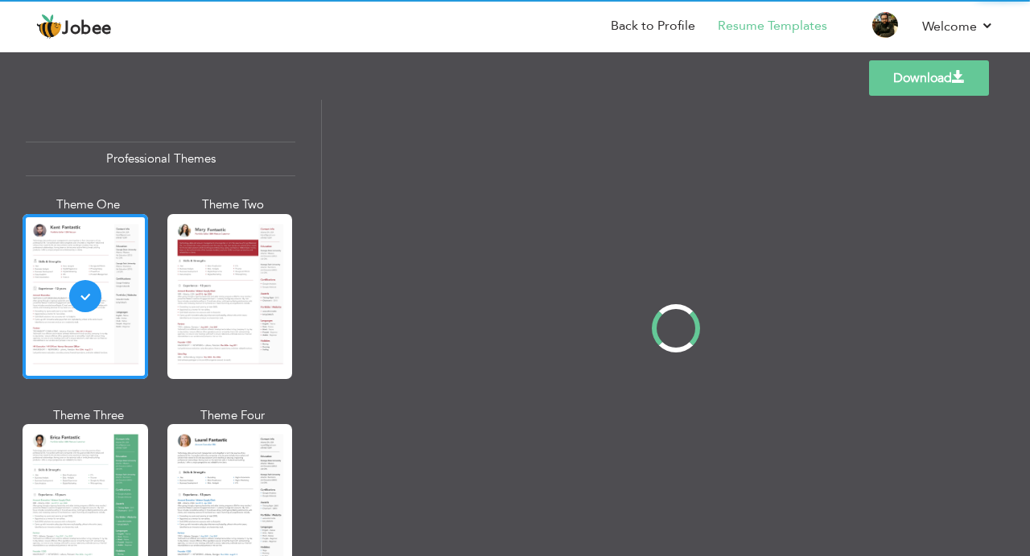
scroll to position [301, 0]
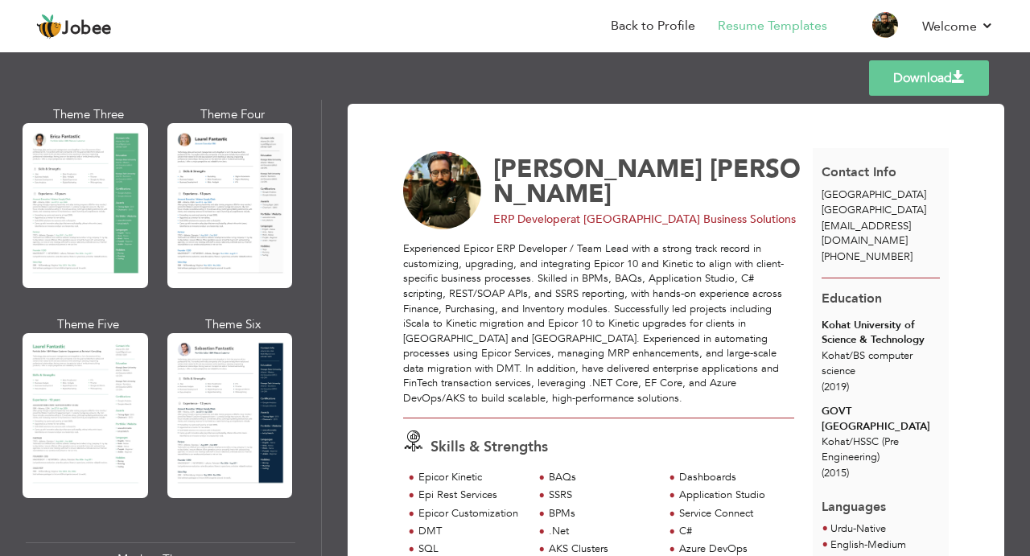
click at [905, 89] on link "Download" at bounding box center [929, 77] width 120 height 35
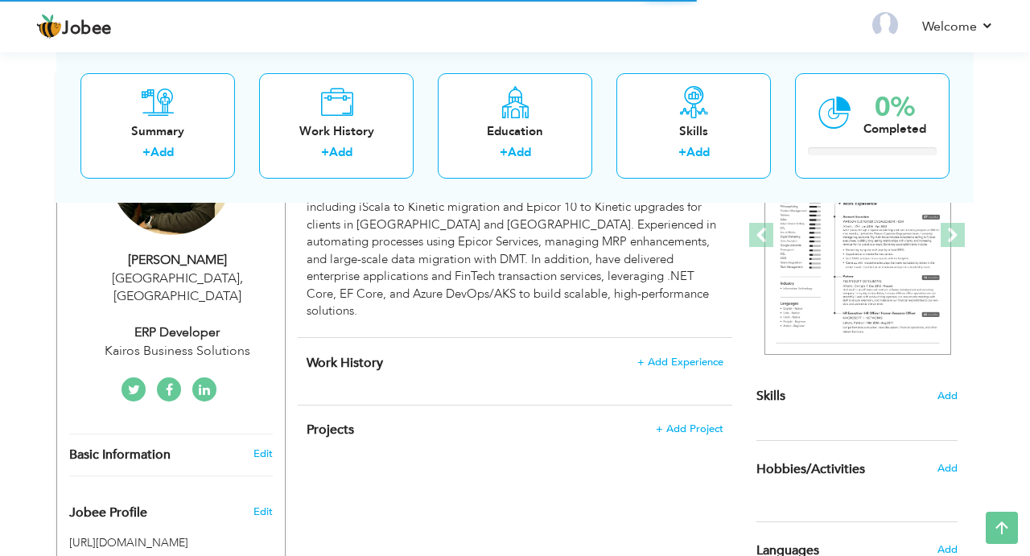
scroll to position [232, 0]
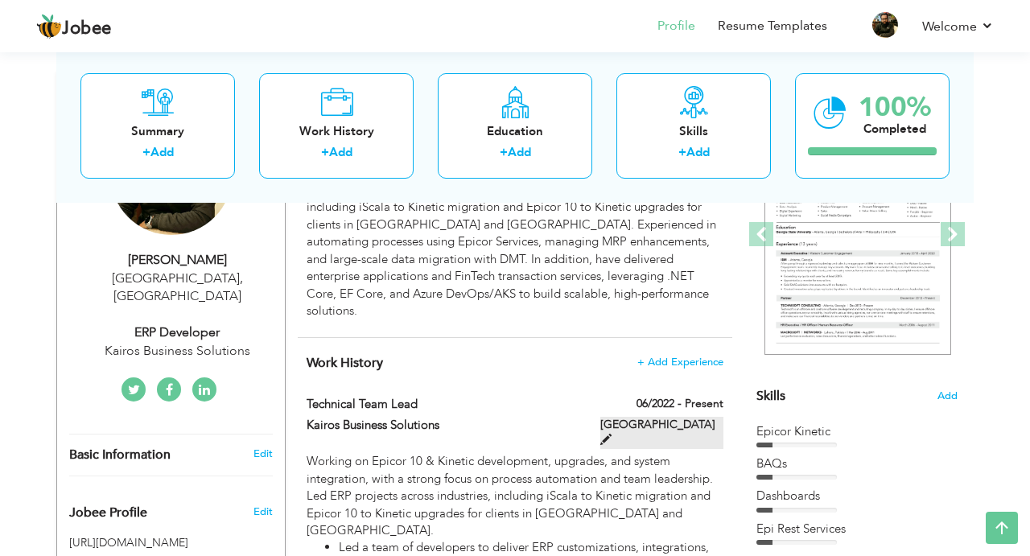
click at [611, 434] on span at bounding box center [605, 439] width 11 height 11
type input "Technical Team Lead"
type input "Kairos Business Solutions"
type input "06/2022"
type input "[GEOGRAPHIC_DATA]"
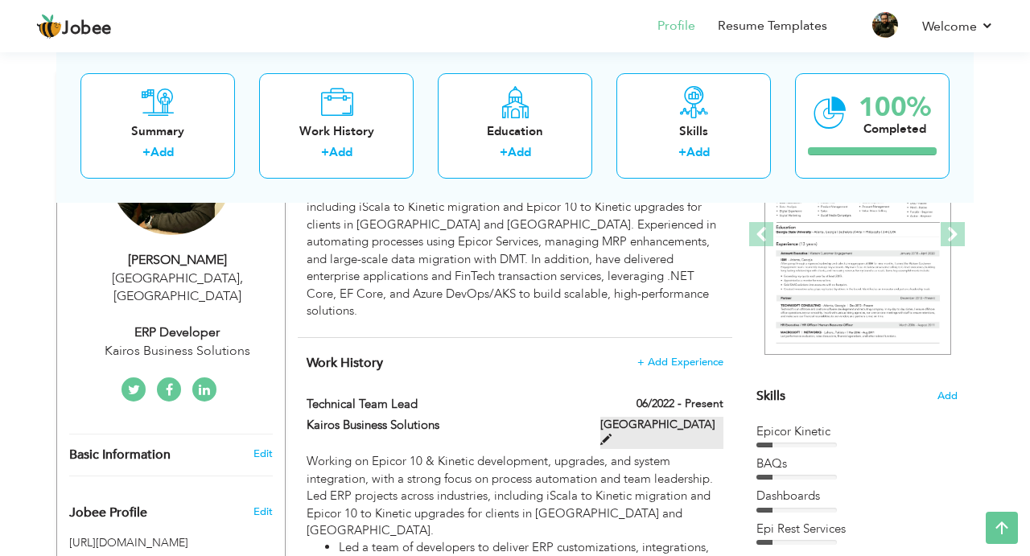
checkbox input "true"
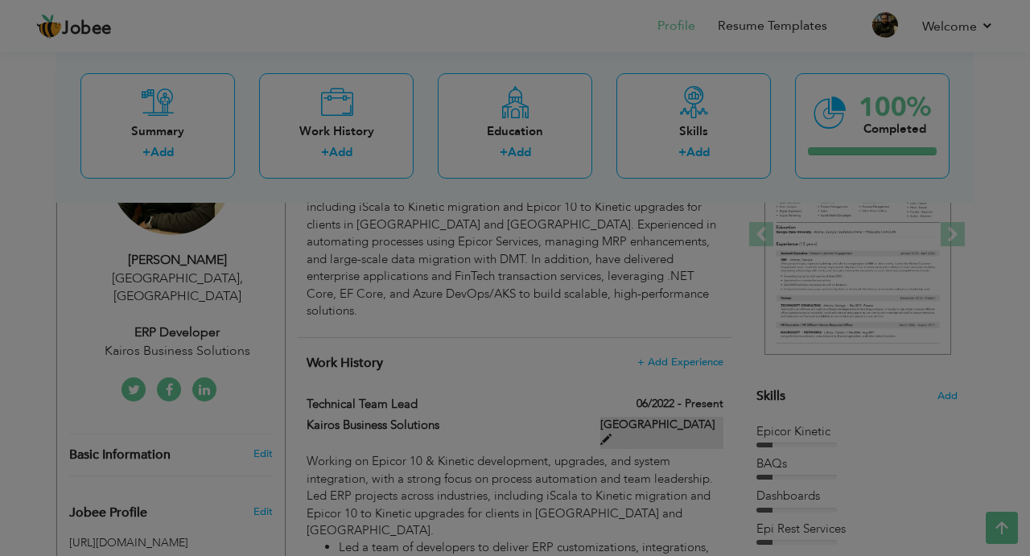
scroll to position [0, 0]
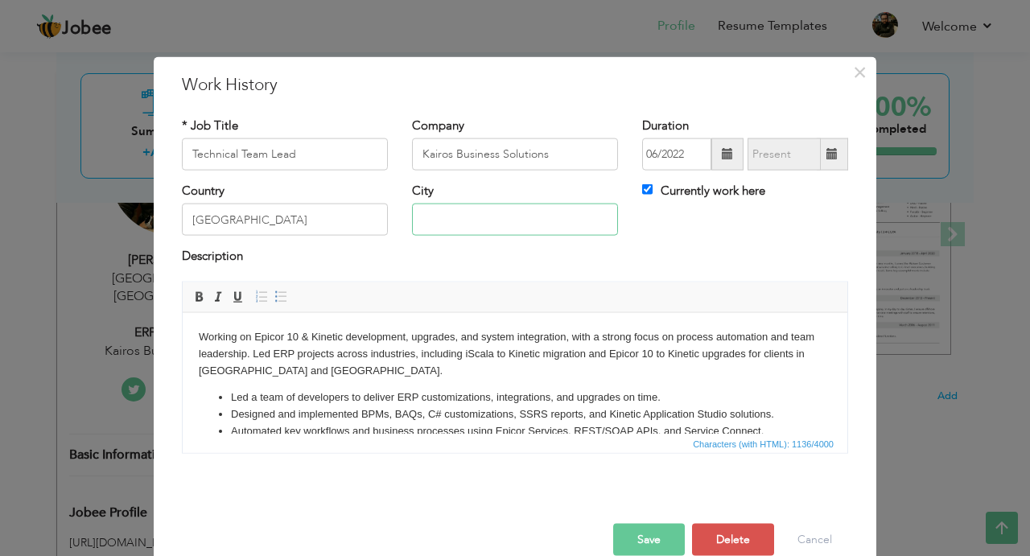
click at [445, 225] on input "text" at bounding box center [515, 220] width 206 height 32
type input "[GEOGRAPHIC_DATA]"
click at [648, 541] on button "Save" at bounding box center [649, 539] width 72 height 32
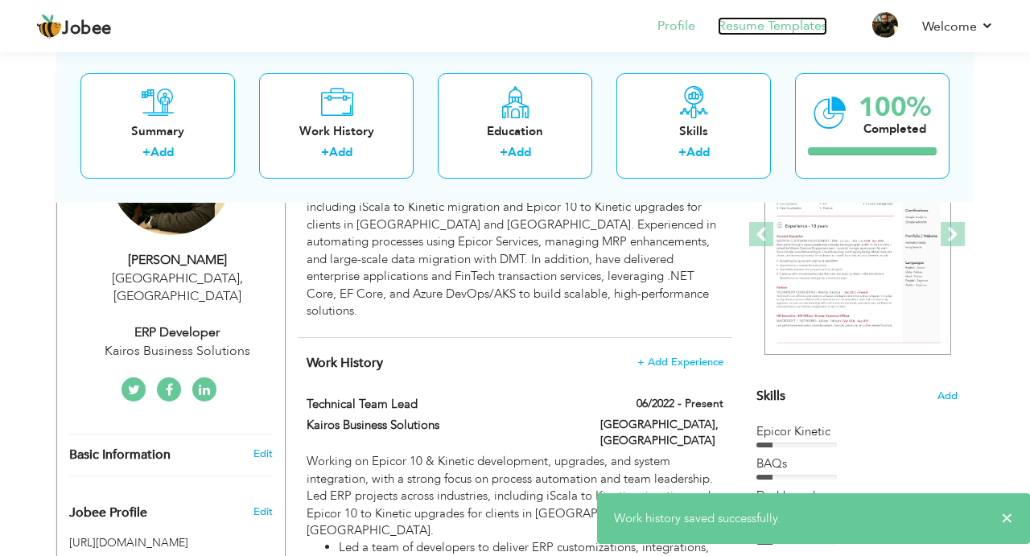
click at [796, 34] on link "Resume Templates" at bounding box center [772, 26] width 109 height 19
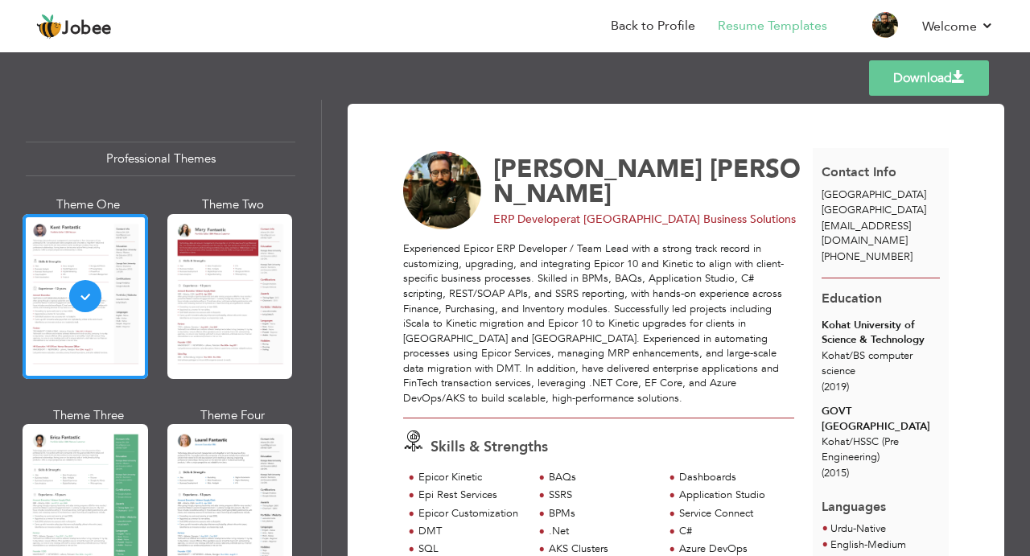
click at [925, 81] on link "Download" at bounding box center [929, 77] width 120 height 35
